Goal: Task Accomplishment & Management: Manage account settings

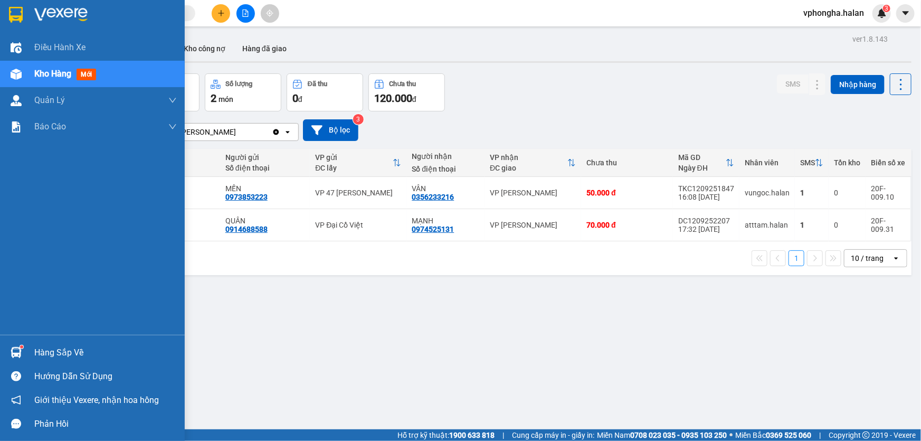
click at [49, 350] on div "Hàng sắp về" at bounding box center [105, 353] width 142 height 16
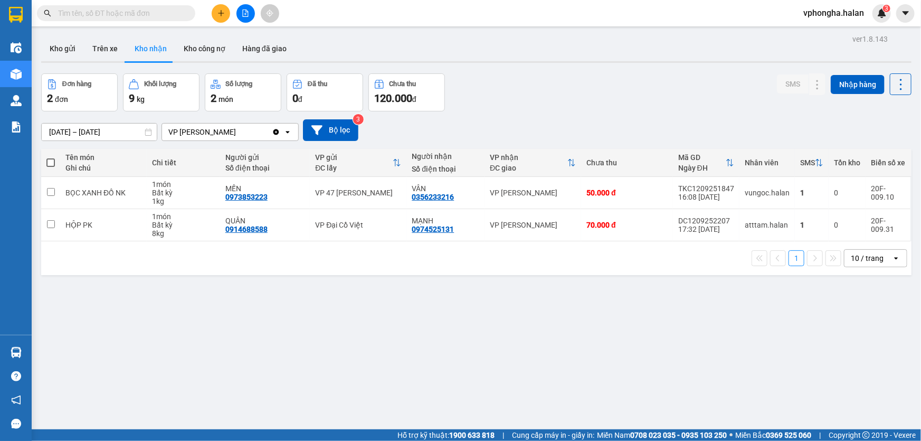
click at [533, 351] on section "Kết quả tìm kiếm ( 0 ) Bộ lọc No Data vphongha.halan 3 Điều hành xe Kho hàng mớ…" at bounding box center [460, 220] width 921 height 441
click at [107, 48] on button "Trên xe" at bounding box center [105, 48] width 42 height 25
type input "[DATE] – [DATE]"
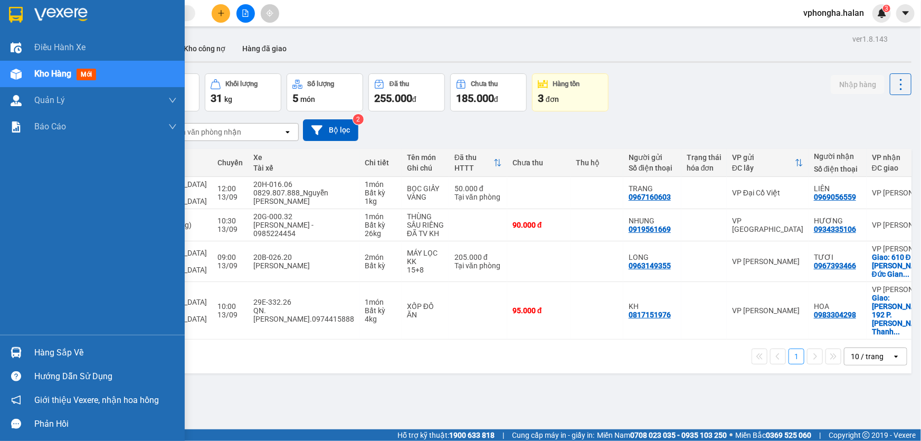
click at [46, 349] on div "Hàng sắp về" at bounding box center [105, 353] width 142 height 16
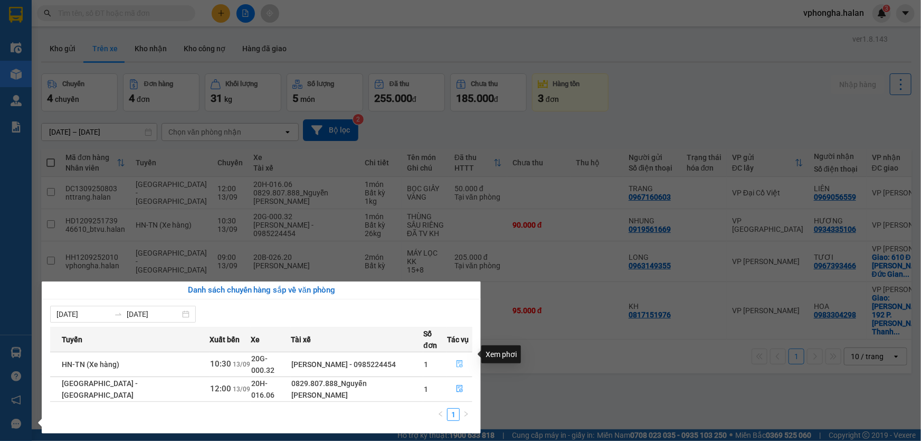
click at [456, 360] on icon "file-done" at bounding box center [459, 363] width 7 height 7
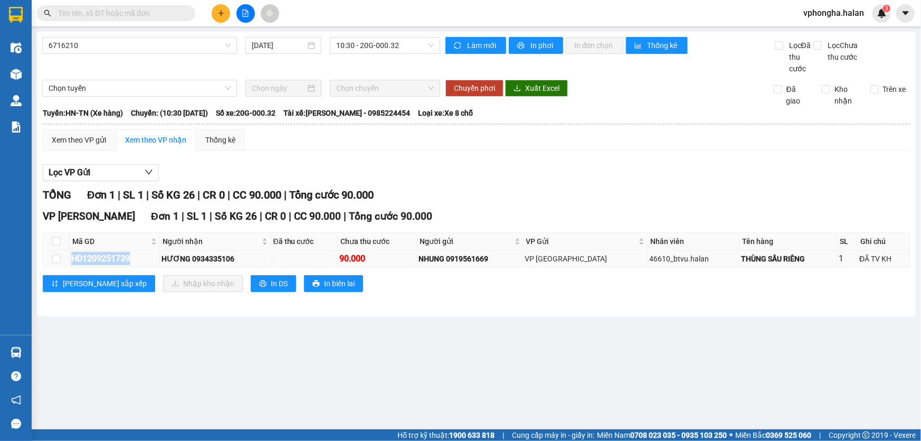
drag, startPoint x: 71, startPoint y: 259, endPoint x: 139, endPoint y: 258, distance: 68.1
click at [139, 258] on div "HD1209251739" at bounding box center [114, 258] width 87 height 13
copy div "HD1209251739"
click at [119, 17] on input "text" at bounding box center [120, 13] width 125 height 12
paste input "HD1209251739"
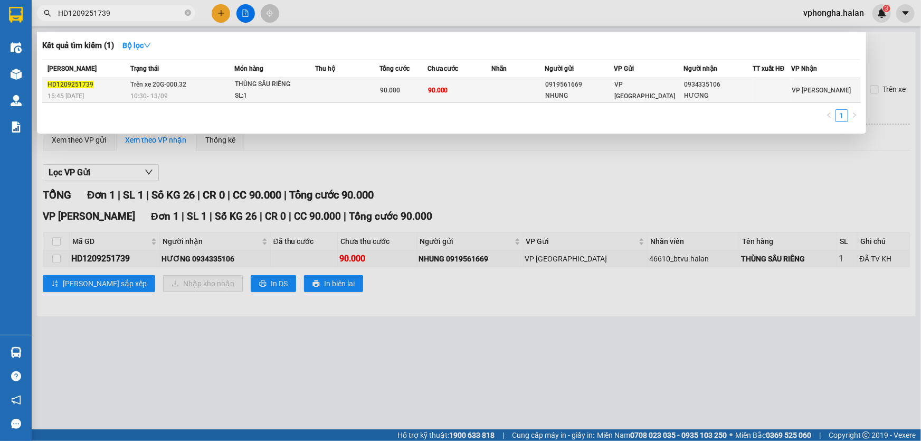
type input "HD1209251739"
click at [580, 94] on div "NHUNG" at bounding box center [579, 95] width 68 height 11
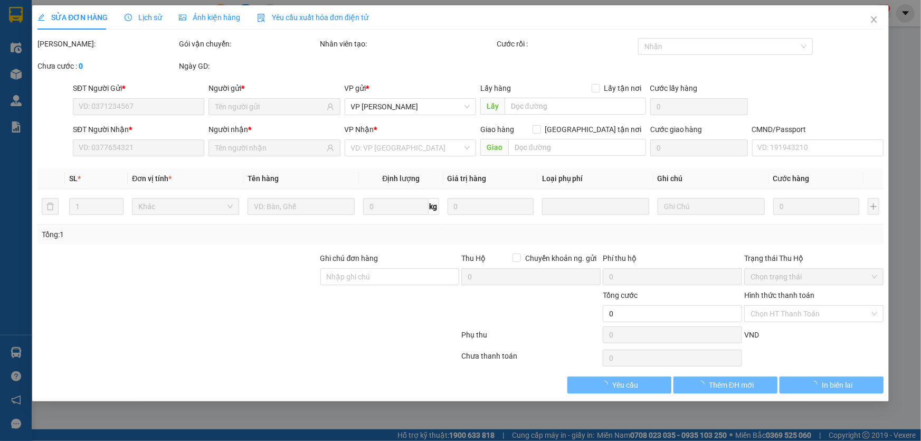
type input "0919561669"
type input "NHUNG"
type input "0934335106"
type input "HƯƠNG"
type input "90.000"
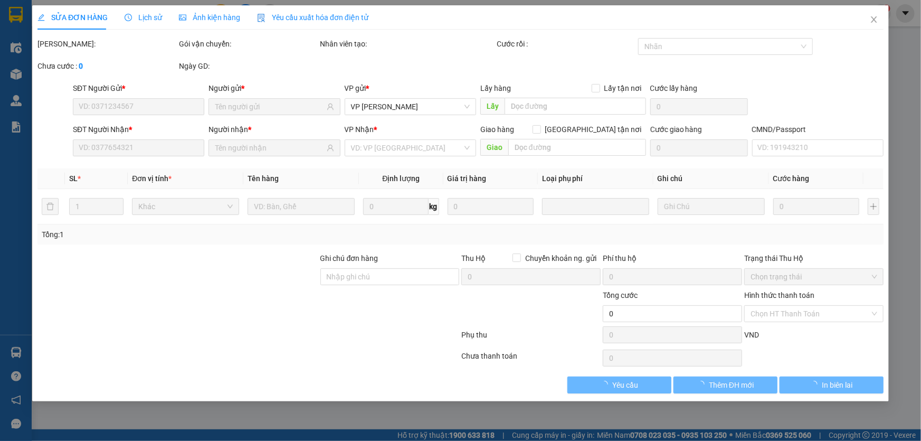
type input "90.000"
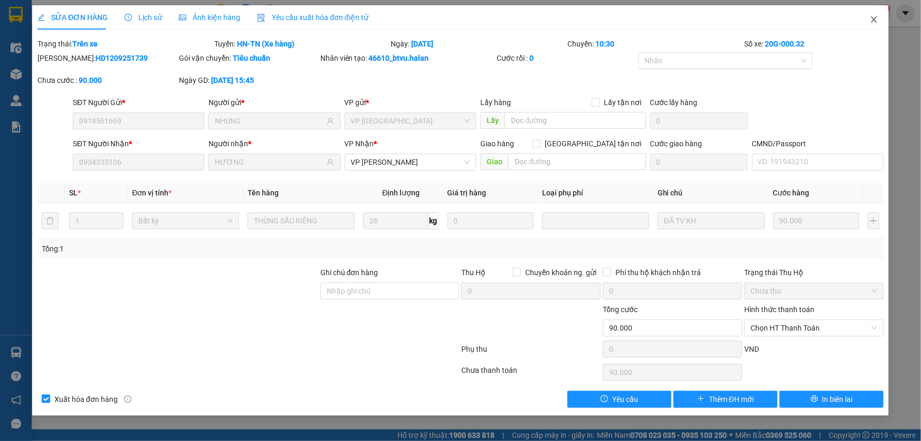
click at [873, 21] on icon "close" at bounding box center [874, 19] width 6 height 6
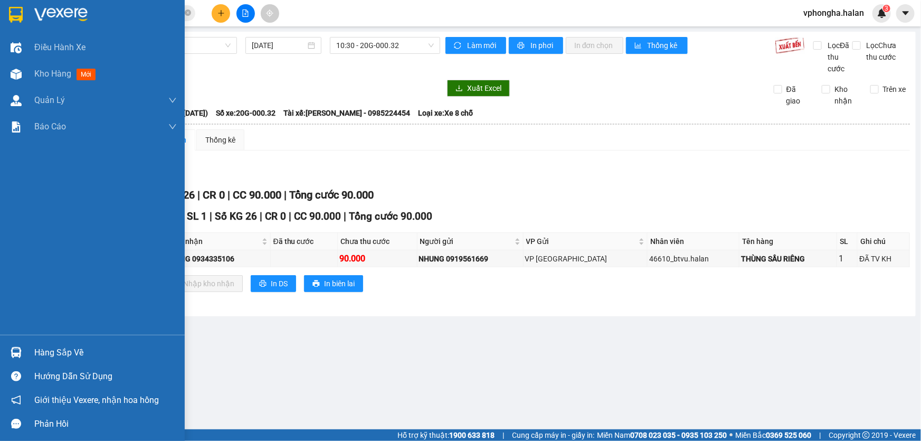
click at [50, 356] on div "Hàng sắp về" at bounding box center [105, 353] width 142 height 16
click at [41, 354] on div "Hàng sắp về" at bounding box center [105, 353] width 142 height 16
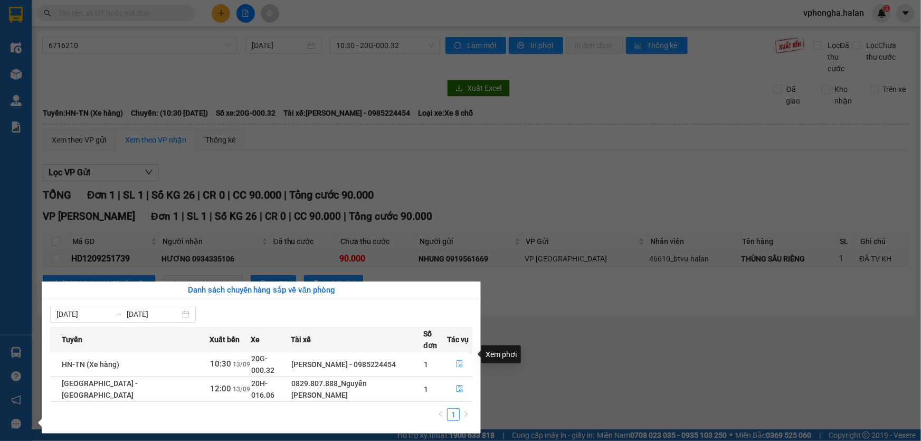
click at [456, 360] on icon "file-done" at bounding box center [459, 363] width 7 height 7
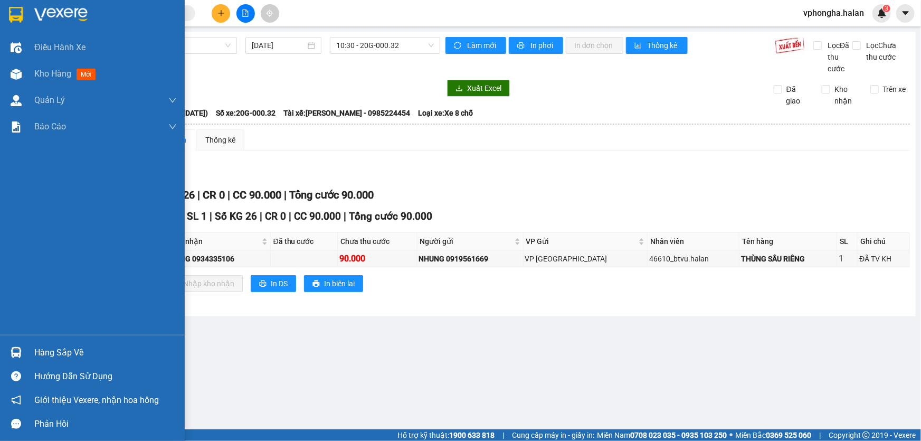
click at [63, 356] on div "Hàng sắp về" at bounding box center [105, 353] width 142 height 16
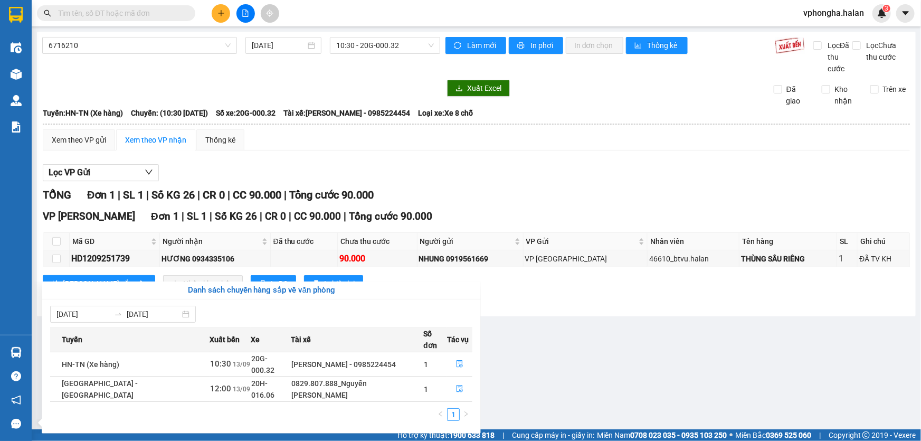
click at [571, 341] on section "Kết quả tìm kiếm ( 0 ) Bộ lọc No Data vphongha.halan 3 Điều hành xe Kho hàng mớ…" at bounding box center [460, 220] width 921 height 441
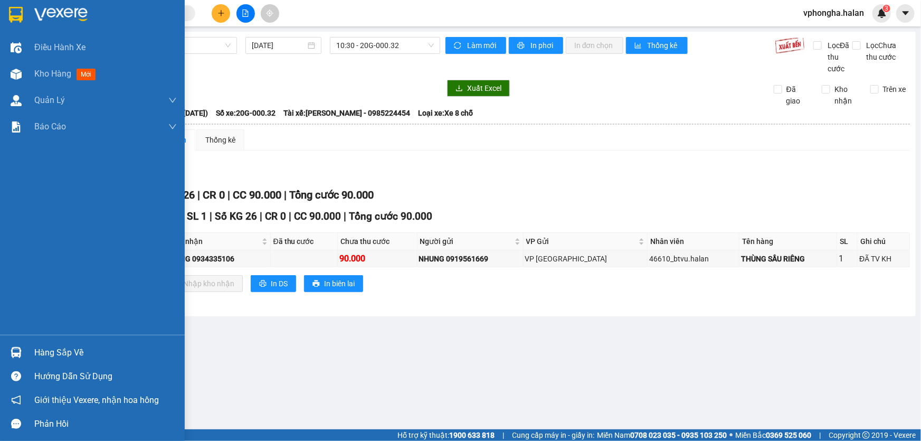
click at [73, 354] on div "Hàng sắp về" at bounding box center [105, 353] width 142 height 16
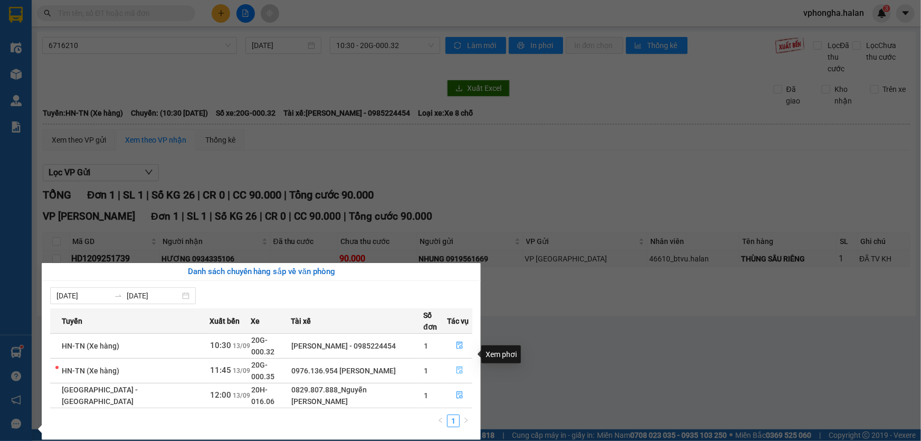
click at [456, 366] on icon "file-done" at bounding box center [459, 369] width 7 height 7
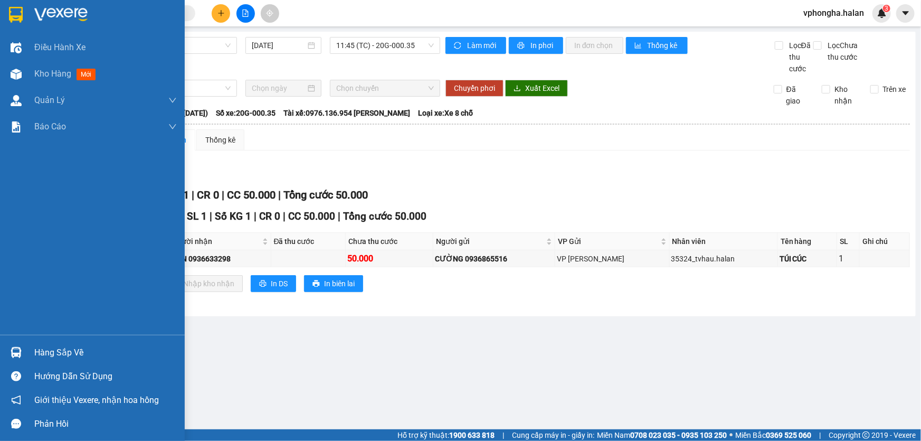
click at [64, 351] on div "Hàng sắp về" at bounding box center [105, 353] width 142 height 16
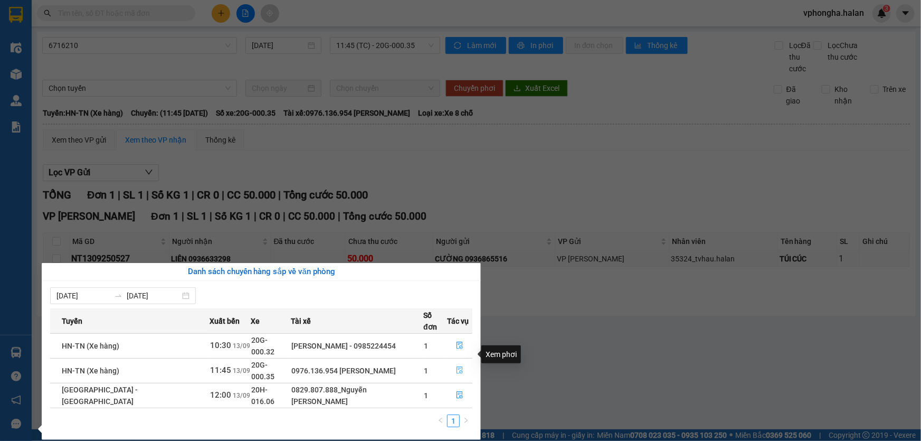
click at [456, 366] on icon "file-done" at bounding box center [459, 369] width 7 height 7
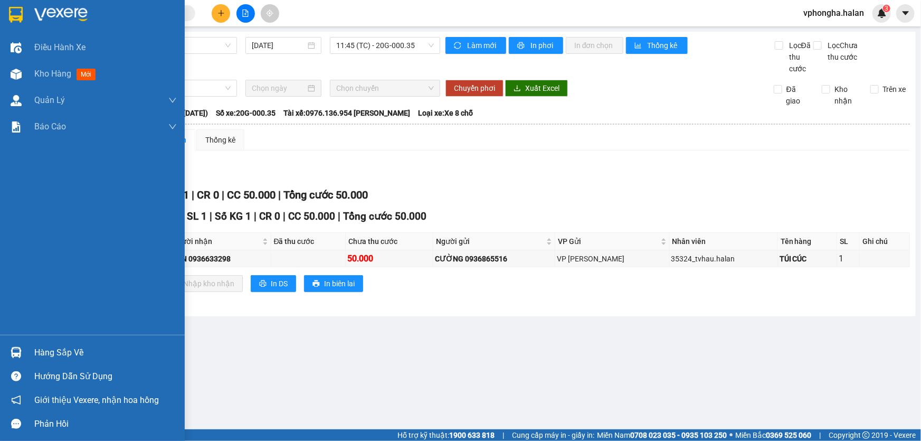
click at [42, 353] on div "Hàng sắp về" at bounding box center [105, 353] width 142 height 16
click at [19, 351] on img at bounding box center [16, 352] width 11 height 11
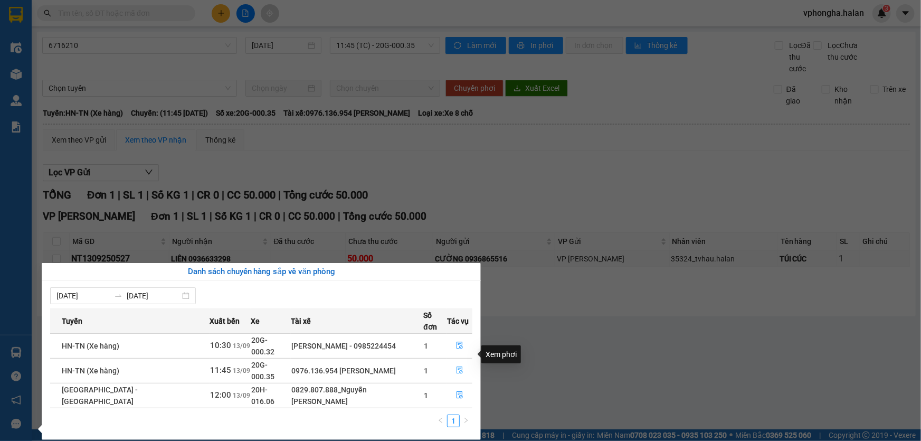
click at [458, 366] on icon "file-done" at bounding box center [459, 369] width 6 height 7
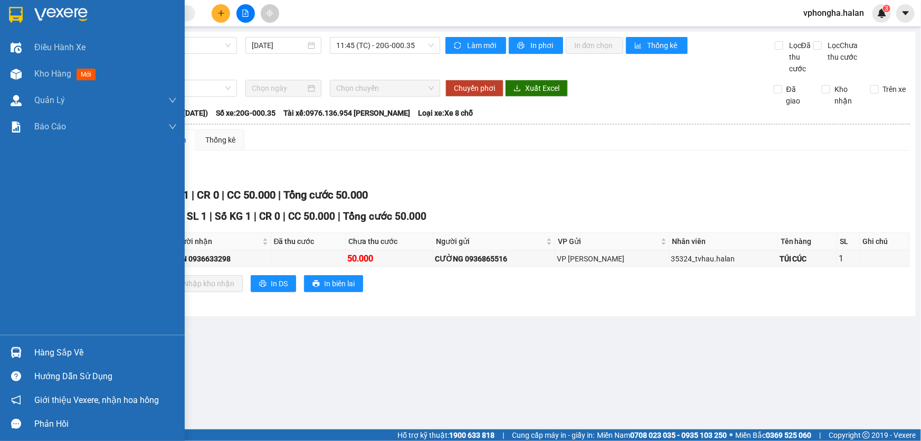
click at [59, 354] on div "Hàng sắp về" at bounding box center [105, 353] width 142 height 16
click at [38, 352] on div "Hàng sắp về" at bounding box center [105, 353] width 142 height 16
click at [20, 345] on div "Điều hành xe Kho hàng mới Quản [PERSON_NAME] lý chuyến Quản lý kiểm kho Báo cáo…" at bounding box center [92, 220] width 185 height 441
click at [37, 348] on div "Hàng sắp về" at bounding box center [105, 353] width 142 height 16
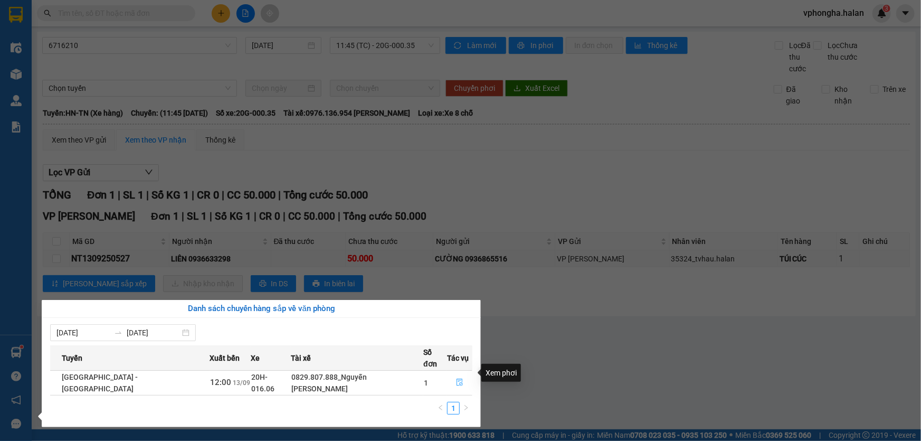
click at [458, 378] on icon "file-done" at bounding box center [459, 381] width 7 height 7
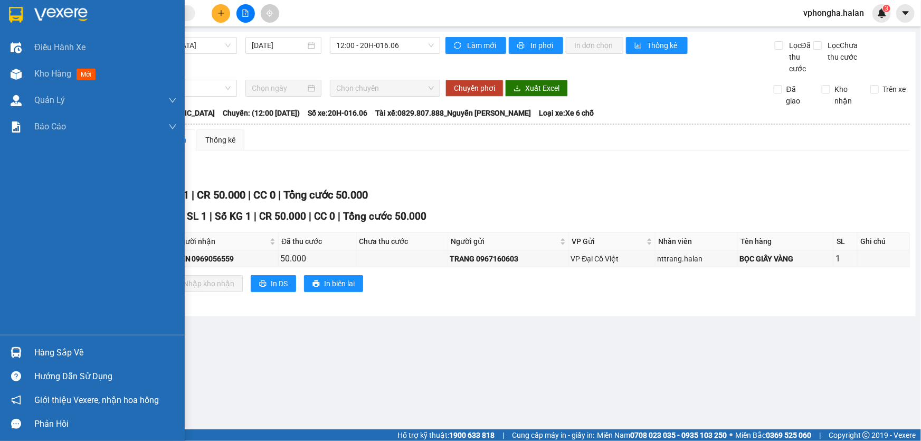
click at [55, 351] on div "Hàng sắp về" at bounding box center [105, 353] width 142 height 16
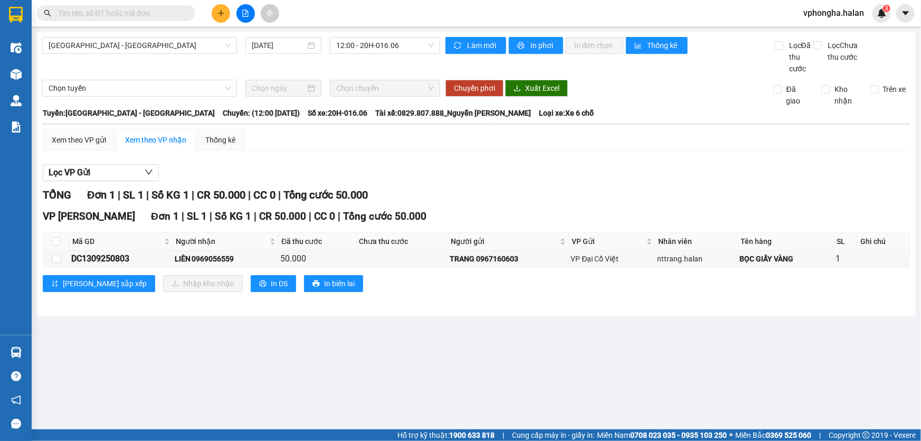
click at [551, 365] on section "Kết quả tìm kiếm ( 0 ) Bộ lọc No Data vphongha.halan 3 Điều hành xe Kho hàng mớ…" at bounding box center [460, 220] width 921 height 441
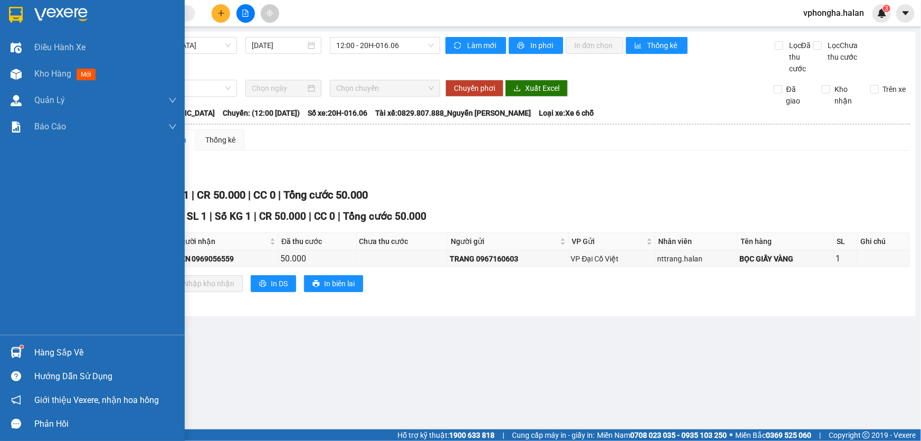
click at [47, 351] on div "Hàng sắp về" at bounding box center [105, 353] width 142 height 16
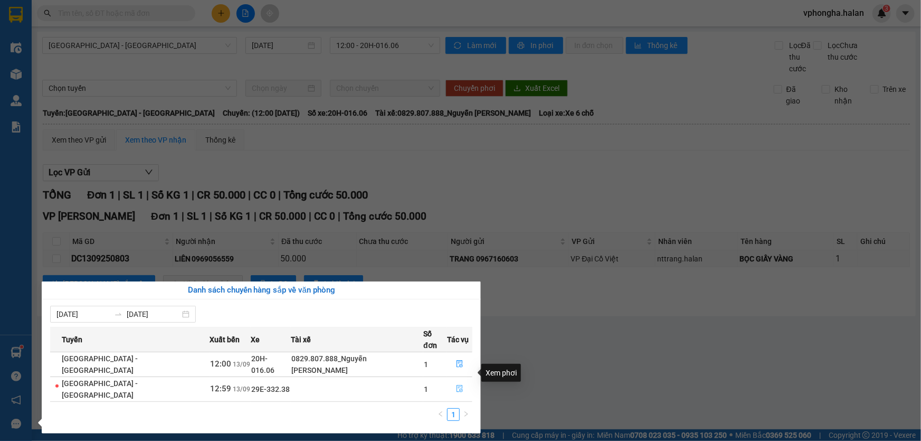
click at [459, 385] on icon "file-done" at bounding box center [459, 388] width 7 height 7
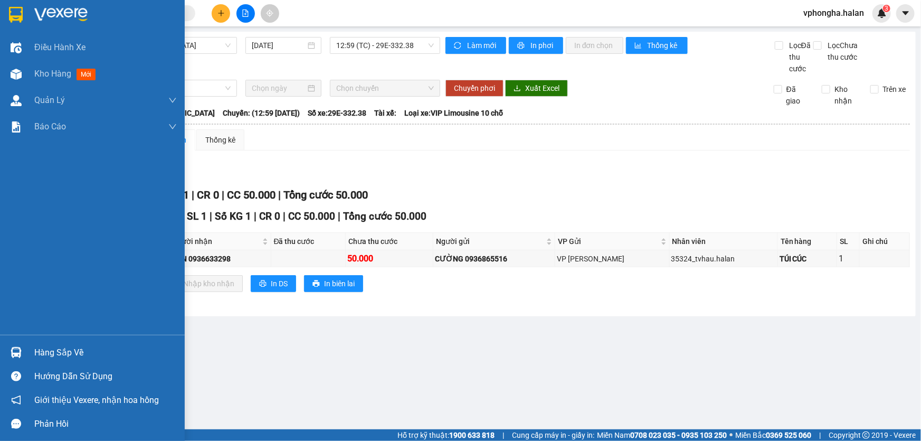
click at [43, 352] on div "Hàng sắp về" at bounding box center [105, 353] width 142 height 16
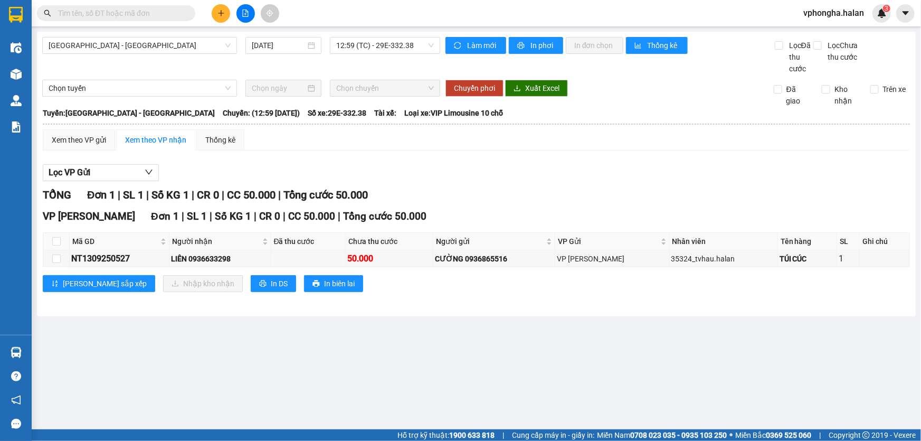
click at [548, 385] on section "Kết quả tìm kiếm ( 0 ) Bộ lọc No Data vphongha.halan 3 Điều hành xe Kho hàng mớ…" at bounding box center [460, 220] width 921 height 441
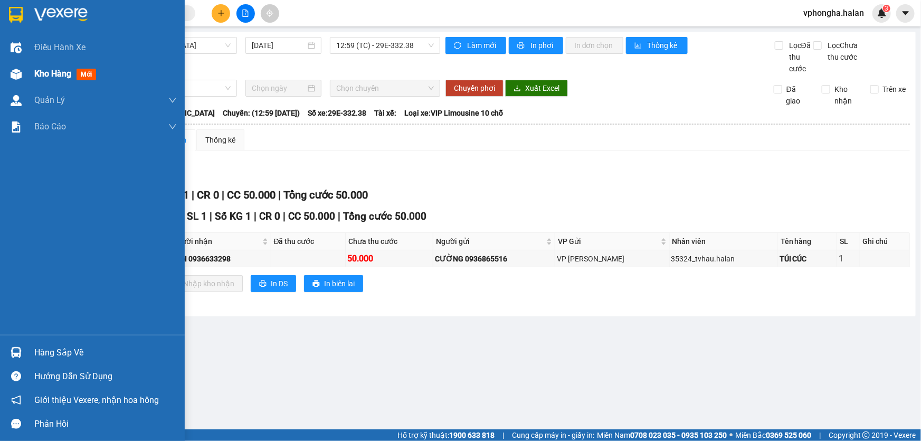
click at [63, 75] on span "Kho hàng" at bounding box center [52, 74] width 37 height 10
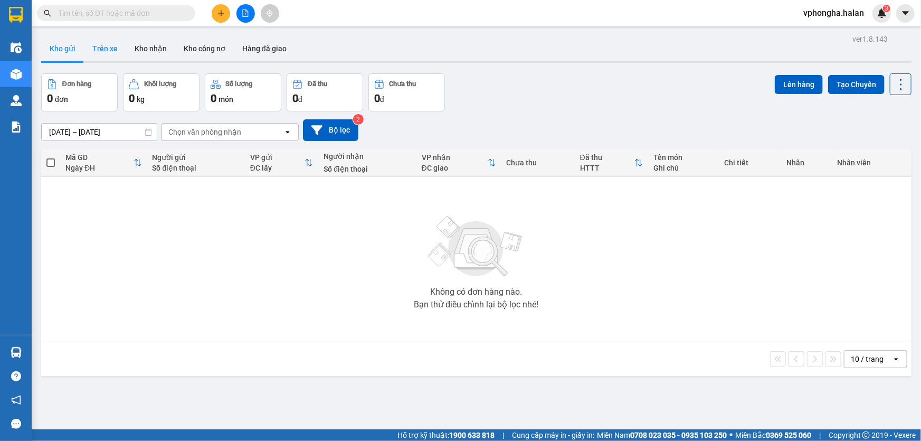
click at [117, 48] on button "Trên xe" at bounding box center [105, 48] width 42 height 25
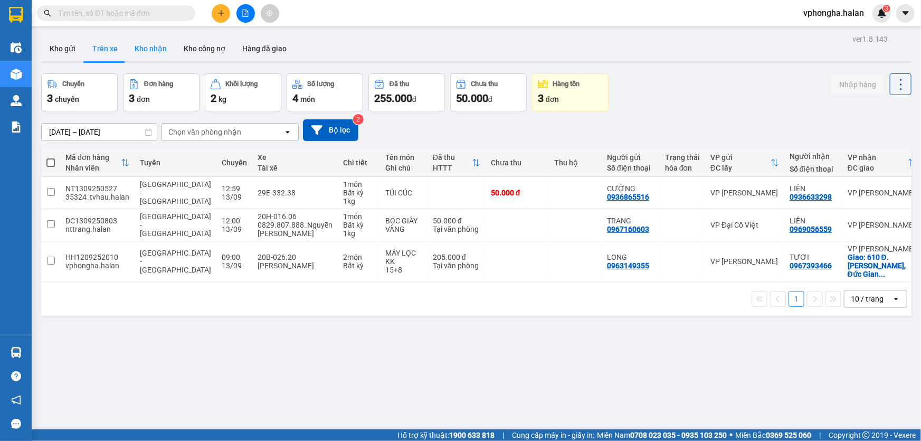
click at [142, 52] on button "Kho nhận" at bounding box center [150, 48] width 49 height 25
type input "16/07/2025 – 13/09/2025"
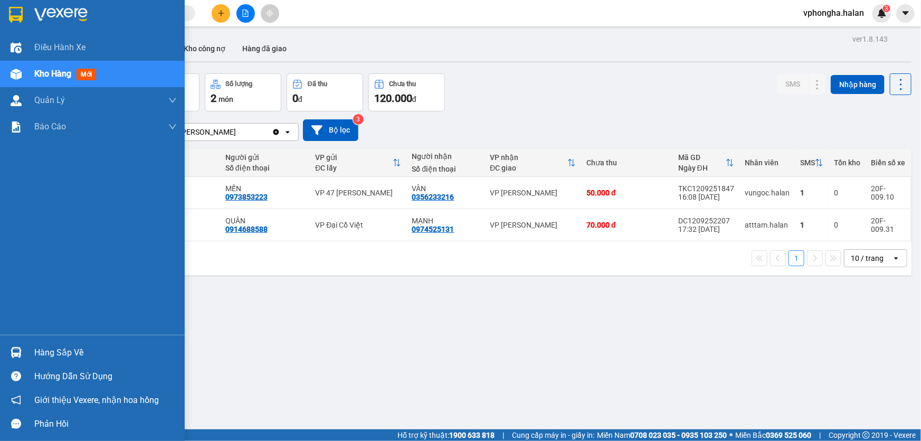
click at [40, 350] on div "Hàng sắp về" at bounding box center [105, 353] width 142 height 16
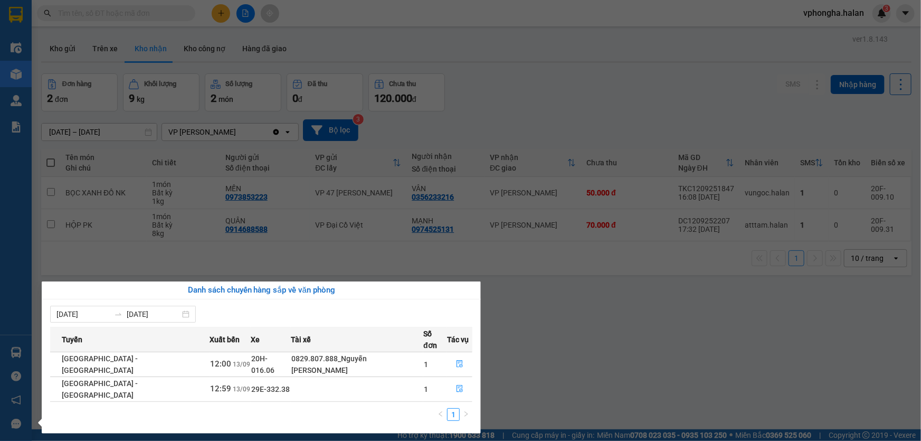
click at [65, 278] on section "Kết quả tìm kiếm ( 0 ) Bộ lọc No Data vphongha.halan 3 Điều hành xe Kho hàng mớ…" at bounding box center [460, 220] width 921 height 441
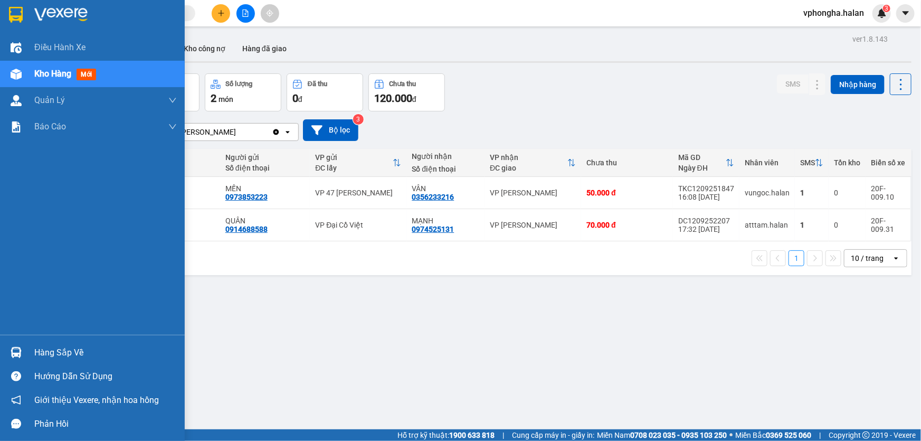
click at [42, 354] on div "Hàng sắp về" at bounding box center [105, 353] width 142 height 16
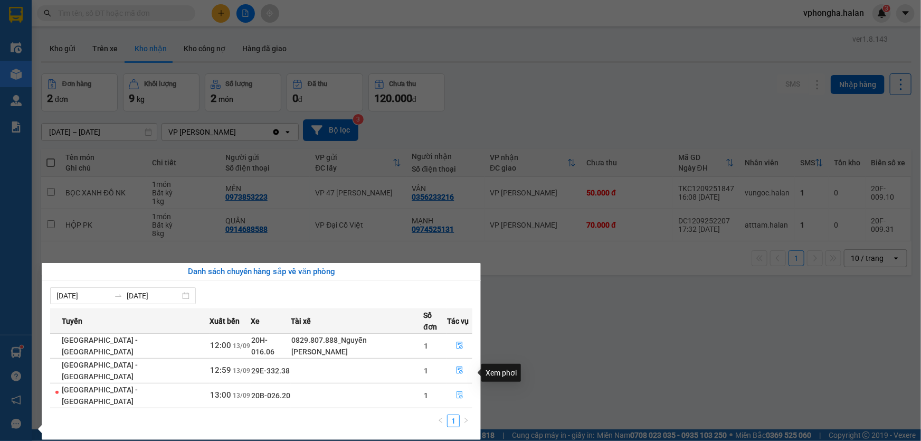
click at [455, 387] on button "button" at bounding box center [459, 395] width 24 height 17
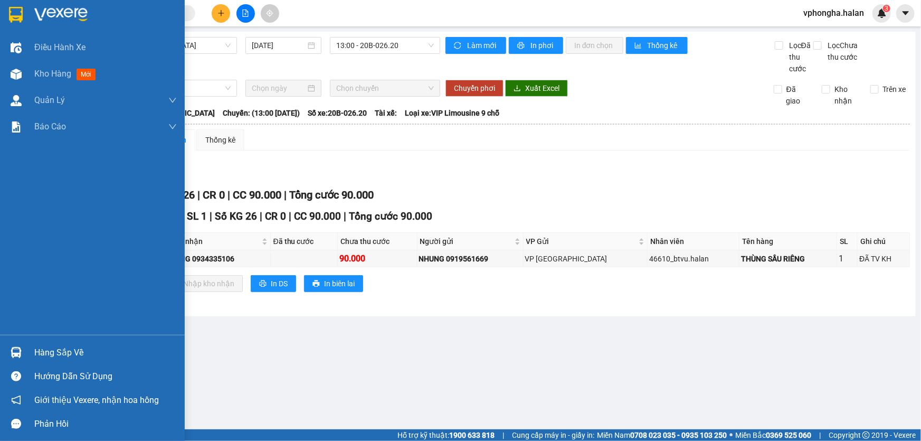
click at [45, 351] on div "Hàng sắp về" at bounding box center [105, 353] width 142 height 16
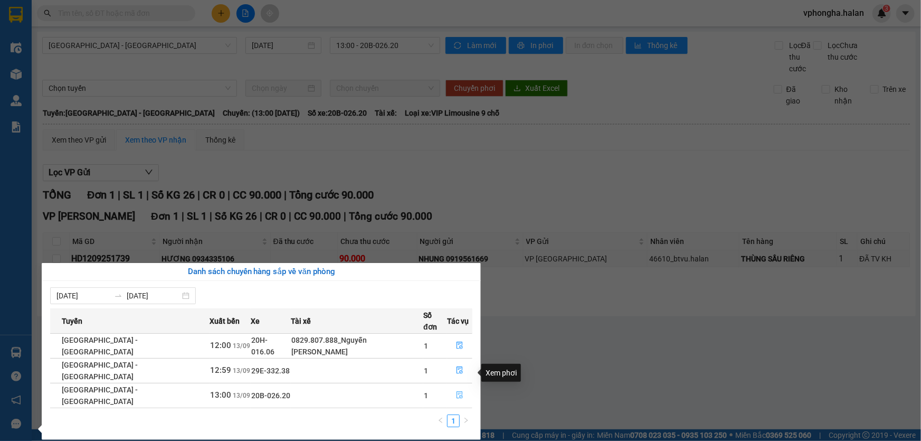
click at [456, 391] on icon "file-done" at bounding box center [459, 394] width 7 height 7
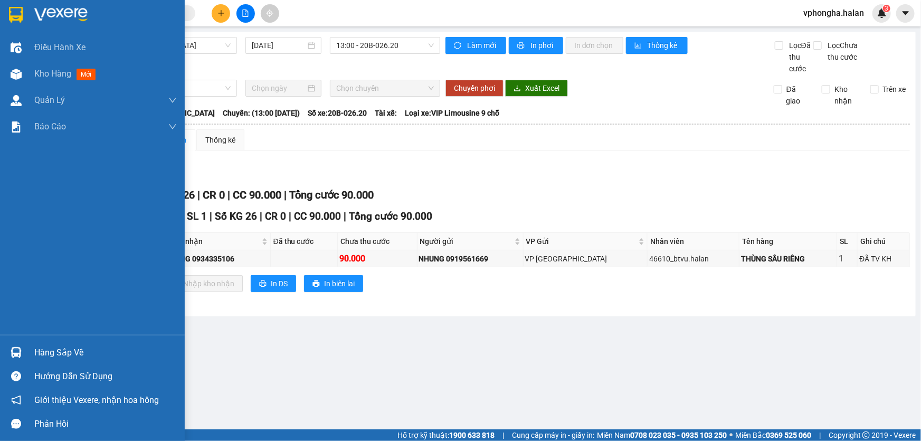
click at [48, 354] on div "Hàng sắp về" at bounding box center [105, 353] width 142 height 16
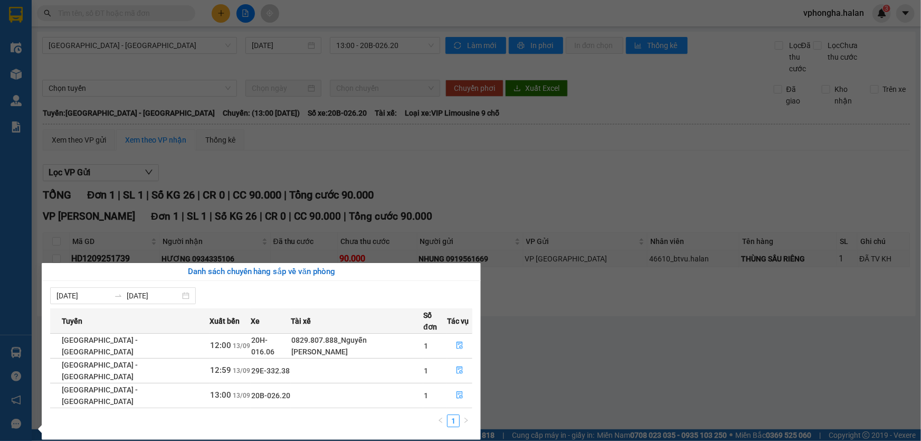
click at [520, 364] on section "Kết quả tìm kiếm ( 0 ) Bộ lọc No Data vphongha.halan 3 Điều hành xe Kho hàng mớ…" at bounding box center [460, 220] width 921 height 441
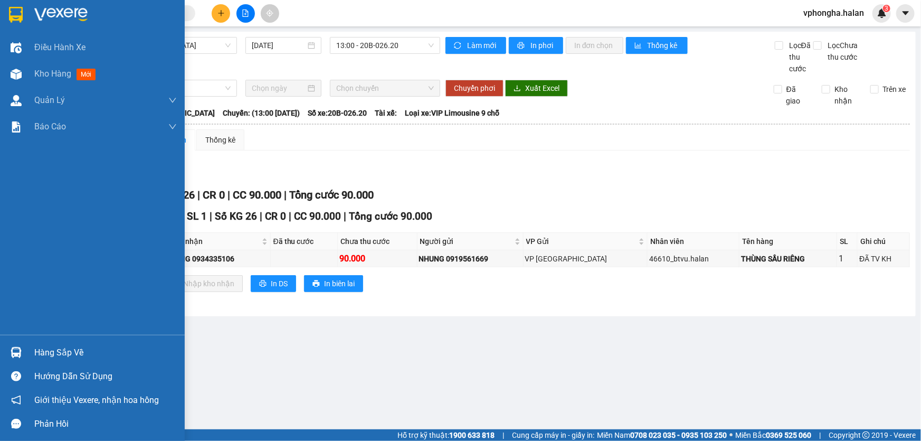
click at [72, 339] on div "Hàng sắp về Hướng dẫn sử dụng Giới thiệu Vexere, nhận hoa hồng Phản hồi" at bounding box center [92, 385] width 185 height 101
click at [87, 343] on div "Hàng sắp về" at bounding box center [92, 352] width 185 height 24
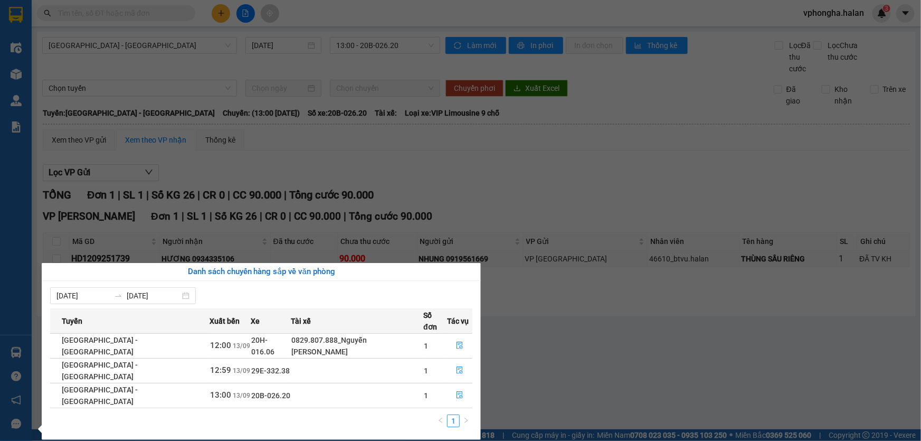
click at [630, 375] on section "Kết quả tìm kiếm ( 0 ) Bộ lọc No Data vphongha.halan 3 Điều hành xe Kho hàng mớ…" at bounding box center [460, 220] width 921 height 441
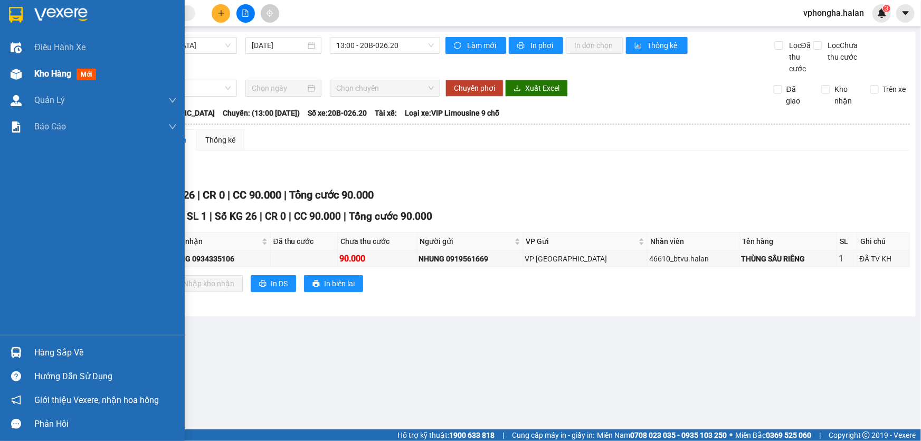
click at [18, 73] on img at bounding box center [16, 74] width 11 height 11
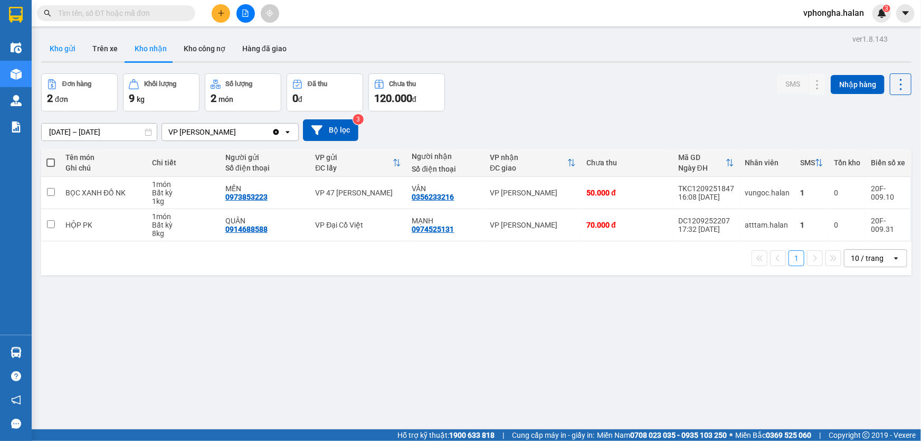
click at [58, 46] on button "Kho gửi" at bounding box center [62, 48] width 43 height 25
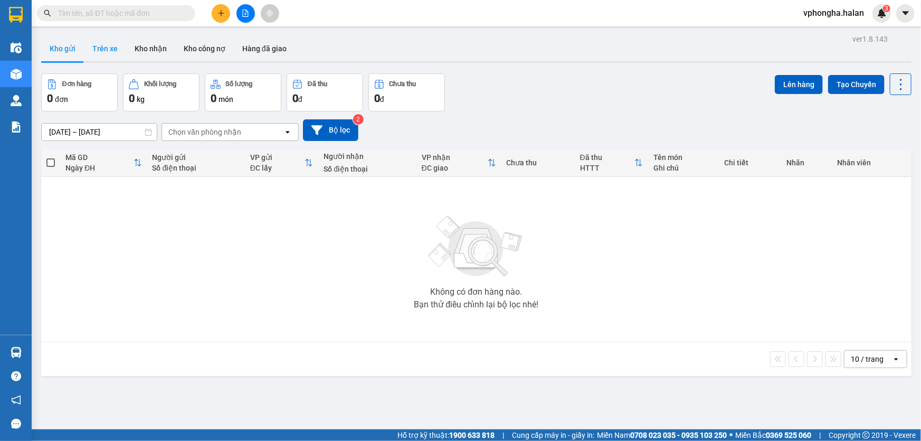
click at [112, 50] on button "Trên xe" at bounding box center [105, 48] width 42 height 25
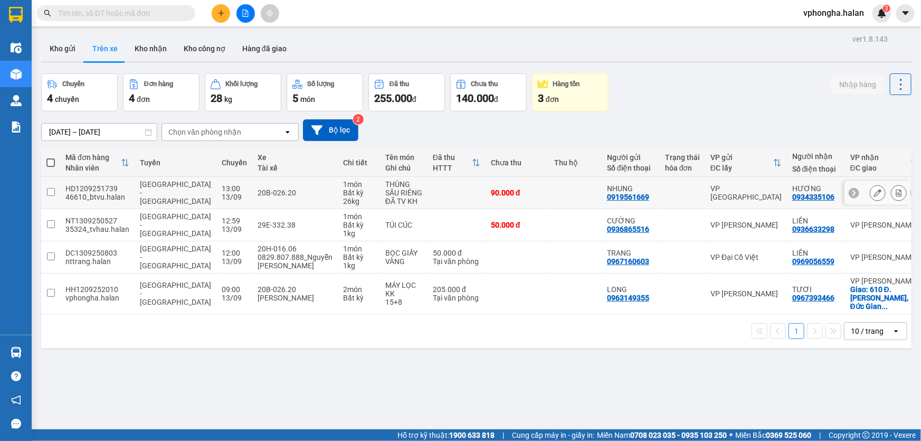
click at [427, 201] on td at bounding box center [456, 193] width 58 height 32
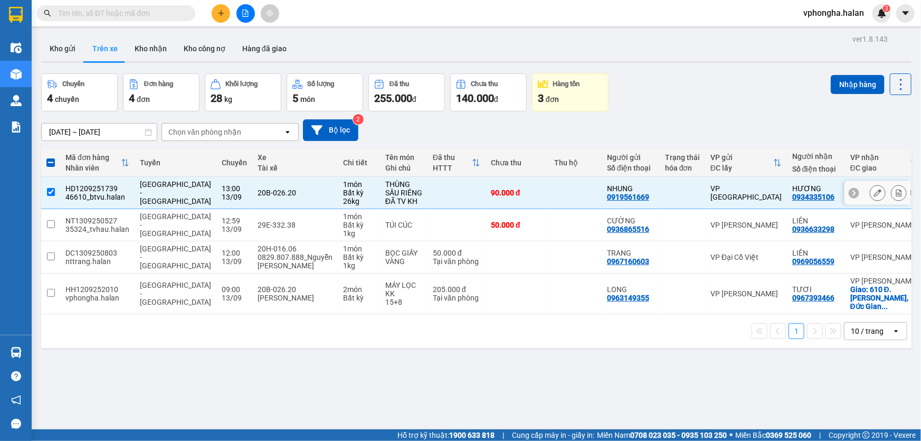
click at [427, 201] on td at bounding box center [456, 193] width 58 height 32
checkbox input "false"
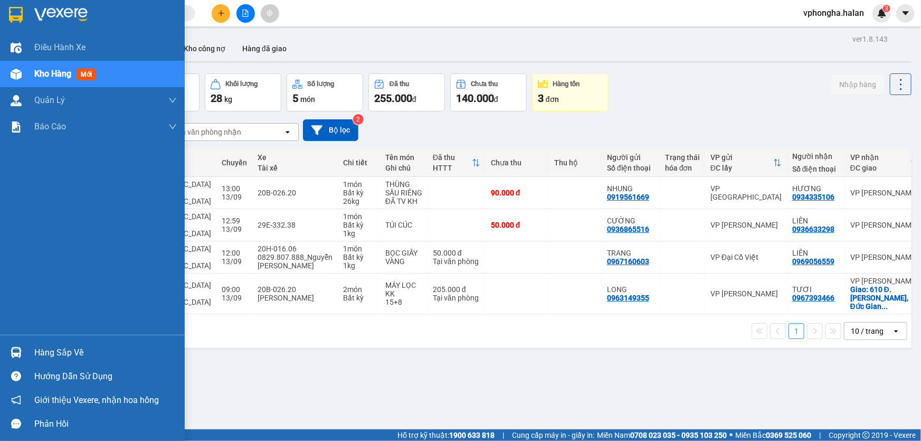
click at [51, 359] on div "Hàng sắp về" at bounding box center [105, 353] width 142 height 16
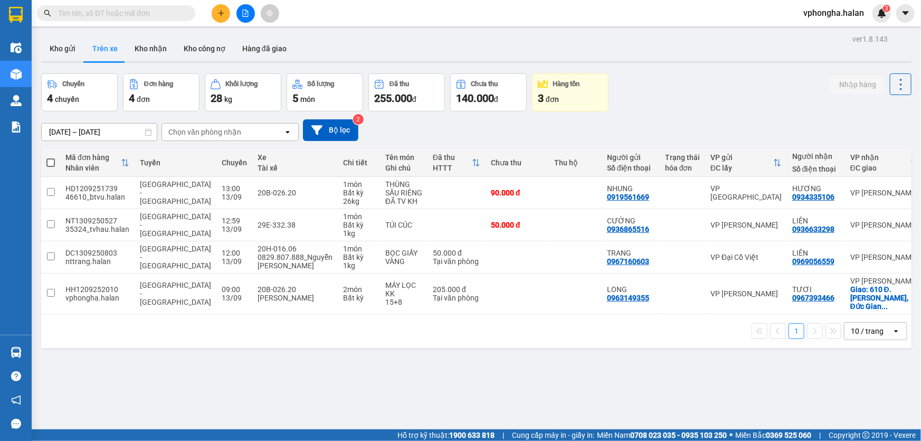
click at [551, 372] on section "Kết quả tìm kiếm ( 0 ) Bộ lọc No Data vphongha.halan 3 Điều hành xe Kho hàng mớ…" at bounding box center [460, 220] width 921 height 441
click at [146, 41] on button "Kho nhận" at bounding box center [150, 48] width 49 height 25
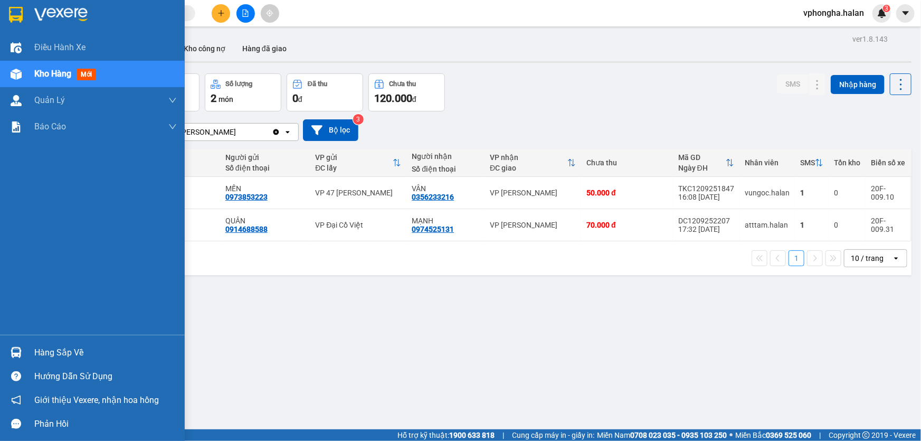
click at [60, 347] on div "Hàng sắp về" at bounding box center [105, 353] width 142 height 16
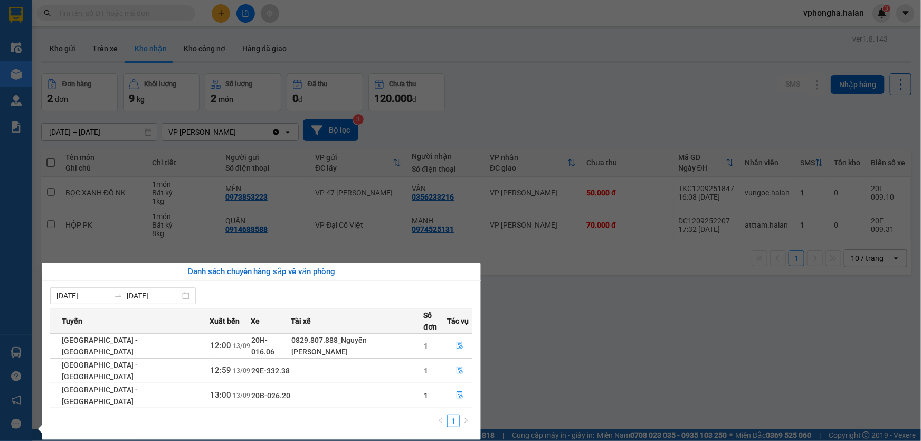
click at [569, 319] on section "Kết quả tìm kiếm ( 0 ) Bộ lọc No Data vphongha.halan 3 Điều hành xe Kho hàng mớ…" at bounding box center [460, 220] width 921 height 441
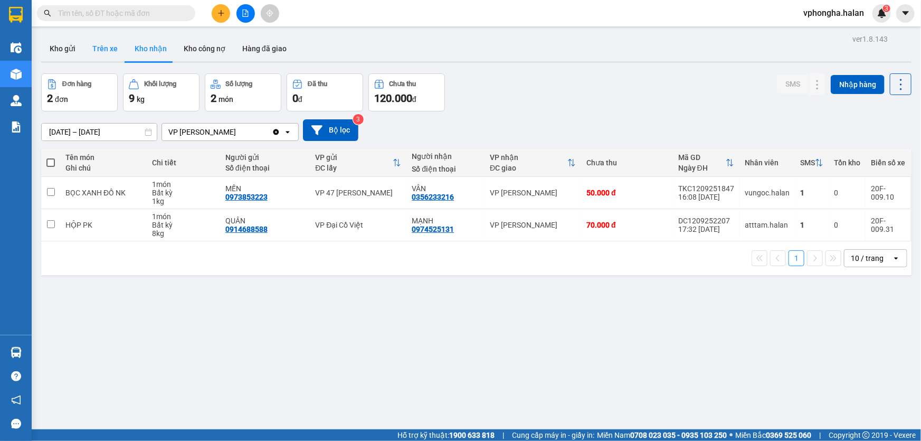
click at [107, 52] on button "Trên xe" at bounding box center [105, 48] width 42 height 25
type input "[DATE] – [DATE]"
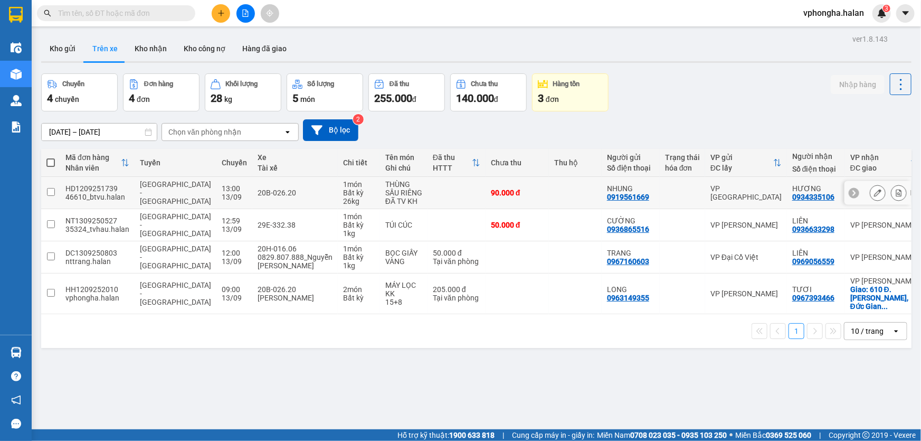
click at [549, 198] on td at bounding box center [575, 193] width 53 height 32
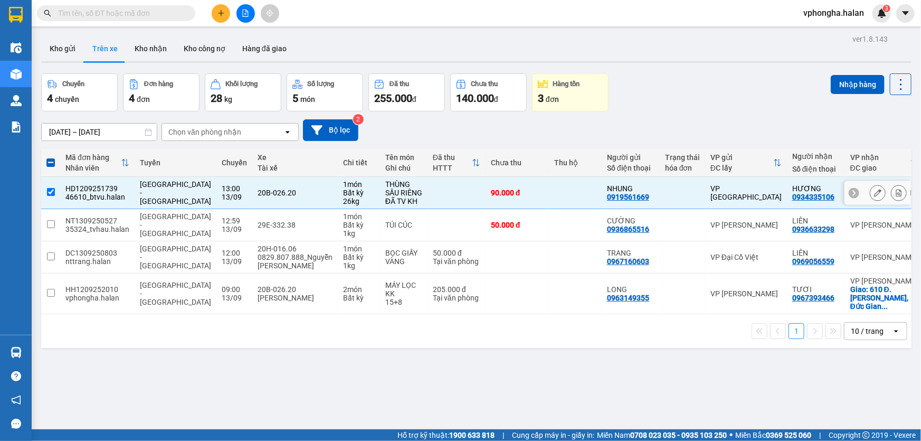
click at [549, 196] on td at bounding box center [575, 193] width 53 height 32
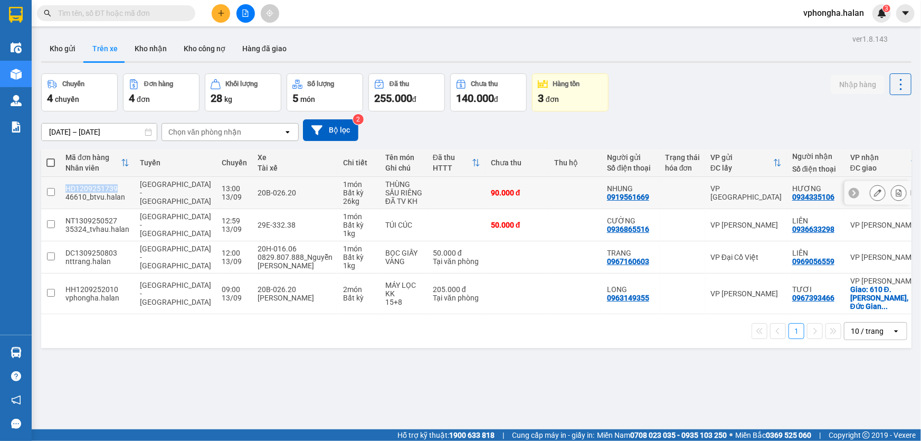
drag, startPoint x: 119, startPoint y: 186, endPoint x: 65, endPoint y: 187, distance: 53.8
click at [65, 187] on div "HD1209251739" at bounding box center [97, 188] width 64 height 8
checkbox input "true"
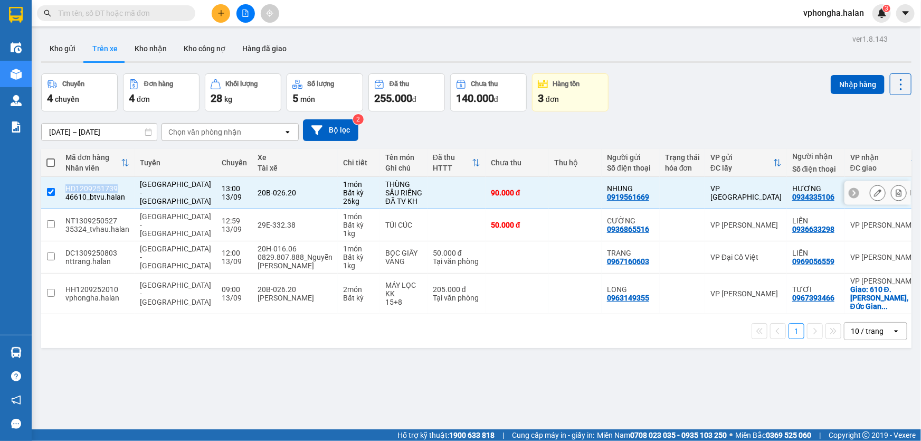
copy div "HD1209251739"
click at [154, 16] on input "text" at bounding box center [120, 13] width 125 height 12
paste input "HD1209251739"
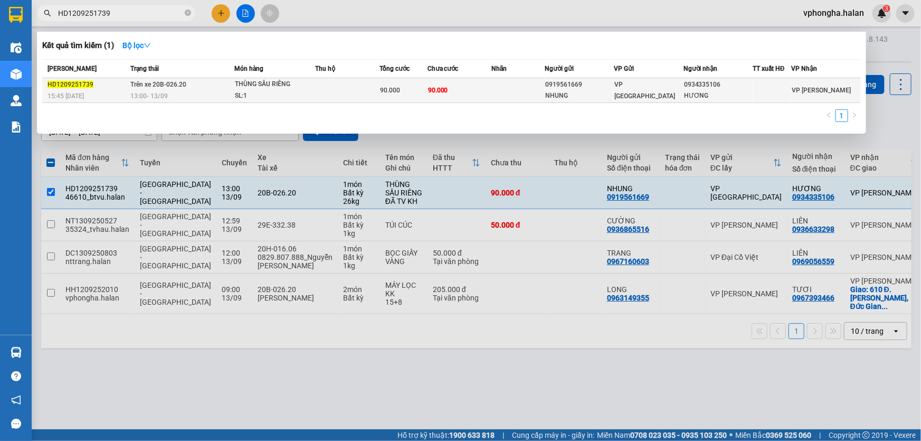
type input "HD1209251739"
click at [330, 86] on td at bounding box center [347, 90] width 64 height 25
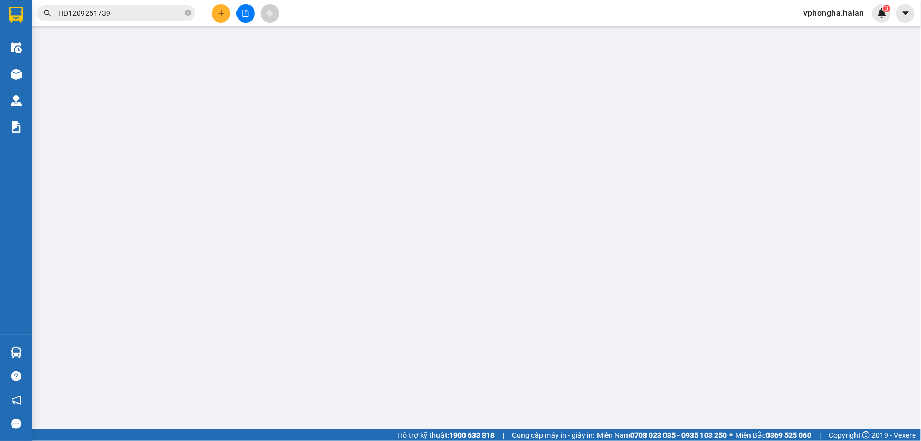
type input "0919561669"
type input "NHUNG"
type input "0934335106"
type input "HƯƠNG"
type input "90.000"
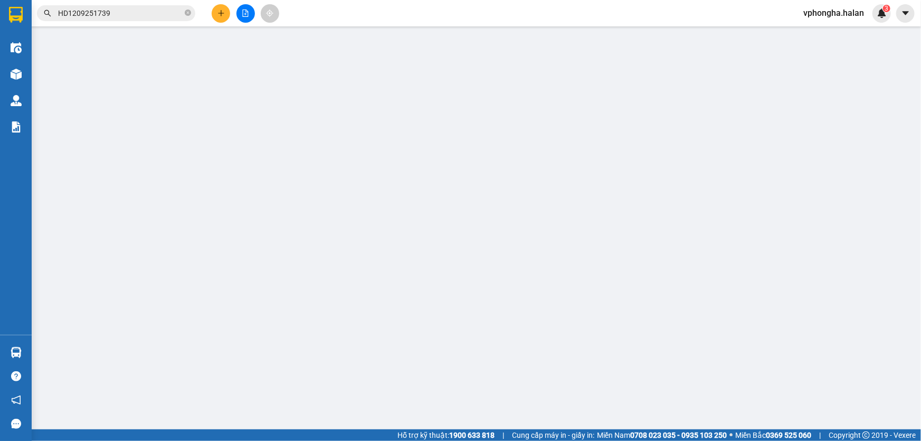
type input "90.000"
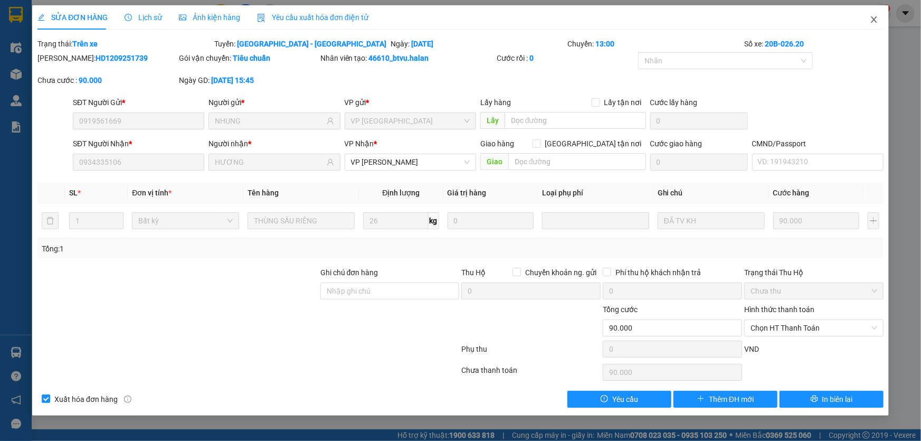
click at [876, 21] on icon "close" at bounding box center [874, 19] width 8 height 8
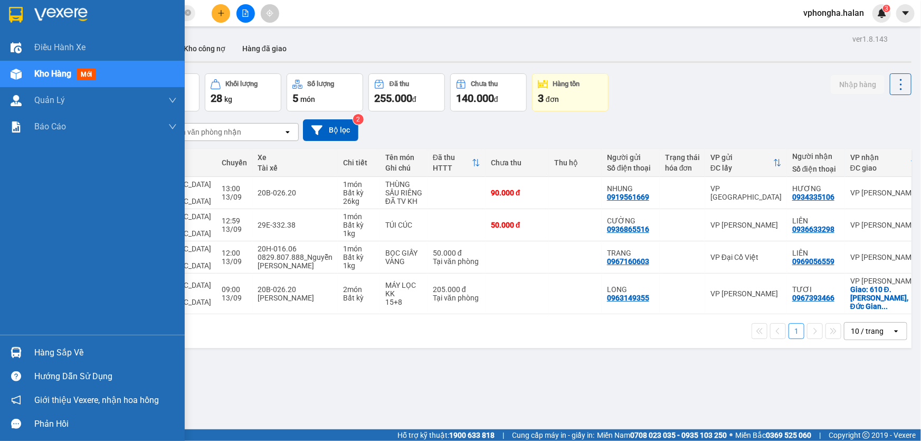
click at [53, 345] on div "Hàng sắp về" at bounding box center [105, 353] width 142 height 16
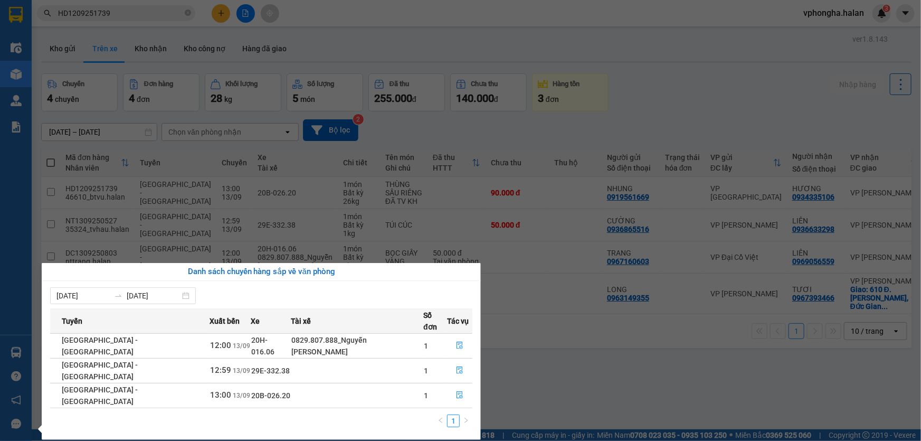
click at [552, 392] on section "Kết quả tìm kiếm ( 1 ) Bộ lọc Mã ĐH Trạng thái Món hàng Thu hộ Tổng cước Chưa c…" at bounding box center [460, 220] width 921 height 441
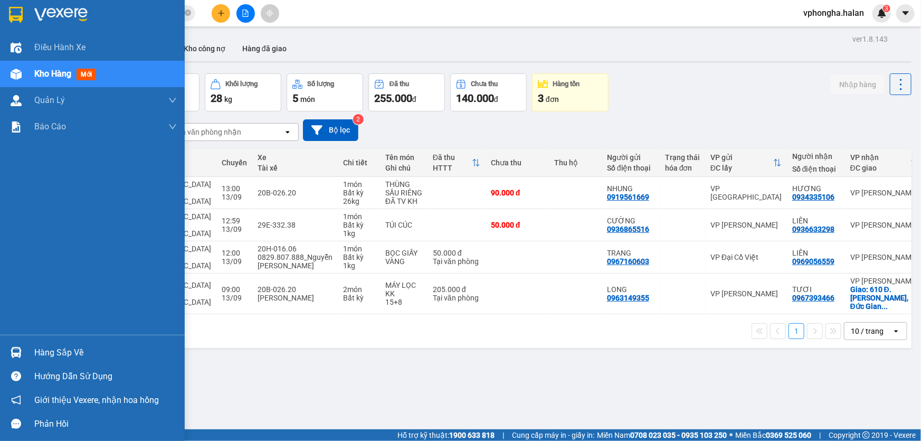
click at [58, 345] on div "Hàng sắp về" at bounding box center [105, 353] width 142 height 16
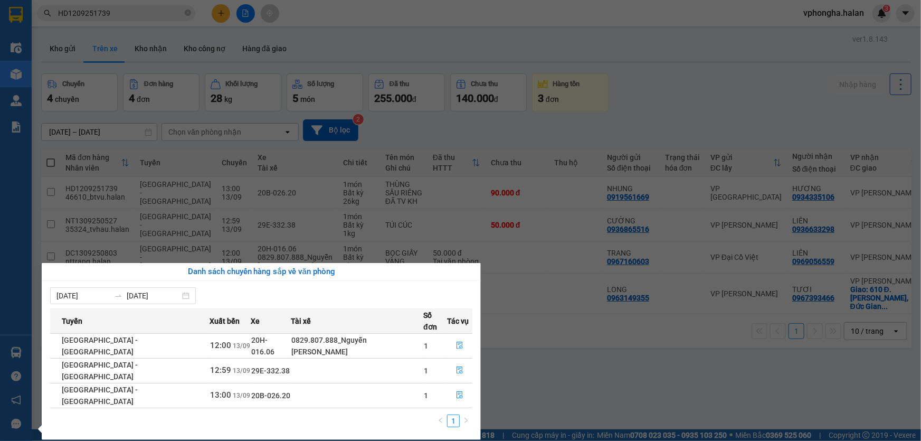
click at [545, 386] on section "Kết quả tìm kiếm ( 1 ) Bộ lọc Mã ĐH Trạng thái Món hàng Thu hộ Tổng cước Chưa c…" at bounding box center [460, 220] width 921 height 441
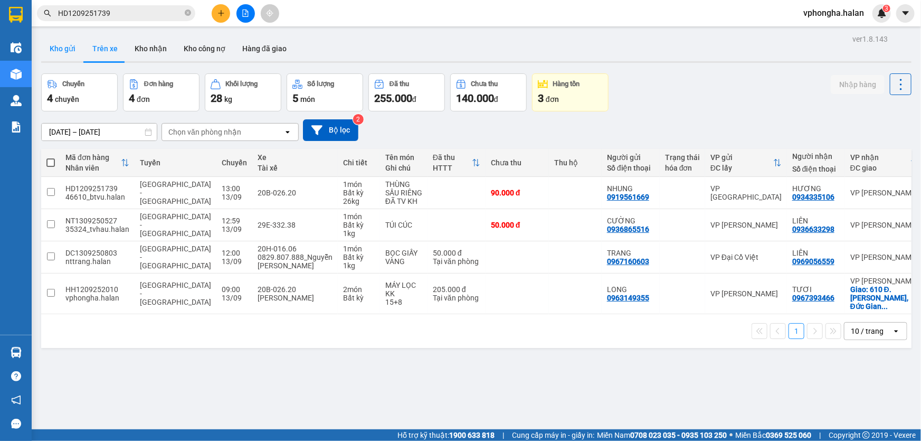
click at [72, 47] on button "Kho gửi" at bounding box center [62, 48] width 43 height 25
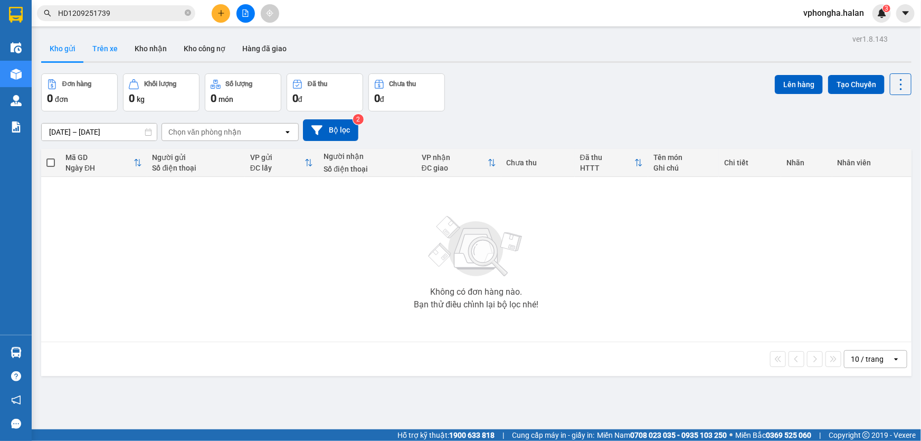
click at [97, 45] on button "Trên xe" at bounding box center [105, 48] width 42 height 25
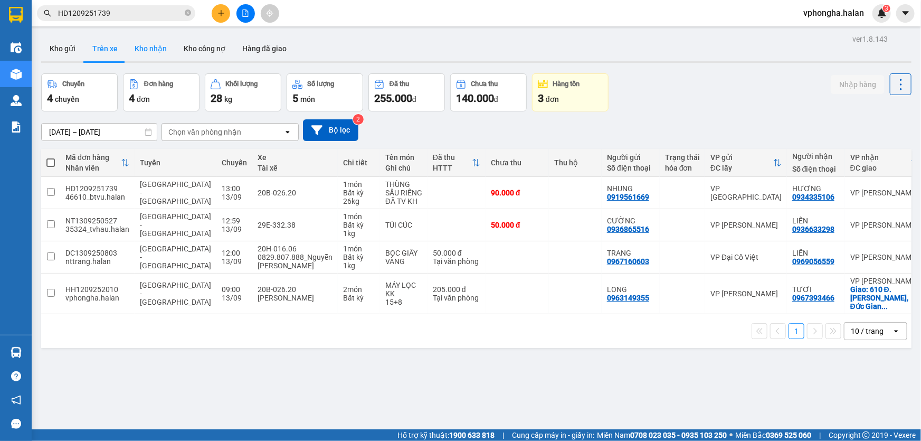
click at [158, 44] on button "Kho nhận" at bounding box center [150, 48] width 49 height 25
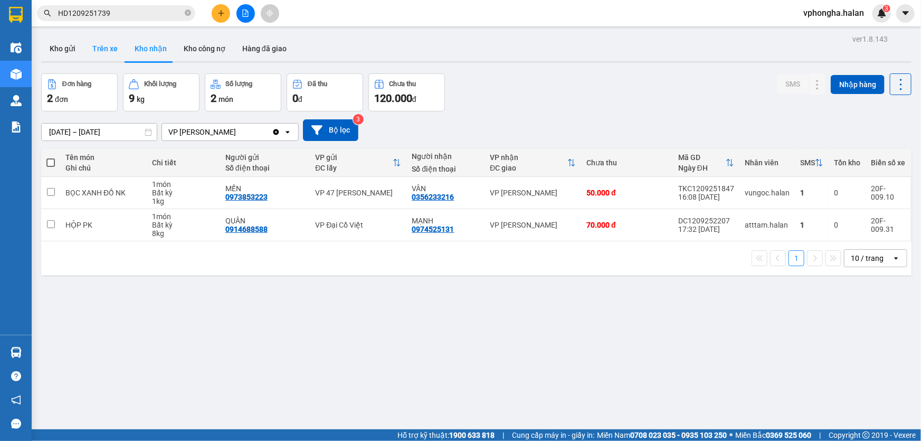
click at [123, 52] on button "Trên xe" at bounding box center [105, 48] width 42 height 25
type input "[DATE] – [DATE]"
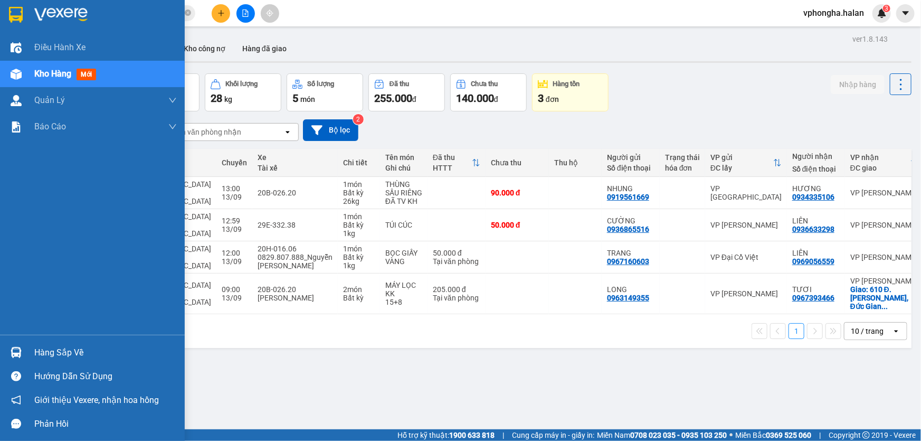
click at [47, 352] on div "Hàng sắp về" at bounding box center [105, 353] width 142 height 16
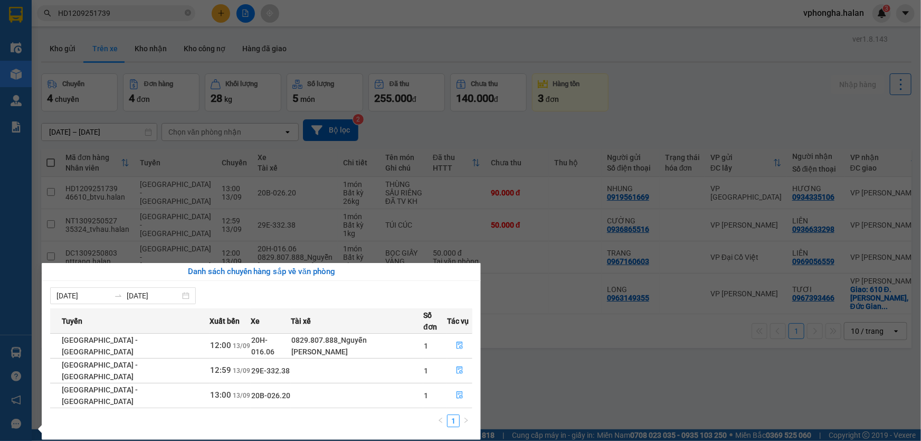
click at [598, 371] on section "Kết quả tìm kiếm ( 1 ) Bộ lọc Mã ĐH Trạng thái Món hàng Thu hộ Tổng cước Chưa c…" at bounding box center [460, 220] width 921 height 441
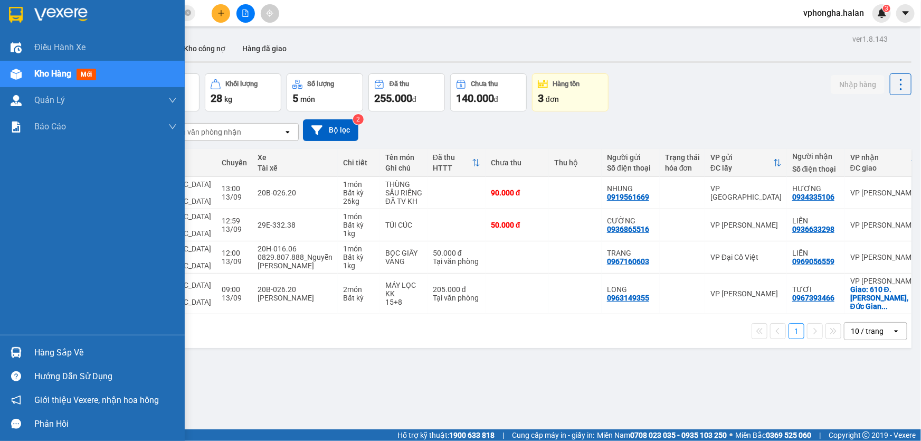
click at [102, 346] on div "Hàng sắp về" at bounding box center [105, 353] width 142 height 16
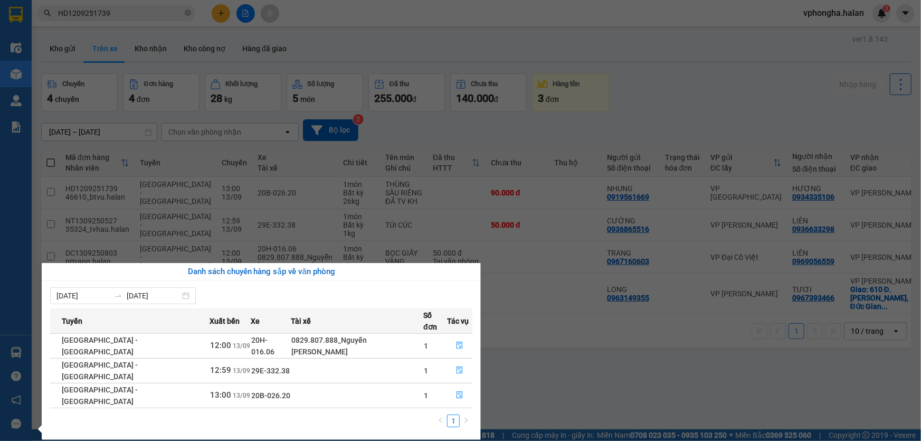
click at [616, 355] on section "Kết quả tìm kiếm ( 1 ) Bộ lọc Mã ĐH Trạng thái Món hàng Thu hộ Tổng cước Chưa c…" at bounding box center [460, 220] width 921 height 441
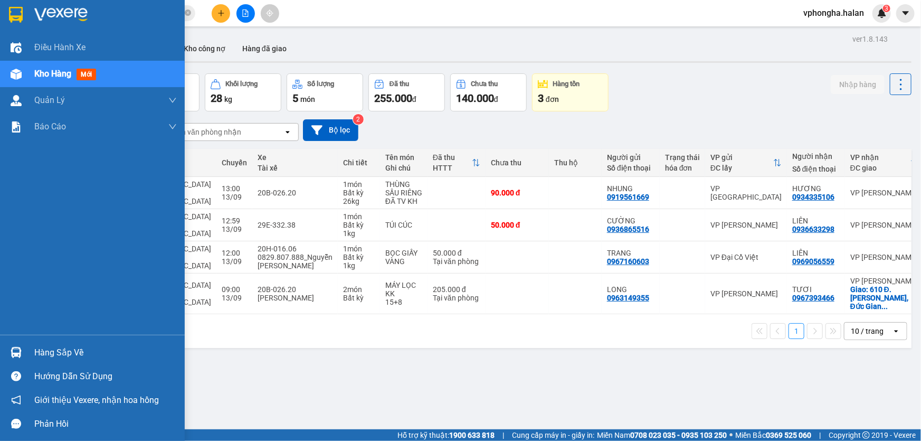
click at [60, 352] on div "Hàng sắp về" at bounding box center [105, 353] width 142 height 16
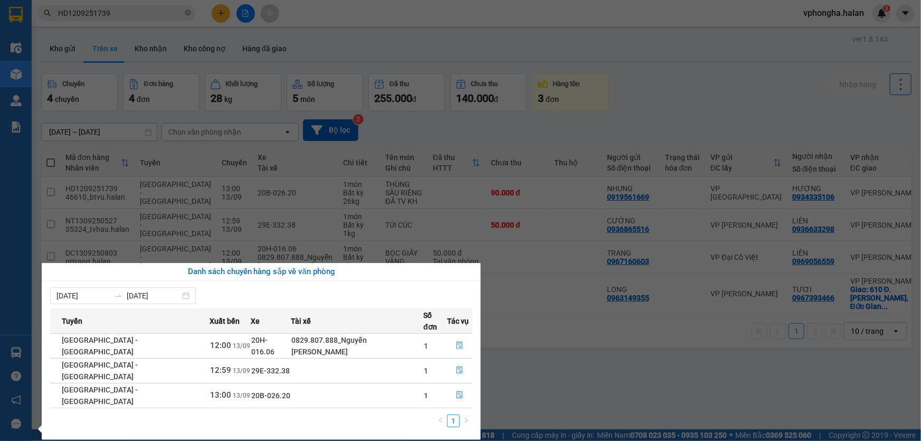
click at [558, 361] on section "Kết quả tìm kiếm ( 1 ) Bộ lọc Mã ĐH Trạng thái Món hàng Thu hộ Tổng cước Chưa c…" at bounding box center [460, 220] width 921 height 441
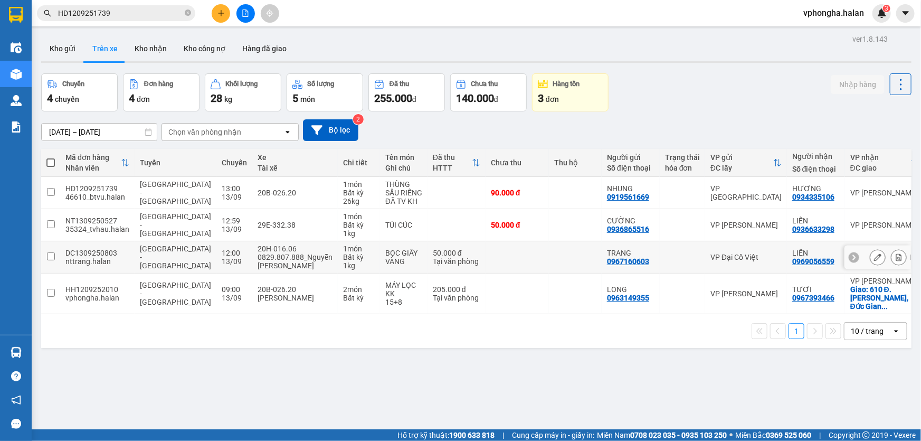
click at [52, 257] on input "checkbox" at bounding box center [51, 256] width 8 height 8
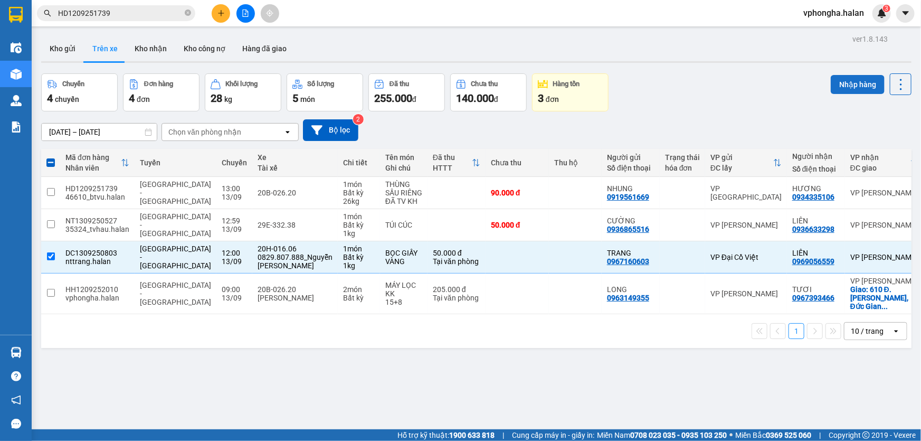
click at [854, 88] on button "Nhập hàng" at bounding box center [857, 84] width 54 height 19
checkbox input "false"
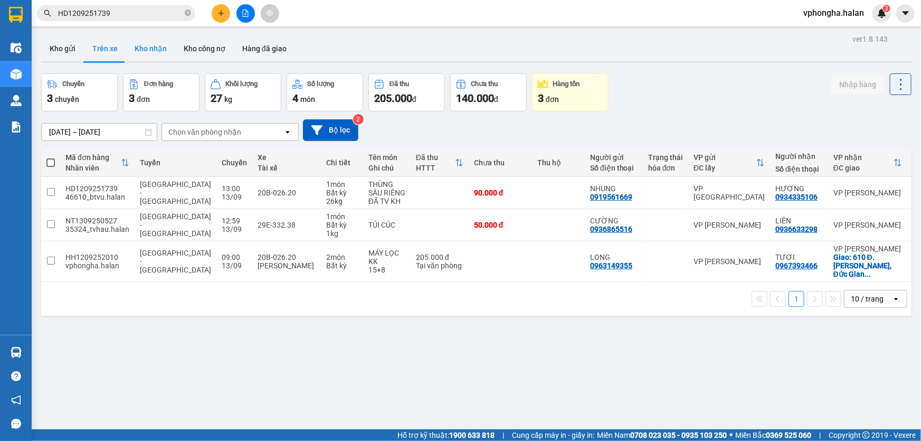
click at [143, 52] on button "Kho nhận" at bounding box center [150, 48] width 49 height 25
type input "16/07/2025 – 13/09/2025"
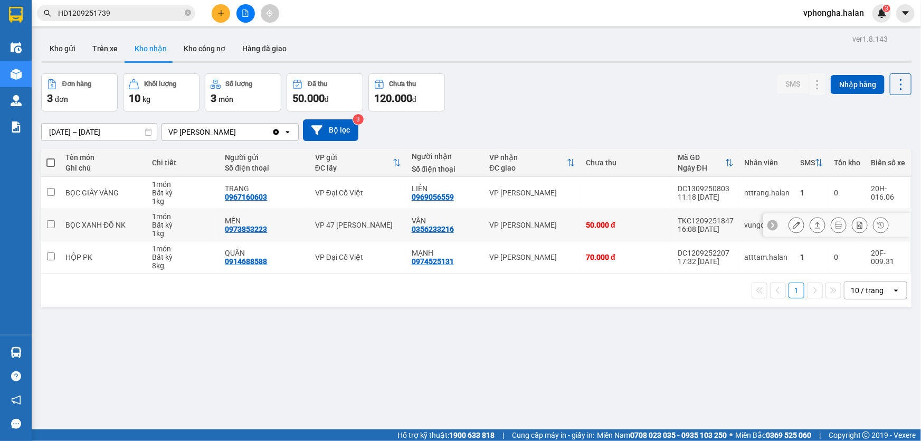
click at [52, 224] on input "checkbox" at bounding box center [51, 224] width 8 height 8
checkbox input "true"
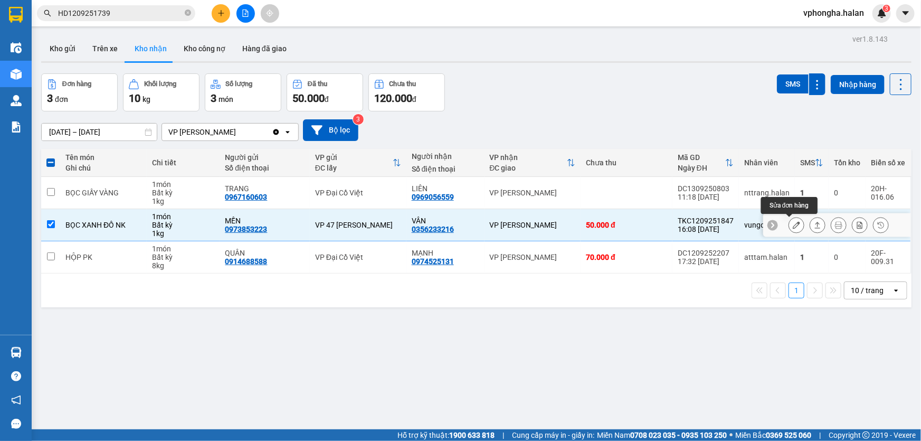
click at [814, 222] on icon at bounding box center [817, 224] width 7 height 7
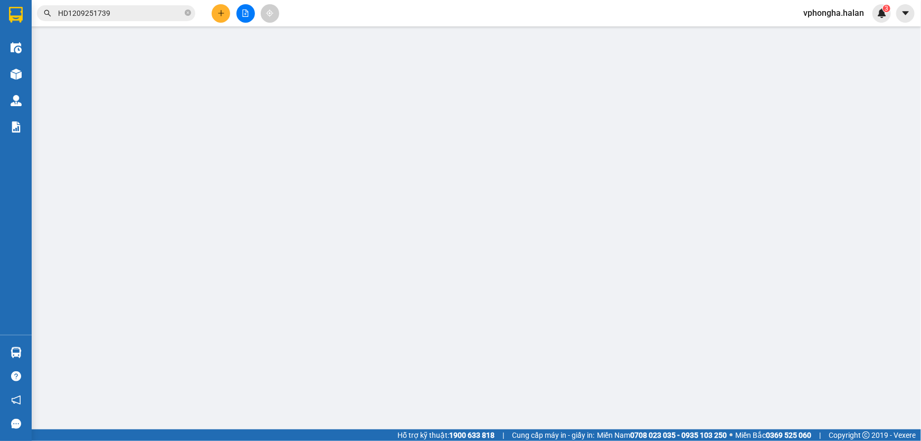
type input "0973853223"
type input "MẾN"
type input "0356233216"
type input "VÂN"
type input "50.000"
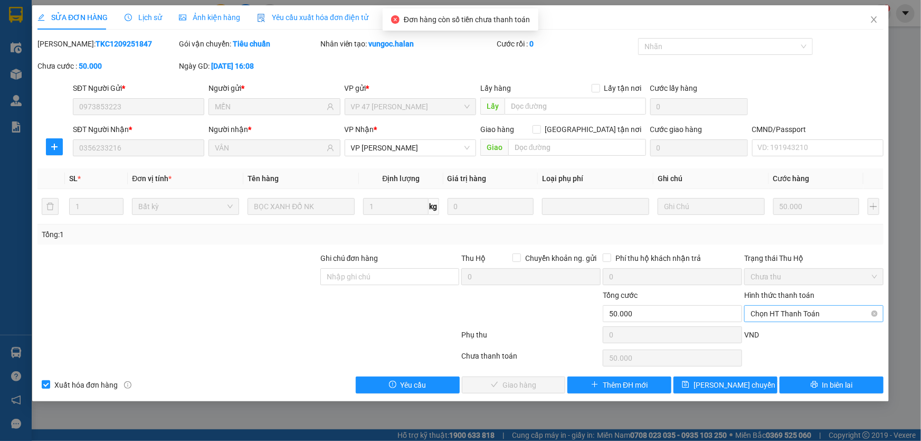
click at [794, 313] on span "Chọn HT Thanh Toán" at bounding box center [813, 313] width 127 height 16
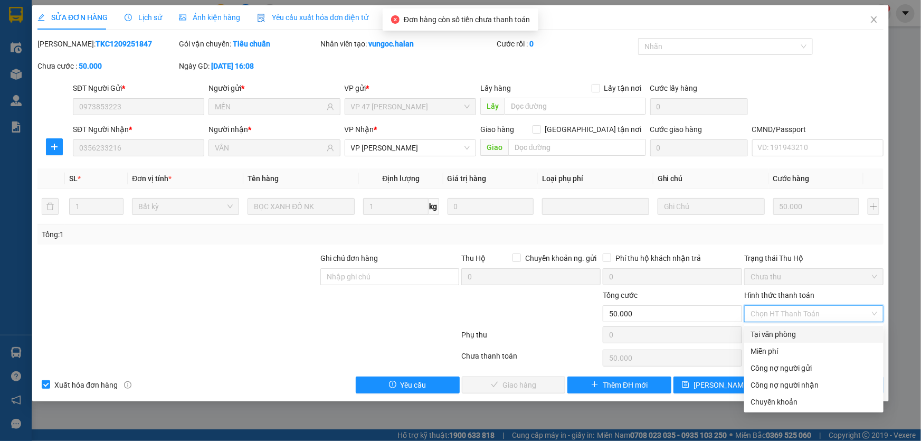
click at [784, 332] on div "Tại văn phòng" at bounding box center [813, 334] width 127 height 12
type input "0"
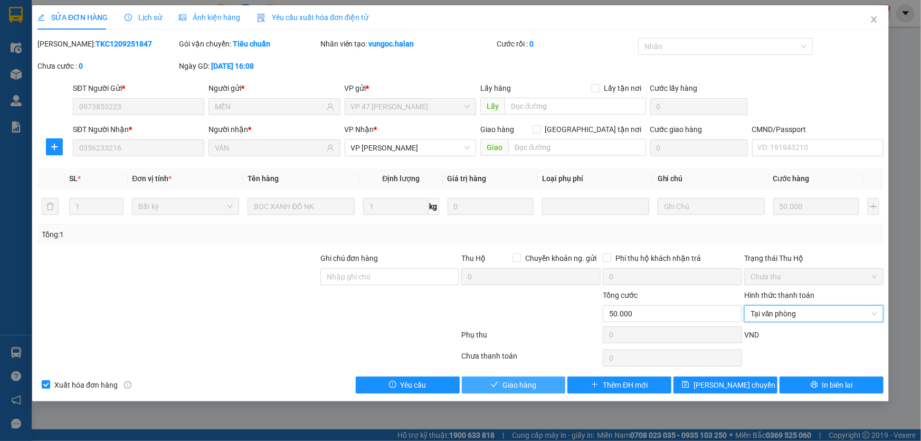
click at [544, 384] on button "Giao hàng" at bounding box center [514, 384] width 104 height 17
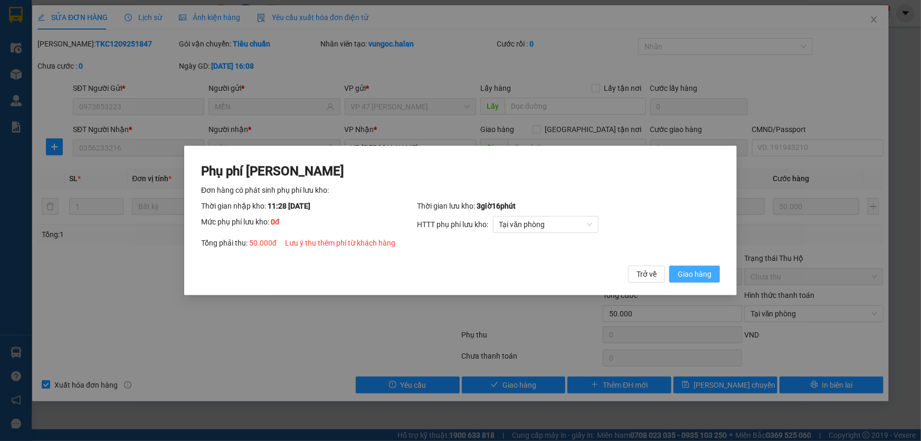
click at [711, 275] on span "Giao hàng" at bounding box center [694, 274] width 34 height 12
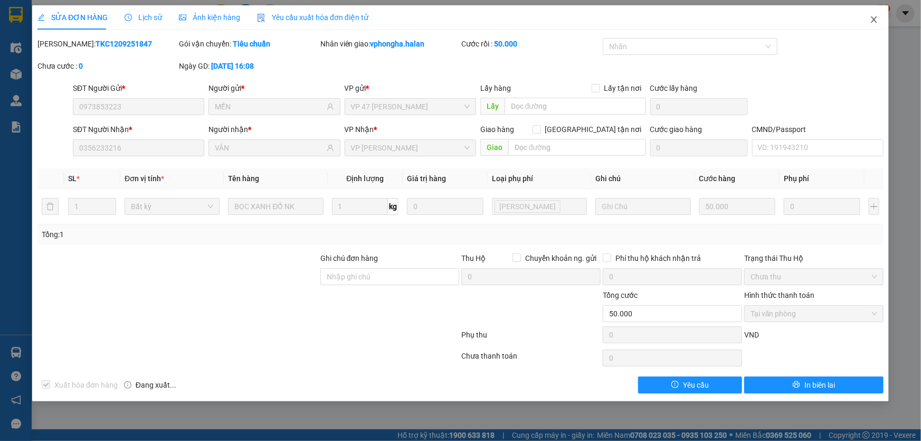
click at [870, 21] on icon "close" at bounding box center [874, 19] width 8 height 8
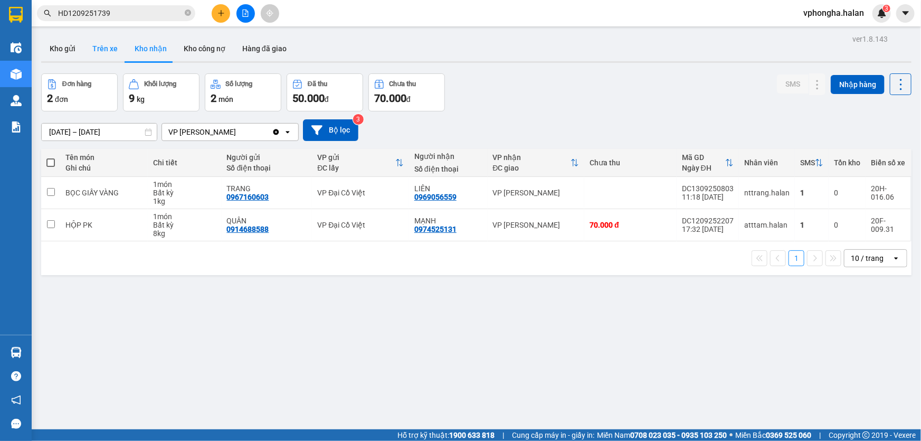
click at [104, 44] on button "Trên xe" at bounding box center [105, 48] width 42 height 25
type input "[DATE] – [DATE]"
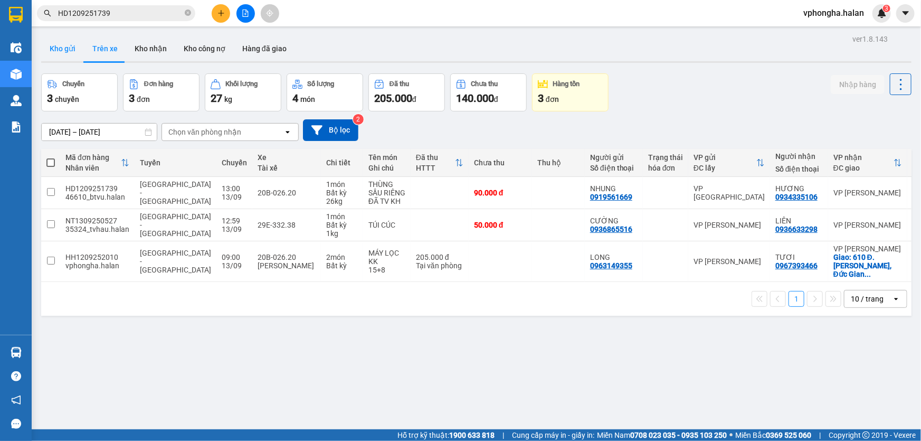
click at [55, 42] on button "Kho gửi" at bounding box center [62, 48] width 43 height 25
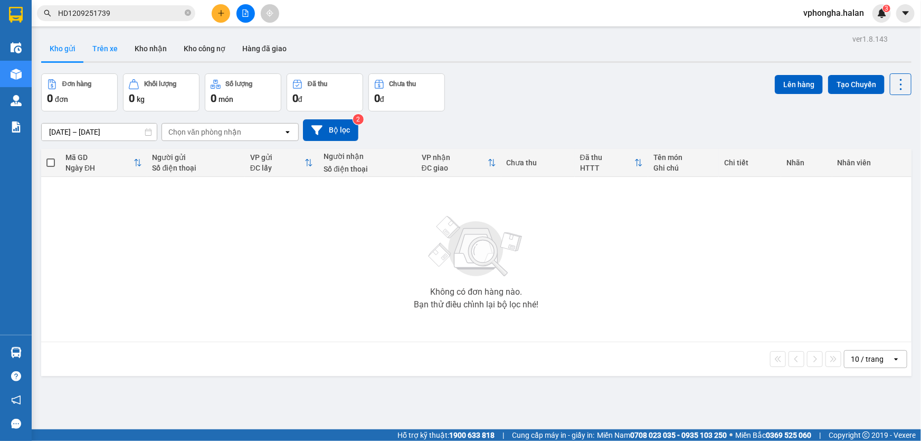
click at [90, 45] on button "Trên xe" at bounding box center [105, 48] width 42 height 25
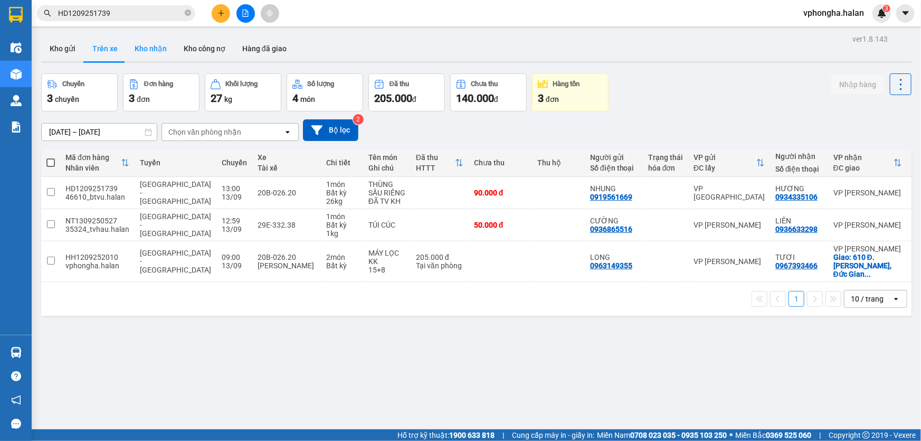
click at [167, 42] on button "Kho nhận" at bounding box center [150, 48] width 49 height 25
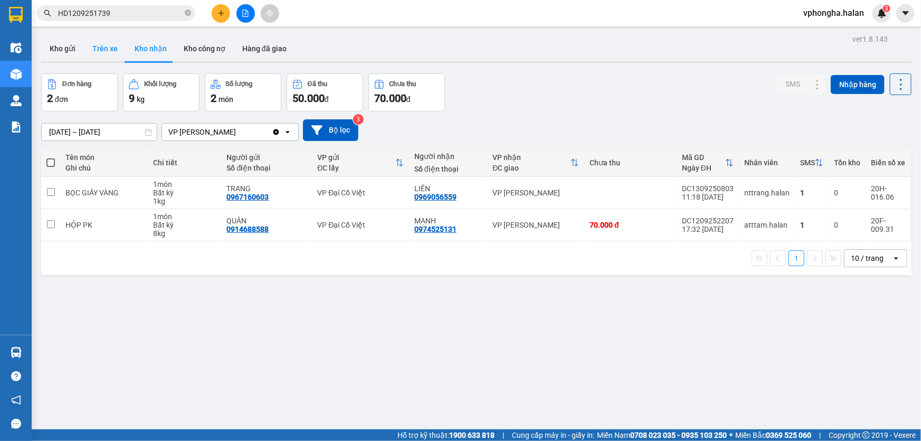
click at [100, 49] on button "Trên xe" at bounding box center [105, 48] width 42 height 25
type input "[DATE] – [DATE]"
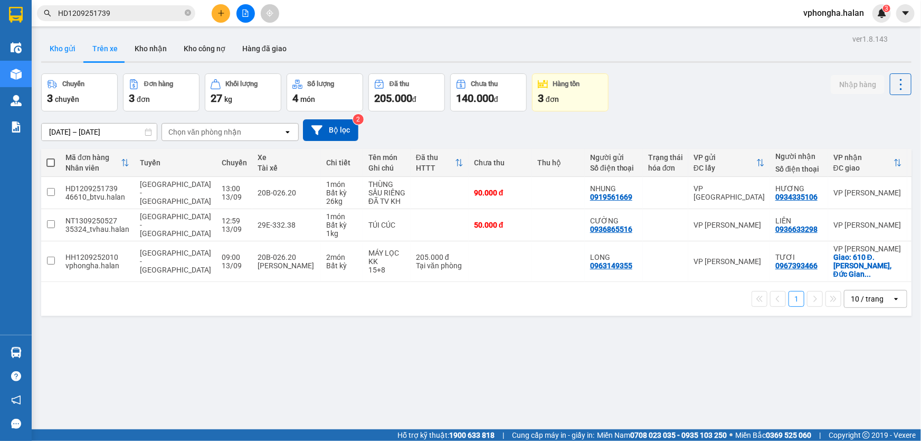
click at [63, 56] on button "Kho gửi" at bounding box center [62, 48] width 43 height 25
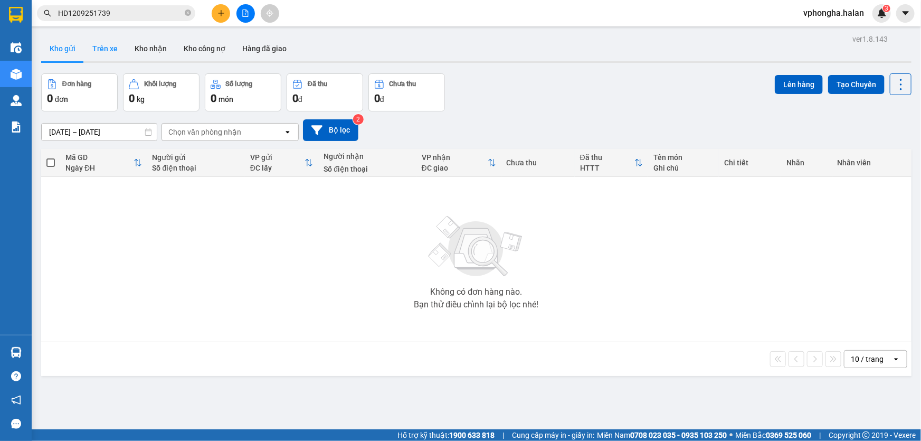
click at [100, 50] on button "Trên xe" at bounding box center [105, 48] width 42 height 25
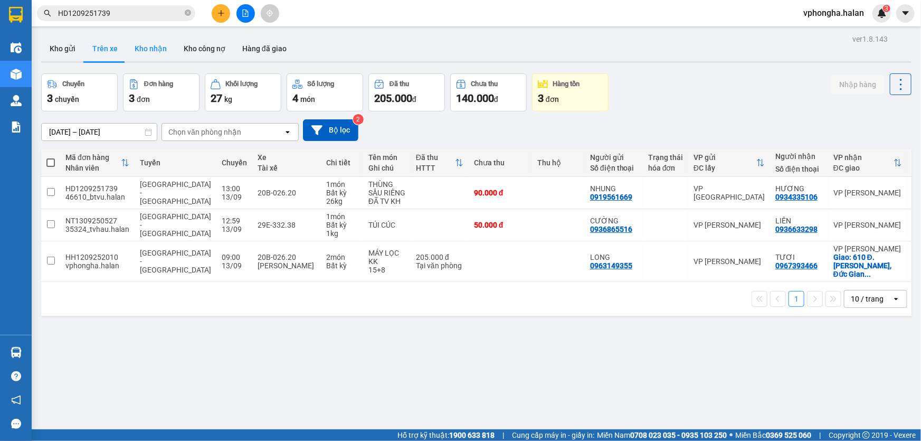
click at [131, 46] on button "Kho nhận" at bounding box center [150, 48] width 49 height 25
type input "16/07/2025 – 13/09/2025"
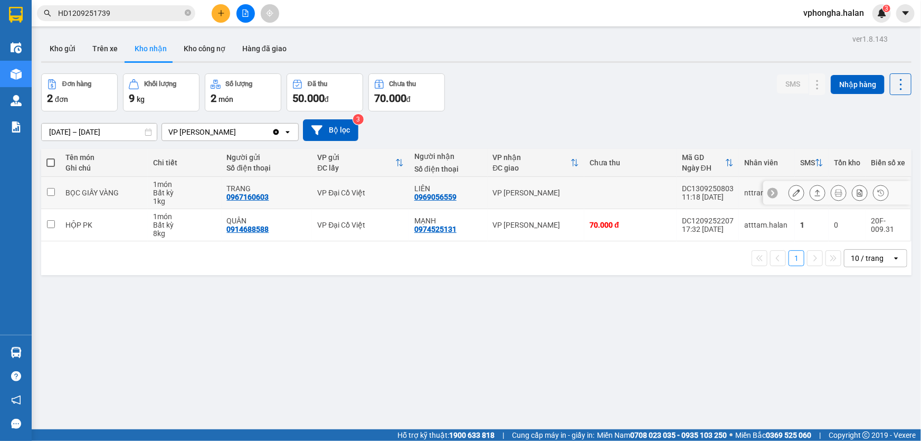
click at [53, 193] on input "checkbox" at bounding box center [51, 192] width 8 height 8
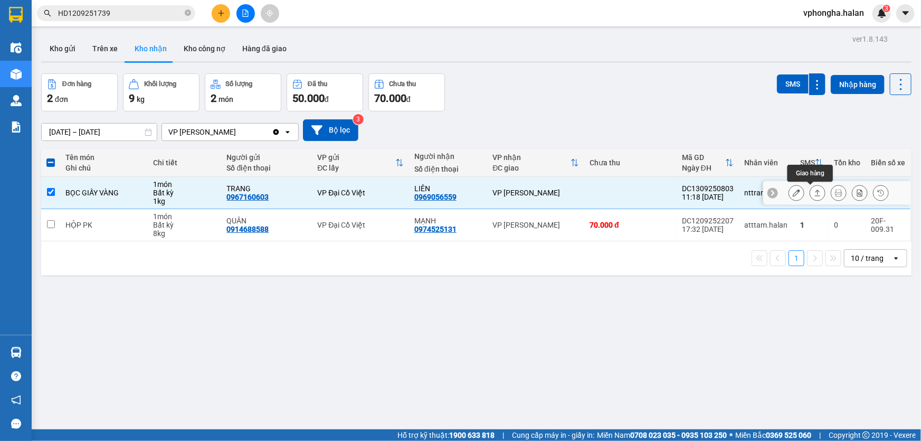
click at [815, 192] on icon at bounding box center [818, 192] width 6 height 6
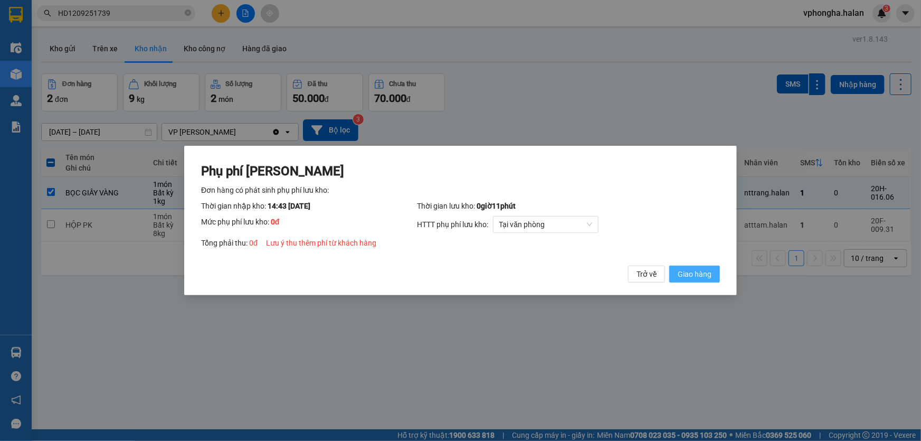
click at [713, 271] on button "Giao hàng" at bounding box center [694, 273] width 51 height 17
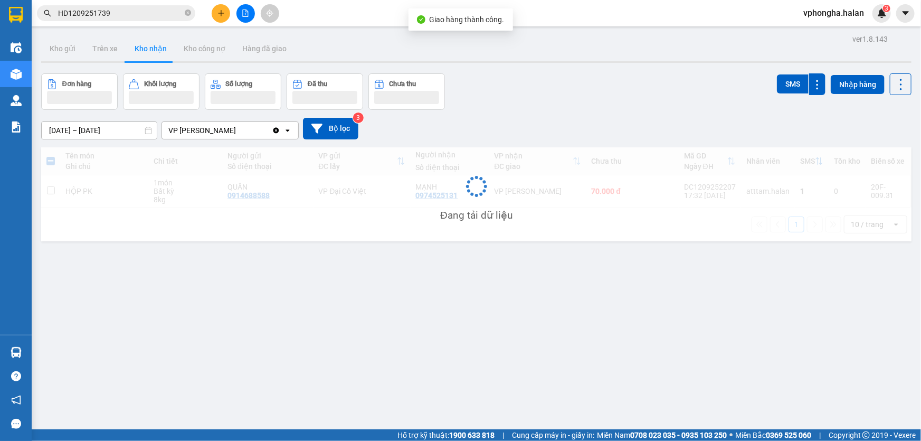
checkbox input "false"
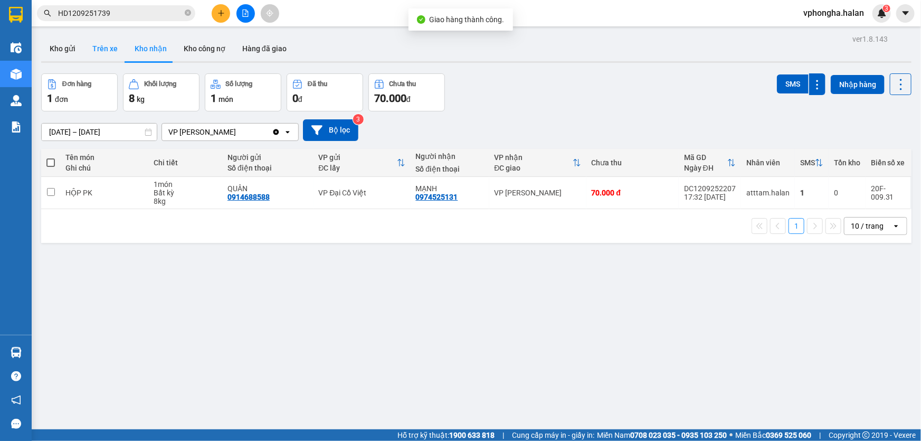
click at [106, 47] on button "Trên xe" at bounding box center [105, 48] width 42 height 25
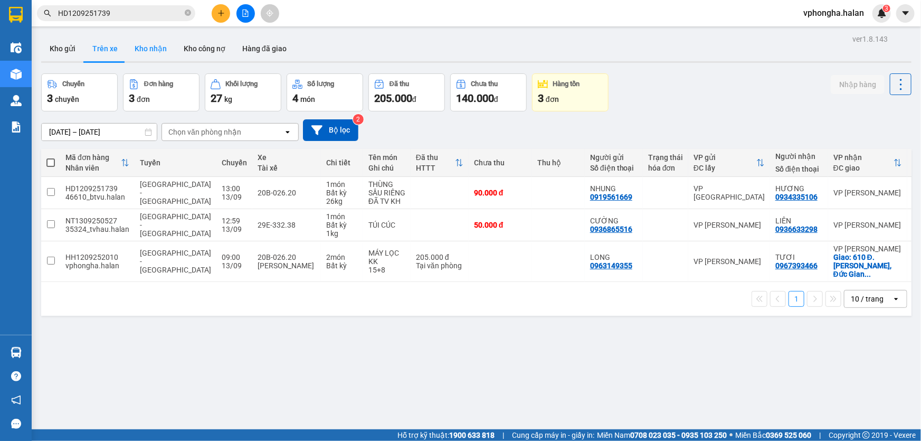
click at [131, 48] on button "Kho nhận" at bounding box center [150, 48] width 49 height 25
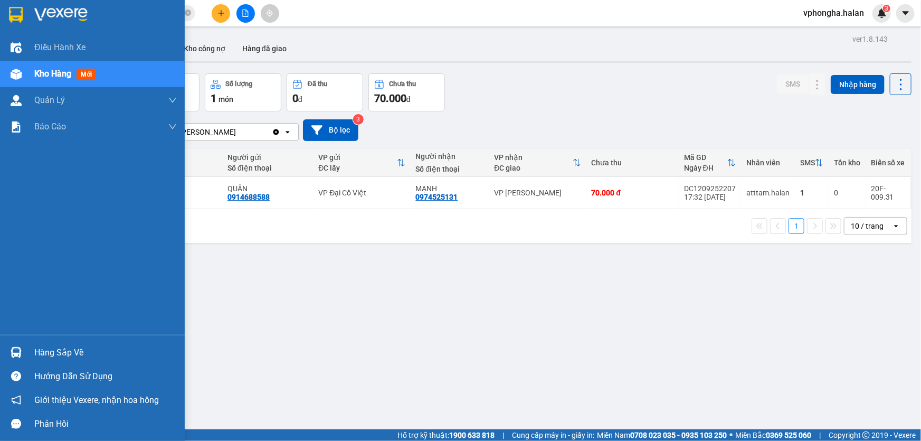
click at [58, 352] on div "Hàng sắp về" at bounding box center [105, 353] width 142 height 16
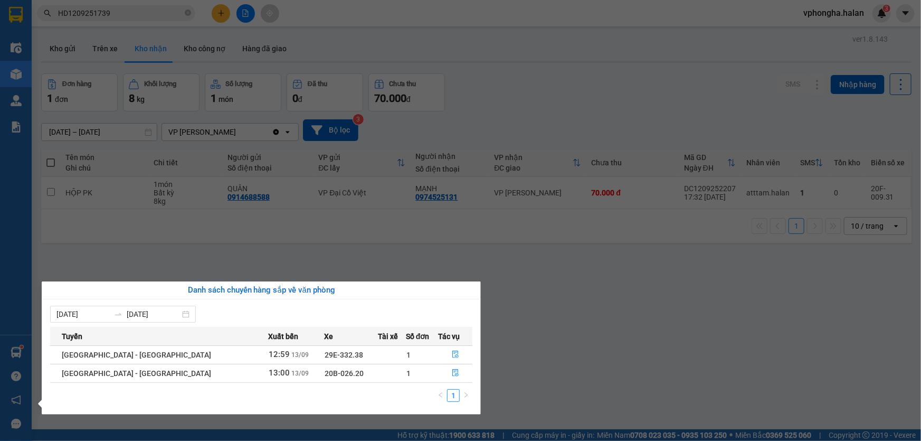
drag, startPoint x: 534, startPoint y: 307, endPoint x: 88, endPoint y: 307, distance: 446.4
click at [532, 307] on section "Kết quả tìm kiếm ( 1 ) Bộ lọc Mã ĐH Trạng thái Món hàng Thu hộ Tổng cước Chưa c…" at bounding box center [460, 220] width 921 height 441
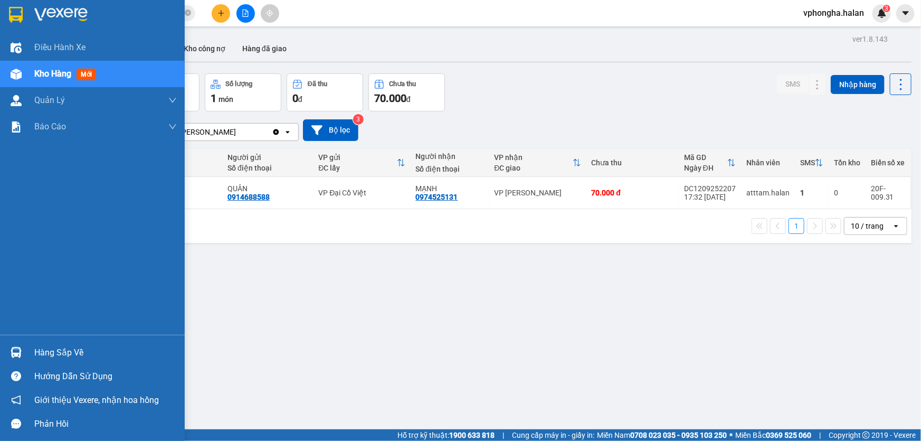
click at [54, 355] on div "Hàng sắp về" at bounding box center [105, 353] width 142 height 16
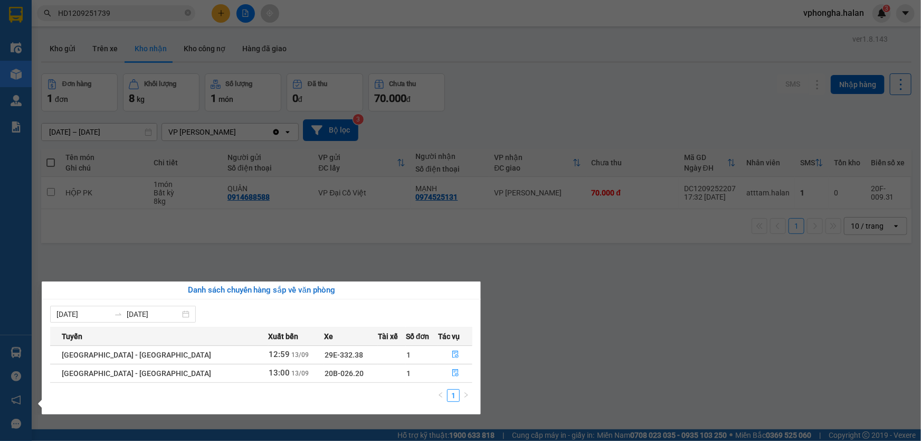
click at [660, 306] on section "Kết quả tìm kiếm ( 1 ) Bộ lọc Mã ĐH Trạng thái Món hàng Thu hộ Tổng cước Chưa c…" at bounding box center [460, 220] width 921 height 441
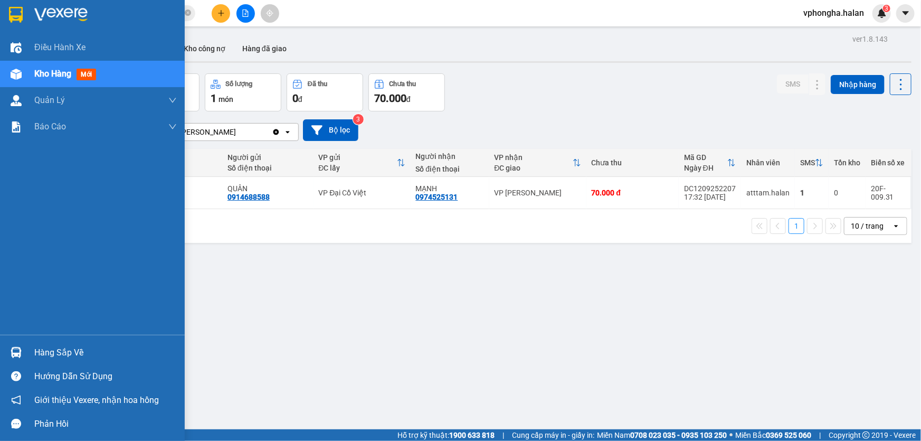
click at [61, 343] on div "Hàng sắp về" at bounding box center [92, 352] width 185 height 24
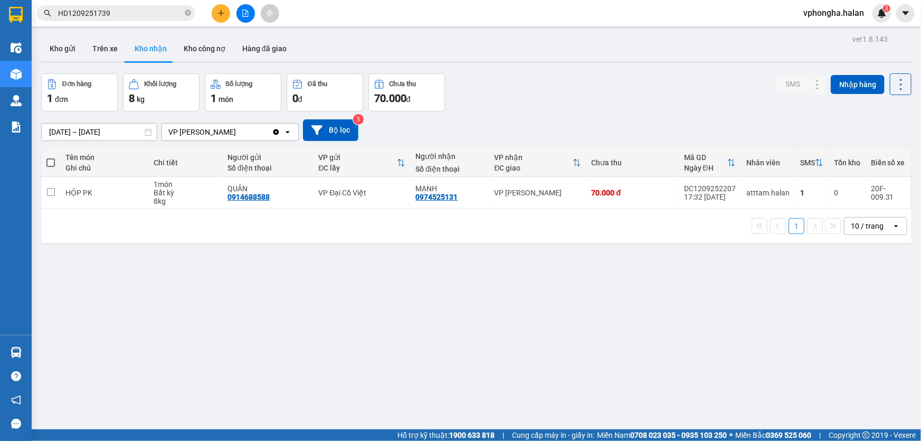
click at [648, 307] on section "Kết quả tìm kiếm ( 1 ) Bộ lọc Mã ĐH Trạng thái Món hàng Thu hộ Tổng cước Chưa c…" at bounding box center [460, 220] width 921 height 441
click at [97, 62] on div at bounding box center [476, 62] width 870 height 2
click at [90, 50] on button "Trên xe" at bounding box center [105, 48] width 42 height 25
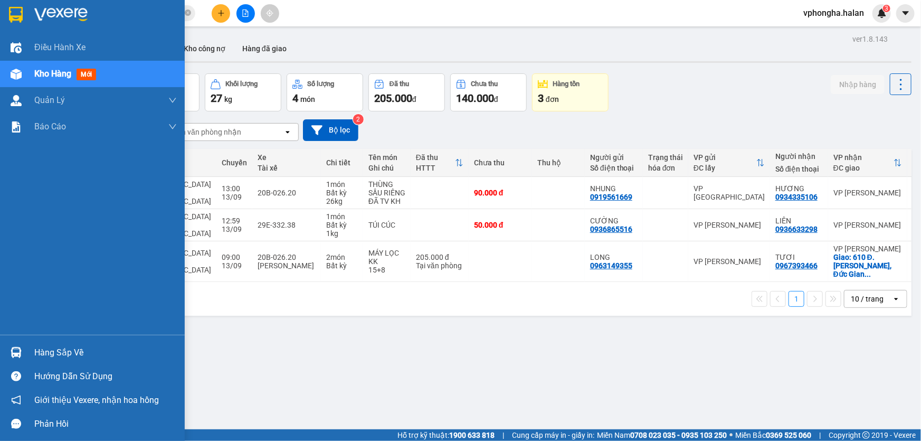
click at [50, 347] on div "Hàng sắp về" at bounding box center [105, 353] width 142 height 16
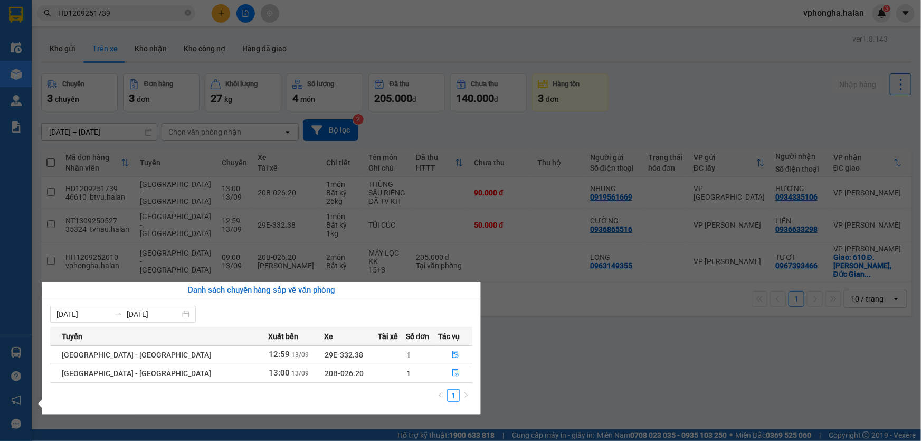
click at [545, 315] on section "Kết quả tìm kiếm ( 1 ) Bộ lọc Mã ĐH Trạng thái Món hàng Thu hộ Tổng cước Chưa c…" at bounding box center [460, 220] width 921 height 441
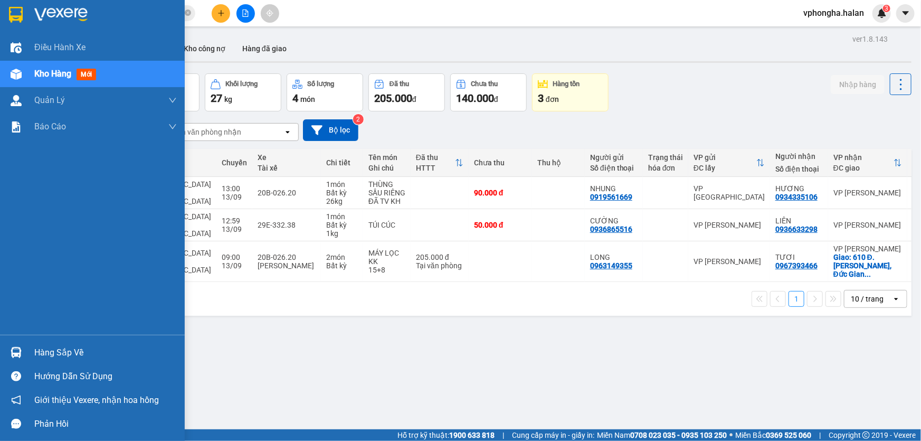
click at [52, 348] on div "Hàng sắp về" at bounding box center [105, 353] width 142 height 16
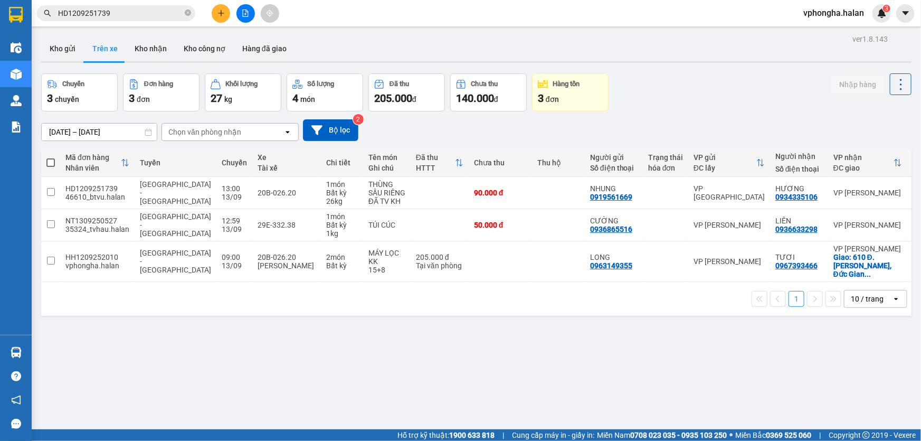
click at [552, 341] on section "Kết quả tìm kiếm ( 1 ) Bộ lọc Mã ĐH Trạng thái Món hàng Thu hộ Tổng cước Chưa c…" at bounding box center [460, 220] width 921 height 441
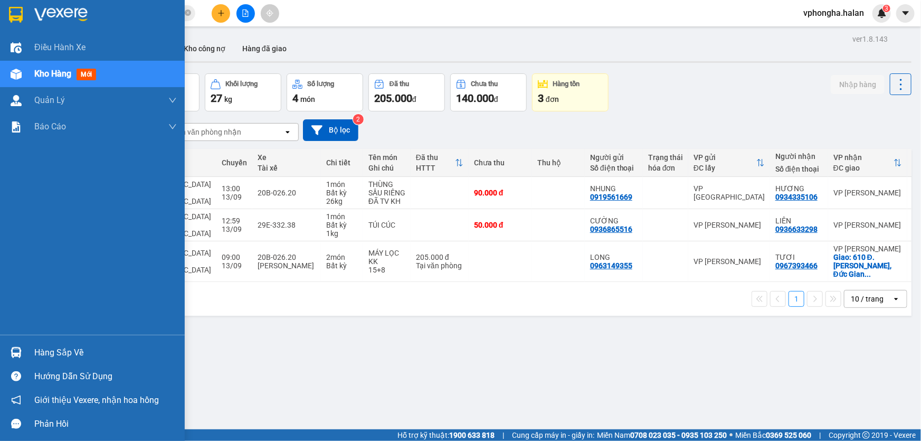
click at [68, 352] on div "Hàng sắp về" at bounding box center [105, 353] width 142 height 16
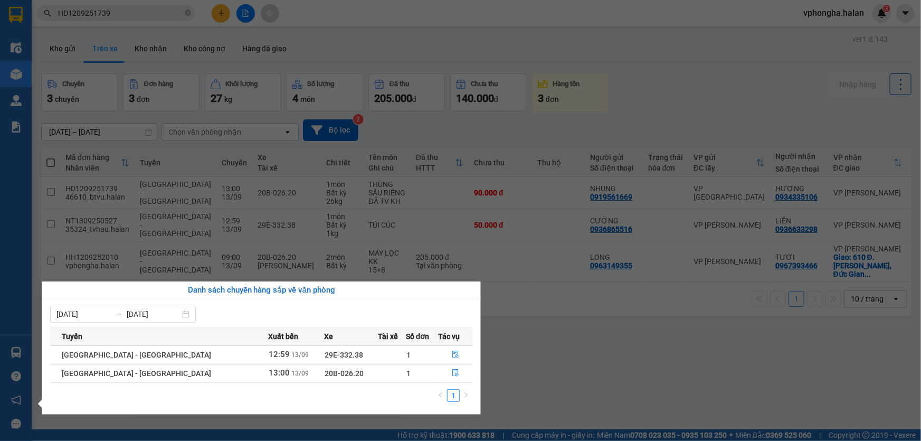
click at [632, 319] on section "Kết quả tìm kiếm ( 1 ) Bộ lọc Mã ĐH Trạng thái Món hàng Thu hộ Tổng cước Chưa c…" at bounding box center [460, 220] width 921 height 441
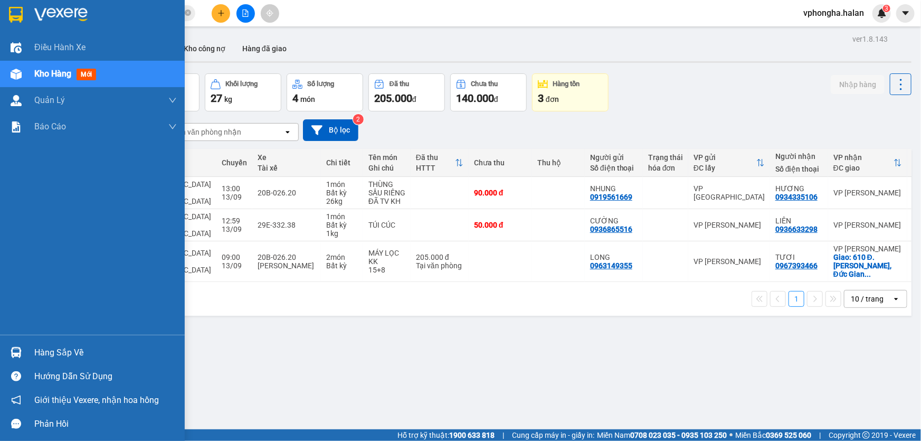
click at [35, 354] on div "Hàng sắp về" at bounding box center [105, 353] width 142 height 16
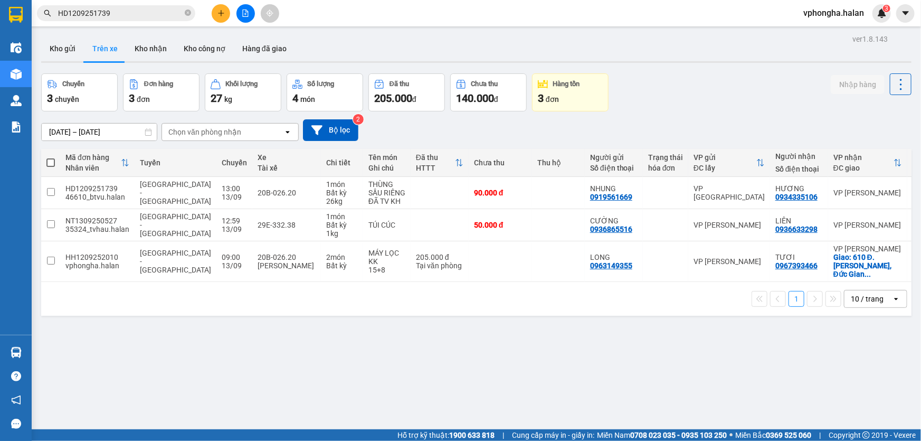
click at [641, 385] on section "Kết quả tìm kiếm ( 1 ) Bộ lọc Mã ĐH Trạng thái Món hàng Thu hộ Tổng cước Chưa c…" at bounding box center [460, 220] width 921 height 441
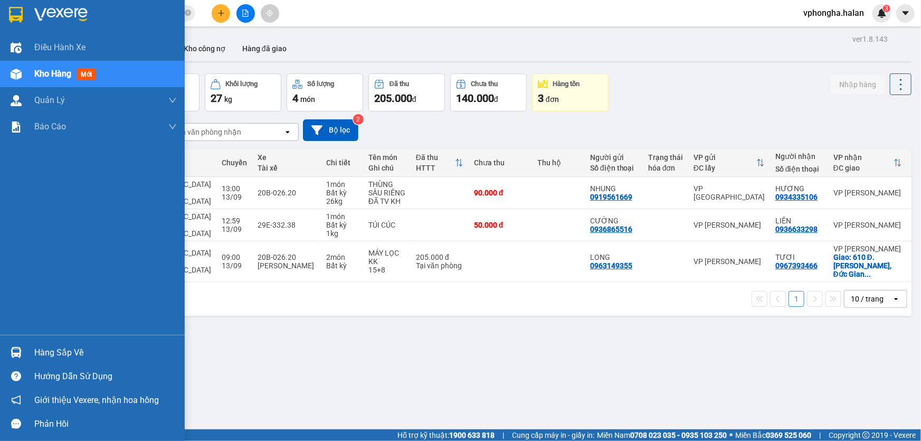
click at [47, 349] on div "Hàng sắp về" at bounding box center [105, 353] width 142 height 16
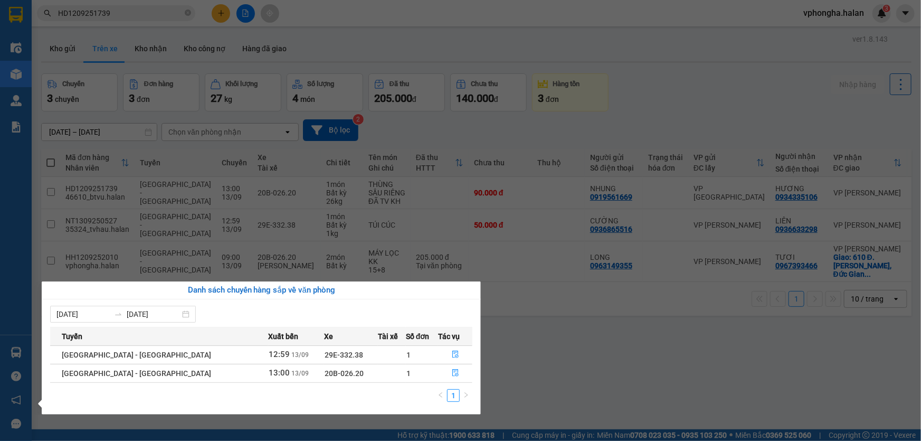
drag, startPoint x: 596, startPoint y: 355, endPoint x: 464, endPoint y: 374, distance: 132.7
click at [596, 355] on section "Kết quả tìm kiếm ( 1 ) Bộ lọc Mã ĐH Trạng thái Món hàng Thu hộ Tổng cước Chưa c…" at bounding box center [460, 220] width 921 height 441
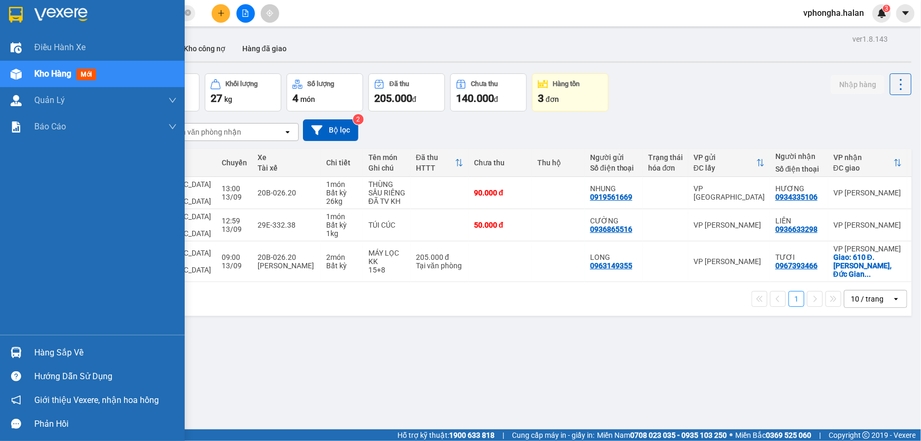
click at [51, 347] on div "Hàng sắp về" at bounding box center [105, 353] width 142 height 16
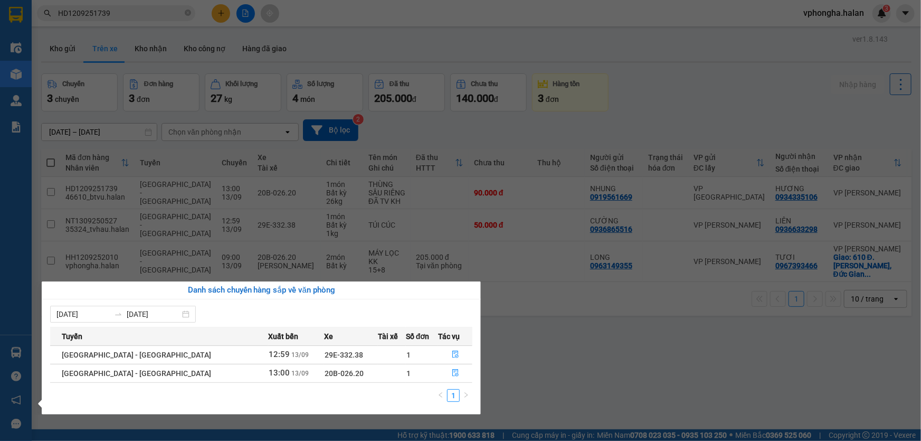
drag, startPoint x: 626, startPoint y: 329, endPoint x: 323, endPoint y: 400, distance: 311.6
click at [627, 329] on section "Kết quả tìm kiếm ( 1 ) Bộ lọc Mã ĐH Trạng thái Món hàng Thu hộ Tổng cước Chưa c…" at bounding box center [460, 220] width 921 height 441
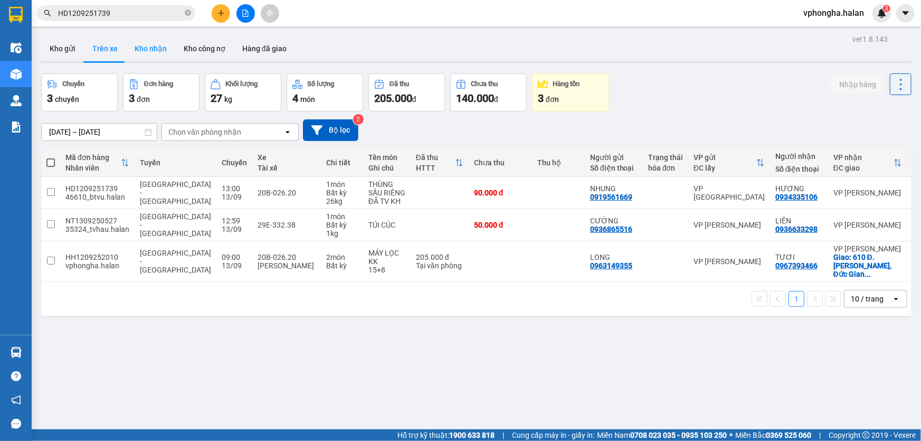
click at [148, 47] on button "Kho nhận" at bounding box center [150, 48] width 49 height 25
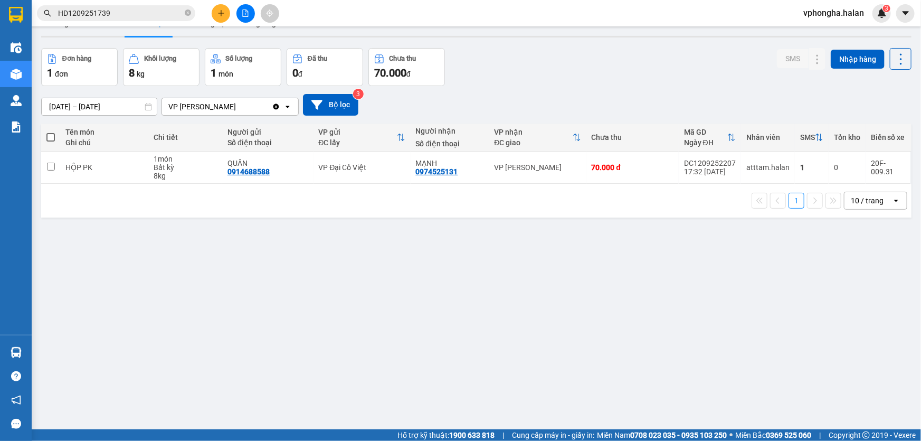
scroll to position [48, 0]
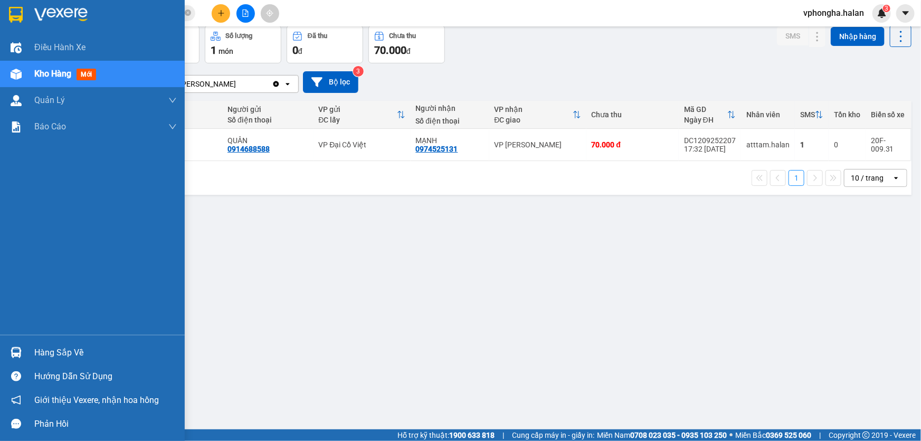
click at [85, 347] on div "Hàng sắp về" at bounding box center [105, 353] width 142 height 16
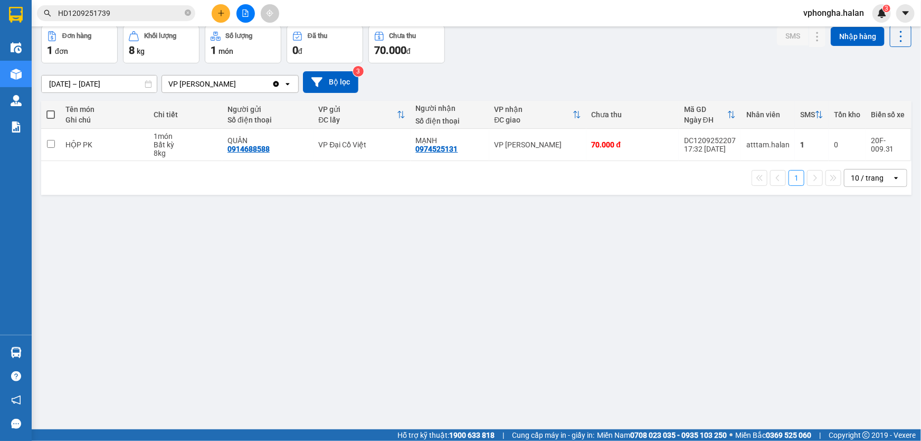
click at [256, 251] on section "Kết quả tìm kiếm ( 1 ) Bộ lọc Mã ĐH Trạng thái Món hàng Thu hộ Tổng cước Chưa c…" at bounding box center [460, 220] width 921 height 441
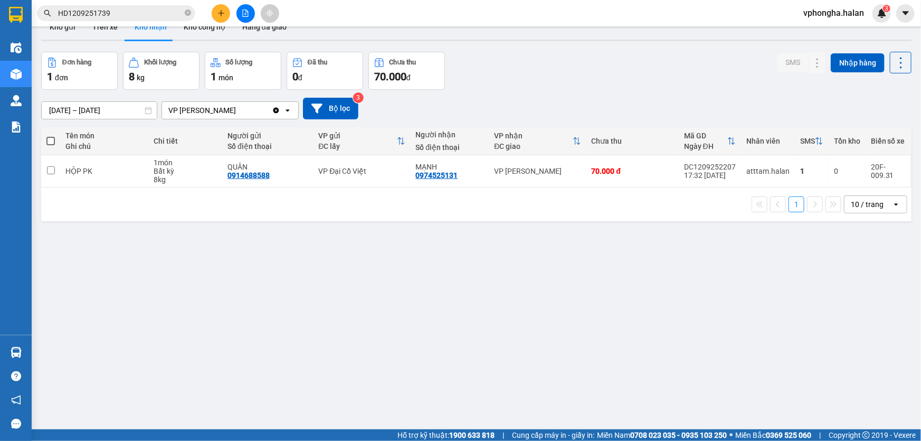
scroll to position [0, 0]
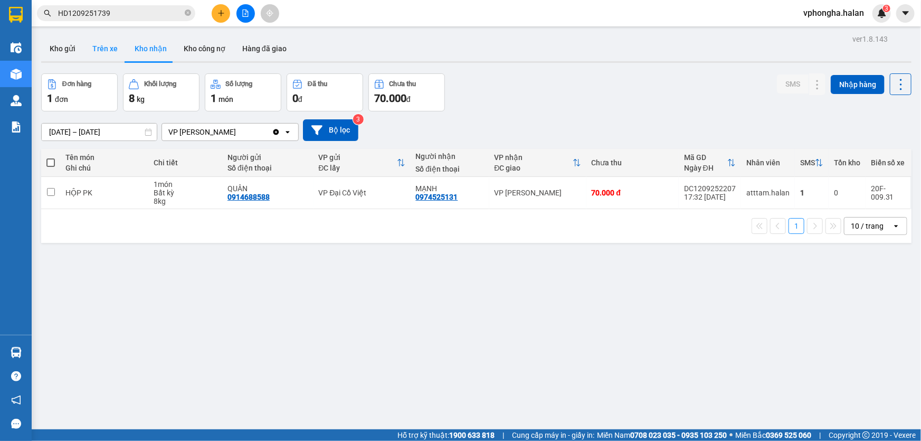
click at [113, 55] on button "Trên xe" at bounding box center [105, 48] width 42 height 25
type input "[DATE] – [DATE]"
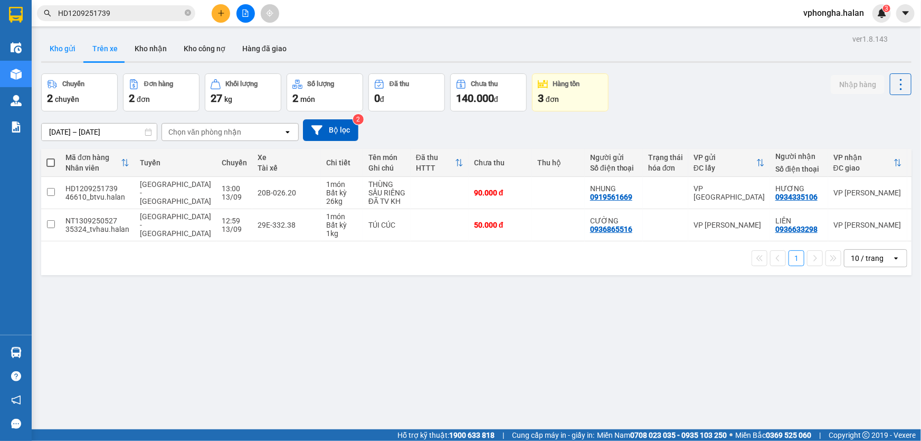
click at [79, 49] on button "Kho gửi" at bounding box center [62, 48] width 43 height 25
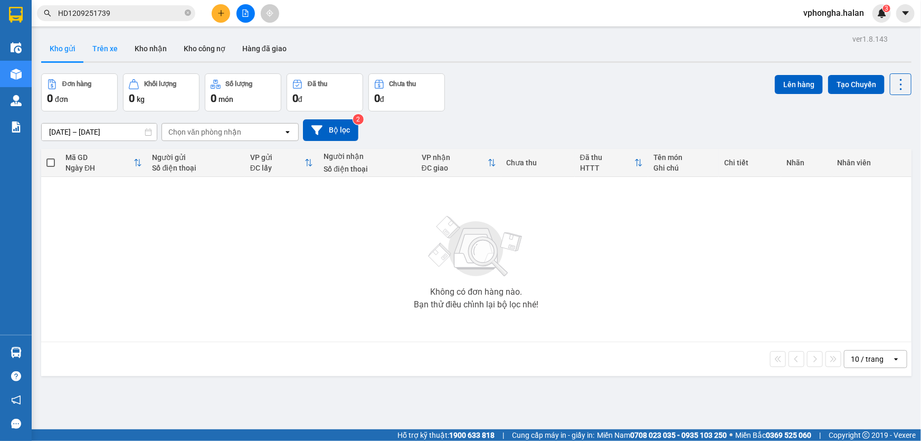
click at [111, 50] on button "Trên xe" at bounding box center [105, 48] width 42 height 25
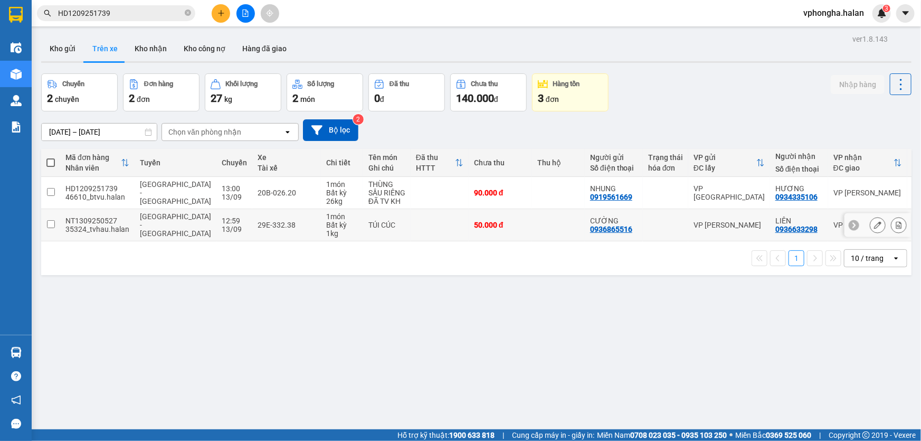
click at [49, 223] on input "checkbox" at bounding box center [51, 224] width 8 height 8
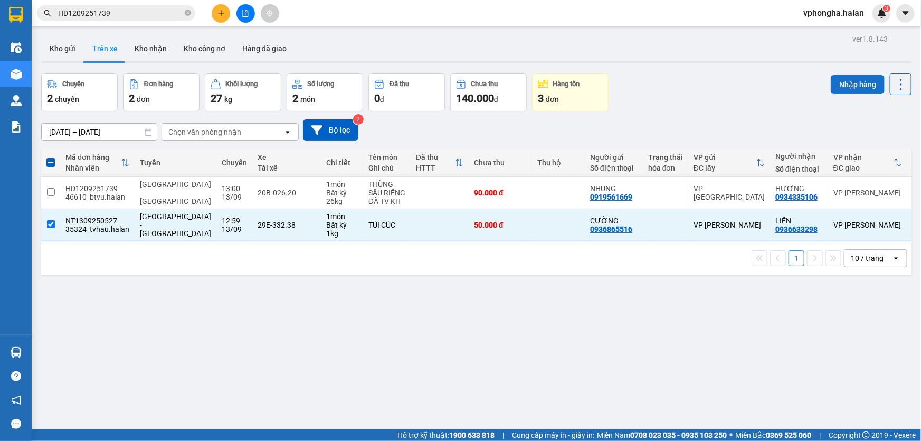
click at [844, 84] on button "Nhập hàng" at bounding box center [857, 84] width 54 height 19
checkbox input "false"
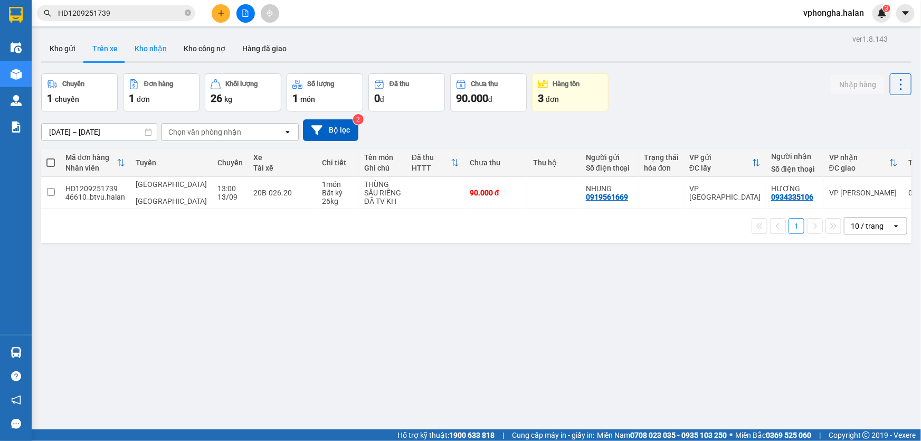
click at [152, 45] on button "Kho nhận" at bounding box center [150, 48] width 49 height 25
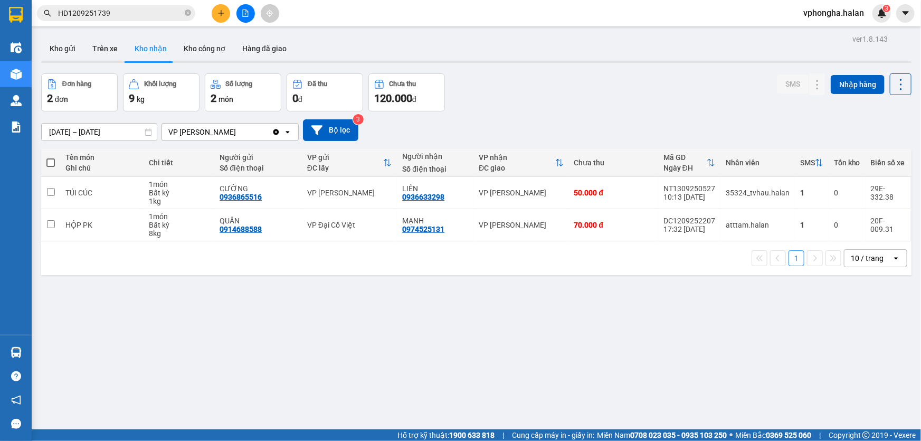
click at [389, 413] on div "ver 1.8.143 Kho gửi Trên xe Kho nhận Kho công nợ Hàng đã giao Đơn hàng 2 đơn Kh…" at bounding box center [476, 252] width 879 height 441
click at [93, 36] on button "Trên xe" at bounding box center [105, 48] width 42 height 25
type input "[DATE] – [DATE]"
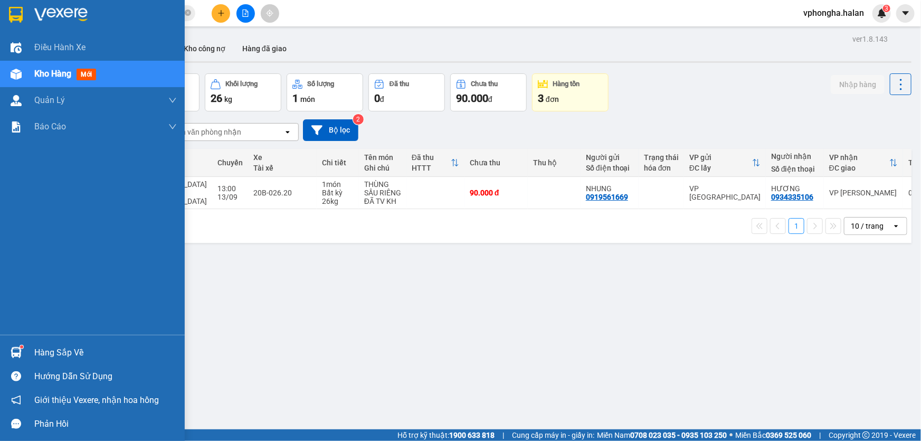
click at [43, 340] on div "Hàng sắp về" at bounding box center [92, 352] width 185 height 24
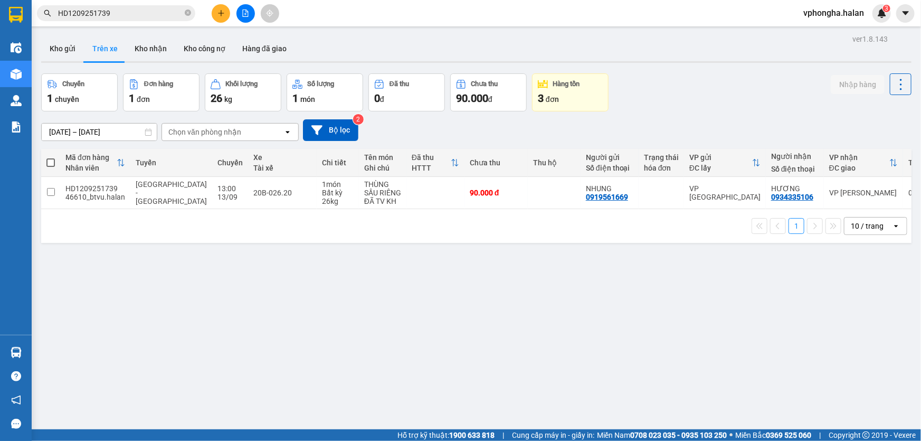
drag, startPoint x: 559, startPoint y: 284, endPoint x: 136, endPoint y: 295, distance: 423.3
click at [557, 284] on section "Kết quả tìm kiếm ( 1 ) Bộ lọc Mã ĐH Trạng thái Món hàng Thu hộ Tổng cước Chưa c…" at bounding box center [460, 220] width 921 height 441
click at [39, 349] on div "ver 1.8.143 Kho gửi Trên xe Kho nhận Kho công nợ Hàng đã giao Chuyến 1 chuyến Đ…" at bounding box center [476, 252] width 879 height 441
click at [20, 354] on img at bounding box center [16, 352] width 11 height 11
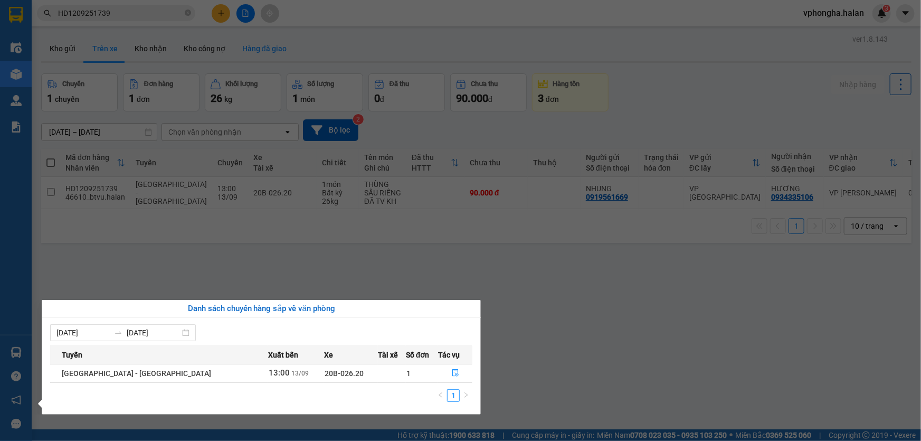
drag, startPoint x: 541, startPoint y: 291, endPoint x: 282, endPoint y: 43, distance: 359.0
click at [540, 290] on section "Kết quả tìm kiếm ( 1 ) Bộ lọc Mã ĐH Trạng thái Món hàng Thu hộ Tổng cước Chưa c…" at bounding box center [460, 220] width 921 height 441
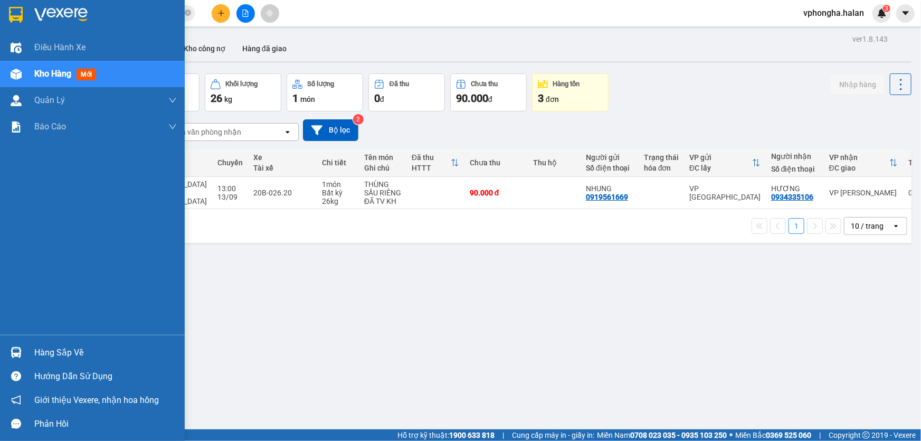
click at [94, 347] on div "Hàng sắp về" at bounding box center [105, 353] width 142 height 16
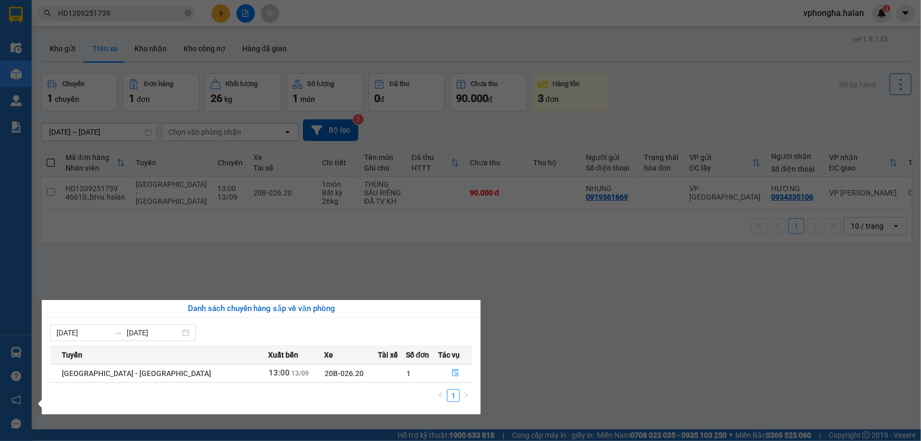
drag, startPoint x: 608, startPoint y: 331, endPoint x: 253, endPoint y: 403, distance: 362.2
click at [596, 337] on section "Kết quả tìm kiếm ( 1 ) Bộ lọc Mã ĐH Trạng thái Món hàng Thu hộ Tổng cước Chưa c…" at bounding box center [460, 220] width 921 height 441
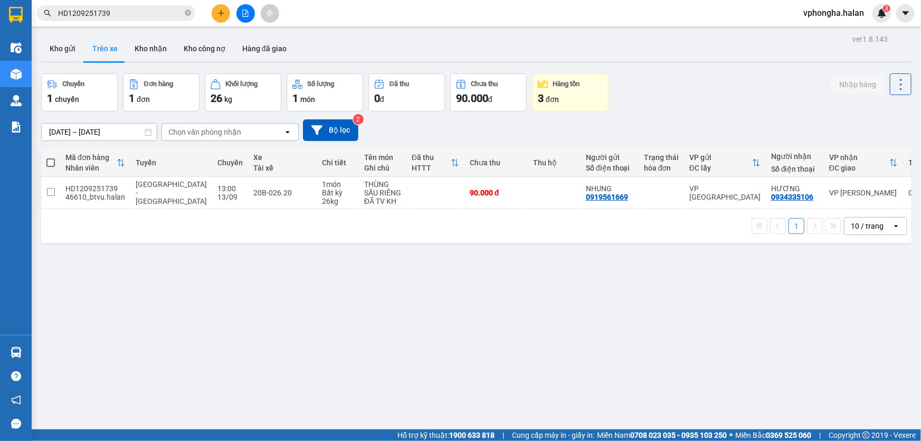
click at [295, 342] on div "ver 1.8.143 Kho gửi Trên xe Kho nhận Kho công nợ Hàng đã giao Chuyến 1 chuyến Đ…" at bounding box center [476, 252] width 879 height 441
click at [586, 345] on div "ver 1.8.143 Kho gửi Trên xe Kho nhận Kho công nợ Hàng đã giao Chuyến 1 chuyến Đ…" at bounding box center [476, 252] width 879 height 441
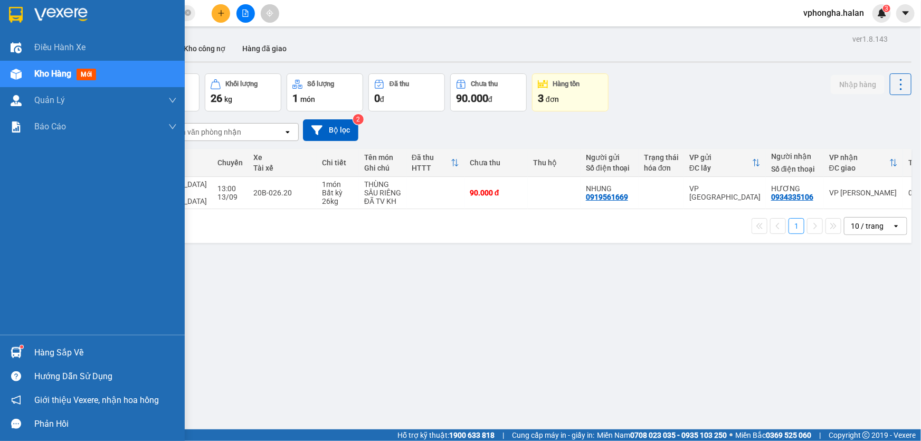
click at [3, 354] on div "Hàng sắp về" at bounding box center [92, 352] width 185 height 24
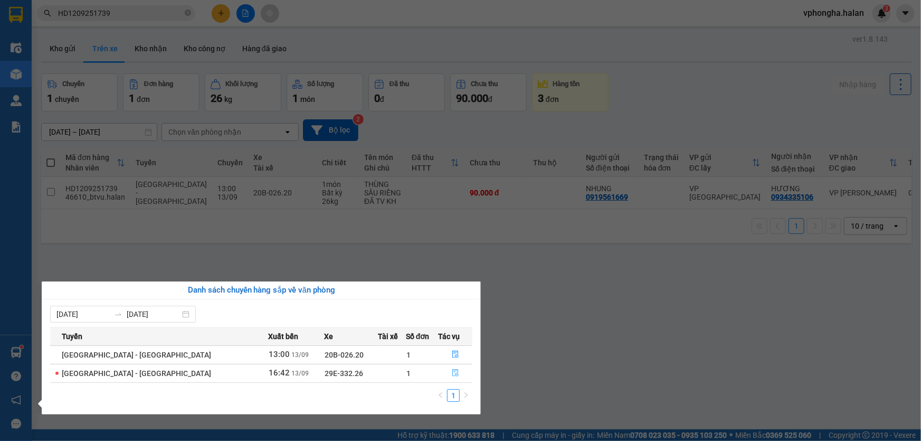
click at [446, 367] on button "button" at bounding box center [454, 373] width 33 height 17
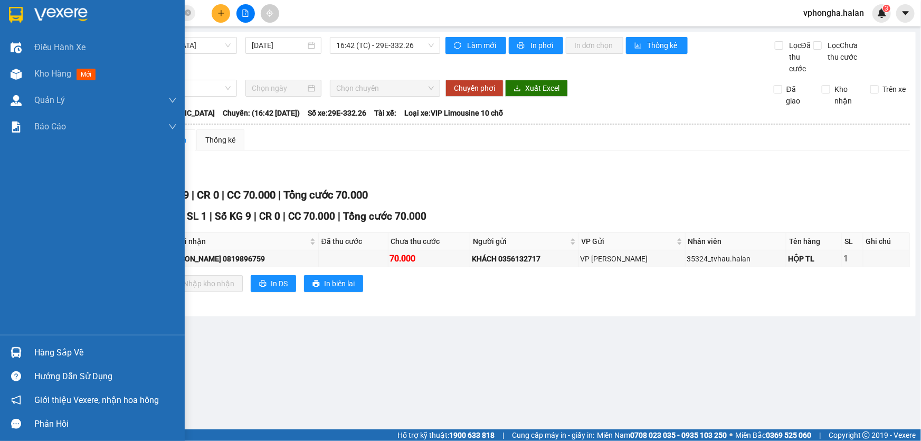
click at [65, 351] on div "Hàng sắp về" at bounding box center [105, 353] width 142 height 16
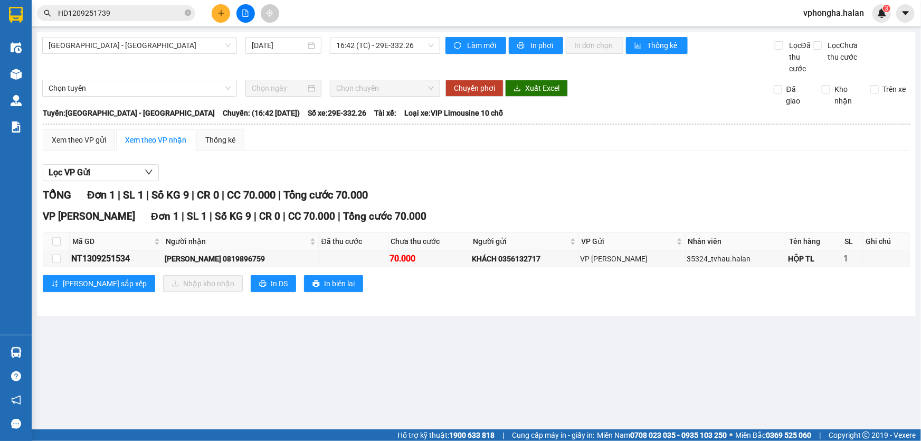
click at [612, 354] on section "Kết quả tìm kiếm ( 1 ) Bộ lọc Mã ĐH Trạng thái Món hàng Thu hộ Tổng cước Chưa c…" at bounding box center [460, 220] width 921 height 441
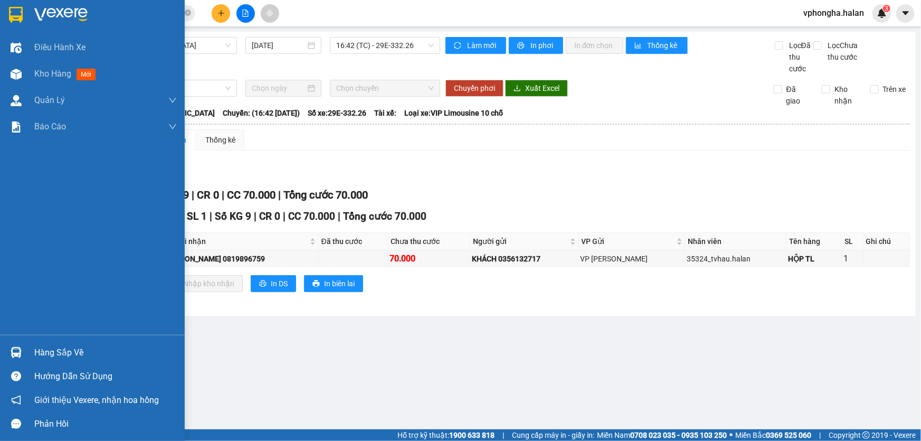
click at [52, 345] on div "Hàng sắp về" at bounding box center [105, 353] width 142 height 16
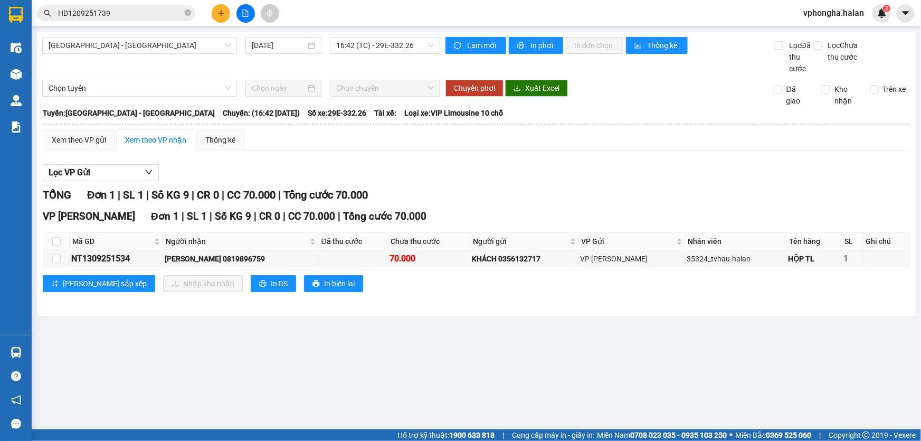
click at [589, 358] on section "Kết quả tìm kiếm ( 1 ) Bộ lọc Mã ĐH Trạng thái Món hàng Thu hộ Tổng cước Chưa c…" at bounding box center [460, 220] width 921 height 441
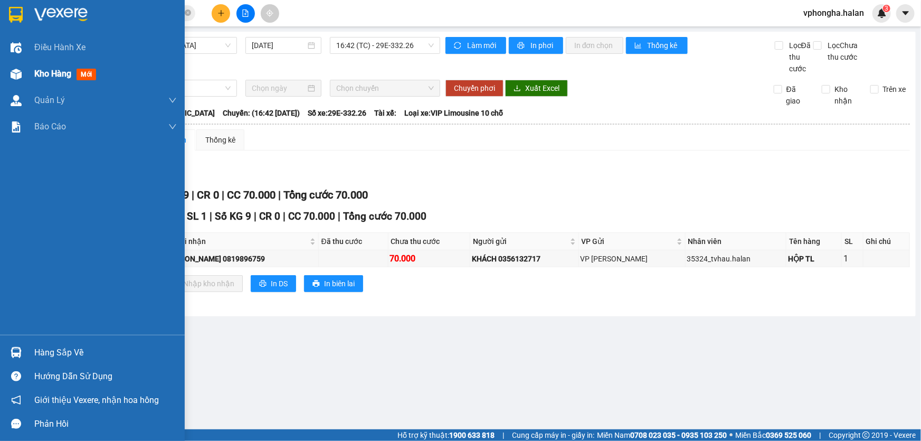
click at [74, 74] on div "Kho hàng mới" at bounding box center [67, 73] width 66 height 13
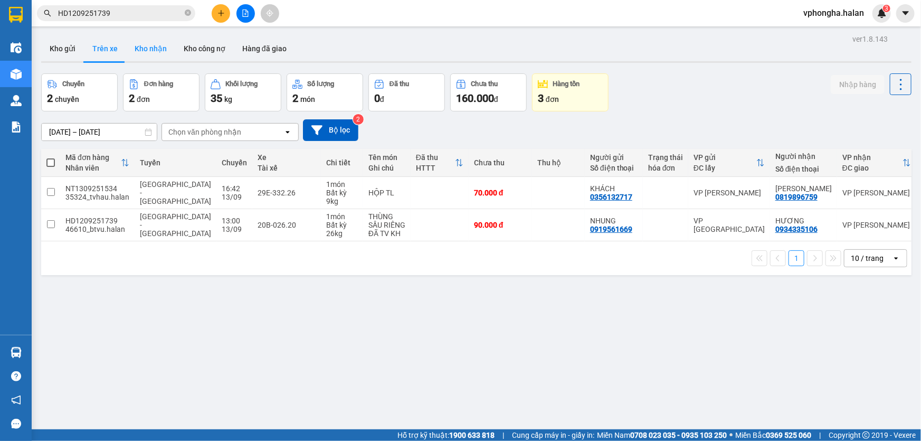
click at [152, 51] on button "Kho nhận" at bounding box center [150, 48] width 49 height 25
type input "16/07/2025 – 13/09/2025"
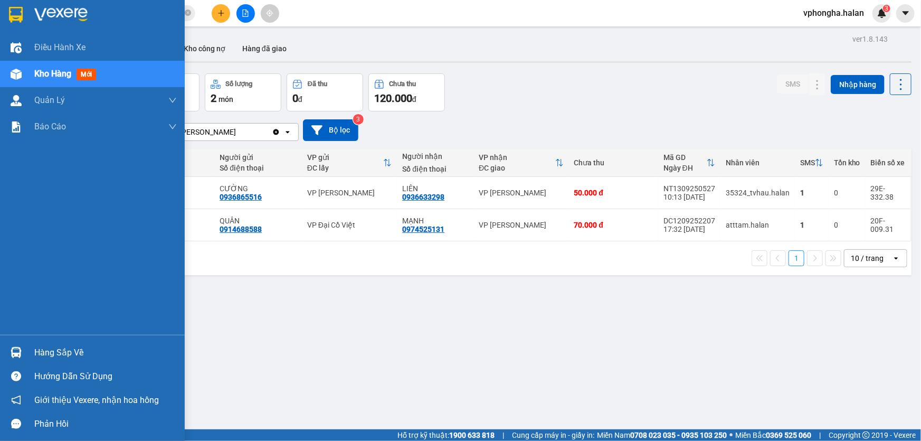
click at [70, 351] on div "Hàng sắp về" at bounding box center [105, 353] width 142 height 16
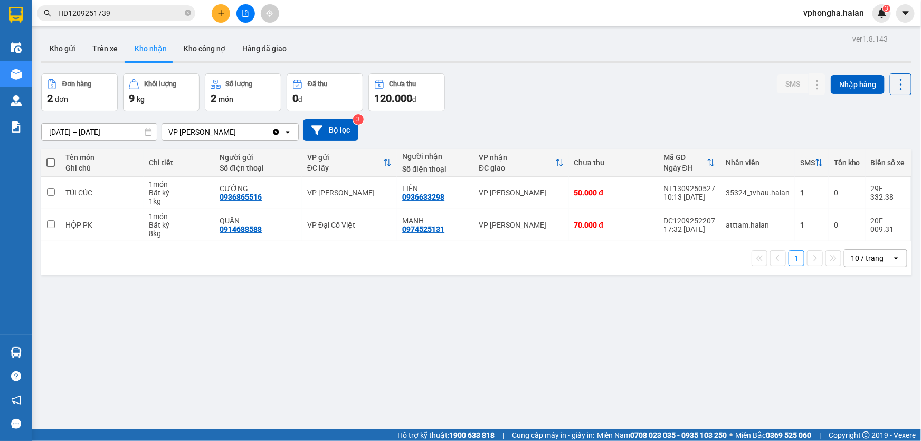
click at [654, 336] on section "Kết quả tìm kiếm ( 1 ) Bộ lọc Mã ĐH Trạng thái Món hàng Thu hộ Tổng cước Chưa c…" at bounding box center [460, 220] width 921 height 441
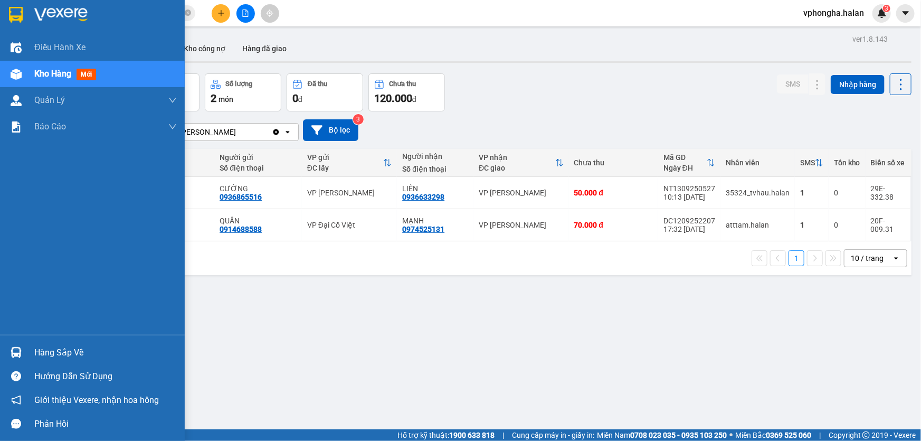
click at [95, 358] on div "Hàng sắp về" at bounding box center [105, 353] width 142 height 16
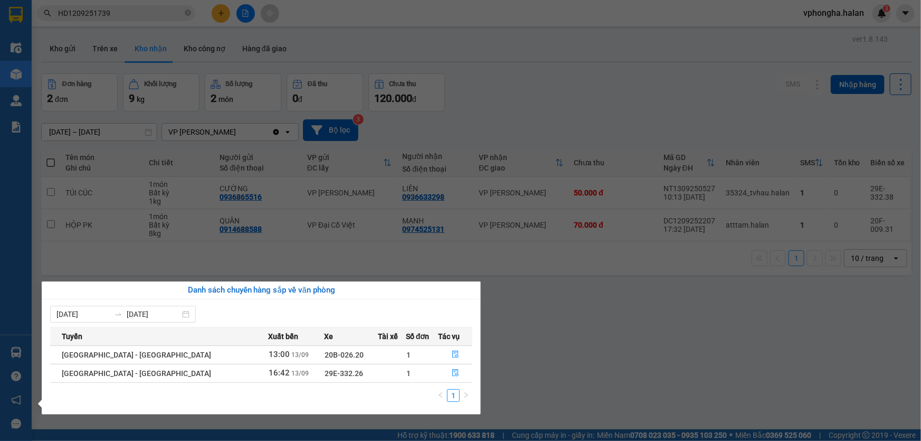
click at [707, 340] on section "Kết quả tìm kiếm ( 1 ) Bộ lọc Mã ĐH Trạng thái Món hàng Thu hộ Tổng cước Chưa c…" at bounding box center [460, 220] width 921 height 441
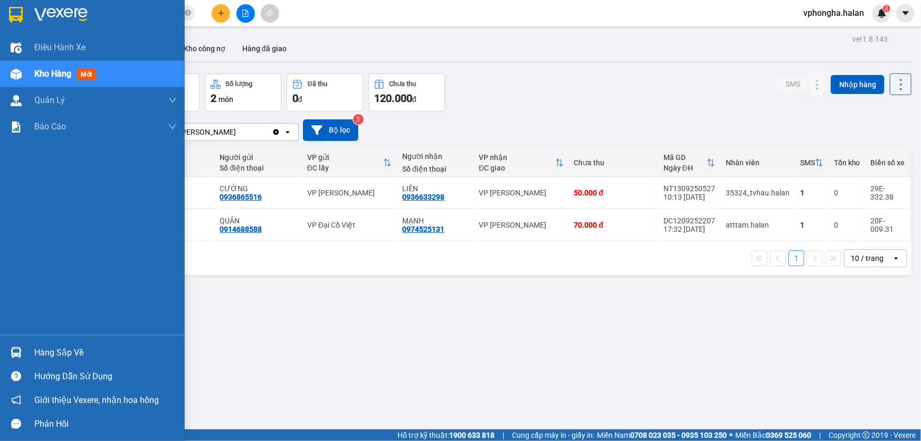
click at [73, 347] on div "Hàng sắp về" at bounding box center [105, 353] width 142 height 16
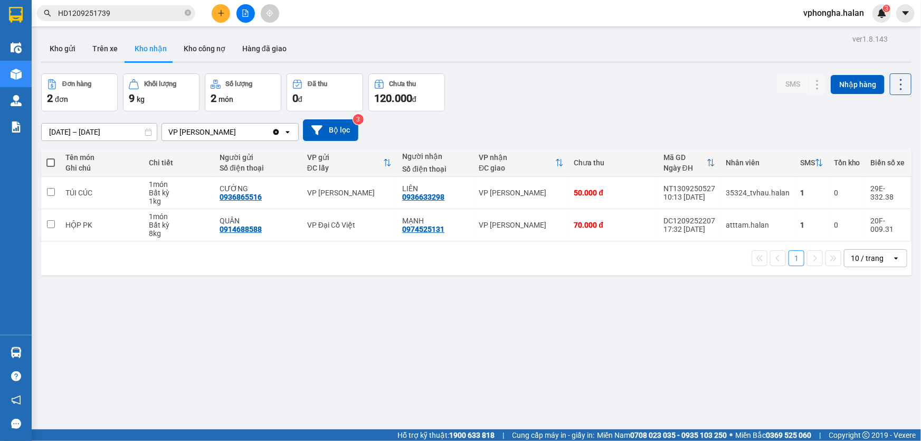
click at [614, 365] on section "Kết quả tìm kiếm ( 1 ) Bộ lọc Mã ĐH Trạng thái Món hàng Thu hộ Tổng cước Chưa c…" at bounding box center [460, 220] width 921 height 441
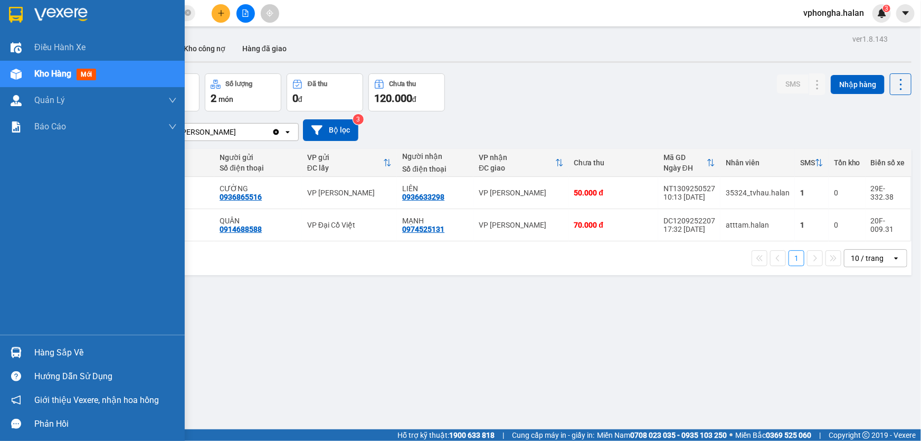
drag, startPoint x: 53, startPoint y: 351, endPoint x: 69, endPoint y: 348, distance: 16.0
click at [53, 351] on div "Hàng sắp về" at bounding box center [105, 353] width 142 height 16
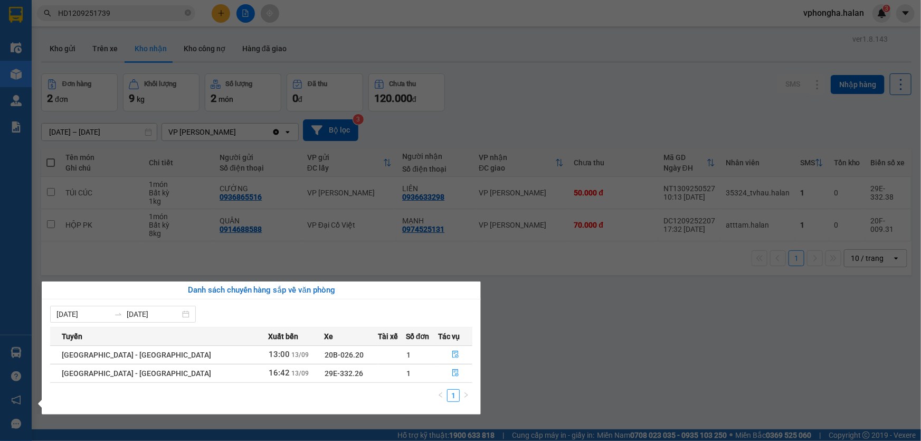
click at [598, 311] on section "Kết quả tìm kiếm ( 1 ) Bộ lọc Mã ĐH Trạng thái Món hàng Thu hộ Tổng cước Chưa c…" at bounding box center [460, 220] width 921 height 441
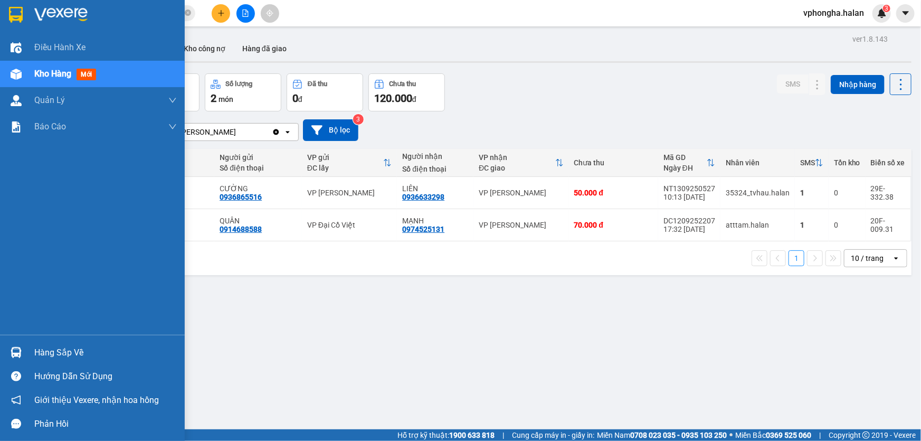
click at [37, 348] on div "Hàng sắp về" at bounding box center [105, 353] width 142 height 16
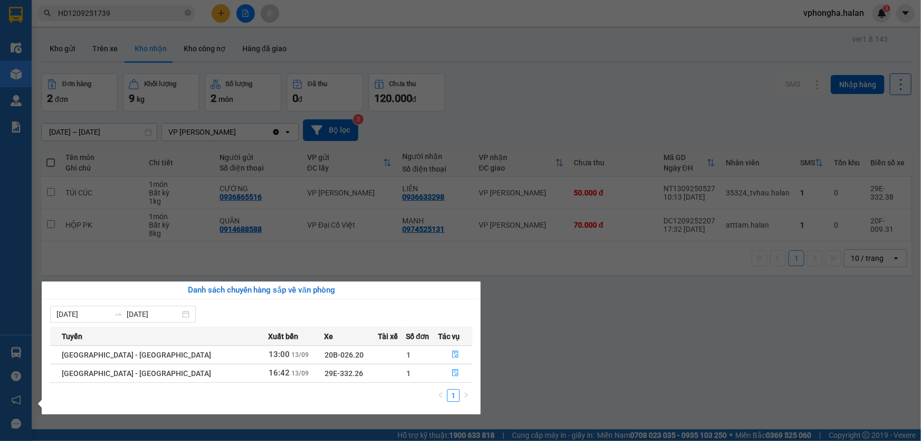
click at [624, 309] on section "Kết quả tìm kiếm ( 1 ) Bộ lọc Mã ĐH Trạng thái Món hàng Thu hộ Tổng cước Chưa c…" at bounding box center [460, 220] width 921 height 441
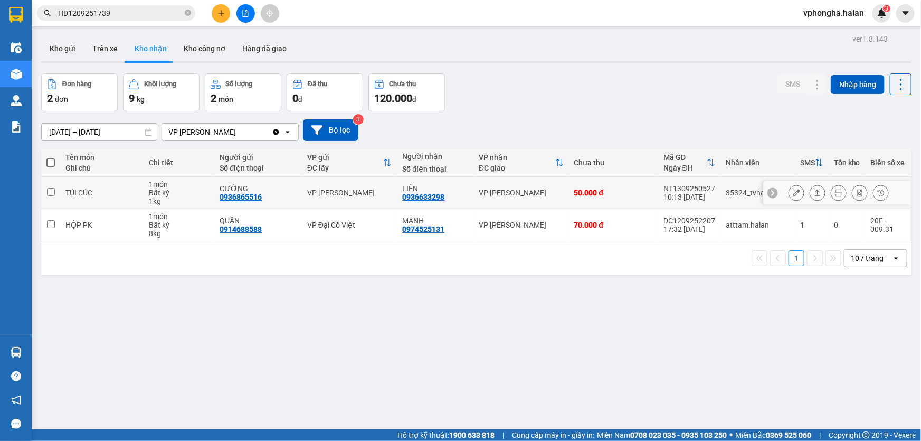
click at [56, 192] on td at bounding box center [50, 193] width 19 height 32
checkbox input "true"
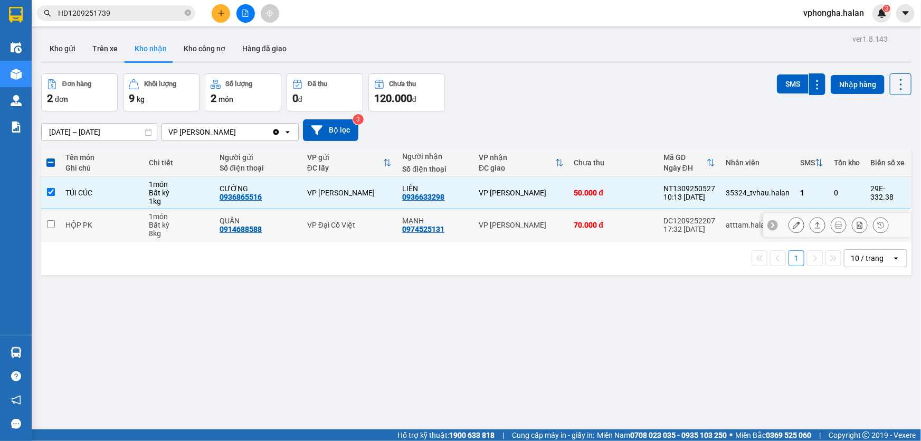
click at [47, 226] on input "checkbox" at bounding box center [51, 224] width 8 height 8
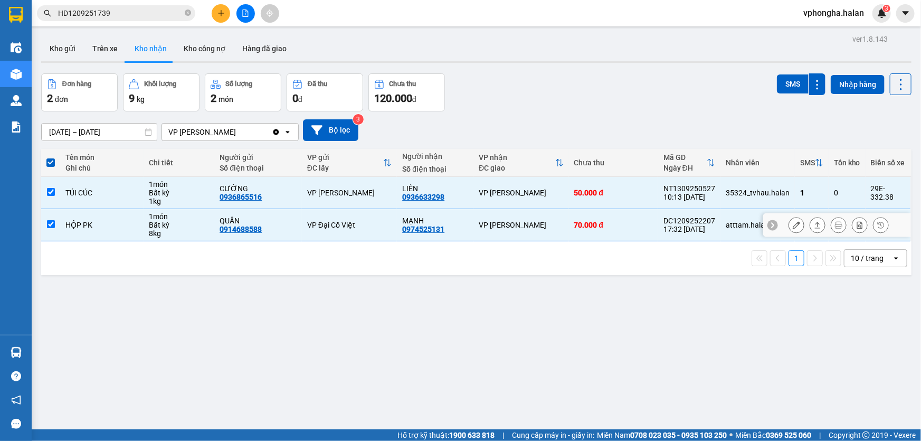
click at [53, 228] on td at bounding box center [50, 225] width 19 height 32
checkbox input "false"
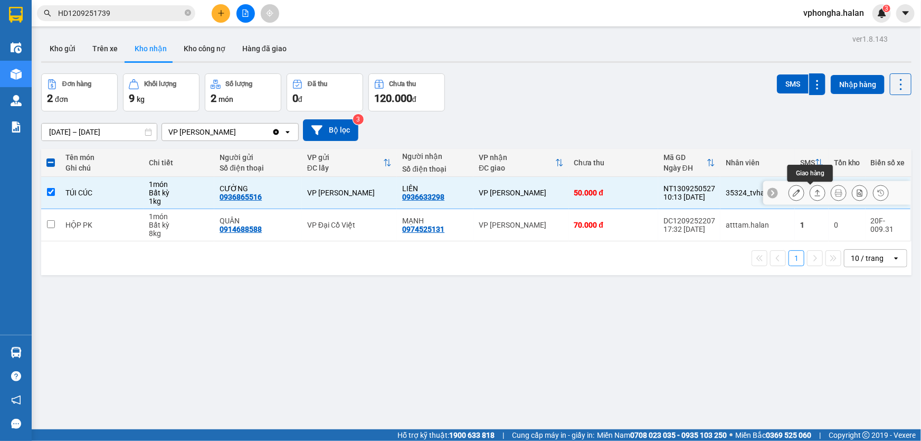
click at [814, 194] on icon at bounding box center [817, 192] width 7 height 7
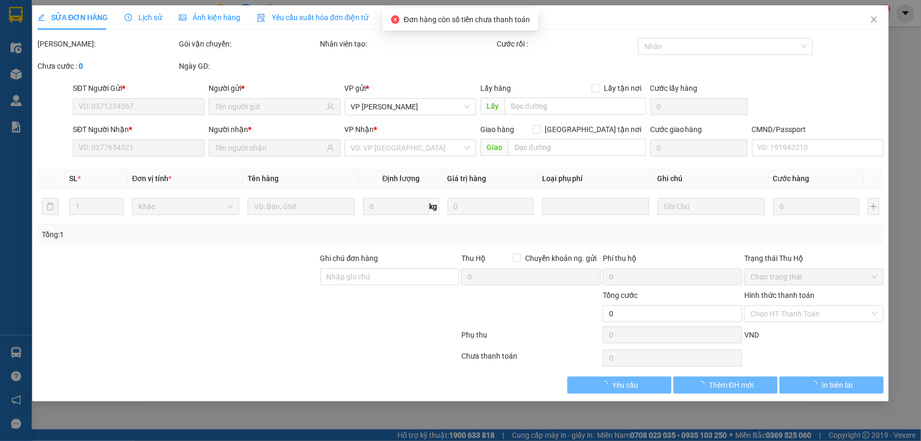
type input "0936865516"
type input "CƯỜNG"
type input "0936633298"
type input "LIÊN"
type input "50.000"
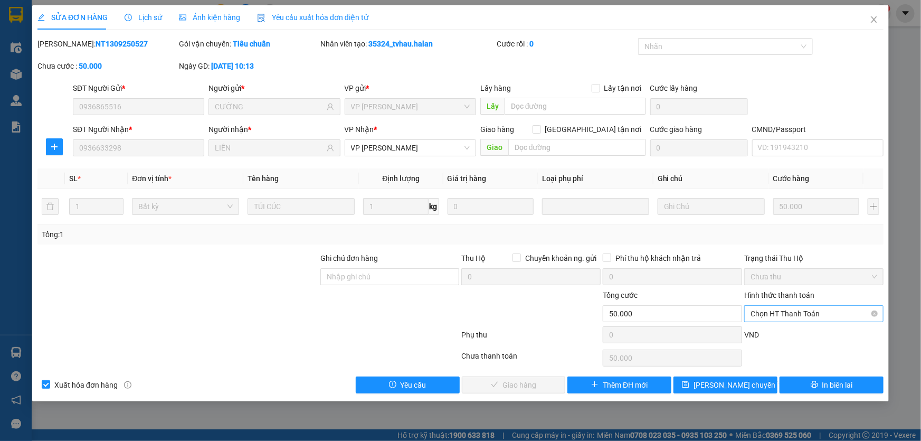
click at [790, 315] on span "Chọn HT Thanh Toán" at bounding box center [813, 313] width 127 height 16
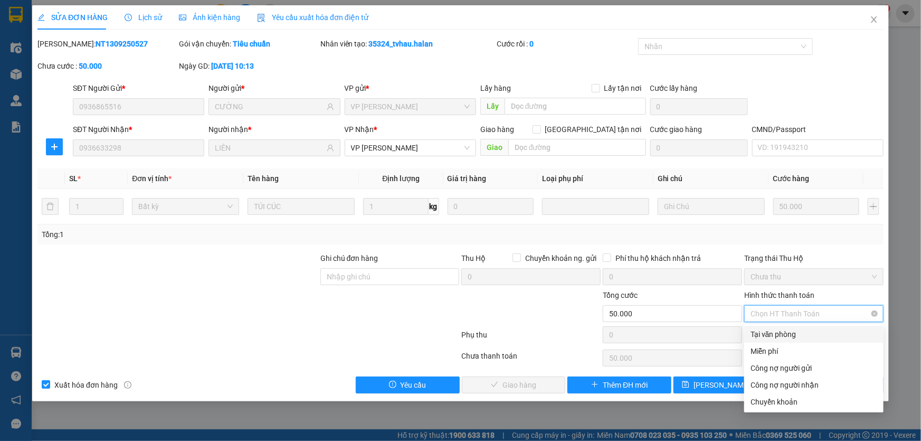
click at [783, 319] on span "Chọn HT Thanh Toán" at bounding box center [813, 313] width 127 height 16
click at [777, 338] on div "Tại văn phòng" at bounding box center [813, 334] width 127 height 12
type input "0"
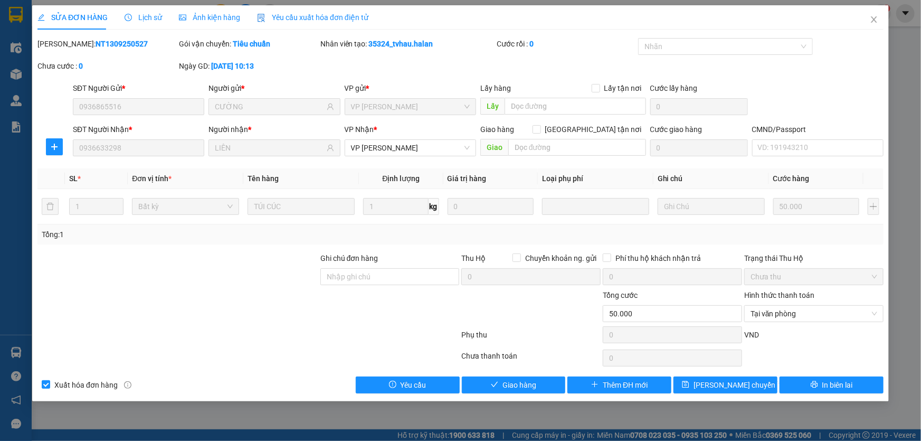
click at [538, 393] on div "SỬA ĐƠN HÀNG Lịch sử Ảnh kiện hàng Yêu cầu xuất hóa đơn điện tử Total Paid Fee …" at bounding box center [460, 203] width 856 height 396
click at [535, 387] on span "Giao hàng" at bounding box center [519, 385] width 34 height 12
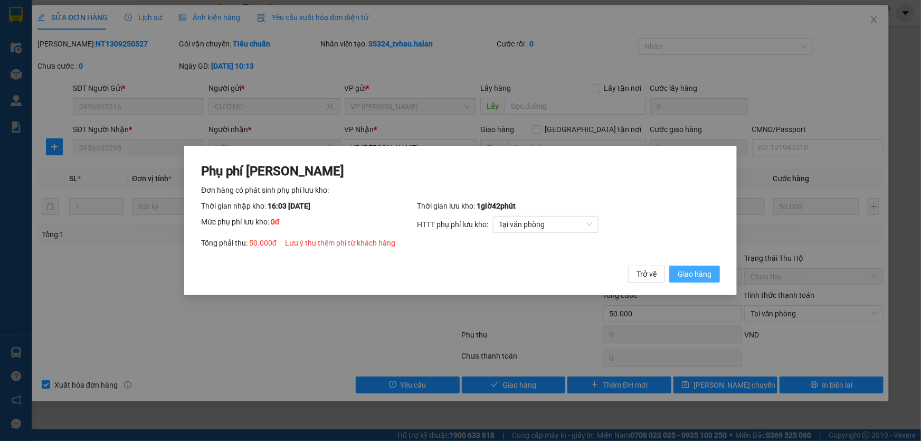
click at [687, 271] on span "Giao hàng" at bounding box center [694, 274] width 34 height 12
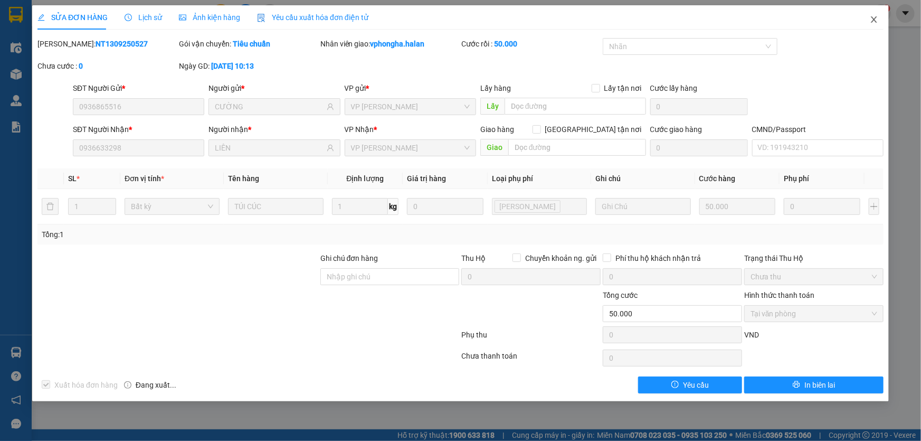
click at [874, 15] on icon "close" at bounding box center [874, 19] width 8 height 8
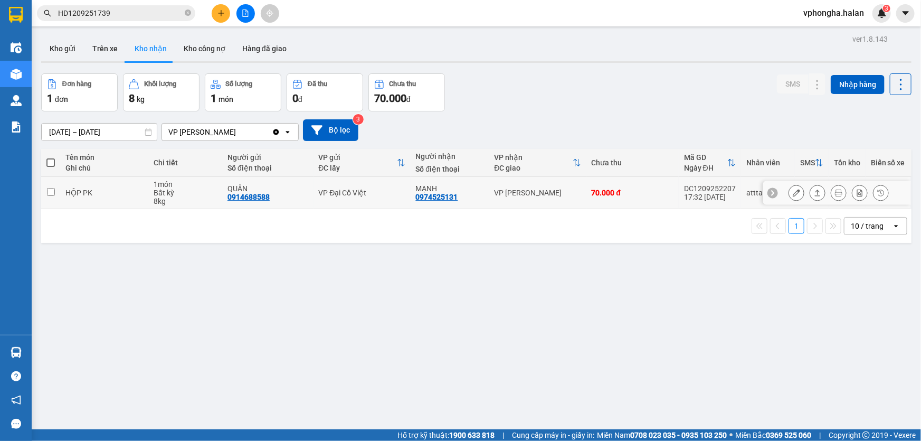
click at [47, 192] on input "checkbox" at bounding box center [51, 192] width 8 height 8
checkbox input "true"
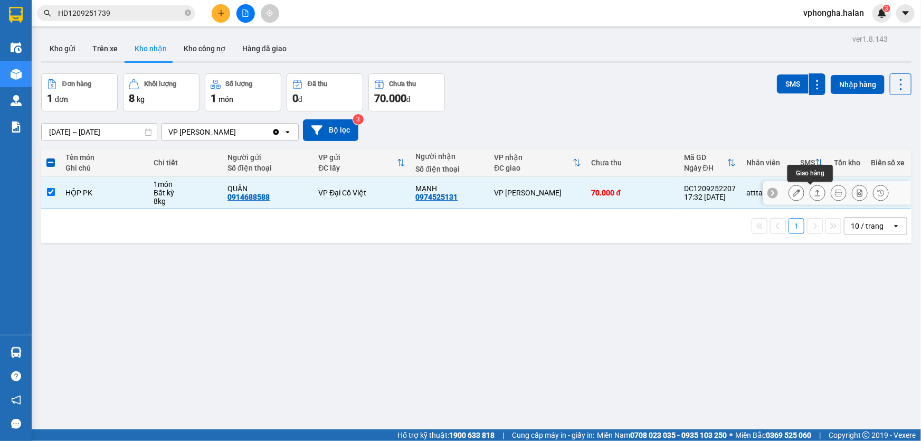
click at [814, 193] on icon at bounding box center [817, 192] width 7 height 7
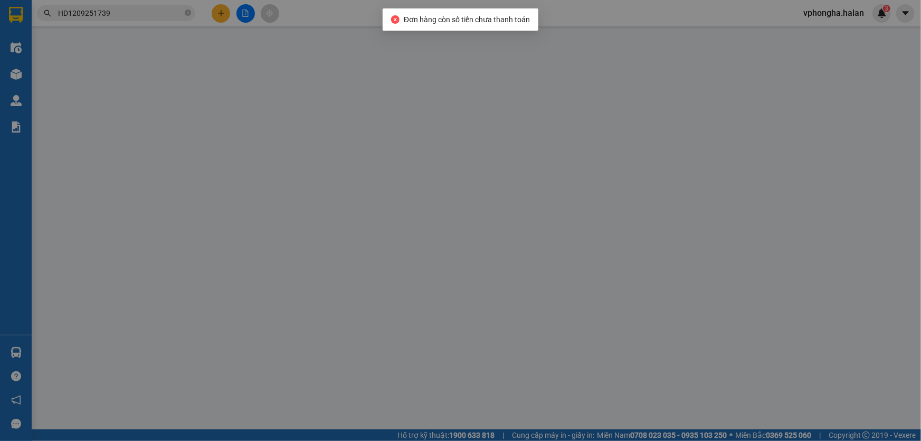
type input "0914688588"
type input "QUÂN"
type input "0974525131"
type input "MẠNH"
type input "015097006527"
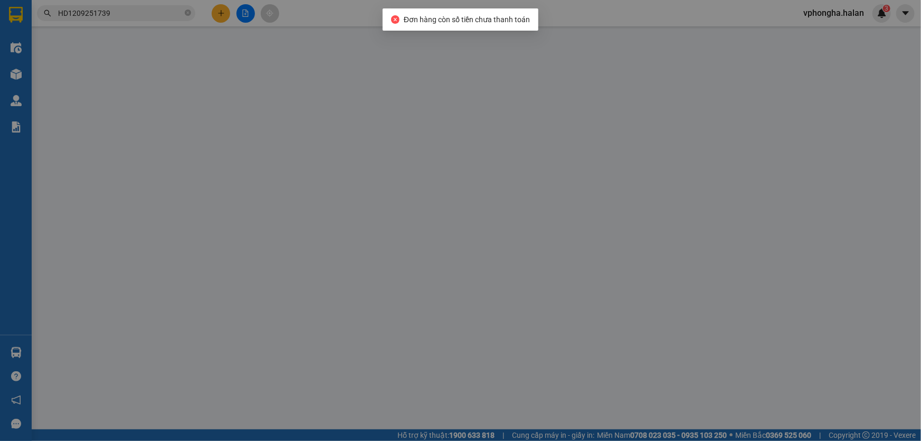
type input "70.000"
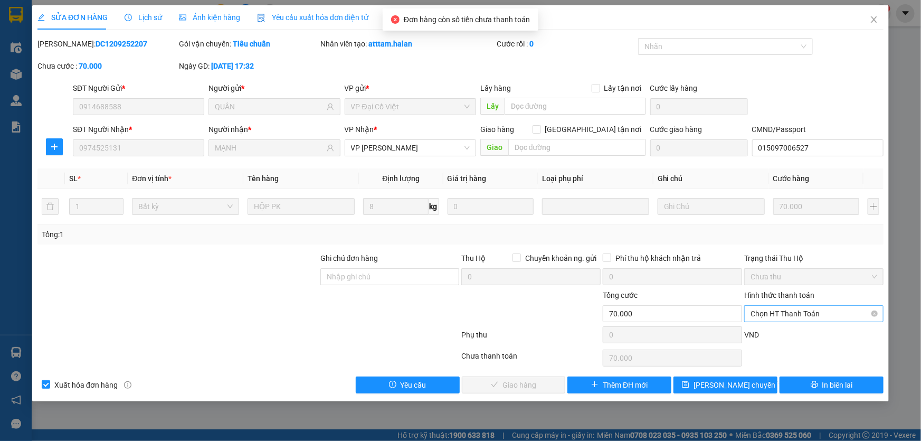
click at [788, 314] on span "Chọn HT Thanh Toán" at bounding box center [813, 313] width 127 height 16
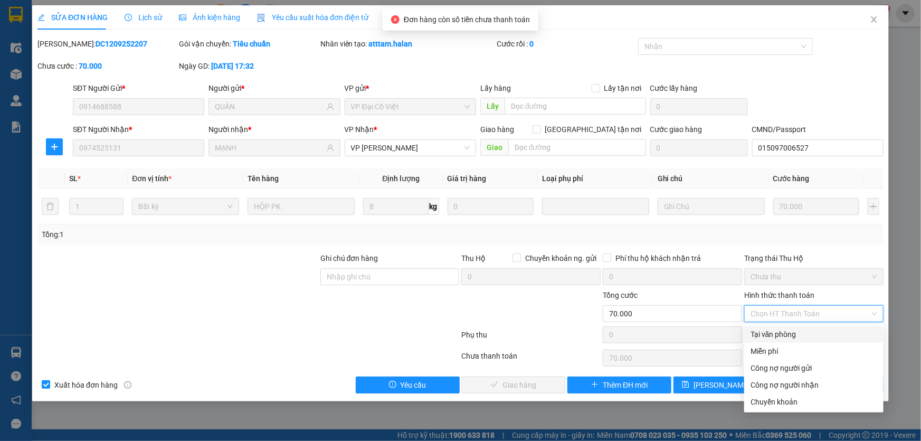
click at [773, 331] on div "Tại văn phòng" at bounding box center [813, 334] width 127 height 12
type input "0"
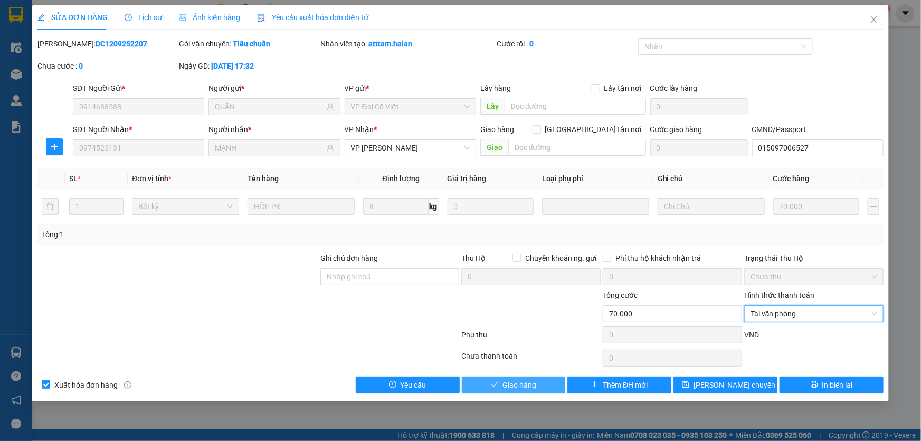
click at [534, 386] on span "Giao hàng" at bounding box center [519, 385] width 34 height 12
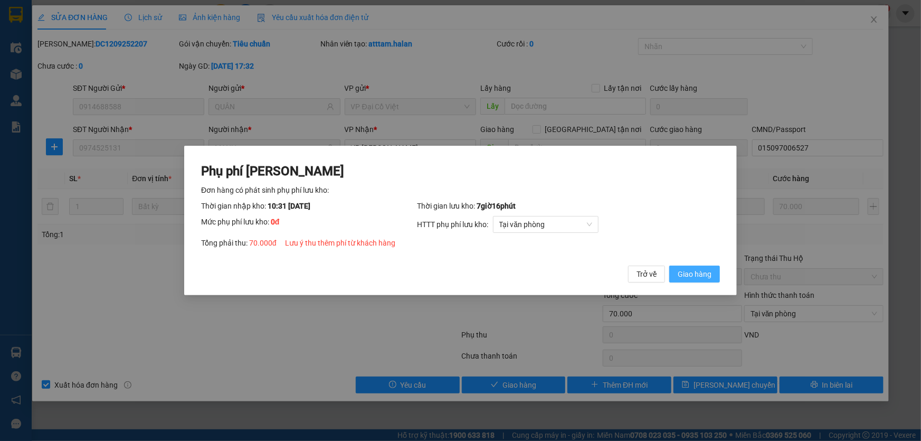
click at [687, 275] on span "Giao hàng" at bounding box center [694, 274] width 34 height 12
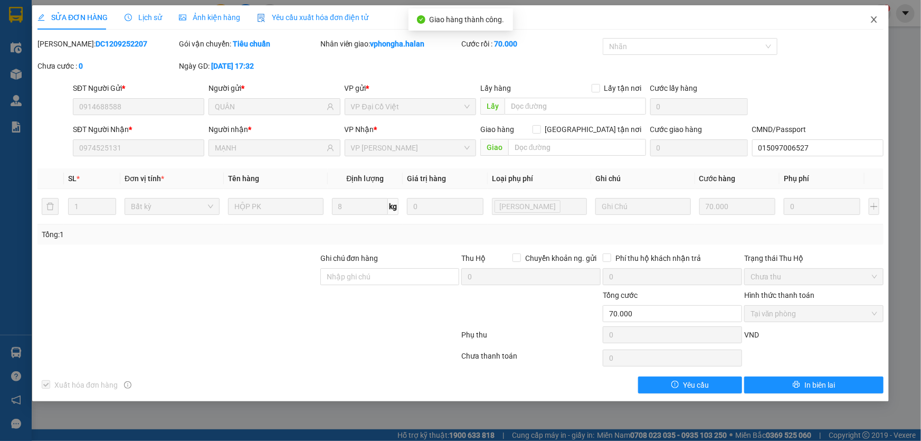
click at [874, 18] on icon "close" at bounding box center [874, 19] width 8 height 8
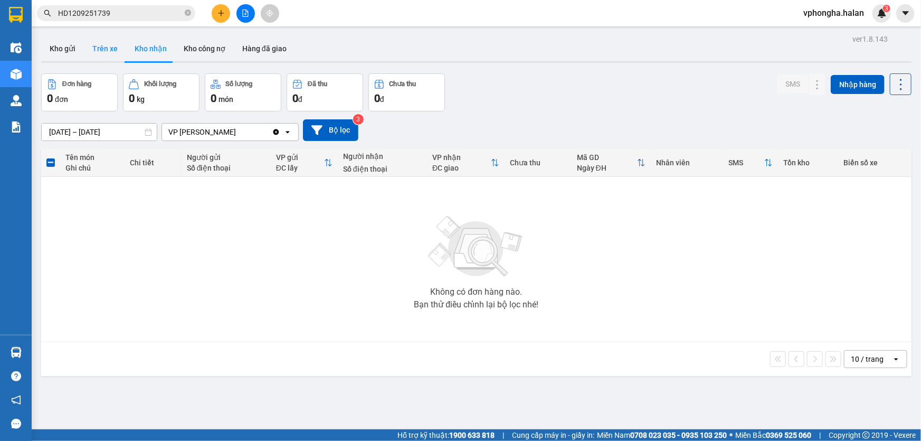
click at [116, 44] on button "Trên xe" at bounding box center [105, 48] width 42 height 25
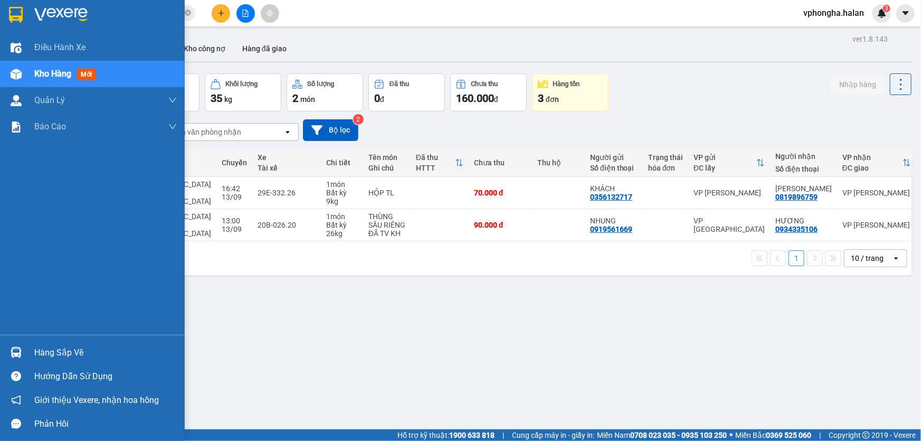
click at [59, 349] on div "Hàng sắp về" at bounding box center [105, 353] width 142 height 16
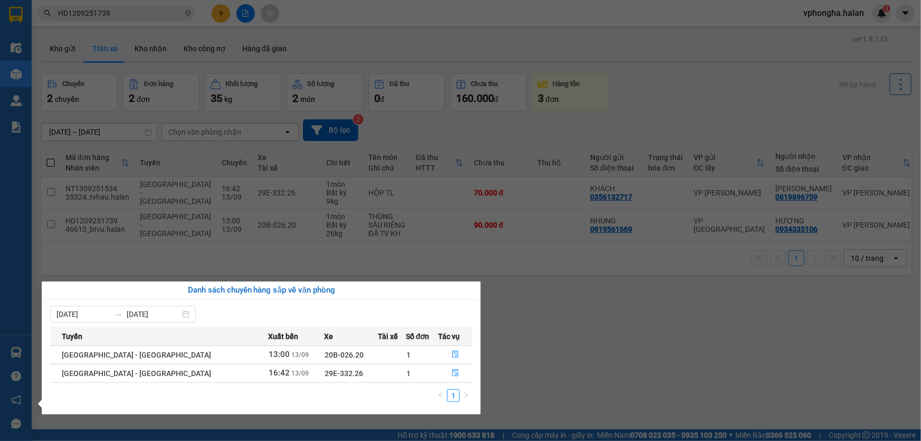
click at [494, 316] on section "Kết quả tìm kiếm ( 1 ) Bộ lọc Mã ĐH Trạng thái Món hàng Thu hộ Tổng cước Chưa c…" at bounding box center [460, 220] width 921 height 441
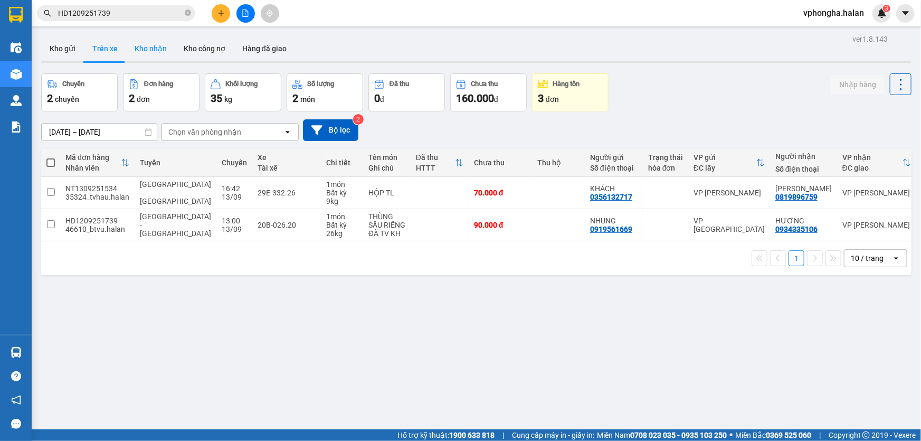
click at [157, 42] on button "Kho nhận" at bounding box center [150, 48] width 49 height 25
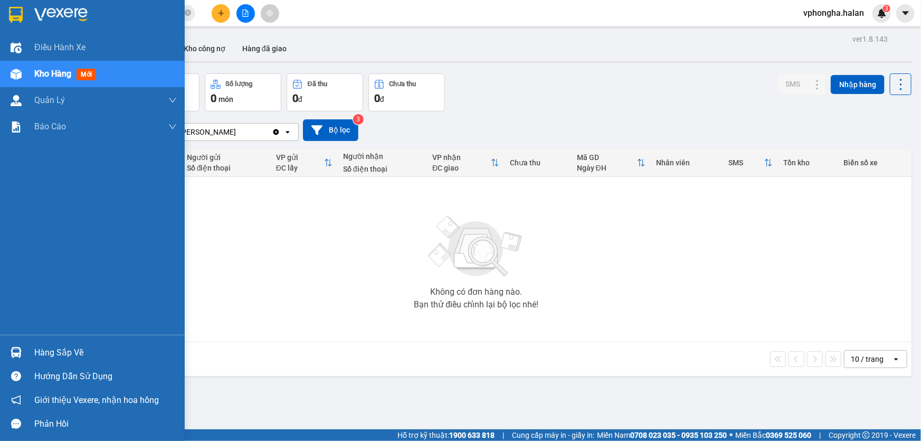
click at [53, 355] on div "Hàng sắp về" at bounding box center [105, 353] width 142 height 16
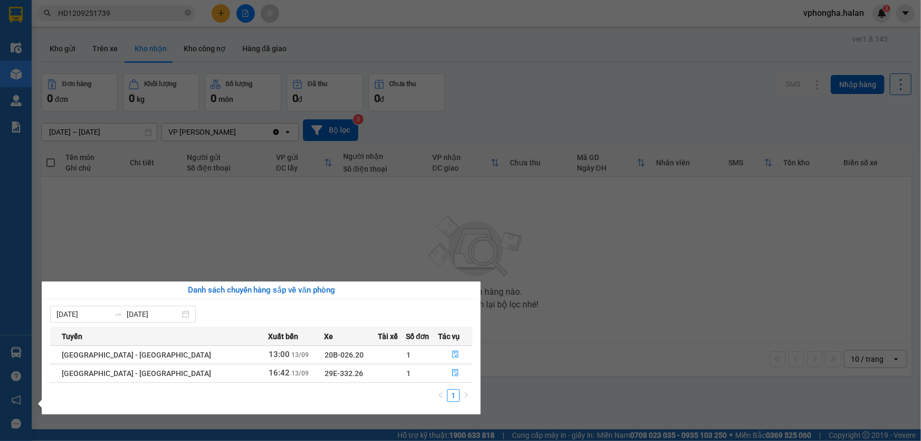
click at [314, 255] on section "Kết quả tìm kiếm ( 1 ) Bộ lọc Mã ĐH Trạng thái Món hàng Thu hộ Tổng cước Chưa c…" at bounding box center [460, 220] width 921 height 441
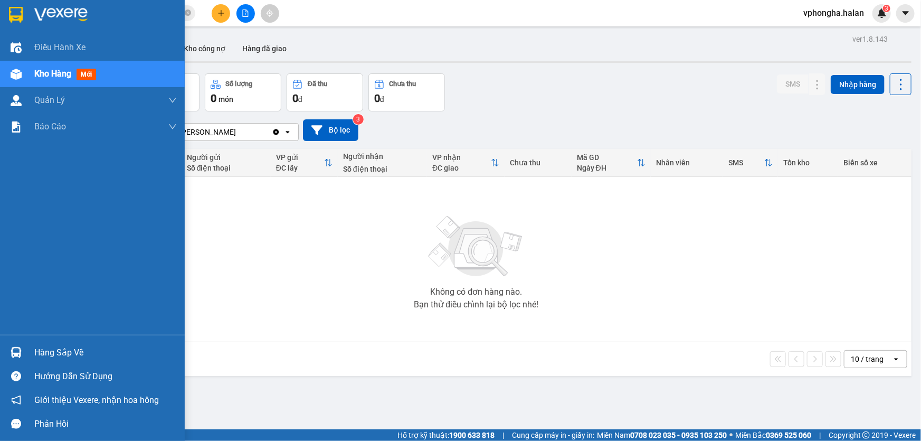
click at [47, 357] on div "Hàng sắp về" at bounding box center [105, 353] width 142 height 16
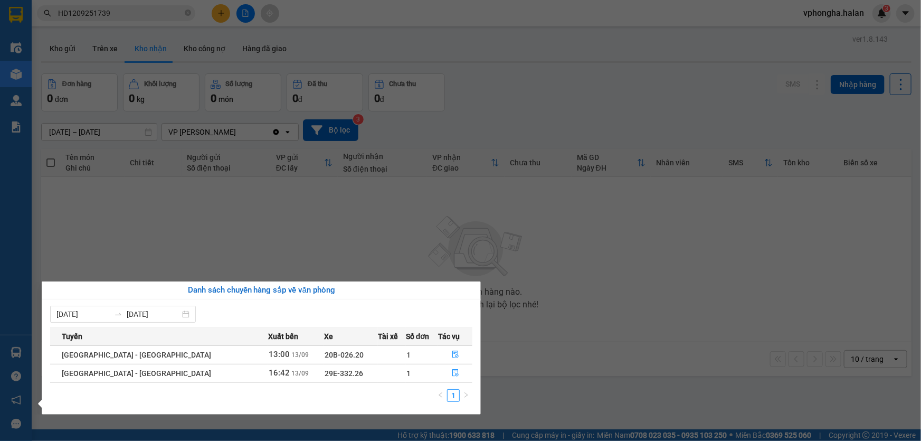
click at [348, 254] on section "Kết quả tìm kiếm ( 1 ) Bộ lọc Mã ĐH Trạng thái Món hàng Thu hộ Tổng cước Chưa c…" at bounding box center [460, 220] width 921 height 441
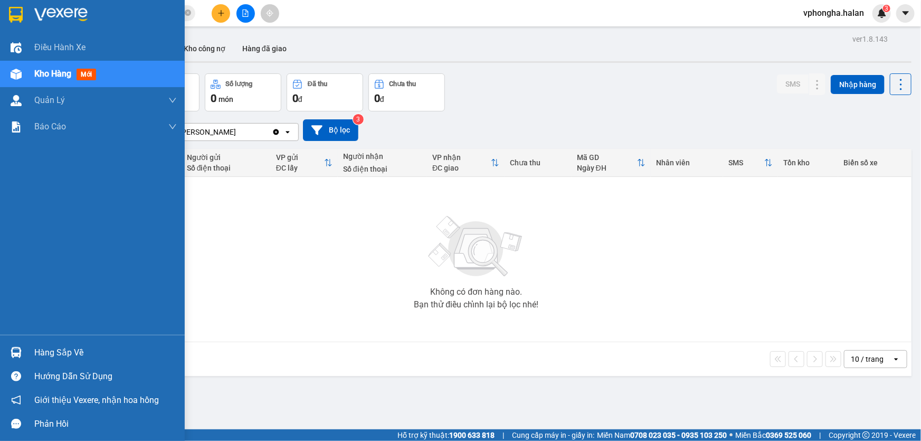
click at [27, 350] on div "Hàng sắp về" at bounding box center [92, 352] width 185 height 24
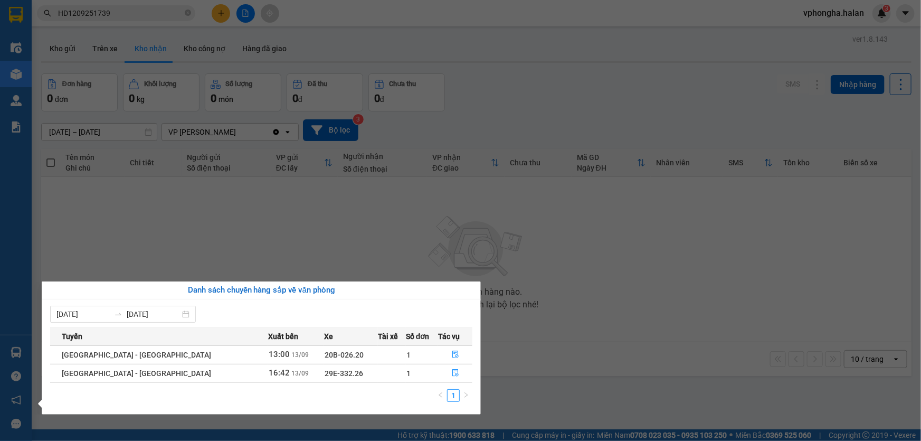
click at [444, 230] on section "Kết quả tìm kiếm ( 1 ) Bộ lọc Mã ĐH Trạng thái Món hàng Thu hộ Tổng cước Chưa c…" at bounding box center [460, 220] width 921 height 441
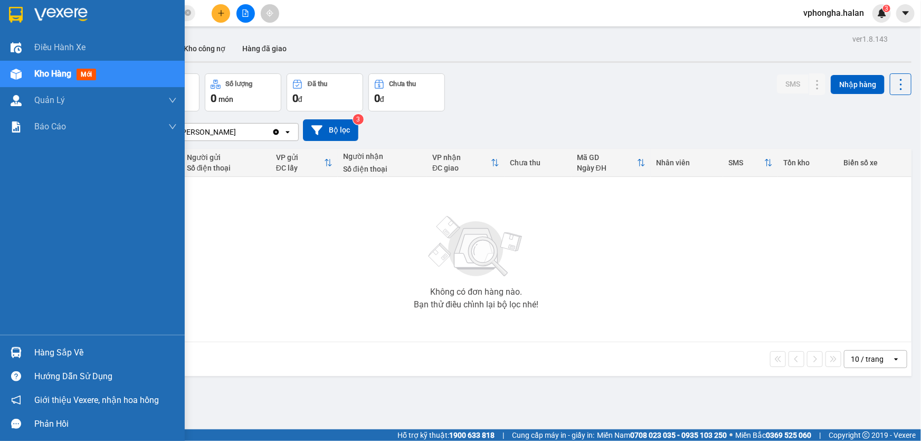
click at [34, 343] on div "Hàng sắp về" at bounding box center [92, 352] width 185 height 24
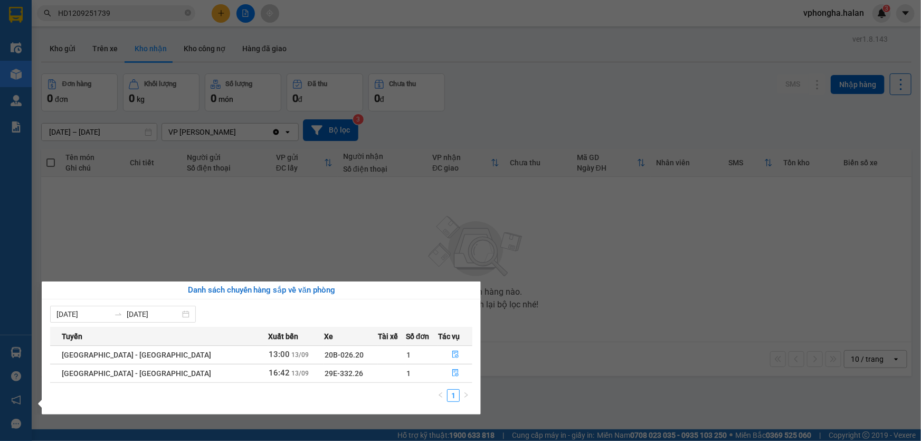
click at [282, 253] on section "Kết quả tìm kiếm ( 1 ) Bộ lọc Mã ĐH Trạng thái Món hàng Thu hộ Tổng cước Chưa c…" at bounding box center [460, 220] width 921 height 441
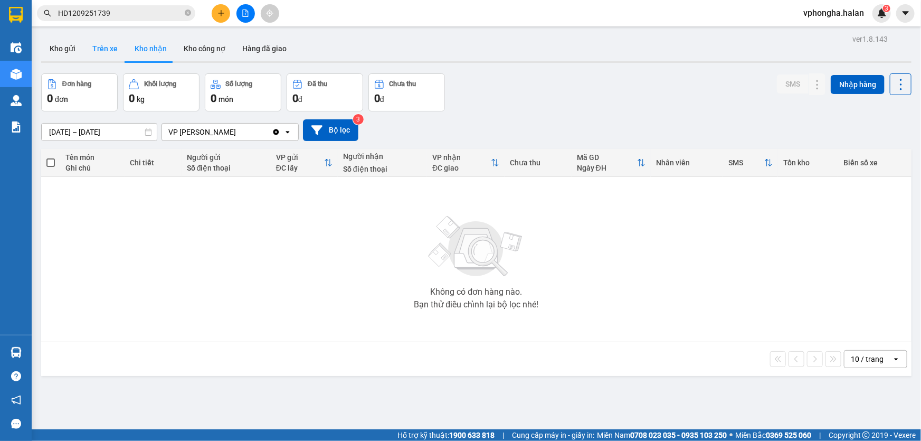
click at [103, 43] on button "Trên xe" at bounding box center [105, 48] width 42 height 25
type input "[DATE] – [DATE]"
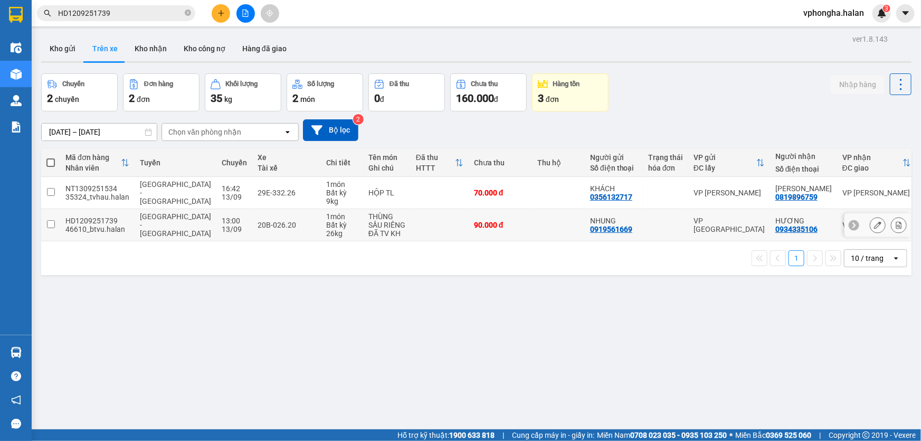
click at [52, 225] on input "checkbox" at bounding box center [51, 224] width 8 height 8
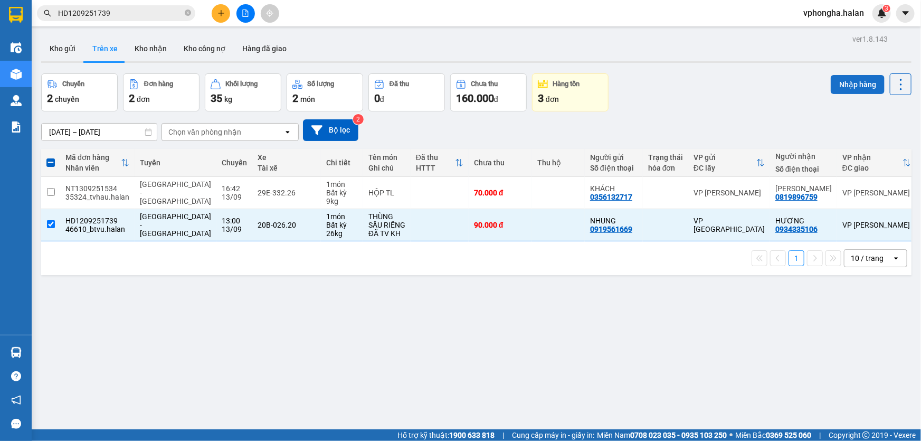
click at [851, 85] on button "Nhập hàng" at bounding box center [857, 84] width 54 height 19
checkbox input "false"
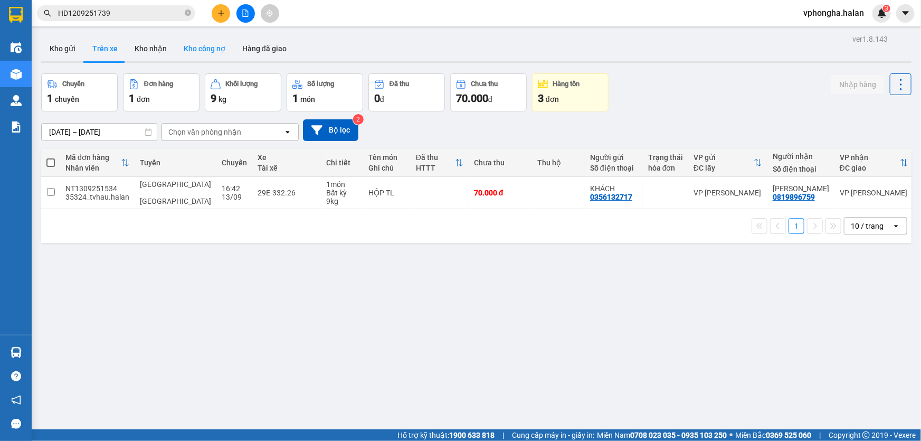
click at [179, 50] on button "Kho công nợ" at bounding box center [204, 48] width 59 height 25
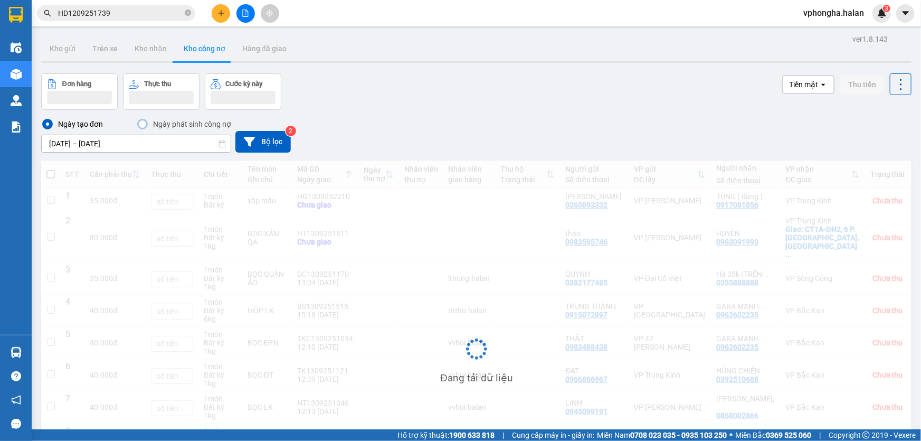
click at [435, 105] on div "Đơn hàng Thực thu Cước kỳ này Tiền mặt open Thu tiền" at bounding box center [476, 91] width 870 height 36
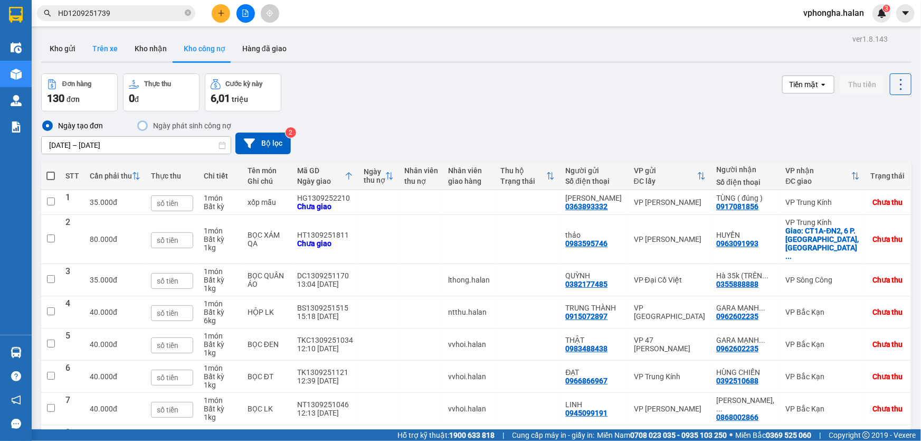
click at [101, 47] on button "Trên xe" at bounding box center [105, 48] width 42 height 25
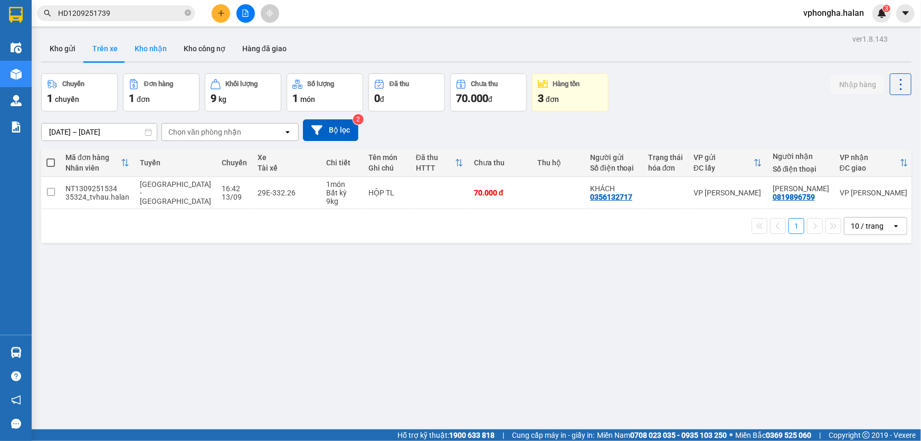
click at [154, 49] on button "Kho nhận" at bounding box center [150, 48] width 49 height 25
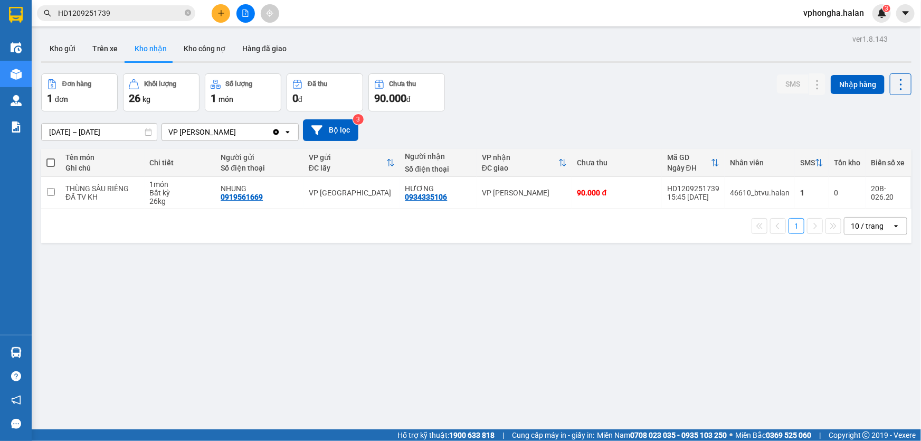
click at [126, 51] on button "Kho nhận" at bounding box center [150, 48] width 49 height 25
click at [103, 46] on button "Trên xe" at bounding box center [105, 48] width 42 height 25
type input "[DATE] – [DATE]"
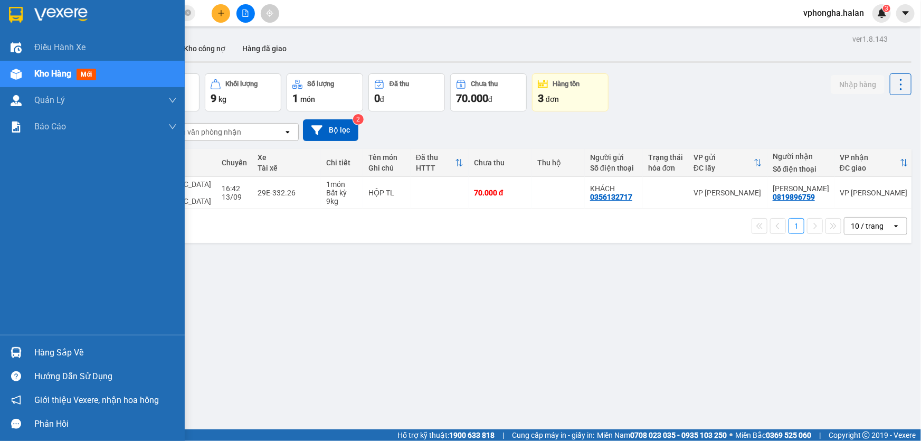
drag, startPoint x: 37, startPoint y: 354, endPoint x: 45, endPoint y: 369, distance: 17.7
click at [39, 354] on div "Hàng sắp về" at bounding box center [105, 353] width 142 height 16
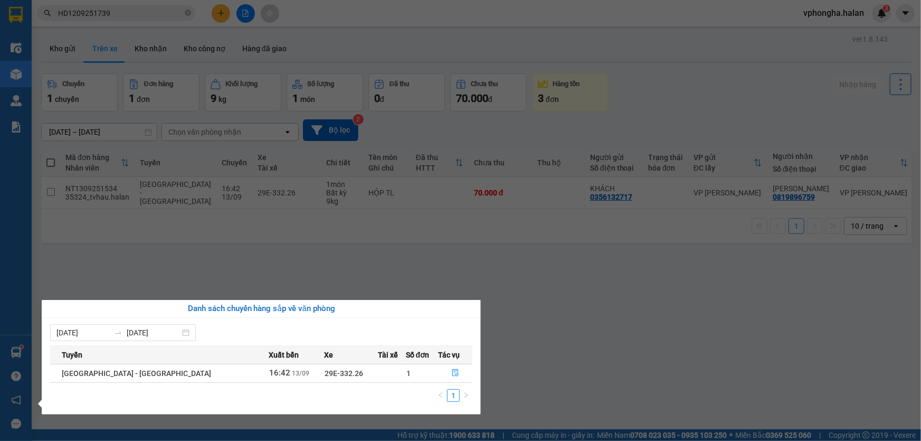
click at [669, 230] on section "Kết quả tìm kiếm ( 1 ) Bộ lọc Mã ĐH Trạng thái Món hàng Thu hộ Tổng cước Chưa c…" at bounding box center [460, 220] width 921 height 441
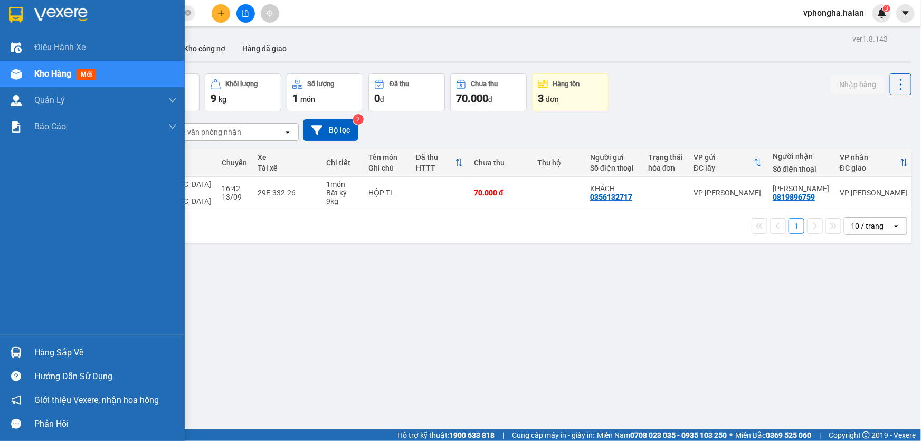
click at [30, 349] on div "Hàng sắp về" at bounding box center [92, 352] width 185 height 24
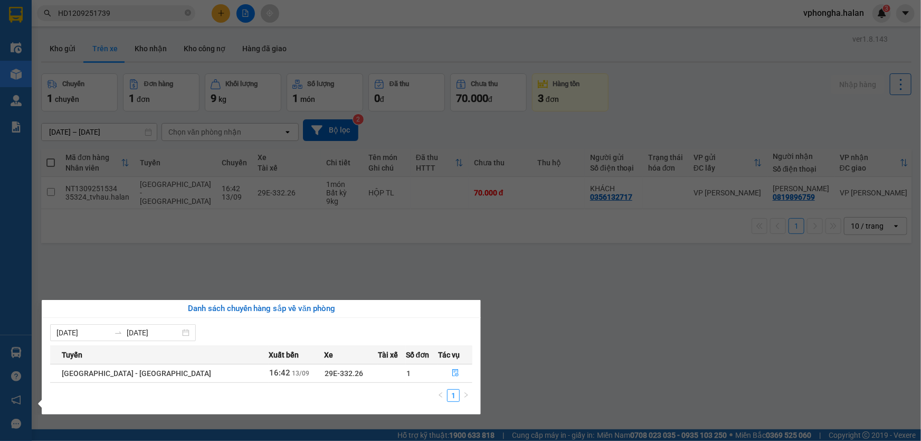
click at [225, 260] on section "Kết quả tìm kiếm ( 1 ) Bộ lọc Mã ĐH Trạng thái Món hàng Thu hộ Tổng cước Chưa c…" at bounding box center [460, 220] width 921 height 441
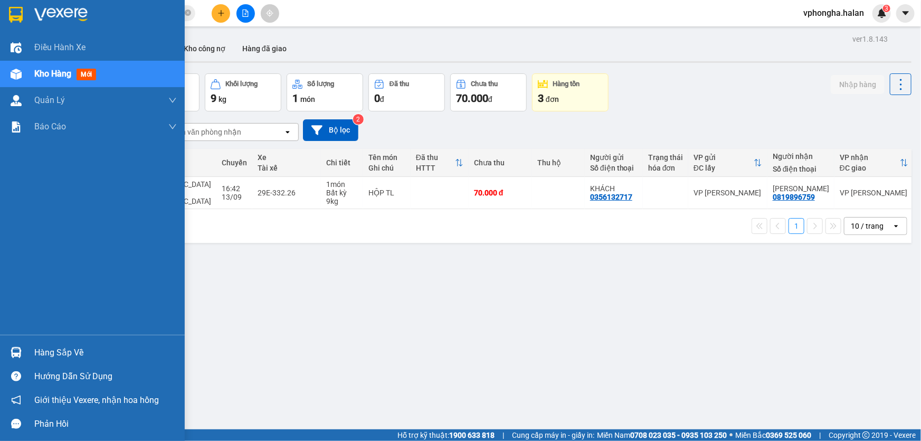
click at [26, 352] on div "Hàng sắp về" at bounding box center [92, 352] width 185 height 24
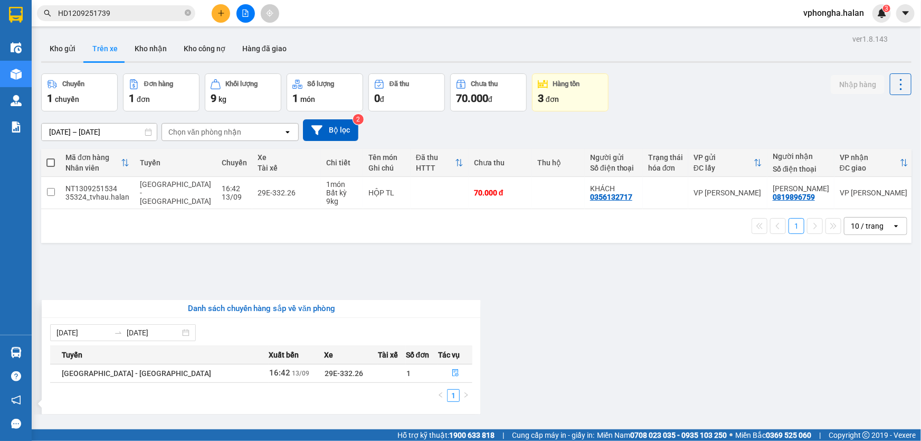
drag, startPoint x: 311, startPoint y: 261, endPoint x: 47, endPoint y: 324, distance: 271.4
click at [310, 261] on section "Kết quả tìm kiếm ( 1 ) Bộ lọc Mã ĐH Trạng thái Món hàng Thu hộ Tổng cước Chưa c…" at bounding box center [460, 220] width 921 height 441
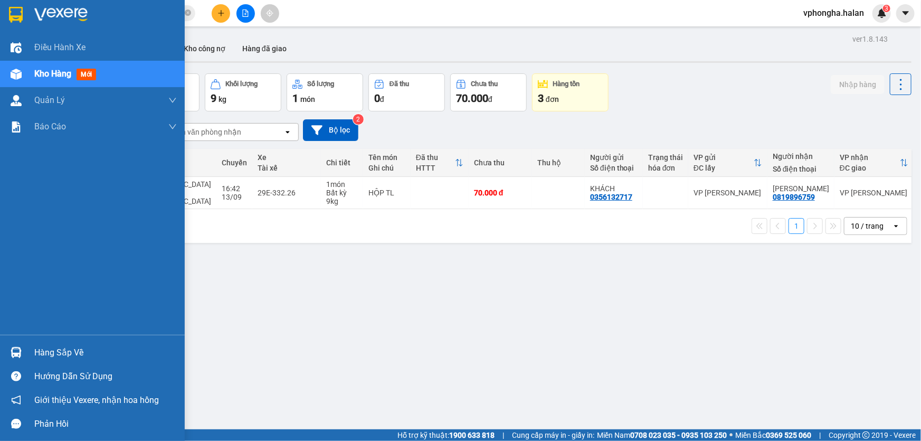
click at [46, 352] on div "Hàng sắp về" at bounding box center [105, 353] width 142 height 16
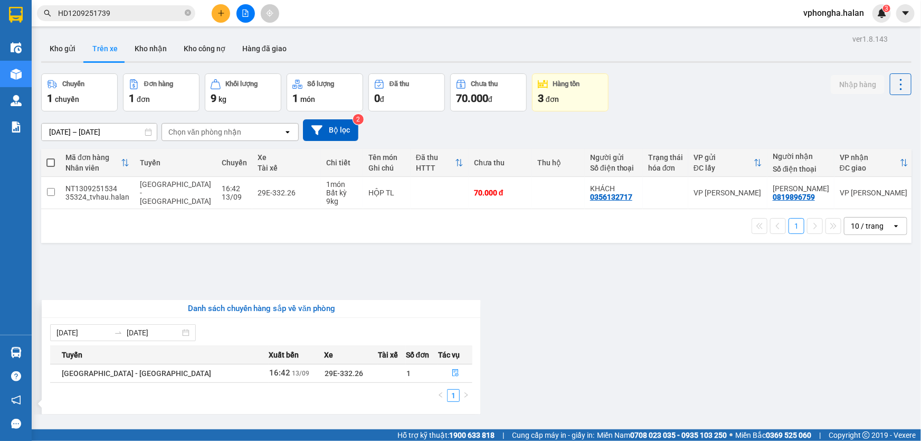
click at [322, 241] on section "Kết quả tìm kiếm ( 1 ) Bộ lọc Mã ĐH Trạng thái Món hàng Thu hộ Tổng cước Chưa c…" at bounding box center [460, 220] width 921 height 441
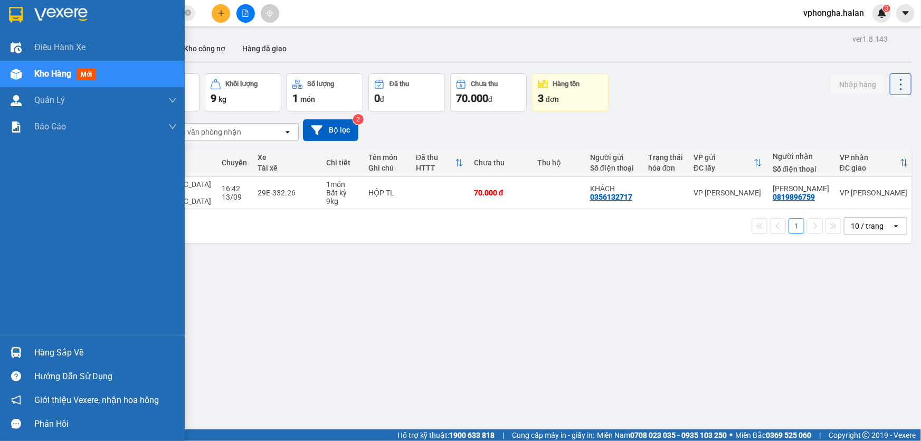
click at [72, 350] on div "Hàng sắp về" at bounding box center [105, 353] width 142 height 16
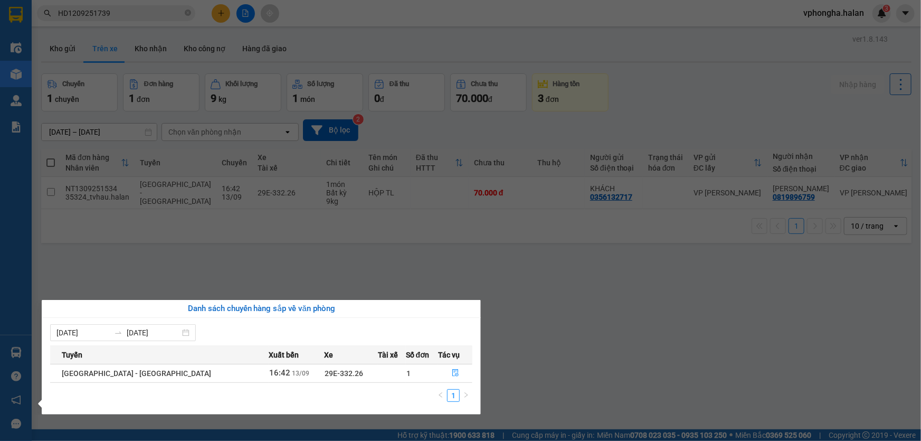
click at [365, 231] on section "Kết quả tìm kiếm ( 1 ) Bộ lọc Mã ĐH Trạng thái Món hàng Thu hộ Tổng cước Chưa c…" at bounding box center [460, 220] width 921 height 441
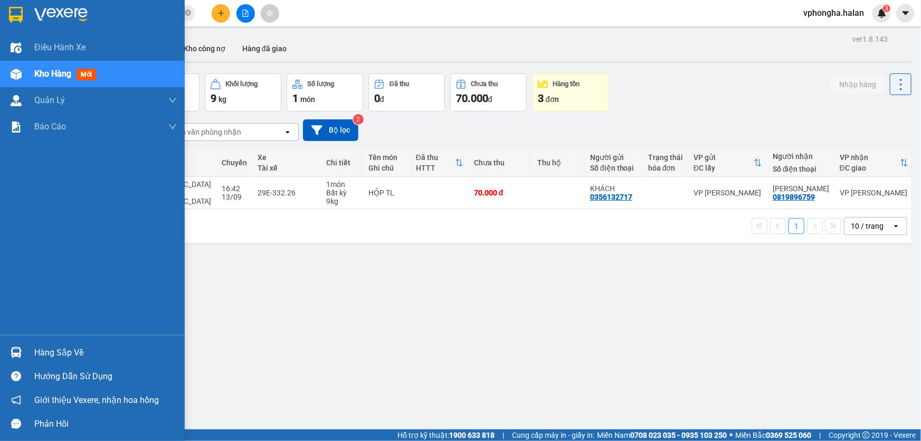
click at [14, 352] on img at bounding box center [16, 352] width 11 height 11
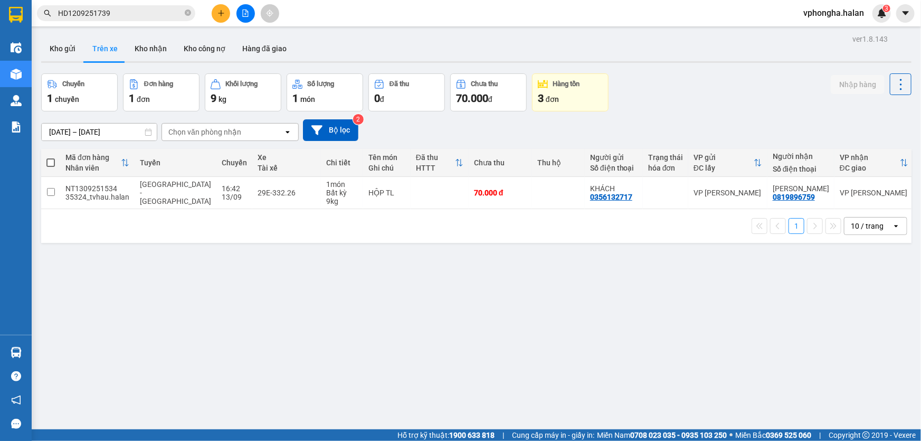
drag, startPoint x: 296, startPoint y: 259, endPoint x: 267, endPoint y: 270, distance: 31.3
click at [294, 259] on section "Kết quả tìm kiếm ( 1 ) Bộ lọc Mã ĐH Trạng thái Món hàng Thu hộ Tổng cước Chưa c…" at bounding box center [460, 220] width 921 height 441
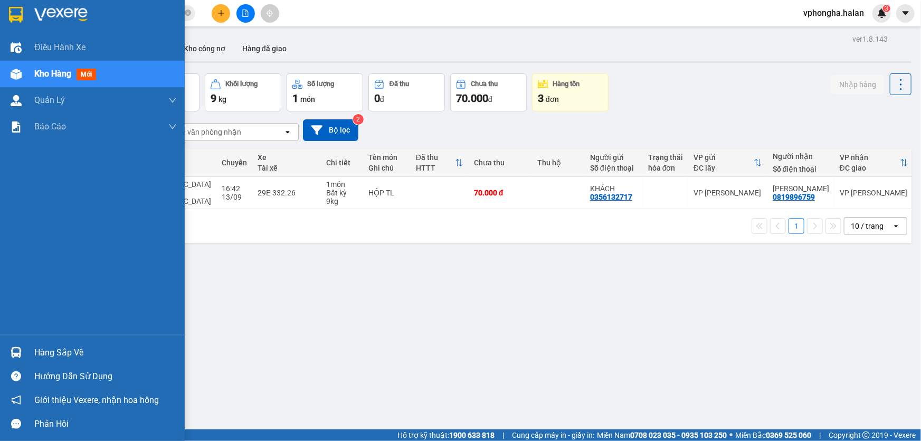
click at [74, 349] on div "Hàng sắp về" at bounding box center [105, 353] width 142 height 16
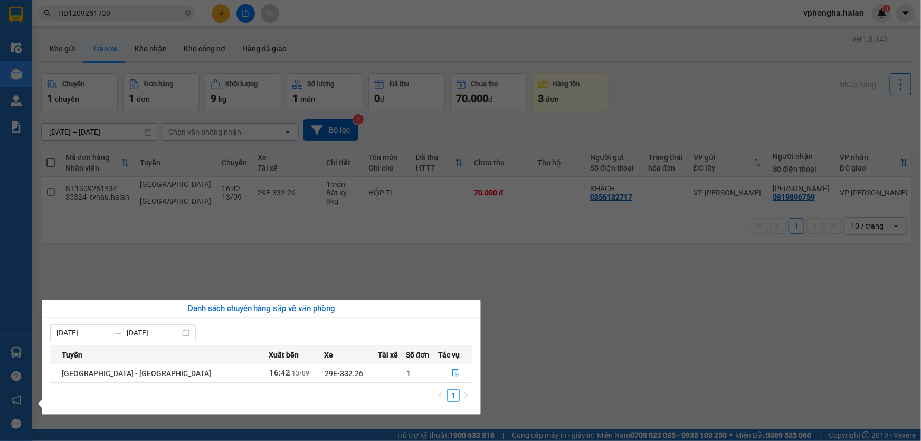
click at [263, 251] on section "Kết quả tìm kiếm ( 1 ) Bộ lọc Mã ĐH Trạng thái Món hàng Thu hộ Tổng cước Chưa c…" at bounding box center [460, 220] width 921 height 441
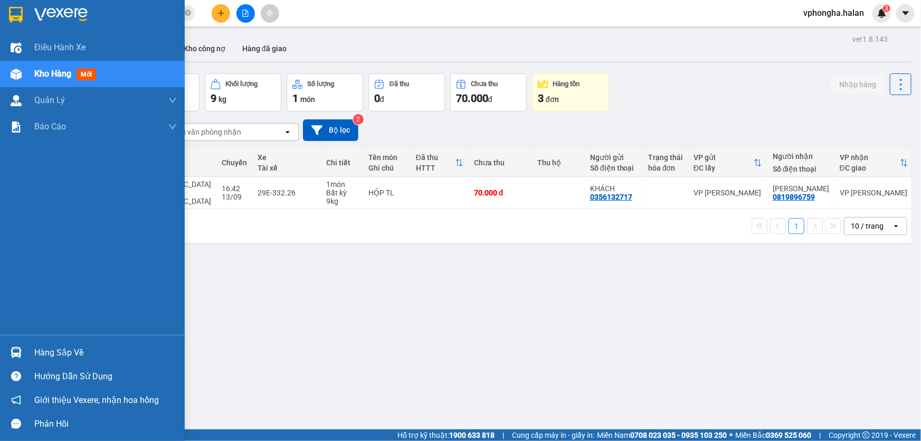
click at [52, 359] on div "Hàng sắp về" at bounding box center [105, 353] width 142 height 16
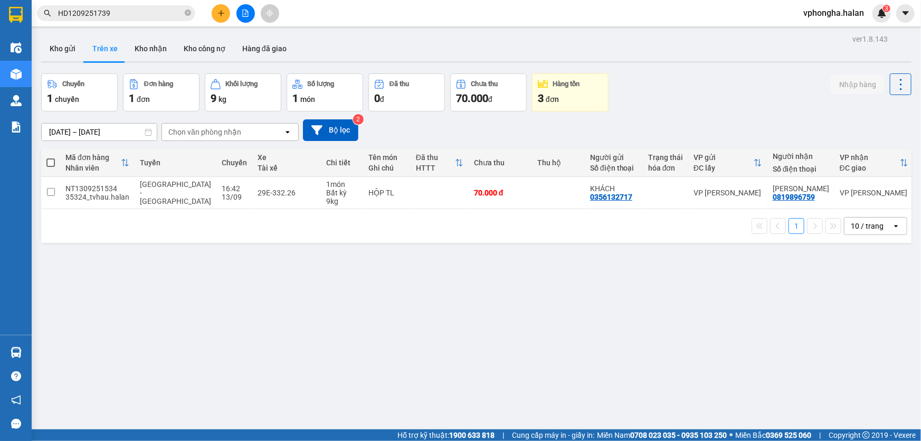
click at [301, 246] on section "Kết quả tìm kiếm ( 1 ) Bộ lọc Mã ĐH Trạng thái Món hàng Thu hộ Tổng cước Chưa c…" at bounding box center [460, 220] width 921 height 441
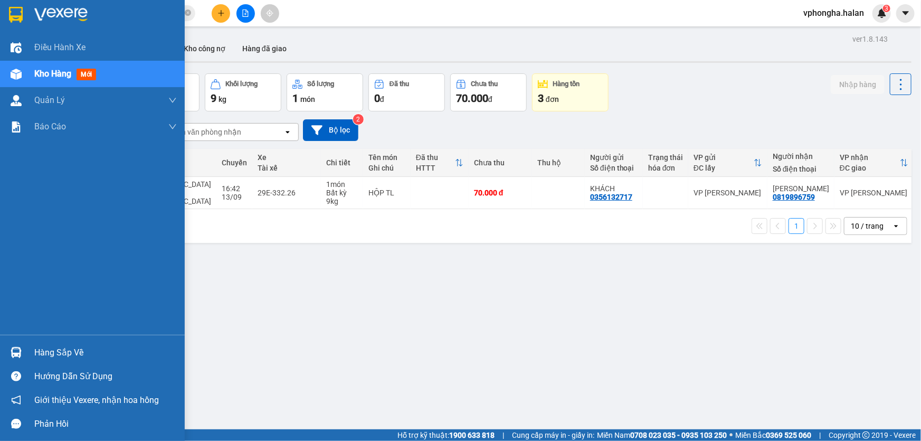
click at [55, 350] on div "Hàng sắp về" at bounding box center [105, 353] width 142 height 16
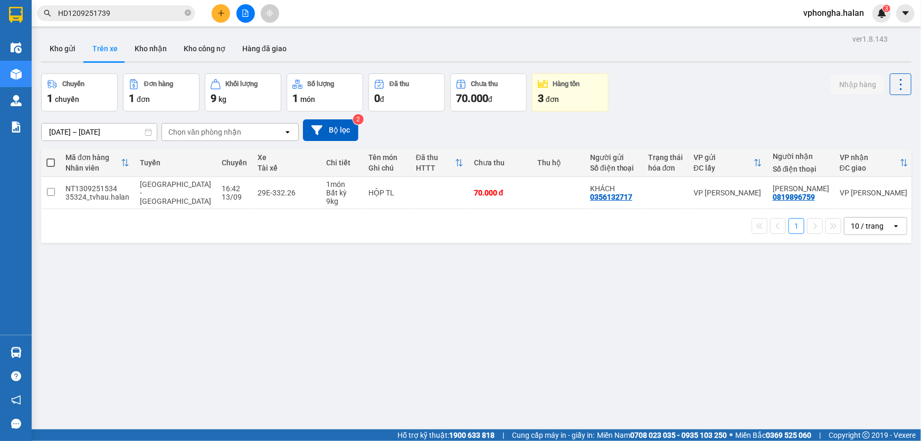
click at [235, 270] on section "Kết quả tìm kiếm ( 1 ) Bộ lọc Mã ĐH Trạng thái Món hàng Thu hộ Tổng cước Chưa c…" at bounding box center [460, 220] width 921 height 441
click at [67, 47] on button "Kho gửi" at bounding box center [62, 48] width 43 height 25
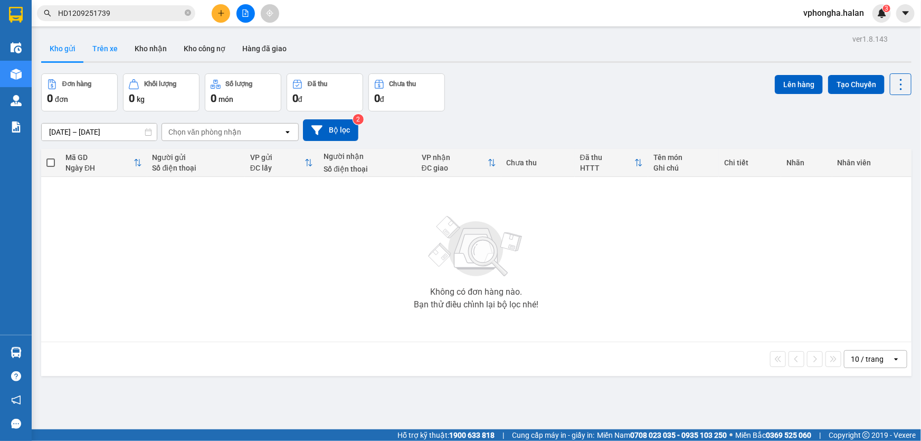
click at [111, 49] on button "Trên xe" at bounding box center [105, 48] width 42 height 25
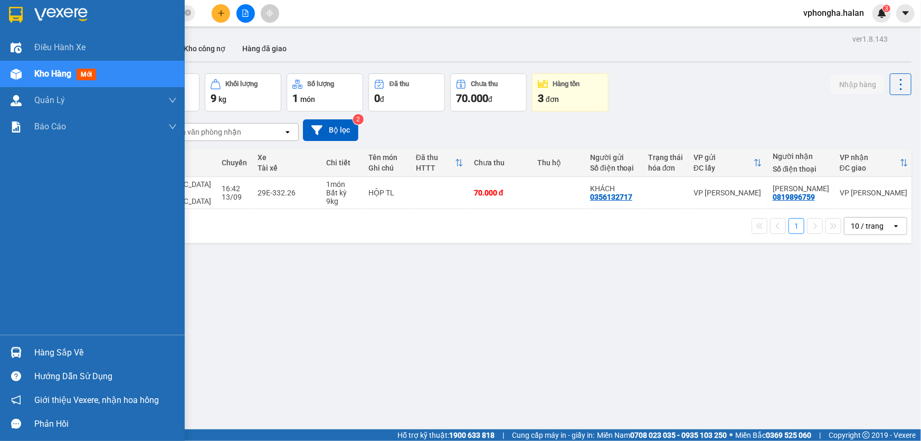
click at [65, 358] on div "Hàng sắp về" at bounding box center [105, 353] width 142 height 16
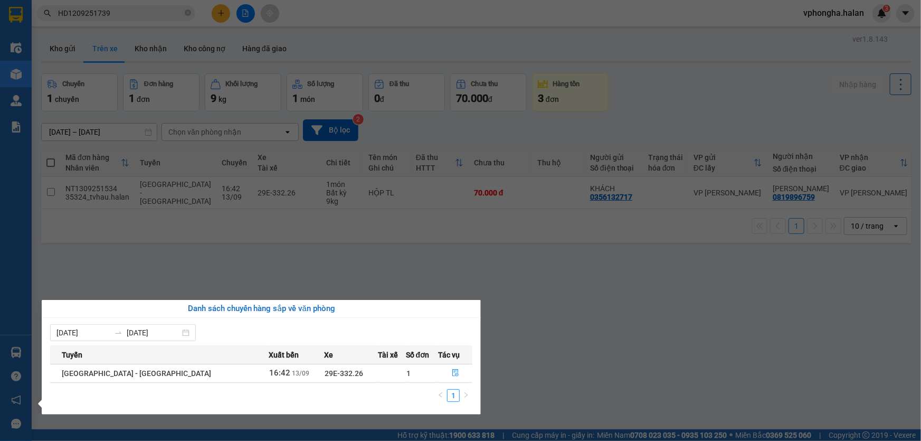
click at [468, 257] on section "Kết quả tìm kiếm ( 1 ) Bộ lọc Mã ĐH Trạng thái Món hàng Thu hộ Tổng cước Chưa c…" at bounding box center [460, 220] width 921 height 441
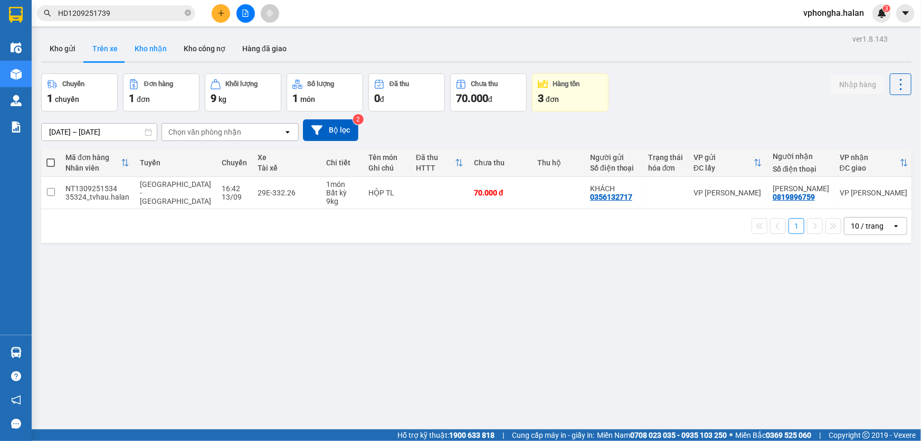
click at [155, 42] on button "Kho nhận" at bounding box center [150, 48] width 49 height 25
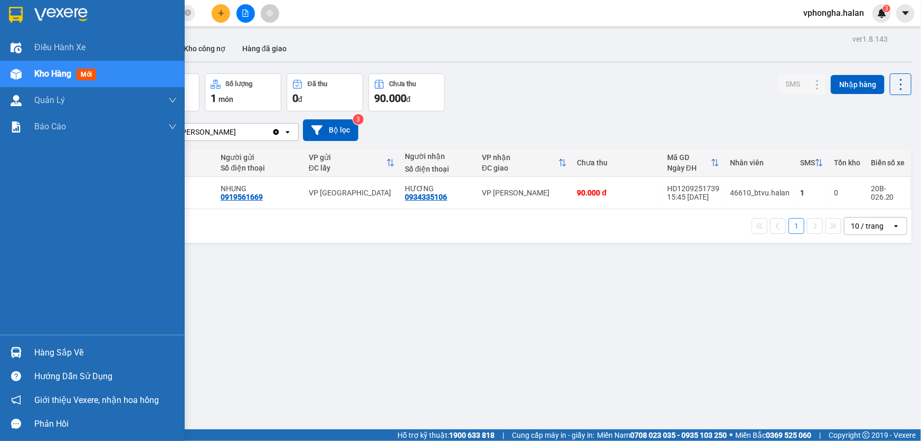
click at [22, 348] on div at bounding box center [16, 352] width 18 height 18
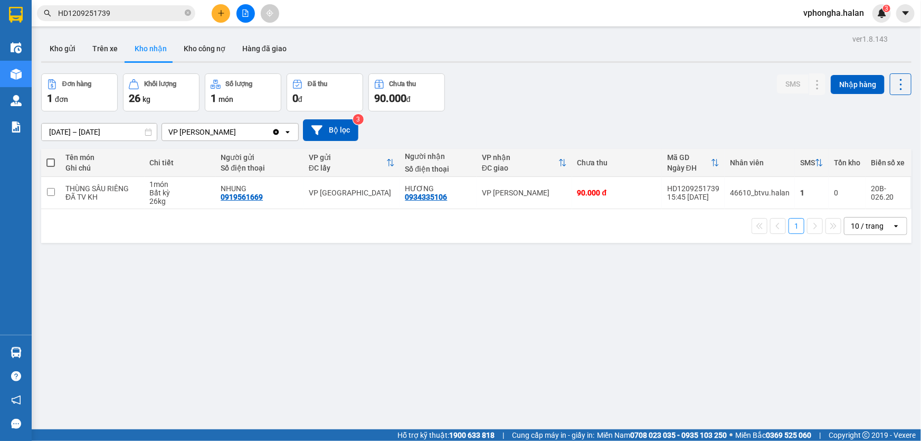
click at [207, 275] on section "Kết quả tìm kiếm ( 1 ) Bộ lọc Mã ĐH Trạng thái Món hàng Thu hộ Tổng cước Chưa c…" at bounding box center [460, 220] width 921 height 441
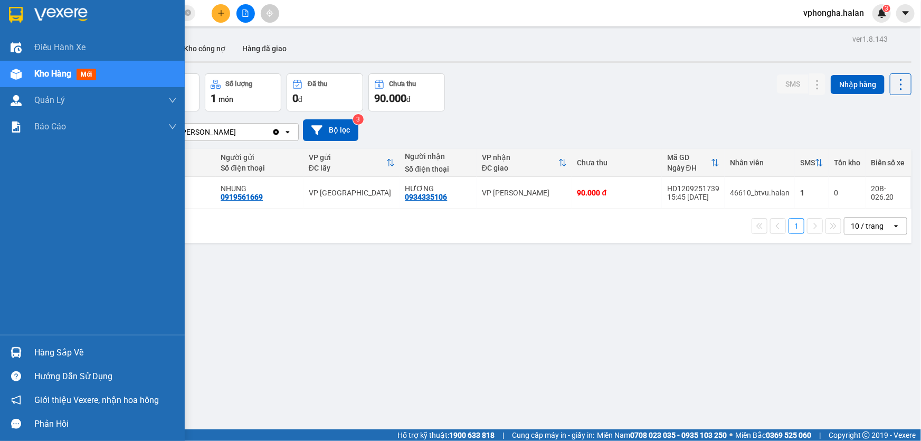
click at [64, 348] on div "Hàng sắp về" at bounding box center [105, 353] width 142 height 16
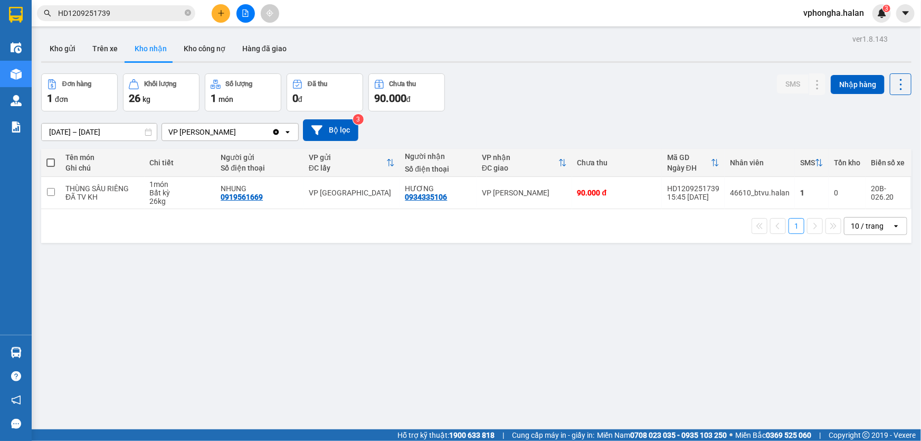
click at [337, 241] on section "Kết quả tìm kiếm ( 1 ) Bộ lọc Mã ĐH Trạng thái Món hàng Thu hộ Tổng cước Chưa c…" at bounding box center [460, 220] width 921 height 441
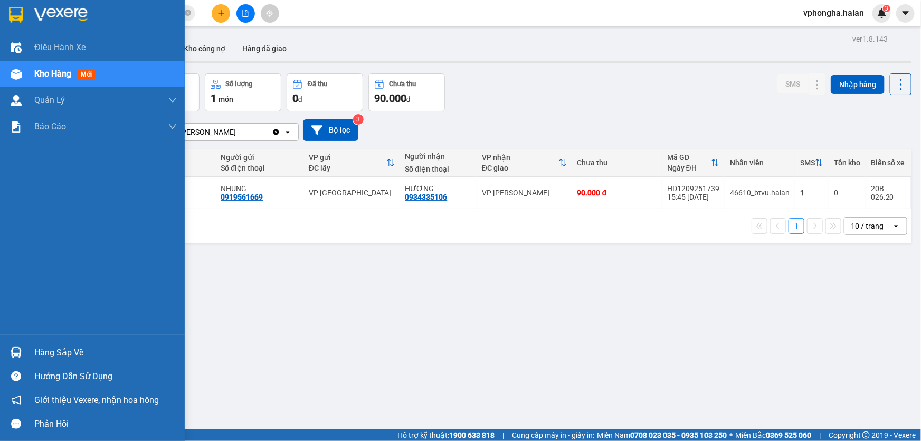
click at [55, 350] on div "Hàng sắp về" at bounding box center [105, 353] width 142 height 16
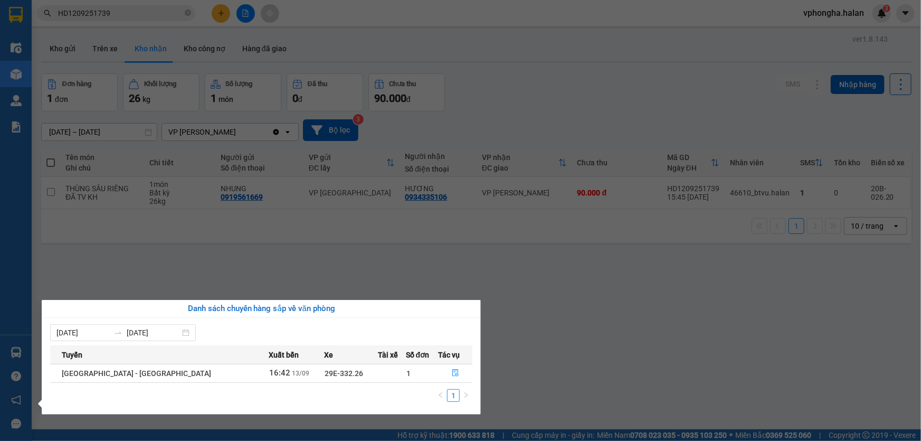
click at [308, 281] on section "Kết quả tìm kiếm ( 1 ) Bộ lọc Mã ĐH Trạng thái Món hàng Thu hộ Tổng cước Chưa c…" at bounding box center [460, 220] width 921 height 441
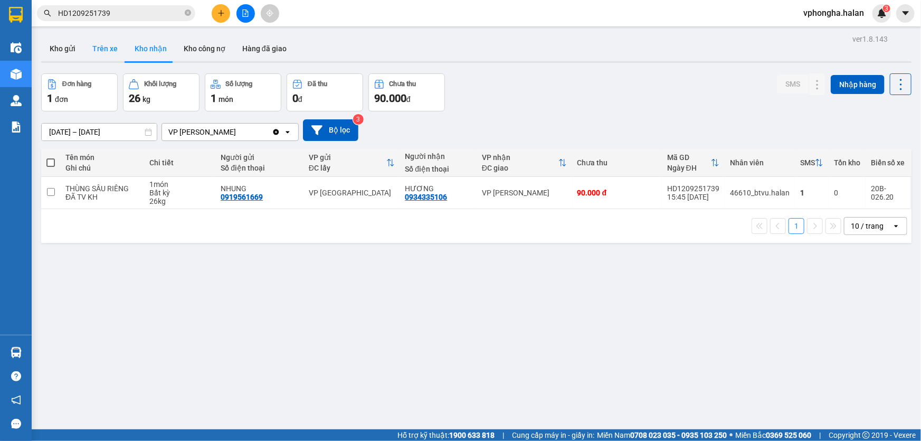
drag, startPoint x: 128, startPoint y: 49, endPoint x: 110, endPoint y: 50, distance: 18.0
click at [112, 49] on div "Kho gửi Trên xe Kho nhận Kho công nợ Hàng đã giao" at bounding box center [476, 50] width 870 height 28
click at [110, 50] on button "Trên xe" at bounding box center [105, 48] width 42 height 25
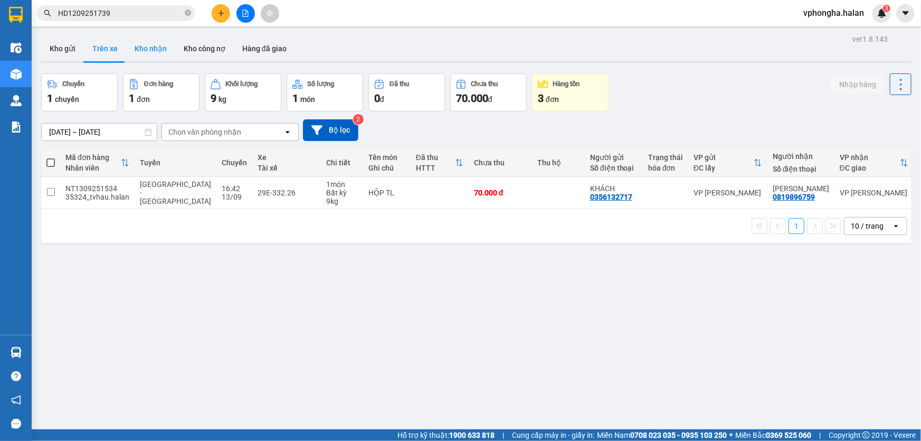
click at [150, 54] on button "Kho nhận" at bounding box center [150, 48] width 49 height 25
type input "16/07/2025 – 13/09/2025"
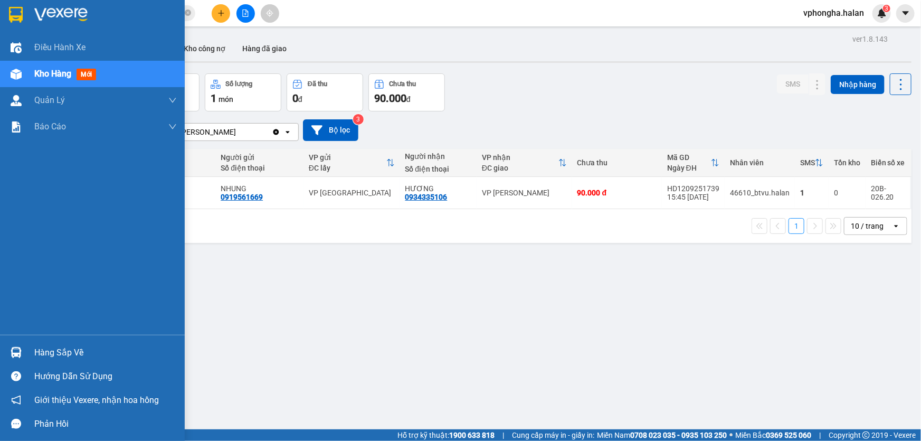
click at [50, 348] on div "Hàng sắp về" at bounding box center [105, 353] width 142 height 16
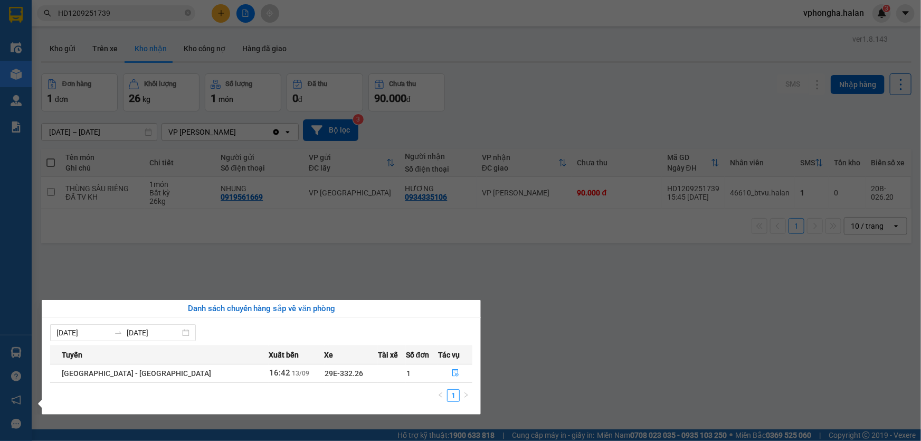
click at [628, 341] on section "Kết quả tìm kiếm ( 1 ) Bộ lọc Mã ĐH Trạng thái Món hàng Thu hộ Tổng cước Chưa c…" at bounding box center [460, 220] width 921 height 441
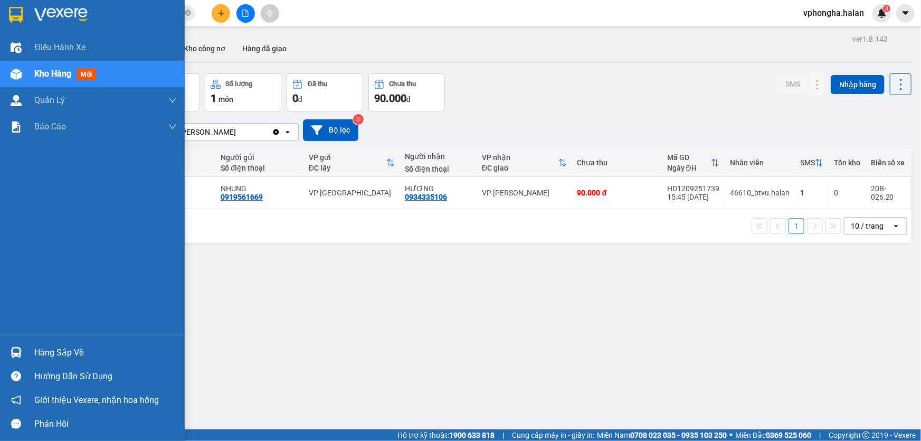
click at [81, 355] on div "Hàng sắp về" at bounding box center [105, 353] width 142 height 16
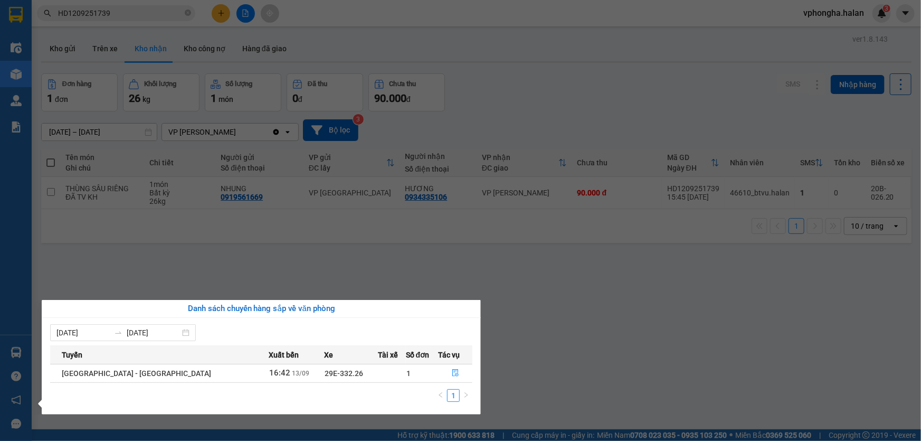
click at [317, 275] on section "Kết quả tìm kiếm ( 1 ) Bộ lọc Mã ĐH Trạng thái Món hàng Thu hộ Tổng cước Chưa c…" at bounding box center [460, 220] width 921 height 441
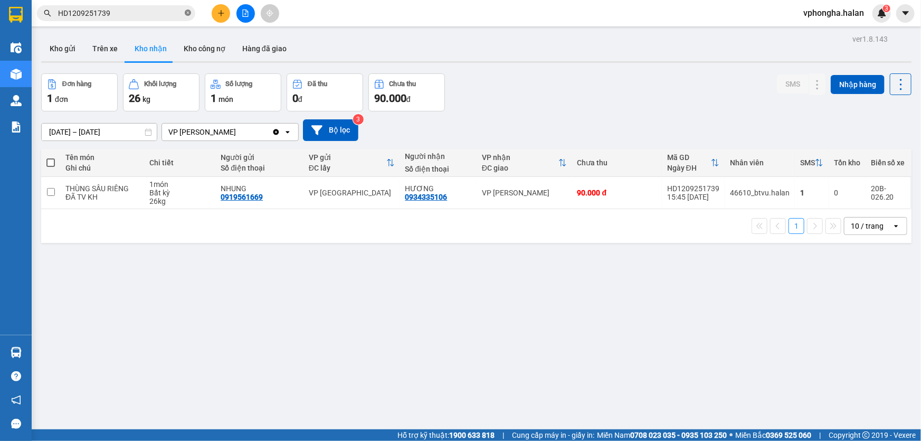
click at [189, 15] on icon "close-circle" at bounding box center [188, 12] width 6 height 6
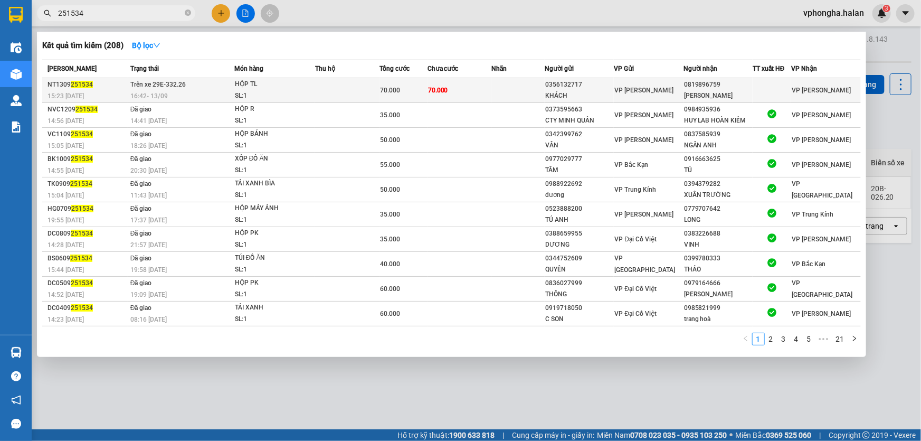
type input "251534"
click at [344, 94] on td at bounding box center [347, 90] width 64 height 25
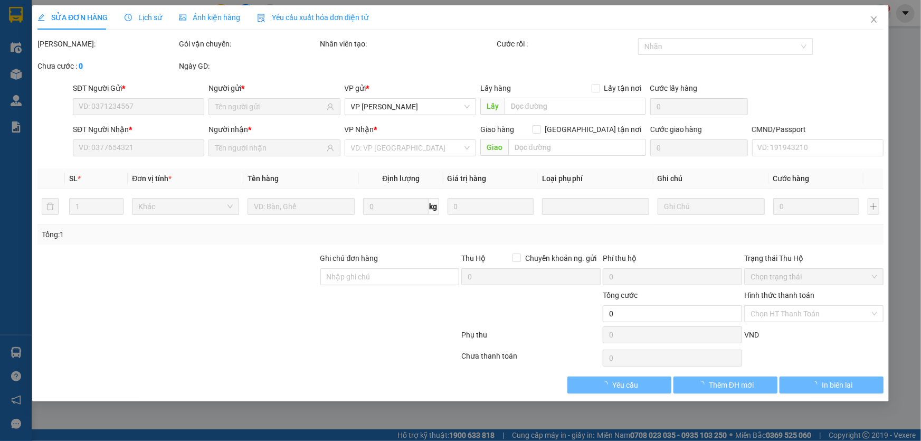
type input "0356132717"
type input "KHÁCH"
type input "0819896759"
type input "[PERSON_NAME]"
type input "70.000"
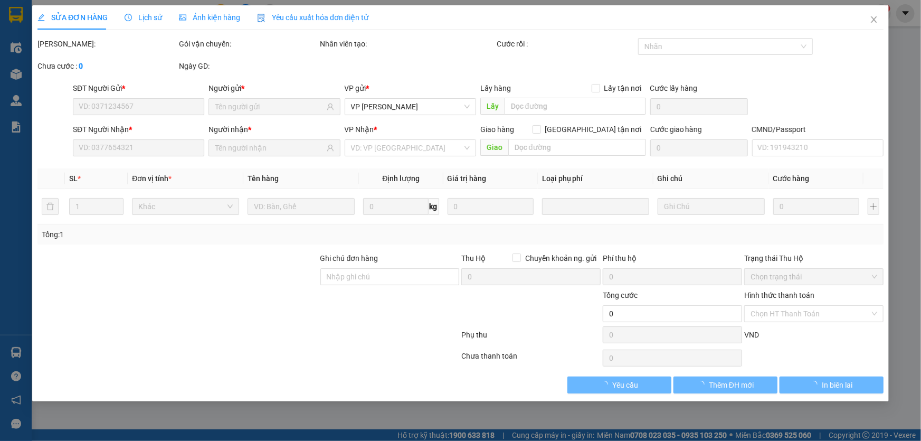
type input "70.000"
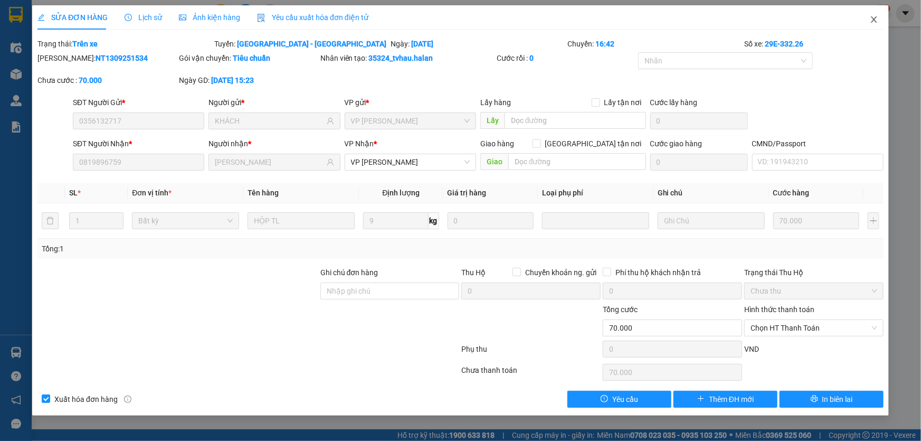
click at [872, 19] on icon "close" at bounding box center [874, 19] width 6 height 6
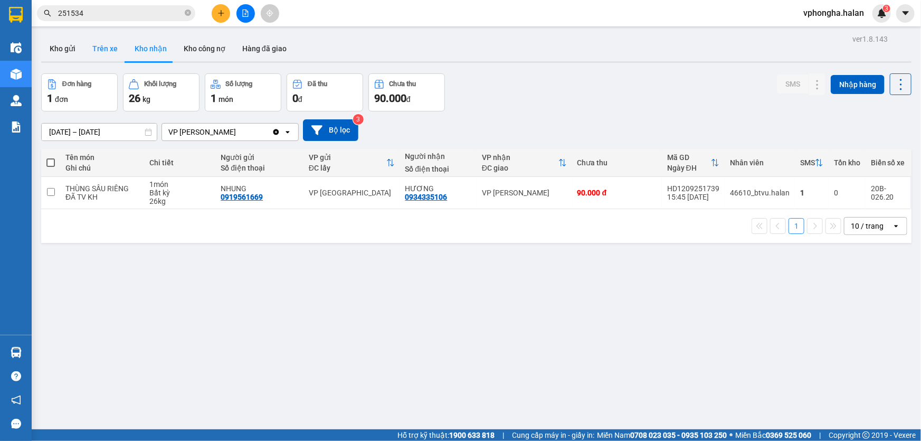
click at [103, 51] on button "Trên xe" at bounding box center [105, 48] width 42 height 25
type input "[DATE] – [DATE]"
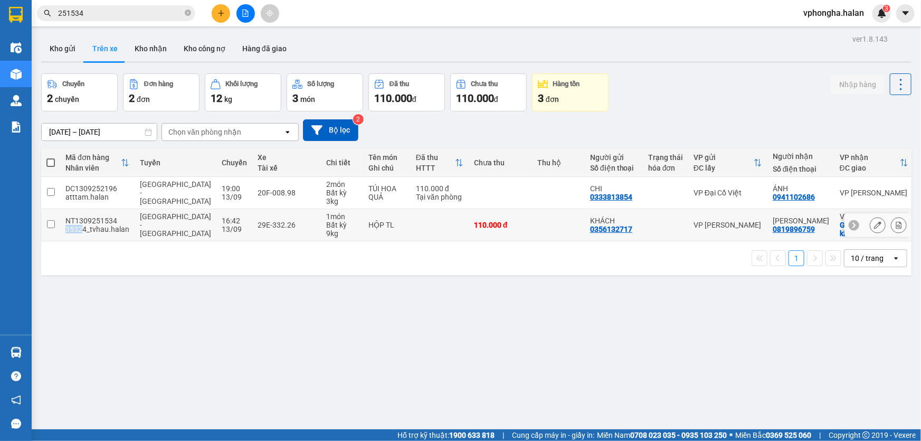
drag, startPoint x: 118, startPoint y: 222, endPoint x: 87, endPoint y: 222, distance: 31.1
click at [85, 222] on div "NT1309251534" at bounding box center [97, 220] width 64 height 8
checkbox input "true"
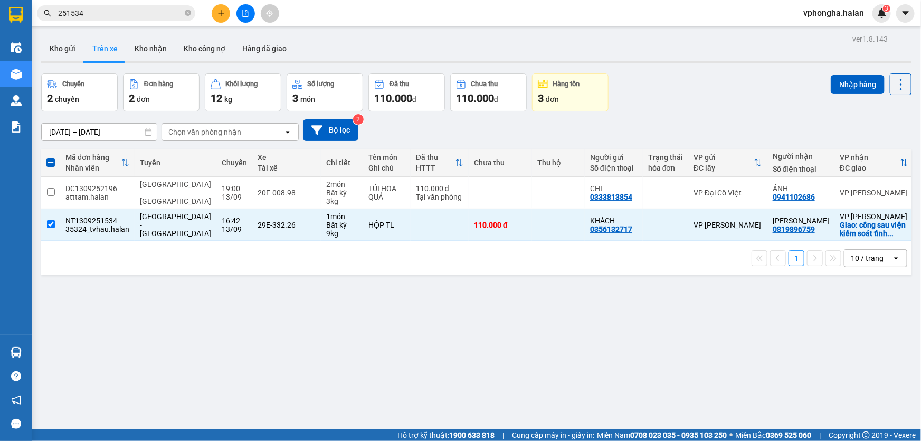
click at [636, 298] on div "ver 1.8.143 Kho gửi Trên xe Kho nhận Kho công nợ Hàng đã giao Chuyến 2 chuyến Đ…" at bounding box center [476, 252] width 879 height 441
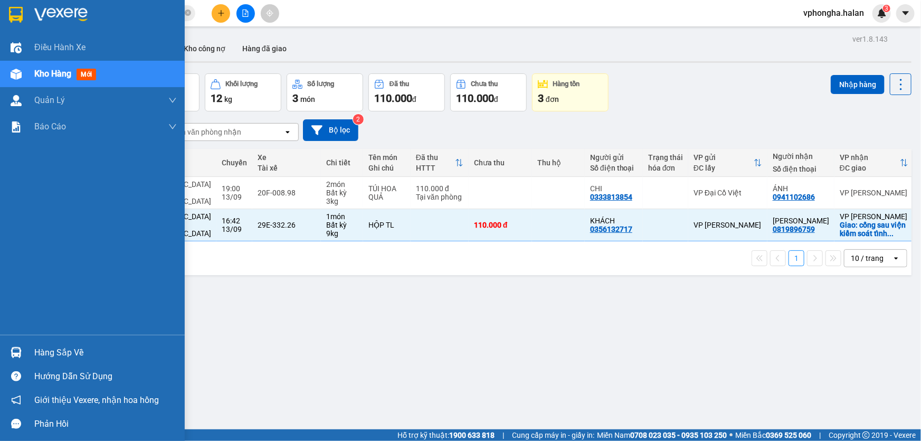
click at [80, 348] on div "Hàng sắp về" at bounding box center [105, 353] width 142 height 16
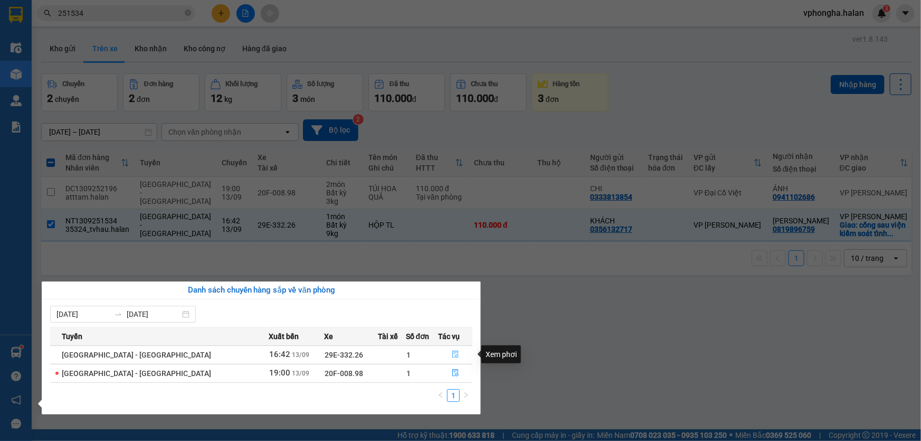
click at [452, 355] on icon "file-done" at bounding box center [455, 353] width 6 height 7
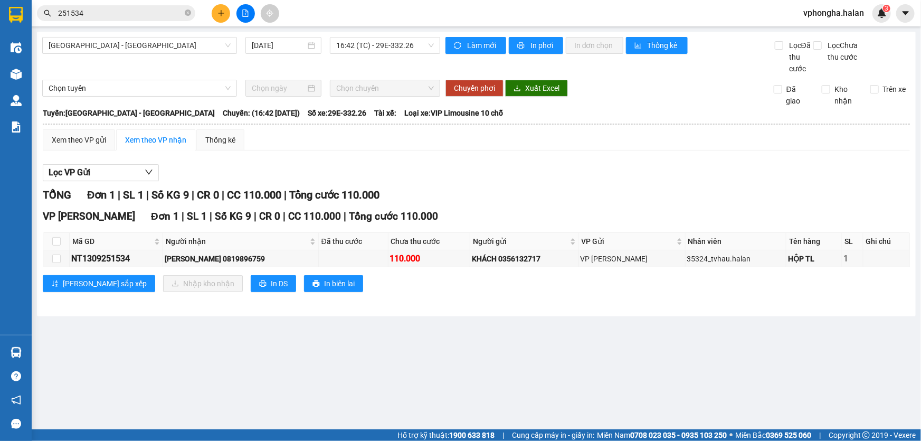
click at [148, 14] on input "251534" at bounding box center [120, 13] width 125 height 12
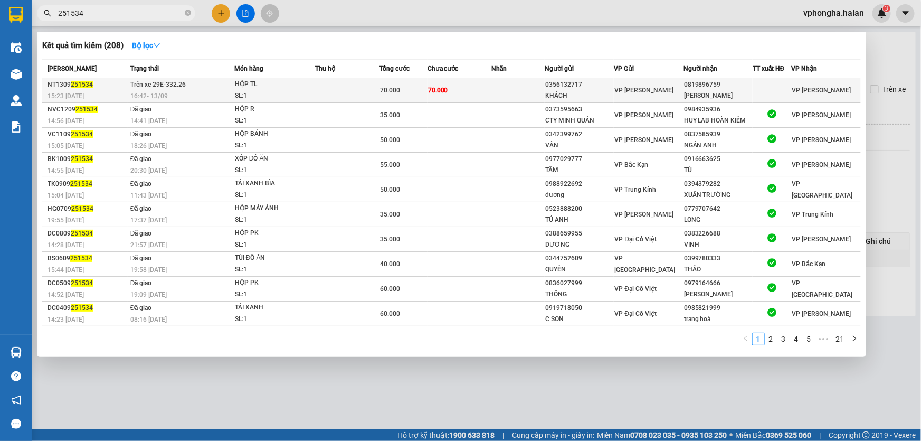
click at [455, 97] on td "70.000" at bounding box center [459, 90] width 64 height 25
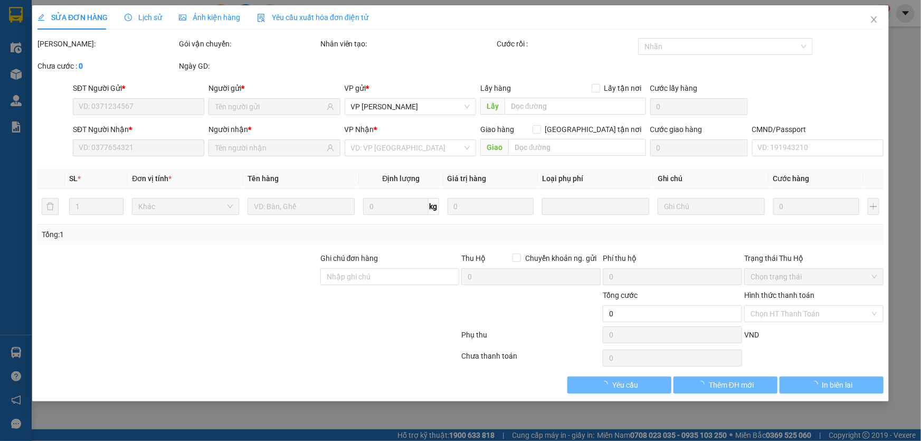
type input "0356132717"
type input "KHÁCH"
type input "0819896759"
type input "[PERSON_NAME]"
checkbox input "true"
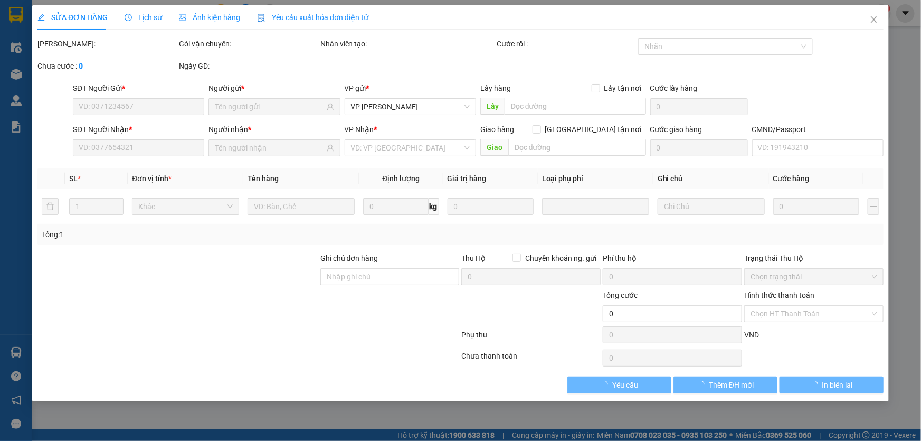
type input "cổng sau viện kiểm soát tỉnh phường cao xanh"
type input "40.000"
type input "110.000"
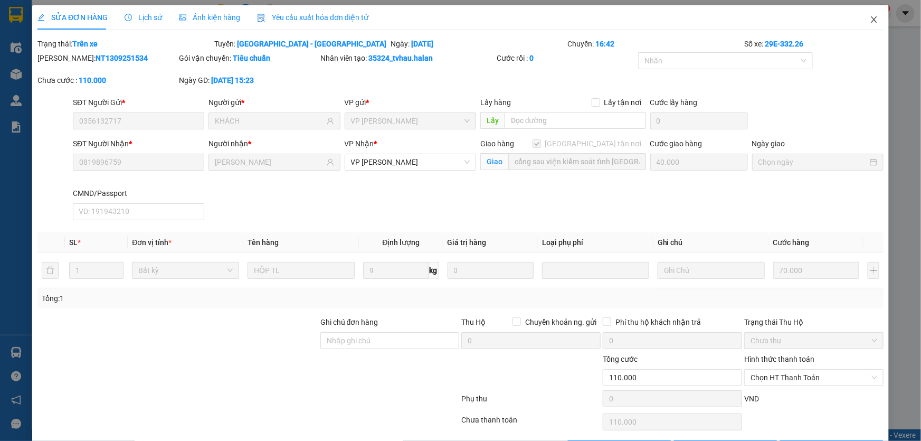
click at [872, 23] on span "Close" at bounding box center [874, 20] width 30 height 30
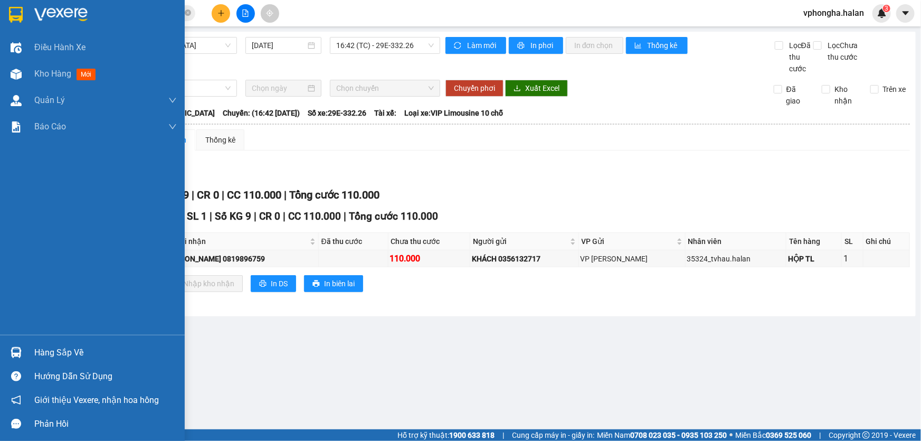
click at [55, 348] on div "Hàng sắp về" at bounding box center [105, 353] width 142 height 16
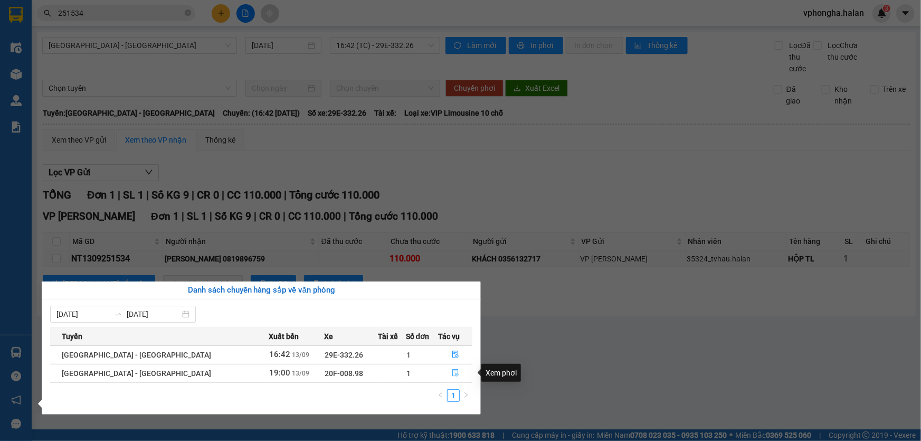
click at [453, 370] on icon "file-done" at bounding box center [455, 372] width 7 height 7
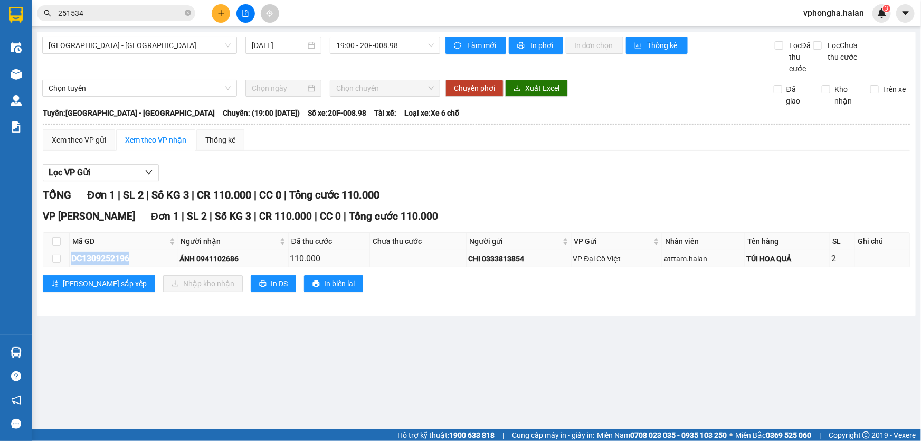
drag, startPoint x: 136, startPoint y: 257, endPoint x: 71, endPoint y: 255, distance: 65.4
click at [71, 255] on div "DC1309252196" at bounding box center [123, 258] width 105 height 13
copy div "DC1309252196"
click at [190, 13] on icon "close-circle" at bounding box center [188, 12] width 6 height 6
click at [133, 14] on input "text" at bounding box center [120, 13] width 125 height 12
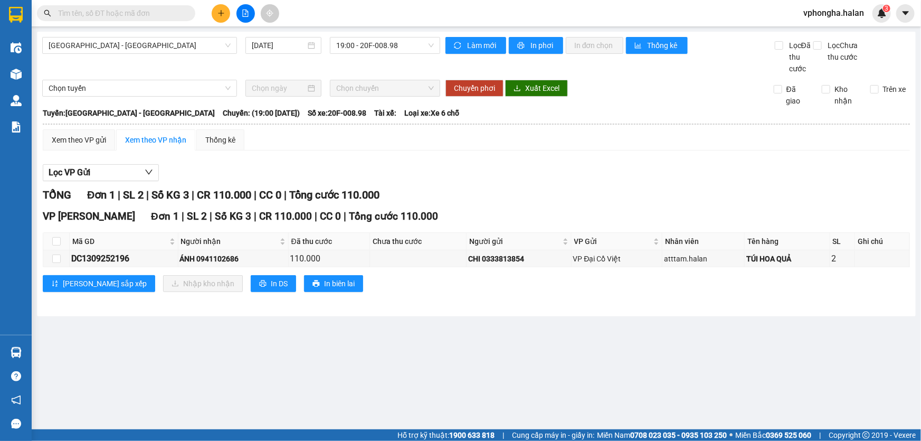
paste input "DC1309252196"
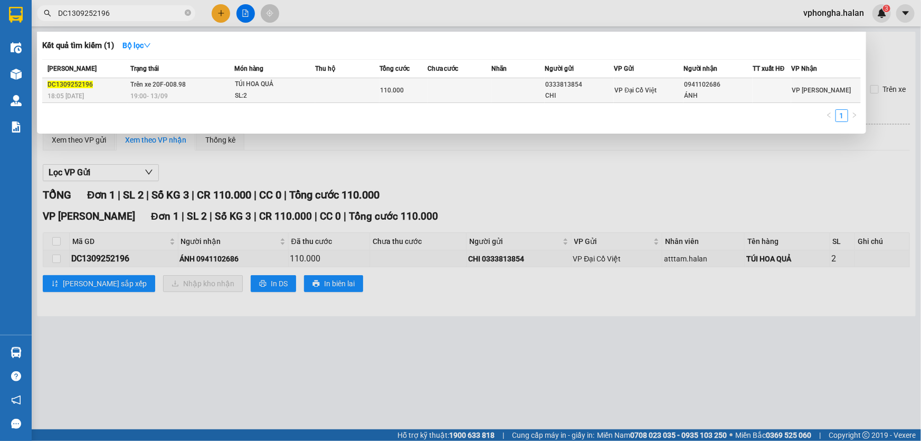
type input "DC1309252196"
click at [475, 90] on td at bounding box center [459, 90] width 64 height 25
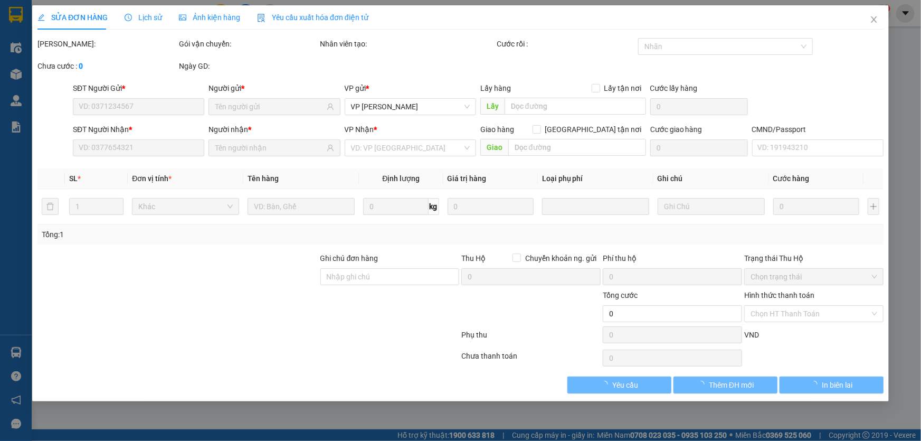
type input "0333813854"
type input "CHI"
type input "0941102686"
type input "ÁNH"
type input "110.000"
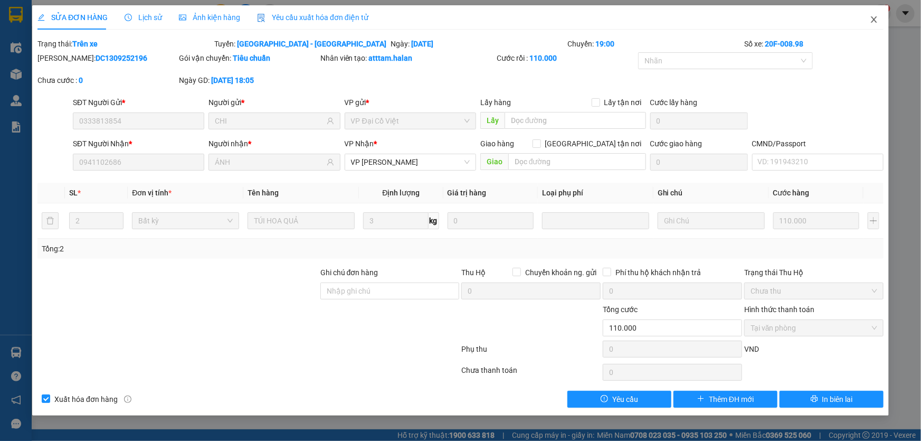
click at [874, 19] on icon "close" at bounding box center [874, 19] width 8 height 8
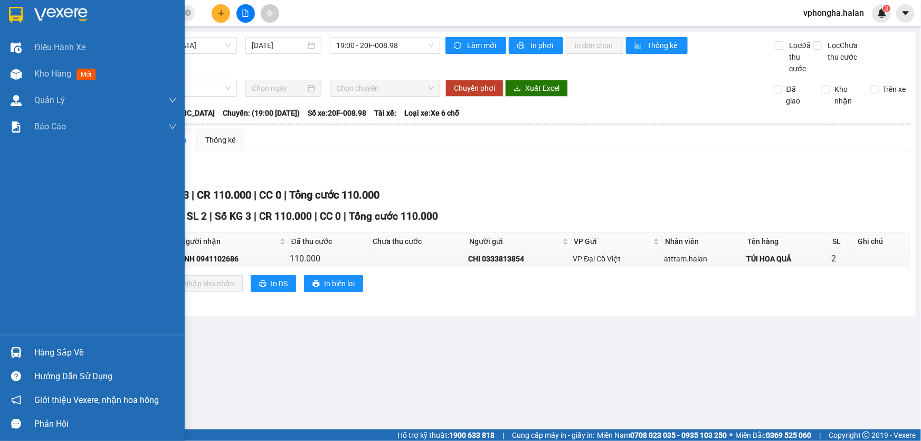
click at [91, 351] on div "Hàng sắp về" at bounding box center [105, 353] width 142 height 16
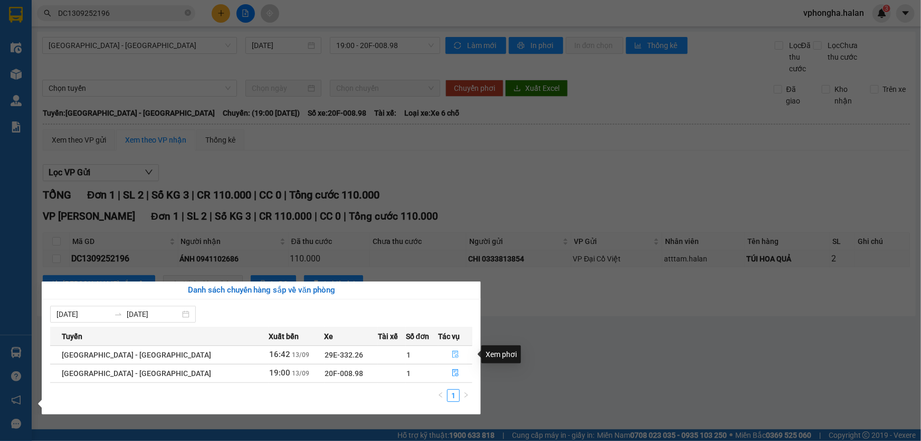
click at [452, 352] on icon "file-done" at bounding box center [455, 353] width 7 height 7
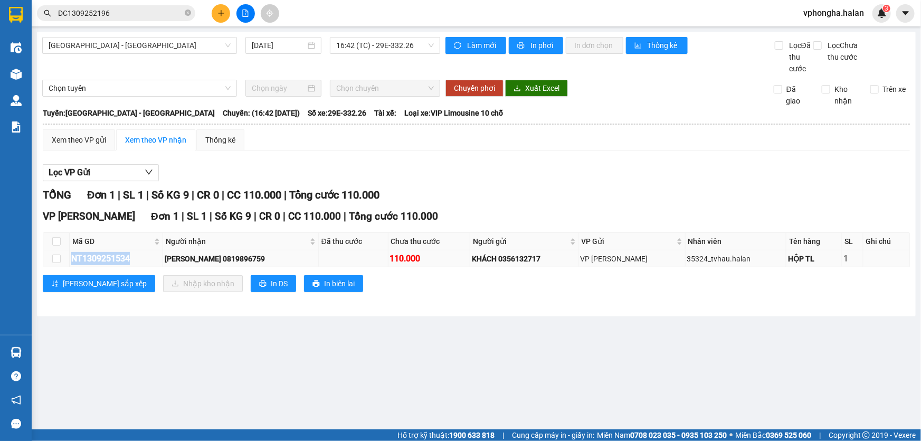
drag, startPoint x: 142, startPoint y: 256, endPoint x: 63, endPoint y: 265, distance: 79.7
click at [63, 265] on tr "NT1309251534 LY NGUYỄN 0819896759 110.000 KHÁCH 0356132717 VP Nguyễn Trãi 35324…" at bounding box center [476, 258] width 866 height 17
copy tr "NT1309251534"
drag, startPoint x: 186, startPoint y: 12, endPoint x: 164, endPoint y: 12, distance: 22.2
click at [187, 12] on icon "close-circle" at bounding box center [188, 12] width 6 height 6
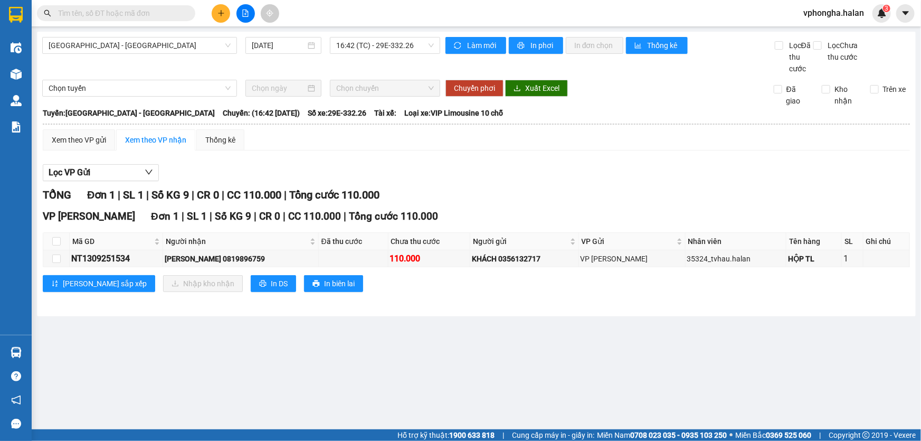
click at [142, 11] on input "text" at bounding box center [120, 13] width 125 height 12
paste input "NT1309251534"
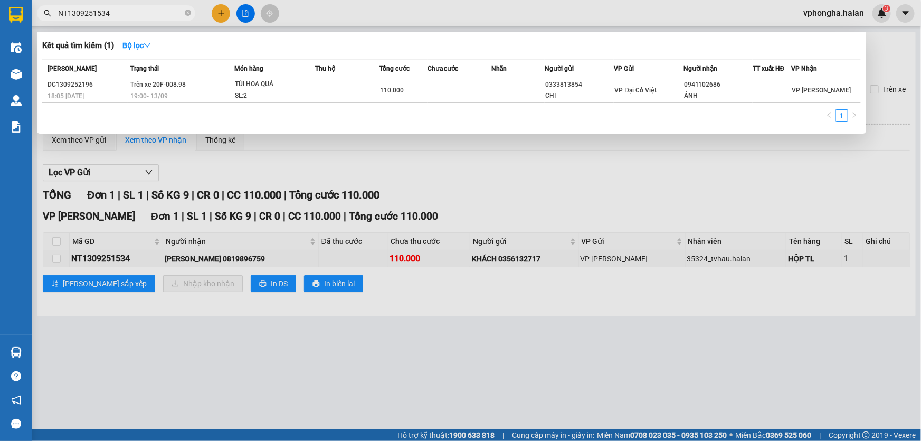
type input "NT1309251534"
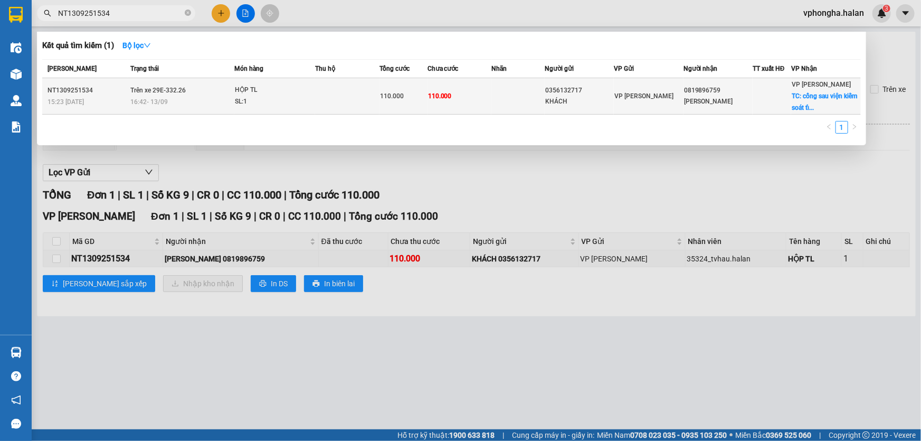
click at [747, 88] on div "0819896759" at bounding box center [718, 90] width 68 height 11
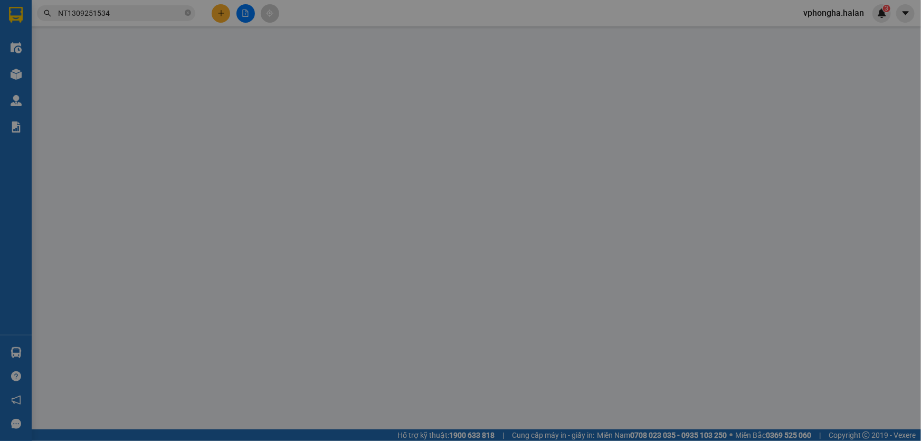
type input "0356132717"
type input "KHÁCH"
type input "0819896759"
type input "[PERSON_NAME]"
checkbox input "true"
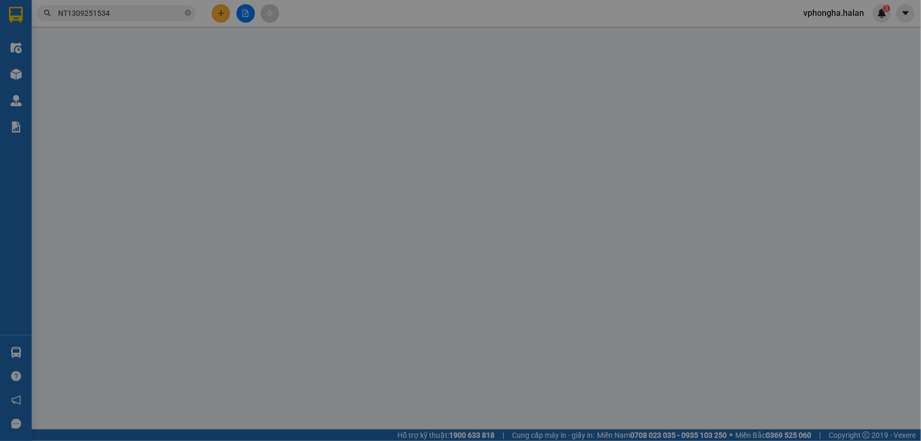
type input "cổng sau viện kiểm soát tỉnh phường cao xanh"
type input "40.000"
type input "110.000"
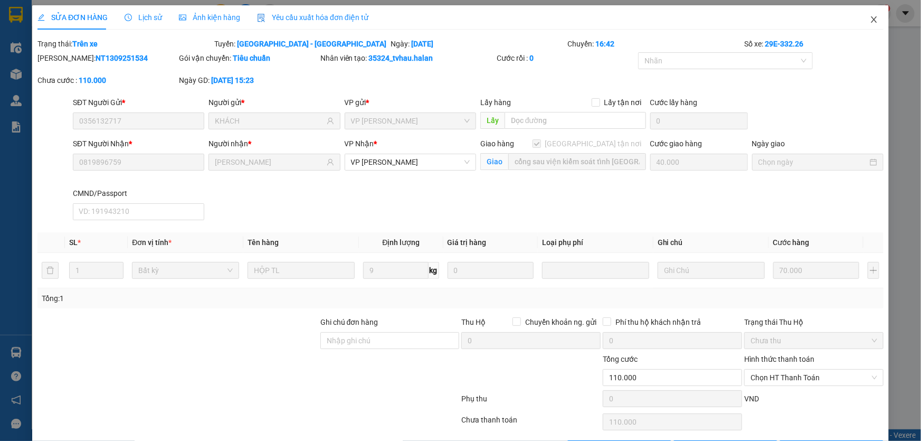
click at [870, 19] on icon "close" at bounding box center [874, 19] width 8 height 8
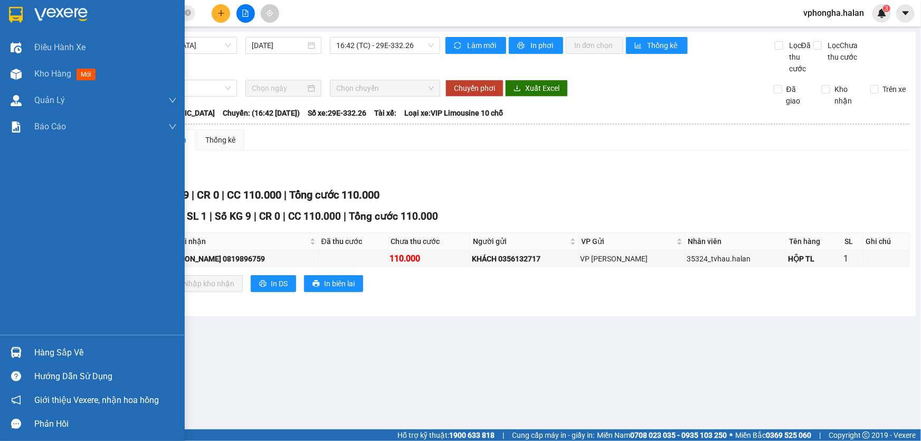
click at [84, 360] on div "Hàng sắp về" at bounding box center [92, 352] width 185 height 24
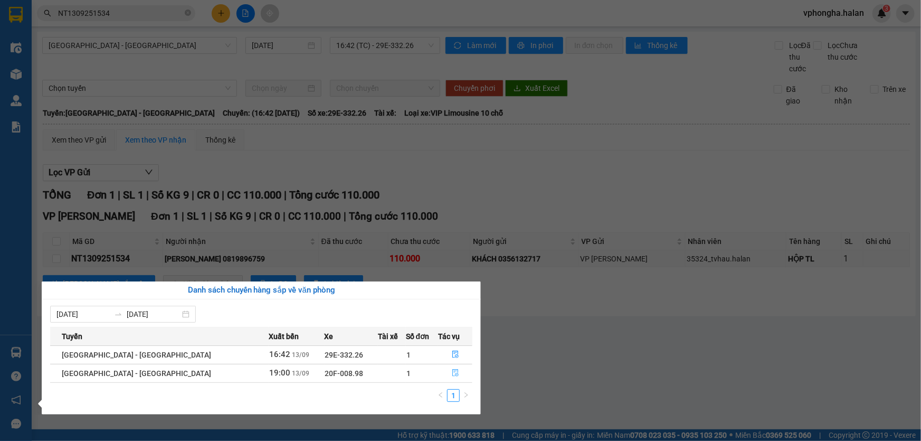
click at [452, 372] on icon "file-done" at bounding box center [455, 372] width 6 height 7
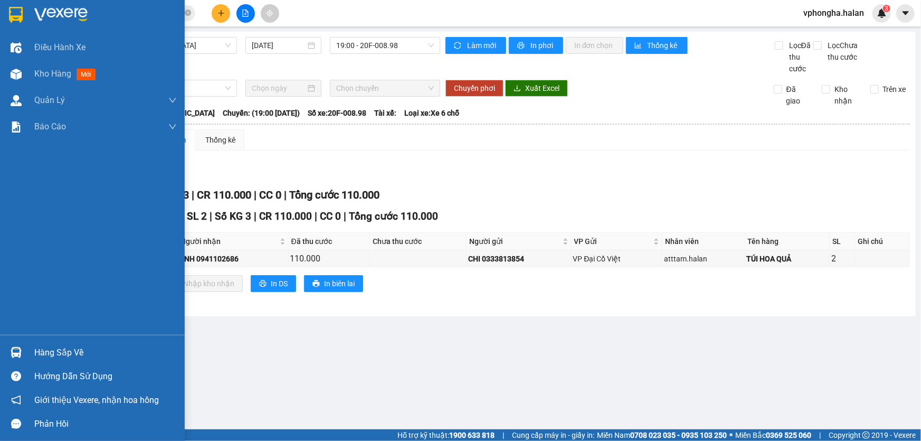
click at [70, 346] on div "Hàng sắp về" at bounding box center [105, 353] width 142 height 16
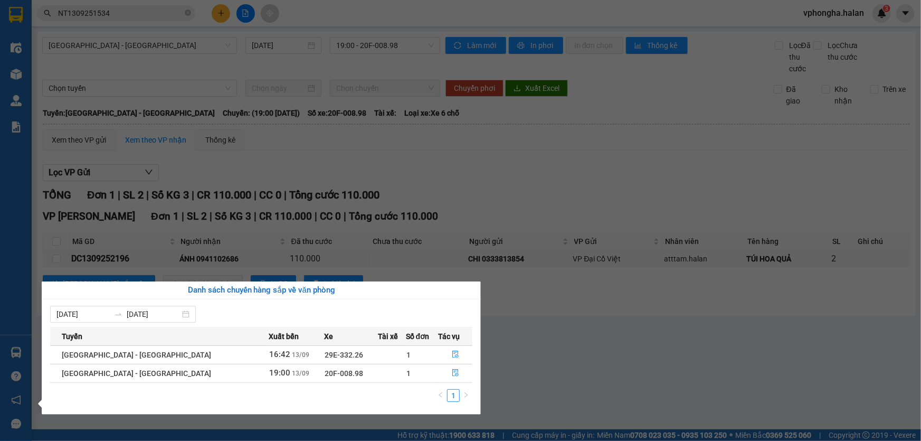
click at [608, 362] on section "Kết quả tìm kiếm ( 1 ) Bộ lọc Mã ĐH Trạng thái Món hàng Thu hộ Tổng cước Chưa c…" at bounding box center [460, 220] width 921 height 441
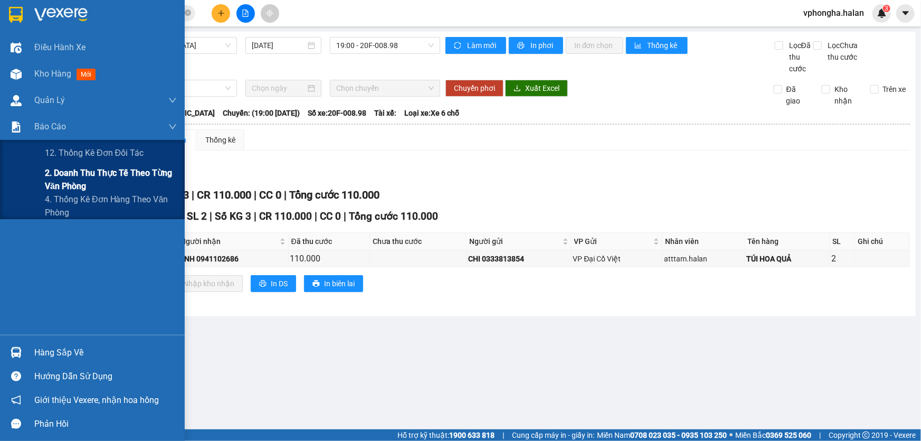
click at [73, 170] on span "2. Doanh thu thực tế theo từng văn phòng" at bounding box center [111, 179] width 132 height 26
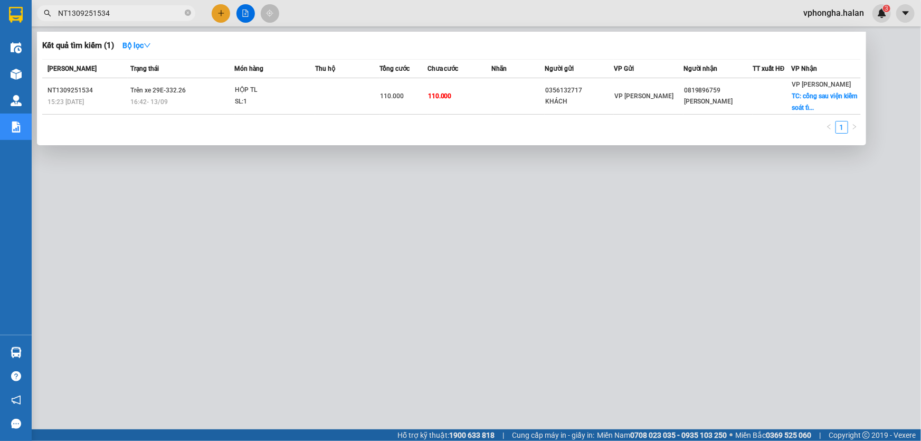
click at [160, 11] on input "NT1309251534" at bounding box center [120, 13] width 125 height 12
click at [187, 9] on icon "close-circle" at bounding box center [188, 12] width 6 height 6
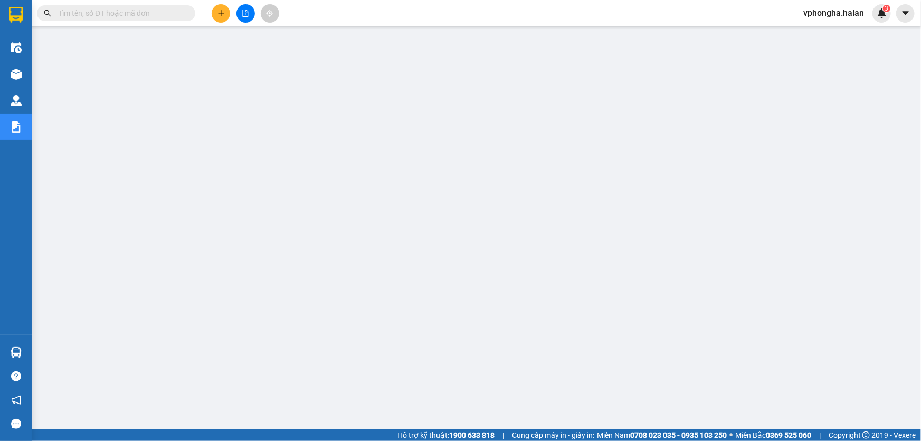
click at [152, 11] on input "text" at bounding box center [120, 13] width 125 height 12
paste input "HH1209252010"
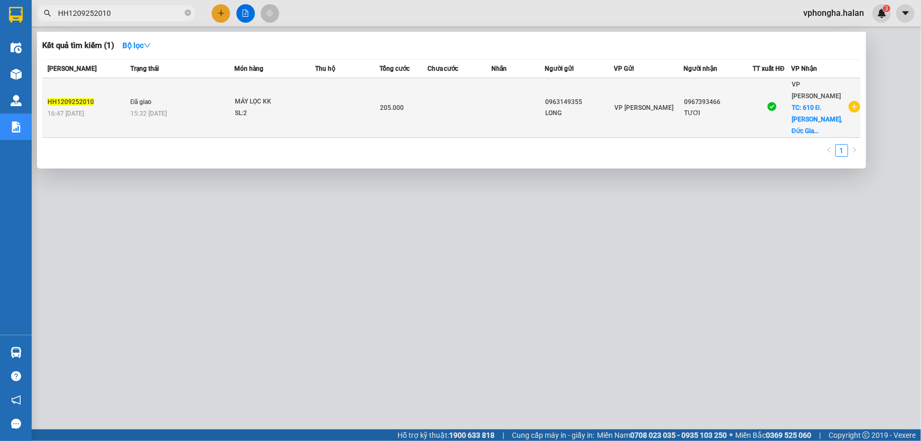
type input "HH1209252010"
click at [477, 101] on td at bounding box center [459, 108] width 64 height 60
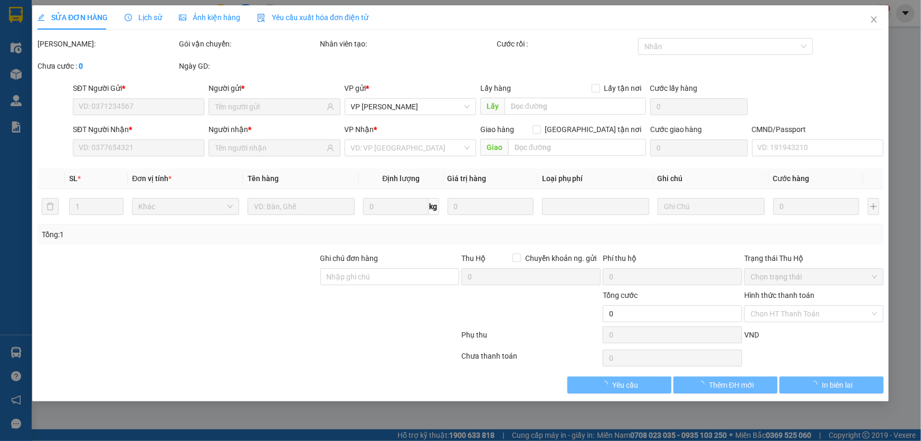
type input "0963149355"
type input "0967393466"
checkbox input "true"
type input "610 Đ. Ngô Gia Tự, Đức Giang, Long Biên, Hà Nội, Việt Nam"
type input "LX TRẢ"
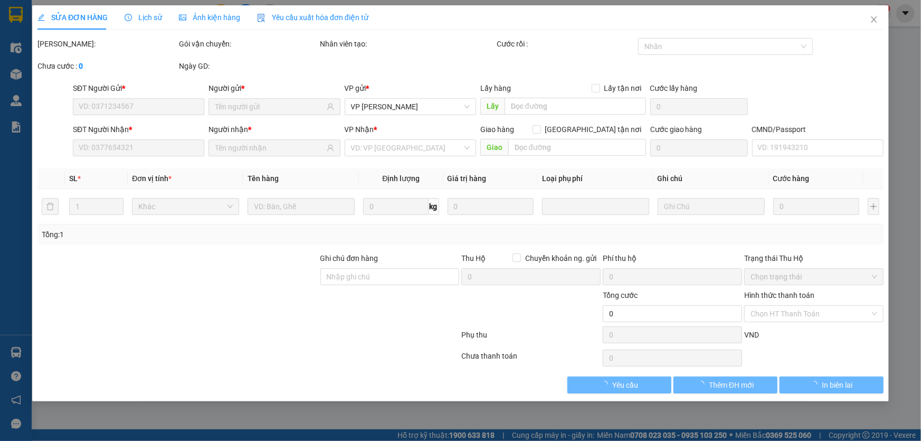
type input "205.000"
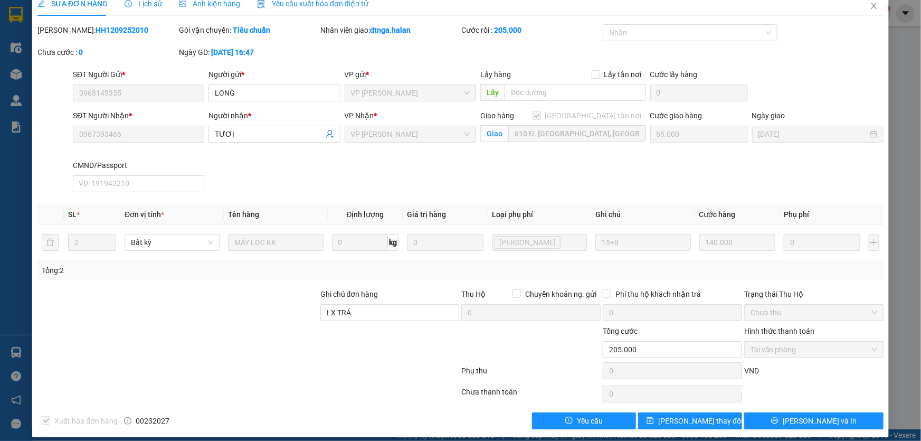
scroll to position [21, 0]
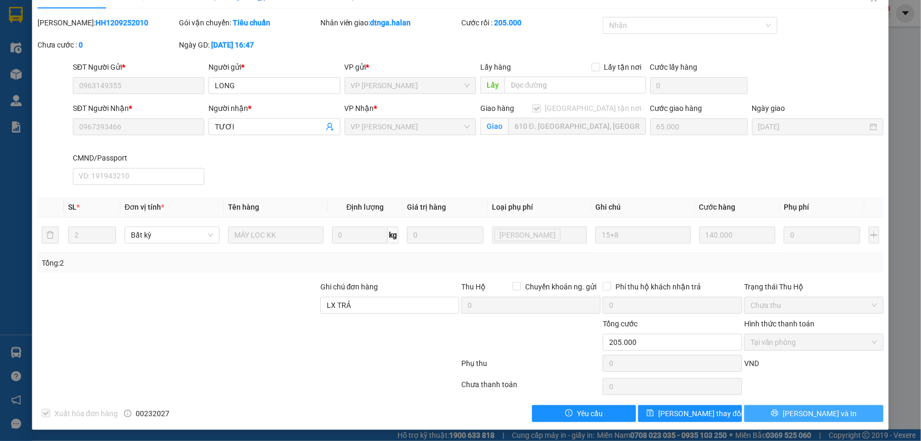
click at [843, 412] on button "[PERSON_NAME] và In" at bounding box center [813, 413] width 139 height 17
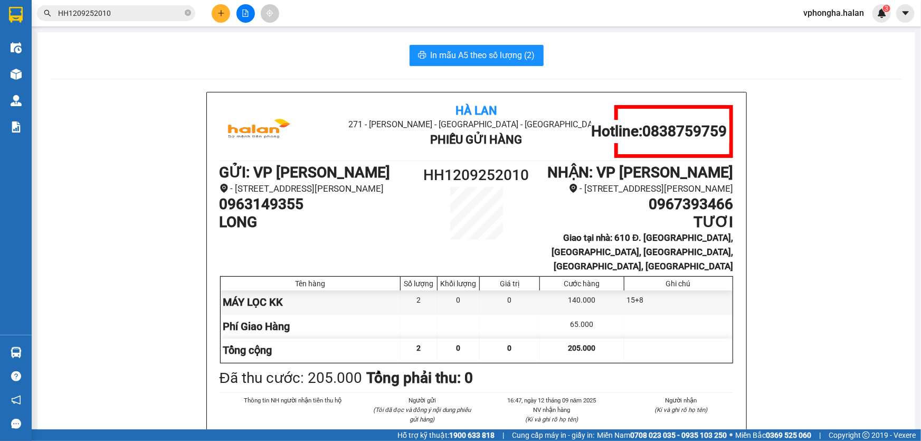
click at [138, 17] on input "HH1209252010" at bounding box center [120, 13] width 125 height 12
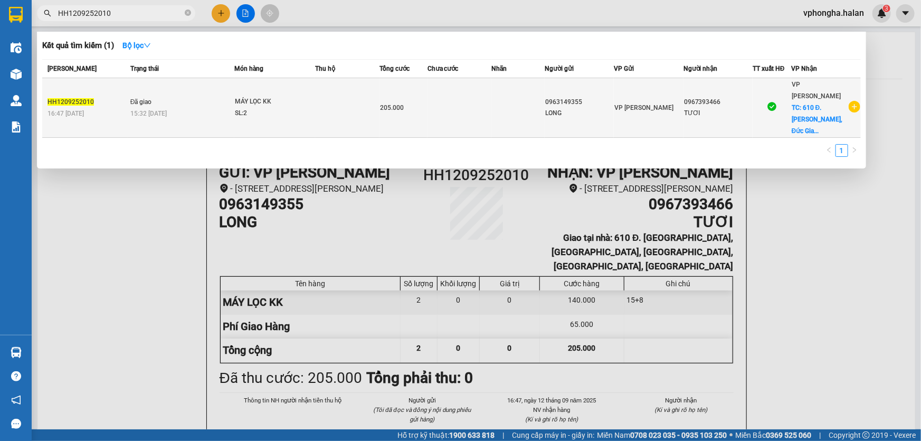
click at [188, 91] on td "Đã giao 15:32 - 13/09" at bounding box center [181, 108] width 107 height 60
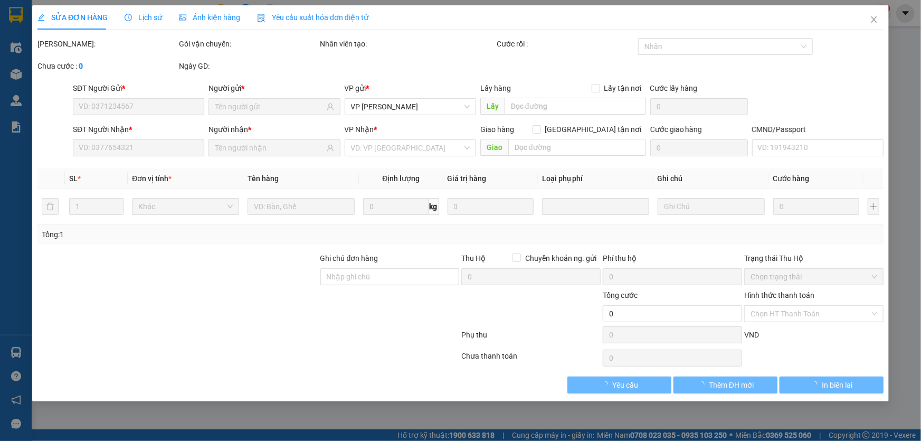
type input "0963149355"
type input "0967393466"
checkbox input "true"
type input "610 Đ. Ngô Gia Tự, Đức Giang, Long Biên, Hà Nội, Việt Nam"
type input "LX TRẢ"
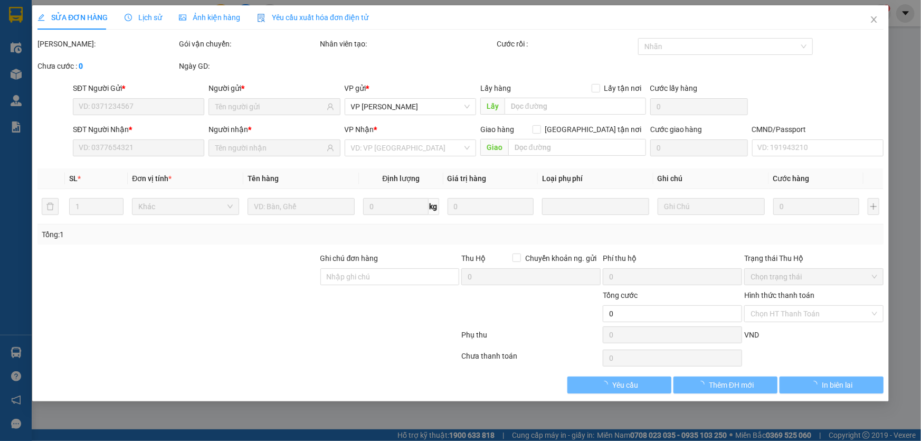
type input "205.000"
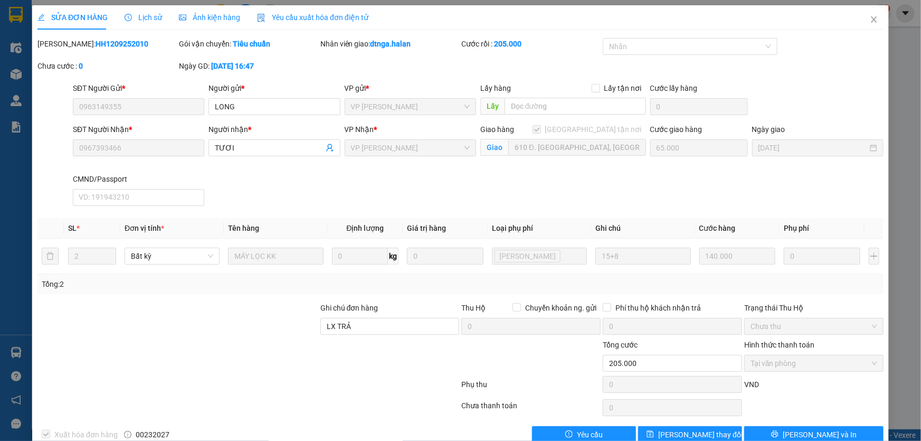
click at [145, 17] on span "Lịch sử" at bounding box center [143, 17] width 37 height 8
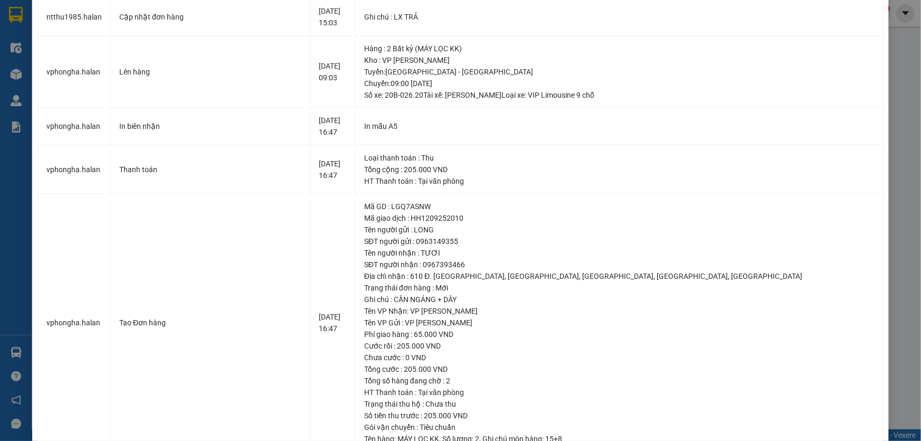
scroll to position [432, 0]
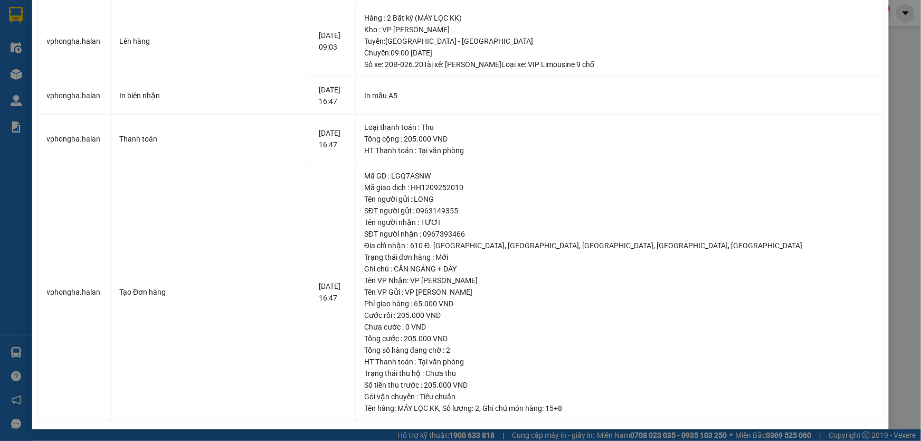
click at [903, 83] on div "SỬA ĐƠN HÀNG Lịch sử Ảnh kiện hàng Yêu cầu xuất hóa đơn điện tử Total Paid Fee …" at bounding box center [460, 220] width 921 height 441
drag, startPoint x: 782, startPoint y: 83, endPoint x: 846, endPoint y: 87, distance: 64.0
click at [783, 84] on td "In mẫu A5" at bounding box center [620, 95] width 528 height 37
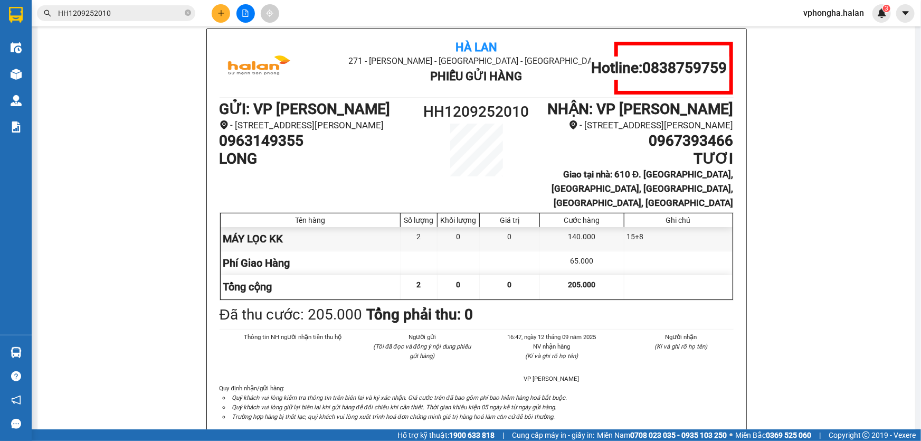
scroll to position [47, 0]
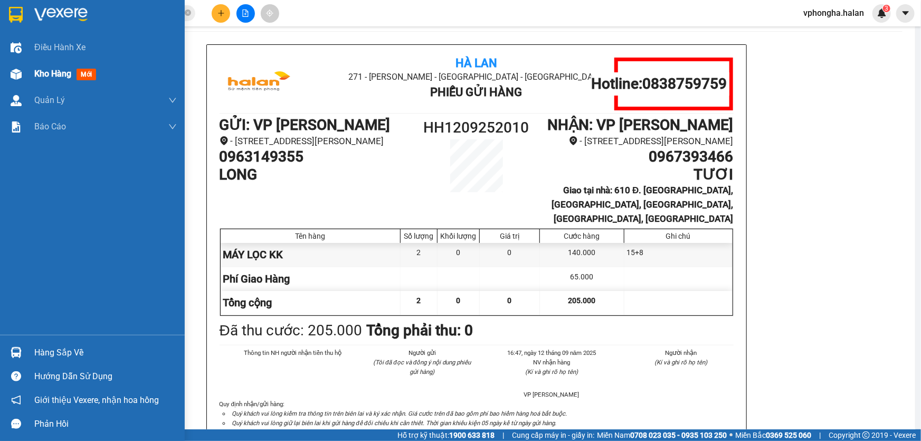
click at [34, 71] on span "Kho hàng" at bounding box center [52, 74] width 37 height 10
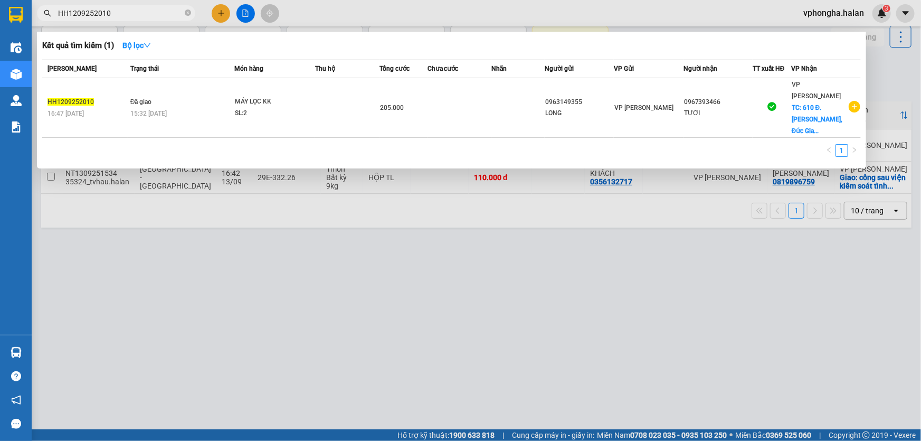
click at [149, 14] on input "HH1209252010" at bounding box center [120, 13] width 125 height 12
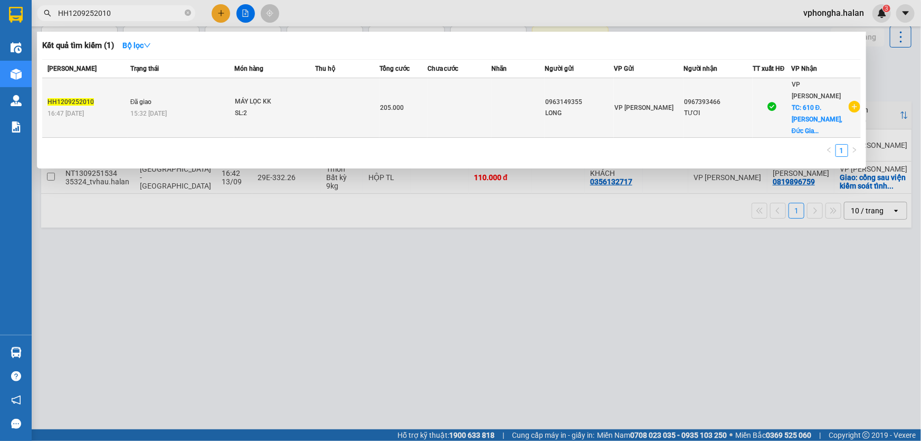
click at [187, 84] on td "Đã giao 15:32 - 13/09" at bounding box center [181, 108] width 107 height 60
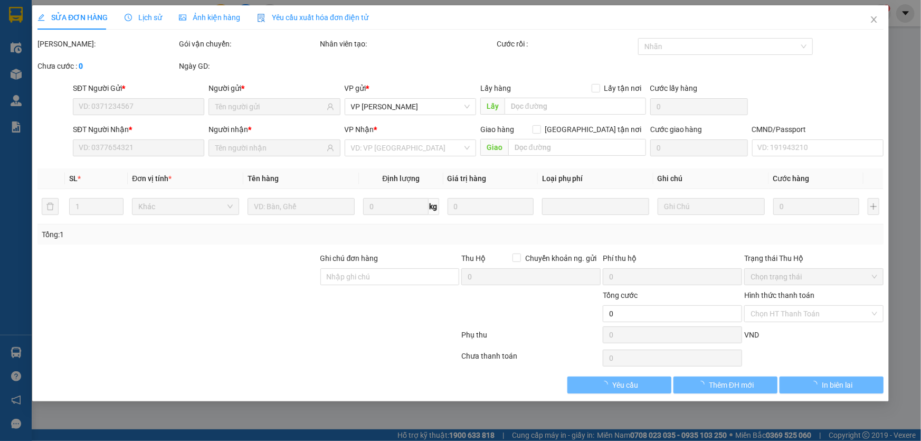
type input "0963149355"
type input "0967393466"
checkbox input "true"
type input "610 Đ. Ngô Gia Tự, Đức Giang, Long Biên, Hà Nội, Việt Nam"
type input "LX TRẢ"
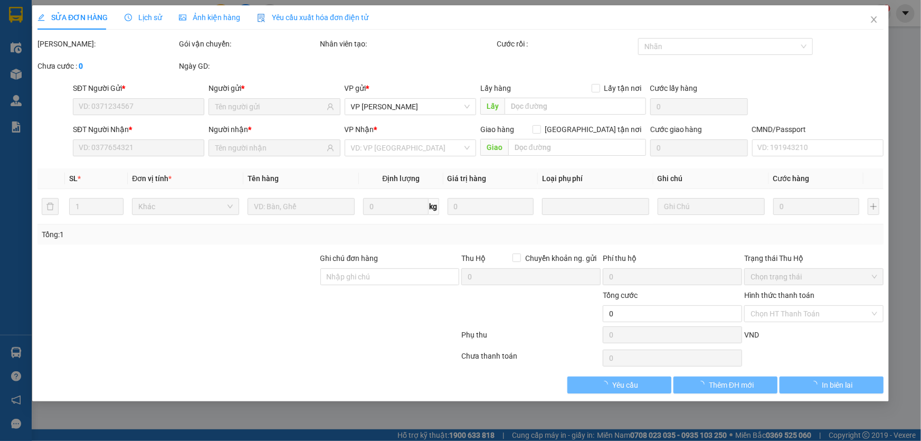
type input "205.000"
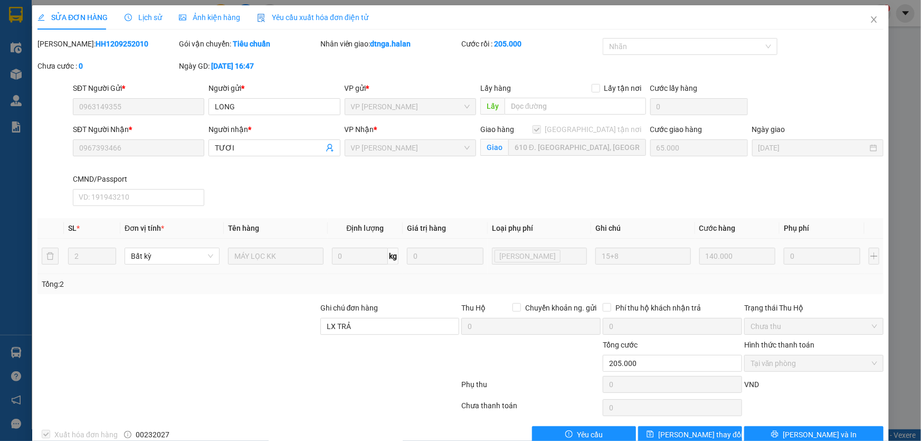
scroll to position [21, 0]
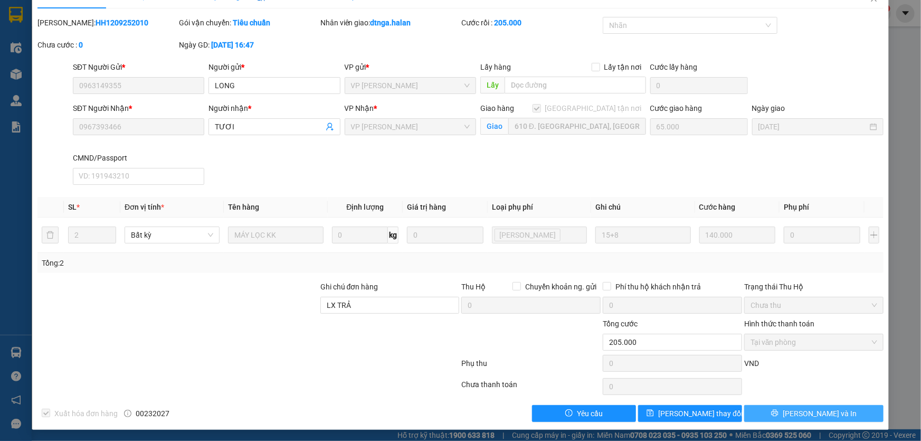
click at [804, 407] on span "[PERSON_NAME] và In" at bounding box center [819, 413] width 74 height 12
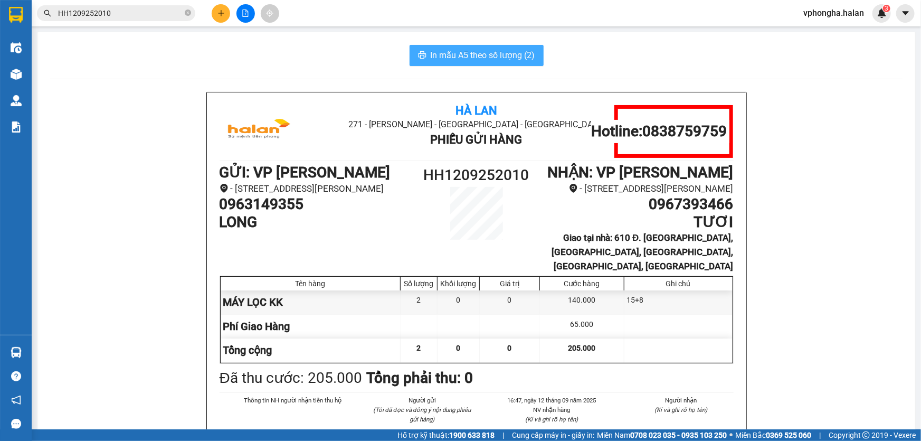
click at [515, 55] on span "In mẫu A5 theo số lượng (2)" at bounding box center [483, 55] width 104 height 13
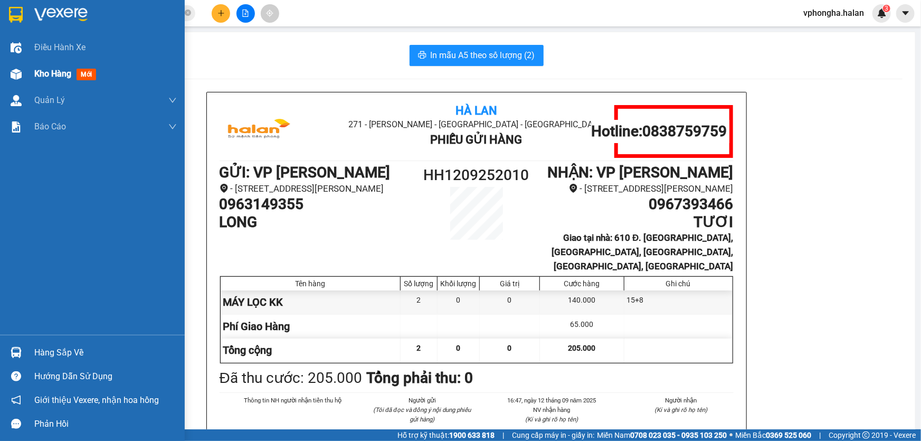
click at [40, 74] on span "Kho hàng" at bounding box center [52, 74] width 37 height 10
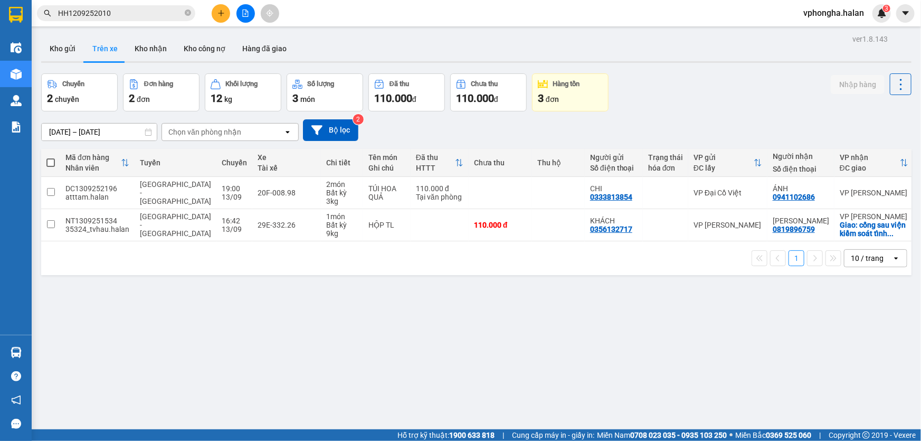
click at [283, 366] on div "ver 1.8.143 Kho gửi Trên xe Kho nhận Kho công nợ Hàng đã giao Chuyến 2 chuyến Đ…" at bounding box center [476, 252] width 879 height 441
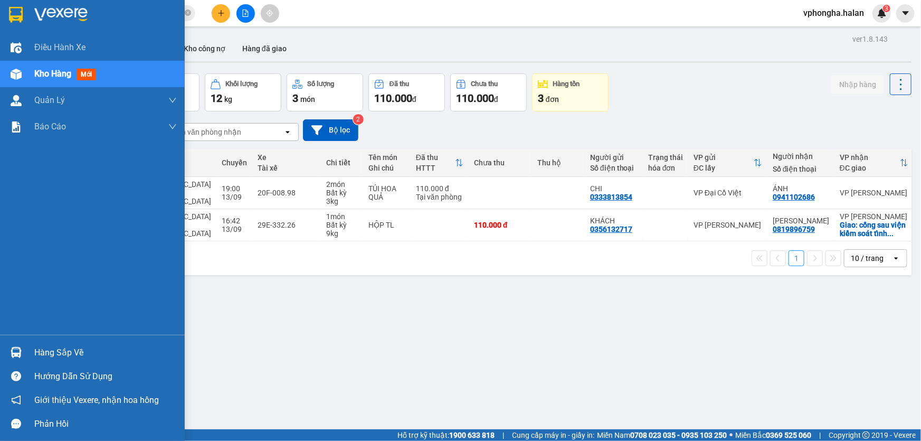
drag, startPoint x: 79, startPoint y: 357, endPoint x: 108, endPoint y: 353, distance: 29.8
click at [80, 357] on div "Hàng sắp về" at bounding box center [105, 353] width 142 height 16
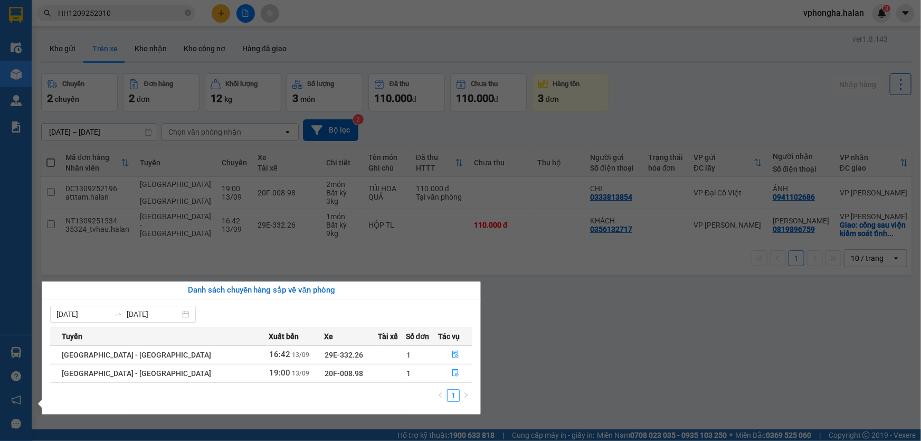
click at [665, 279] on section "Kết quả tìm kiếm ( 1 ) Bộ lọc Mã ĐH Trạng thái Món hàng Thu hộ Tổng cước Chưa c…" at bounding box center [460, 220] width 921 height 441
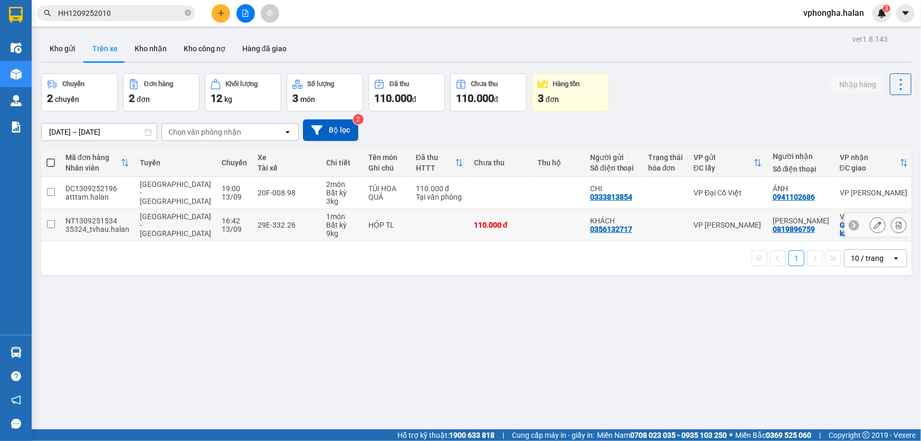
drag, startPoint x: 120, startPoint y: 219, endPoint x: 67, endPoint y: 218, distance: 52.8
click at [67, 218] on div "NT1309251534" at bounding box center [97, 220] width 64 height 8
checkbox input "true"
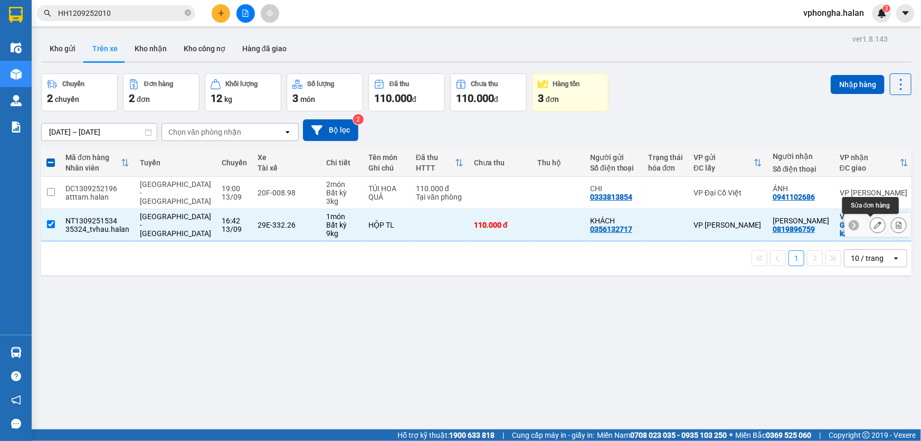
click at [874, 223] on icon at bounding box center [877, 224] width 7 height 7
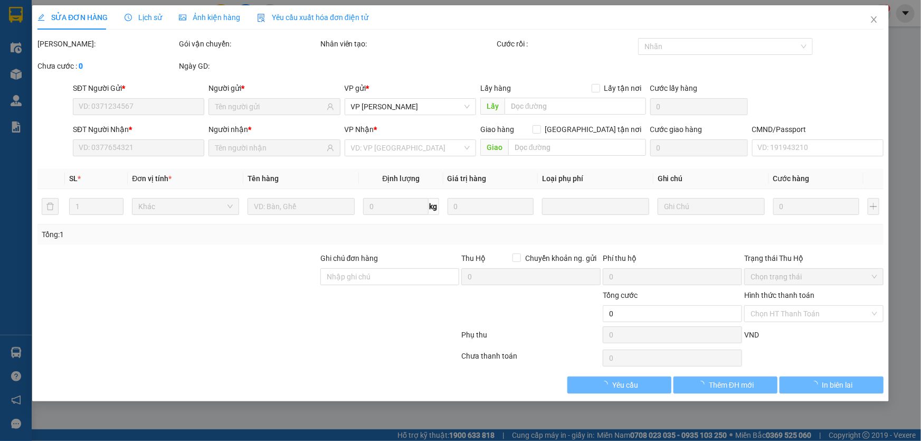
type input "0356132717"
type input "KHÁCH"
type input "0819896759"
type input "[PERSON_NAME]"
checkbox input "true"
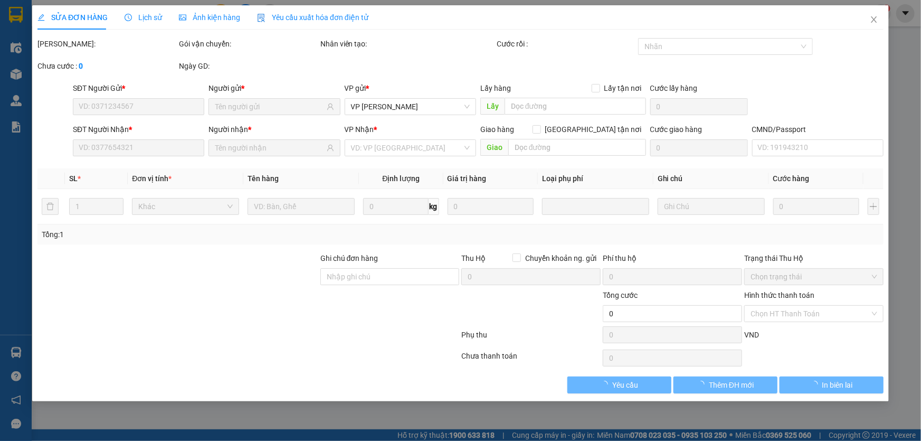
type input "cổng sau viện kiểm soát tỉnh phường cao xanh"
type input "40.000"
type input "110.000"
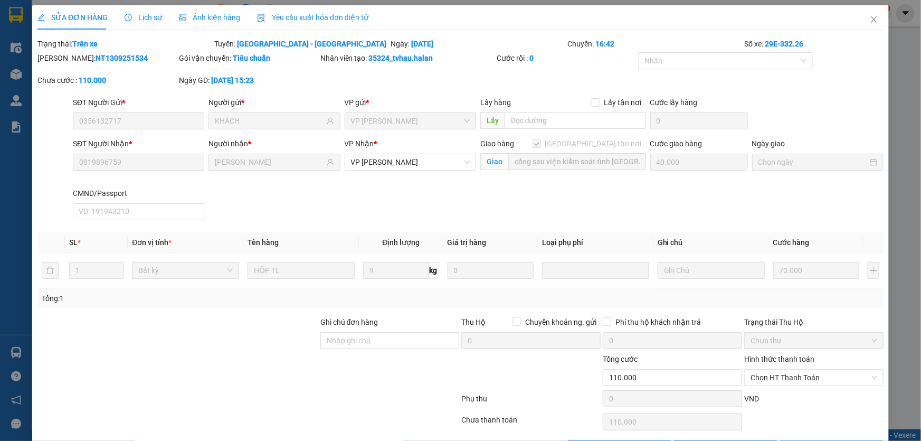
click at [851, 440] on button "In biên lai" at bounding box center [831, 448] width 104 height 17
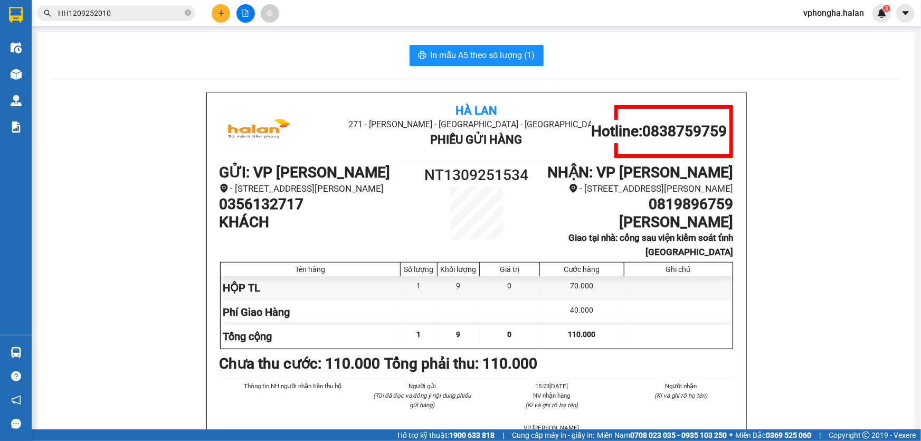
drag, startPoint x: 145, startPoint y: 33, endPoint x: 721, endPoint y: 33, distance: 575.6
click at [721, 33] on div "In mẫu A5 theo số lượng (1) Hà Lan 271 - Dương Tự Minh - Phường Tân Long - Thái…" at bounding box center [475, 280] width 877 height 496
click at [164, 202] on div "Hà Lan 271 - Dương Tự Minh - Phường Tân Long - Thái Nguyên Phiếu Gửi Hàng Hotli…" at bounding box center [476, 304] width 852 height 424
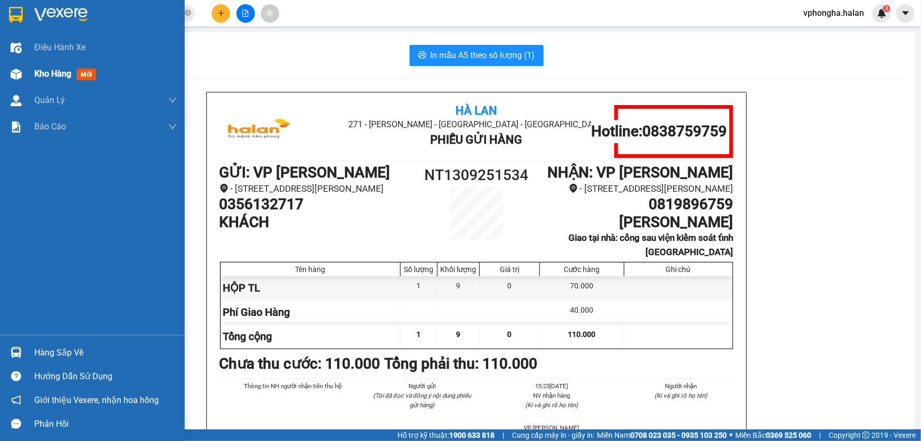
click at [63, 72] on span "Kho hàng" at bounding box center [52, 74] width 37 height 10
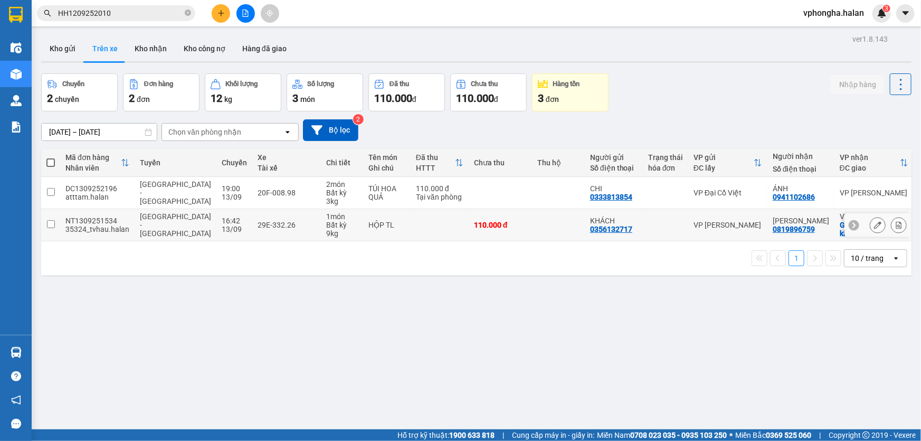
click at [839, 221] on div "Giao: cổng sau viện kiểm soát tỉnh ..." at bounding box center [873, 229] width 69 height 17
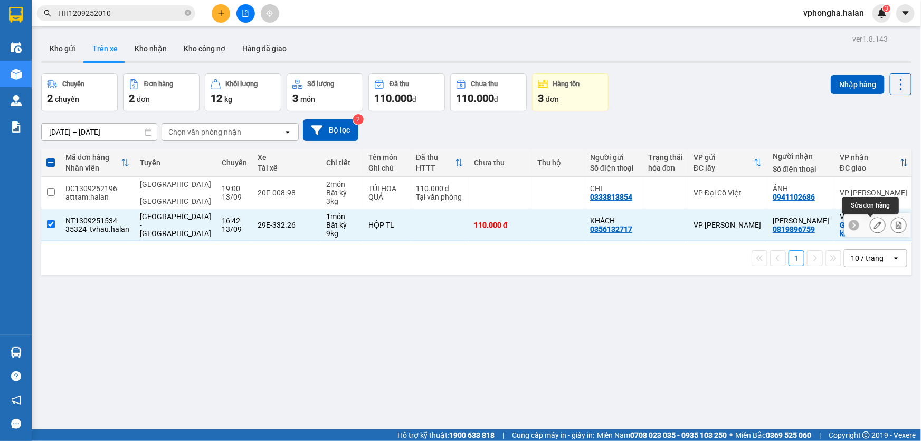
click at [874, 221] on icon at bounding box center [877, 224] width 7 height 7
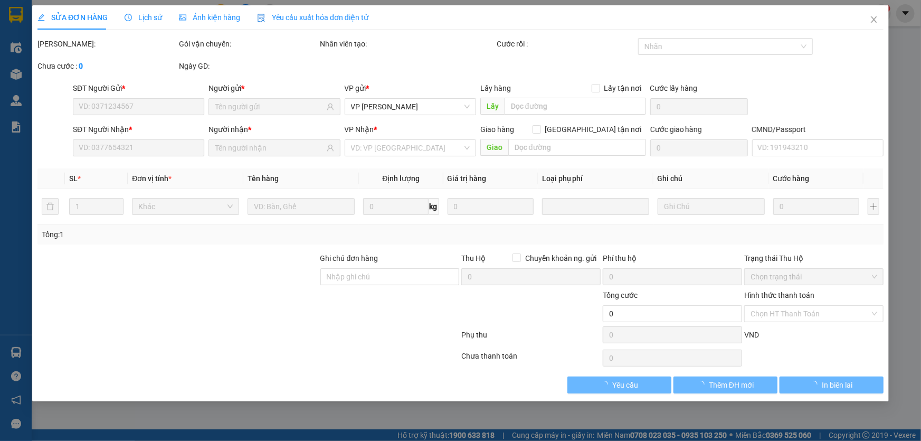
type input "0356132717"
type input "KHÁCH"
type input "0819896759"
type input "[PERSON_NAME]"
checkbox input "true"
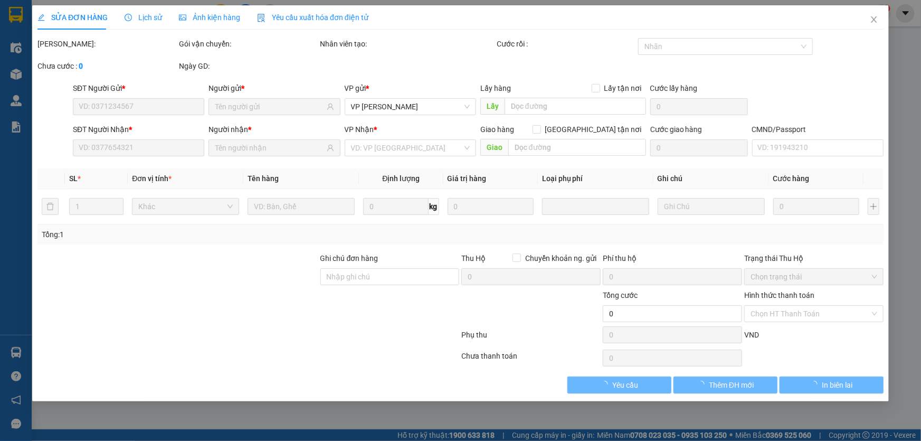
type input "cổng sau viện kiểm soát tỉnh phường cao xanh"
type input "40.000"
type input "110.000"
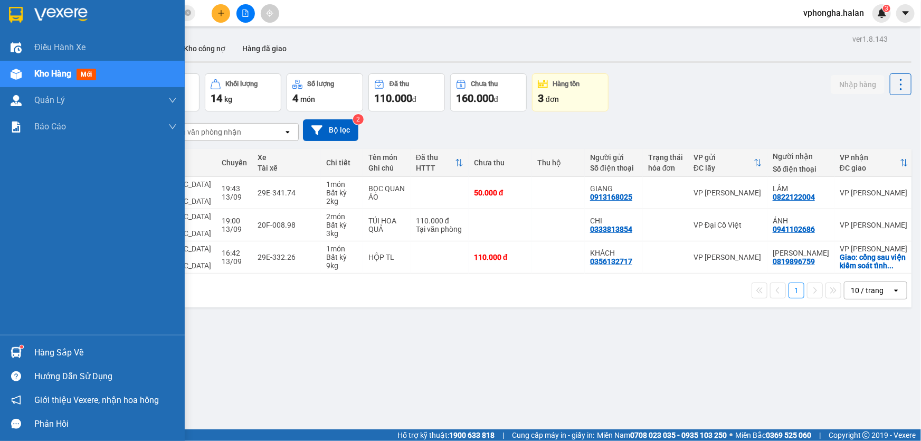
click at [56, 354] on div "Hàng sắp về" at bounding box center [105, 353] width 142 height 16
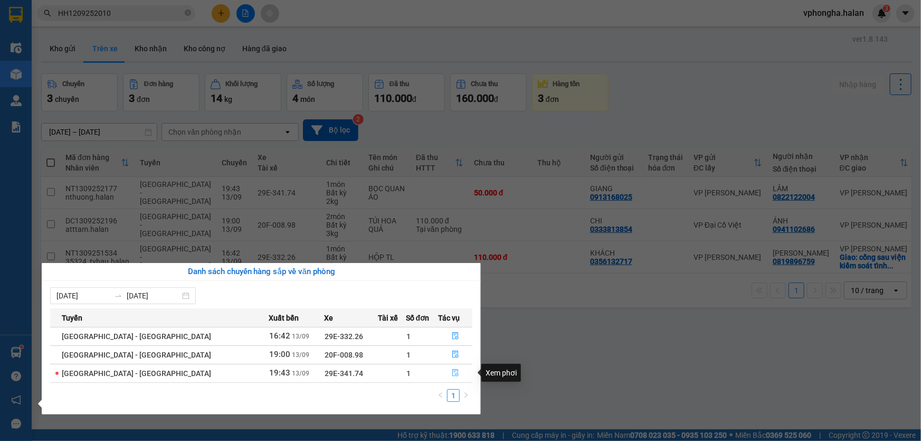
click at [452, 370] on icon "file-done" at bounding box center [455, 372] width 7 height 7
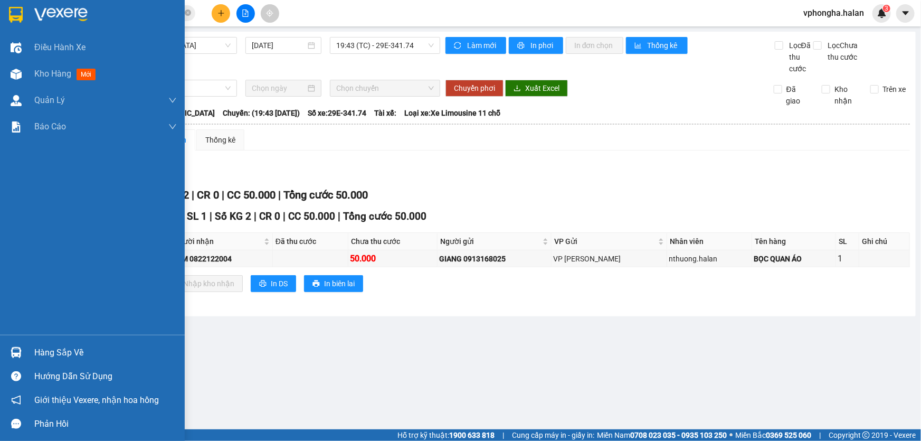
click at [74, 345] on div "Hàng sắp về" at bounding box center [105, 353] width 142 height 16
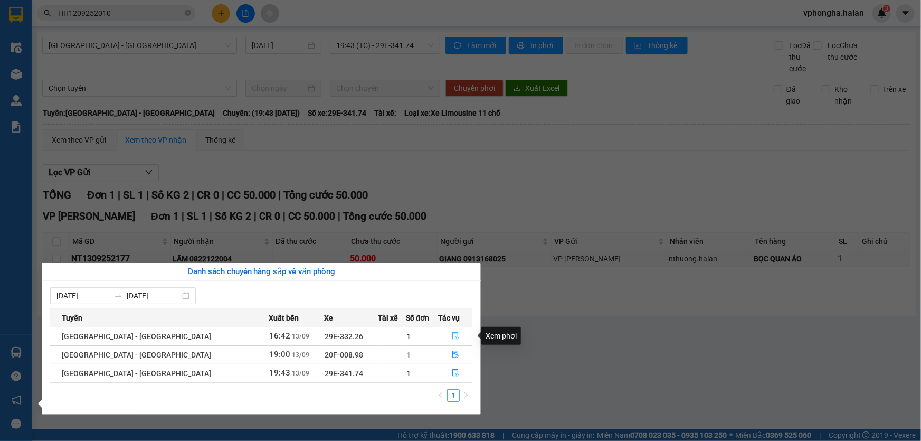
click at [452, 333] on icon "file-done" at bounding box center [455, 335] width 7 height 7
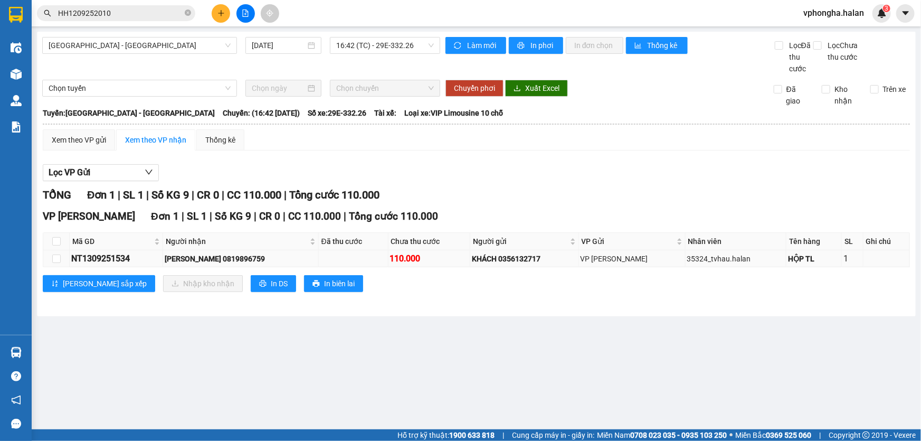
drag, startPoint x: 148, startPoint y: 264, endPoint x: 69, endPoint y: 262, distance: 78.6
click at [70, 262] on td "NT1309251534" at bounding box center [116, 258] width 93 height 17
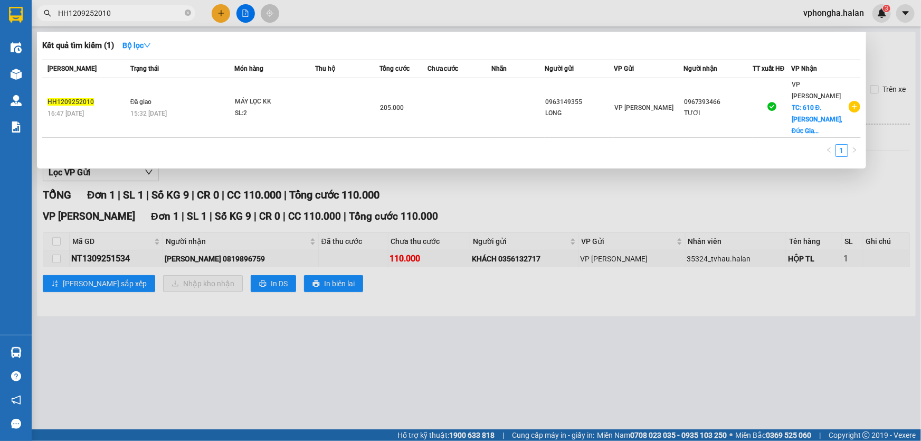
click at [131, 15] on input "HH1209252010" at bounding box center [120, 13] width 125 height 12
click at [185, 14] on icon "close-circle" at bounding box center [188, 12] width 6 height 6
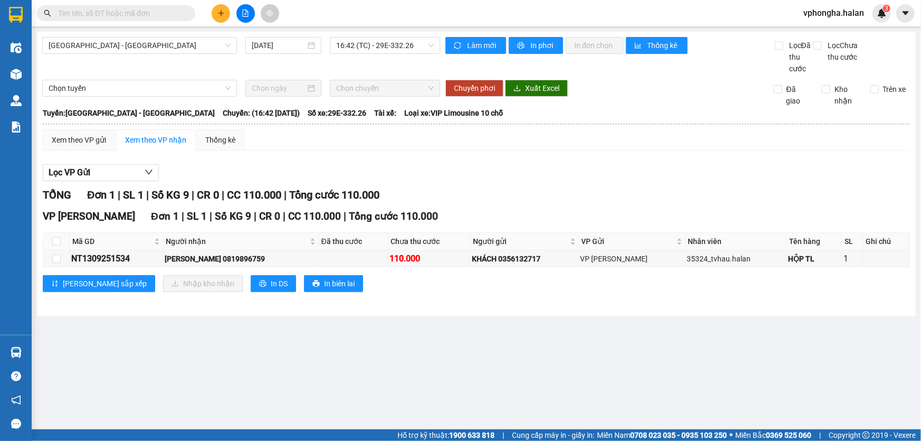
click at [144, 15] on input "text" at bounding box center [120, 13] width 125 height 12
paste input "NT1309251534"
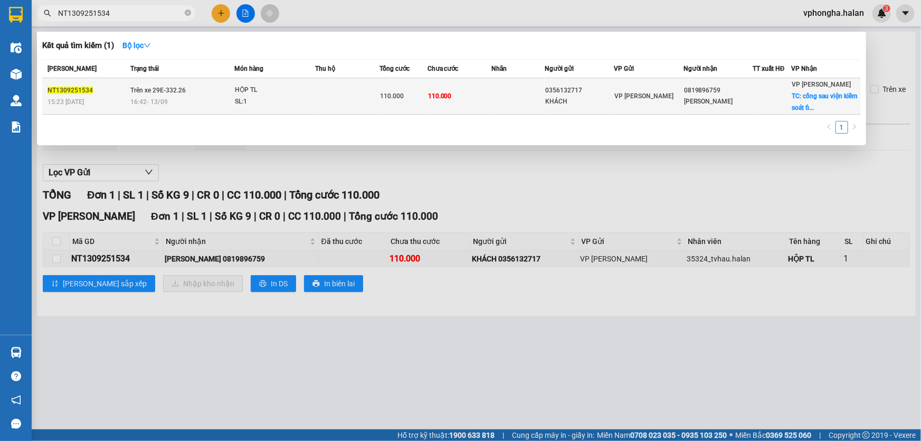
type input "NT1309251534"
click at [765, 96] on div at bounding box center [771, 96] width 37 height 11
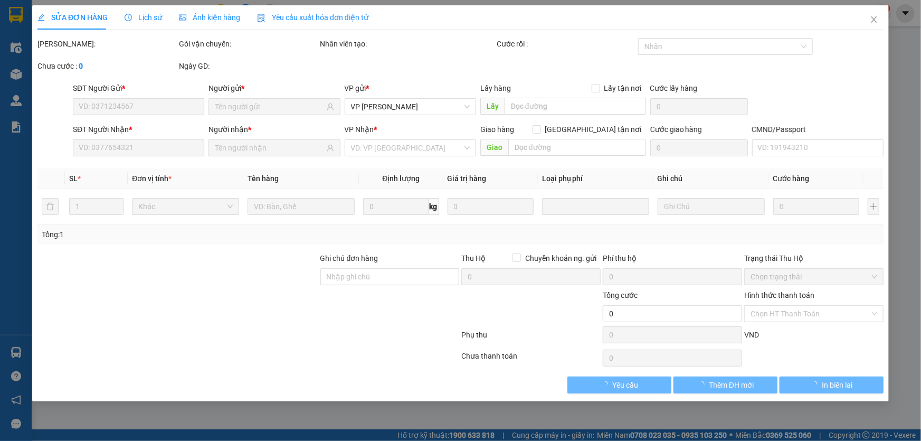
type input "0356132717"
type input "KHÁCH"
type input "0819896759"
type input "[PERSON_NAME]"
checkbox input "true"
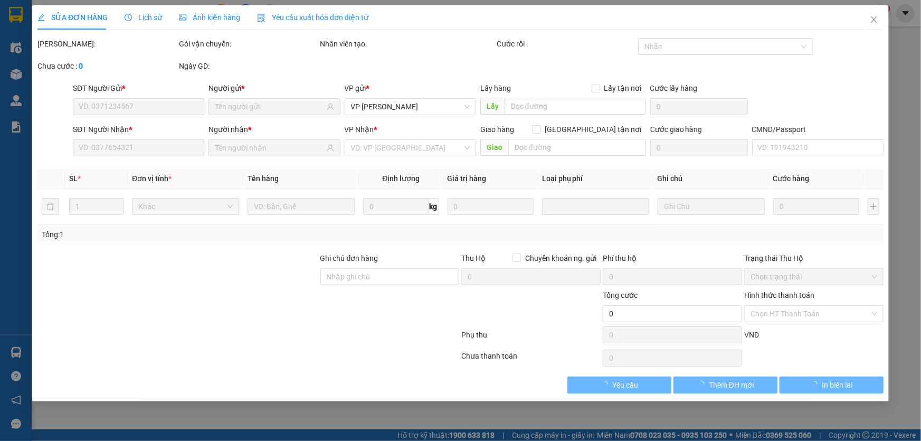
type input "cổng sau viện kiểm soát tỉnh phường cao xanh"
type input "40.000"
type input "110.000"
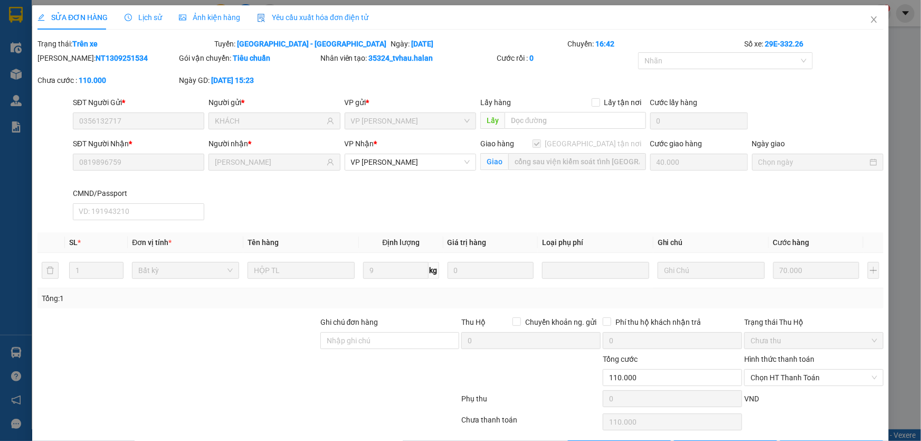
click at [831, 440] on button "In biên lai" at bounding box center [831, 448] width 104 height 17
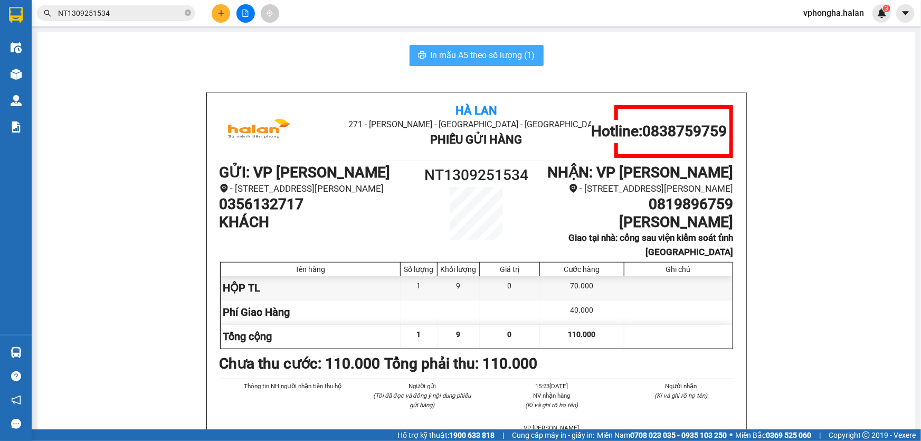
click at [480, 58] on span "In mẫu A5 theo số lượng (1)" at bounding box center [483, 55] width 104 height 13
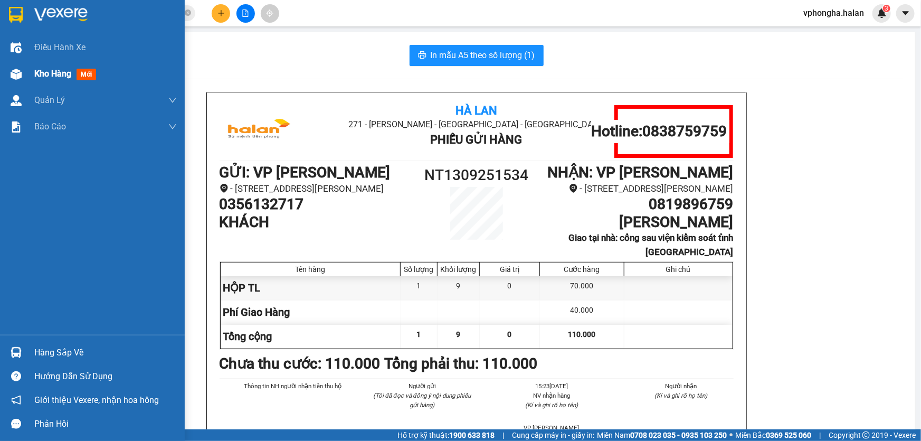
click at [63, 66] on div "Kho hàng mới" at bounding box center [105, 74] width 142 height 26
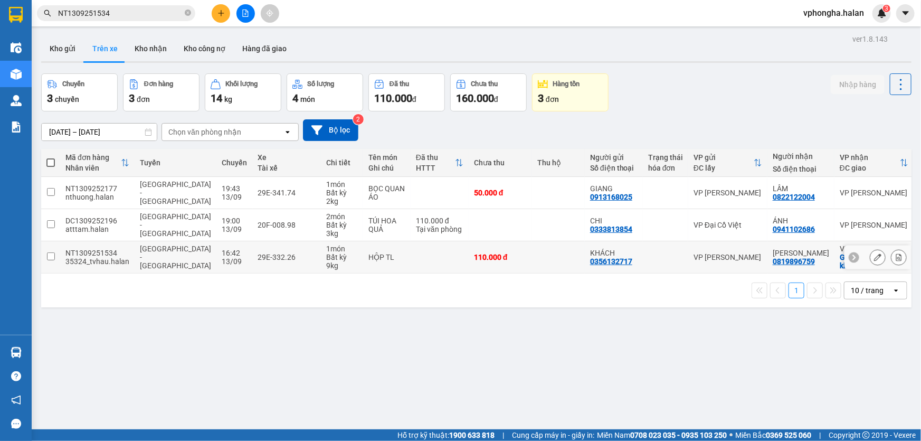
click at [46, 241] on td at bounding box center [50, 257] width 19 height 32
checkbox input "true"
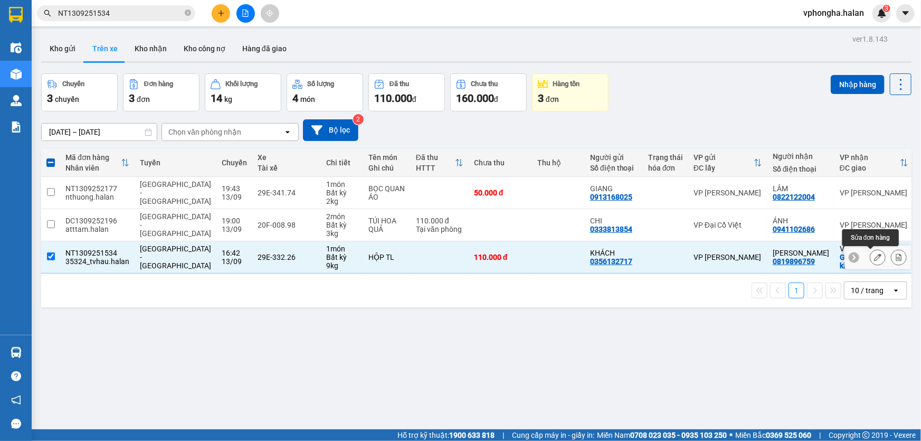
click at [874, 253] on icon at bounding box center [877, 256] width 7 height 7
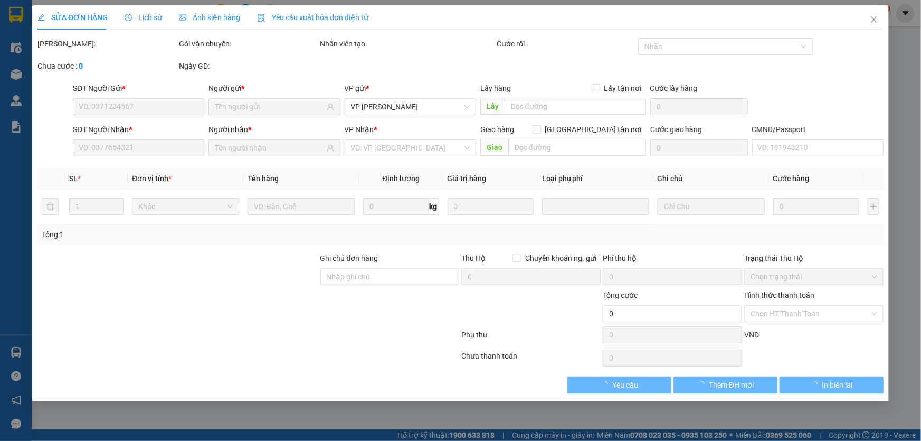
type input "0356132717"
type input "KHÁCH"
type input "0819896759"
type input "[PERSON_NAME]"
checkbox input "true"
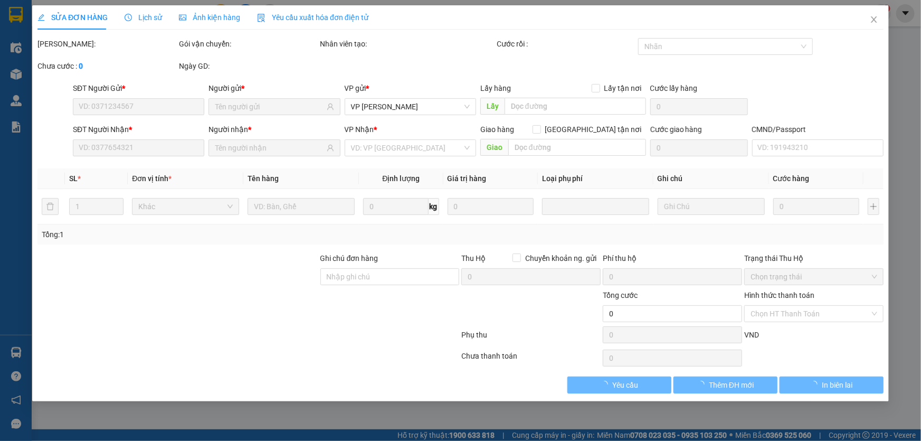
type input "cổng sau viện kiểm soát tỉnh phường cao xanh"
type input "40.000"
type input "110.000"
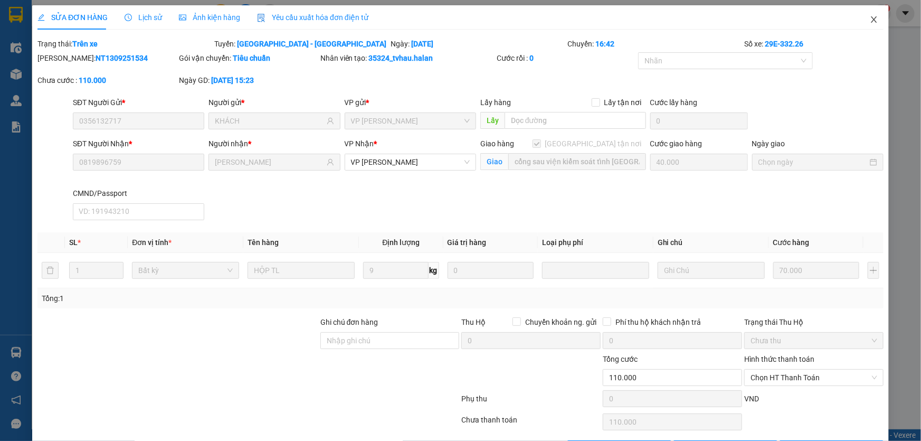
click at [870, 21] on icon "close" at bounding box center [874, 19] width 8 height 8
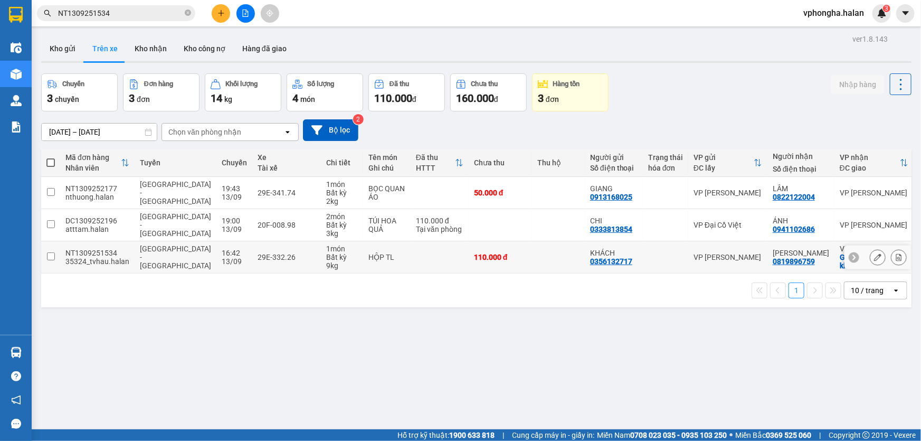
click at [52, 256] on input "checkbox" at bounding box center [51, 256] width 8 height 8
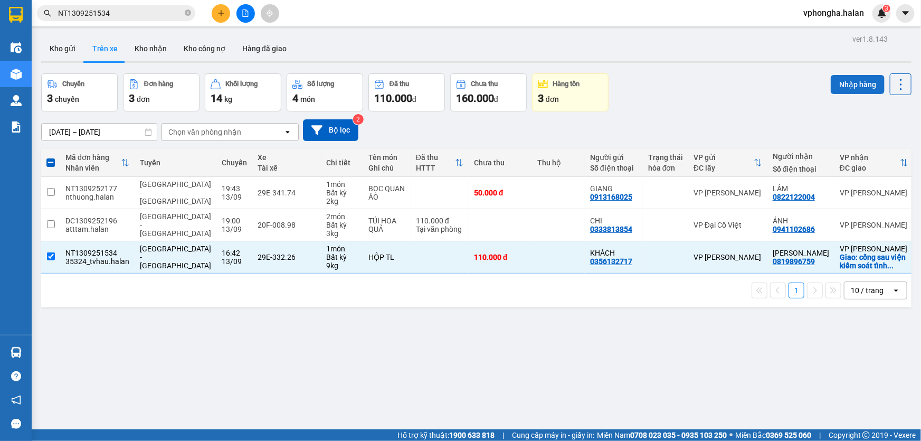
click at [862, 85] on button "Nhập hàng" at bounding box center [857, 84] width 54 height 19
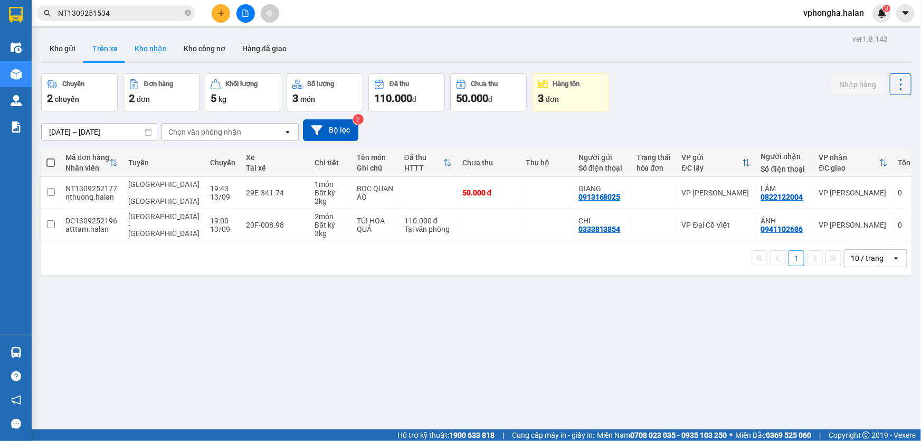
click at [144, 43] on button "Kho nhận" at bounding box center [150, 48] width 49 height 25
type input "16/07/2025 – 13/09/2025"
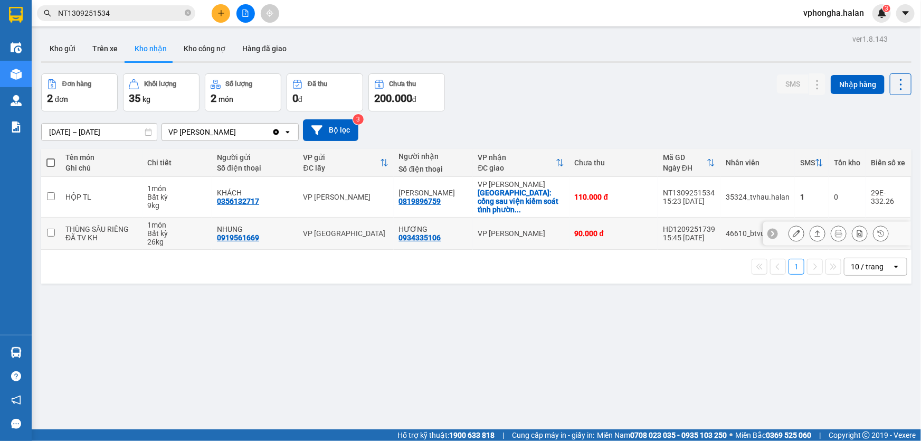
click at [53, 228] on input "checkbox" at bounding box center [51, 232] width 8 height 8
checkbox input "true"
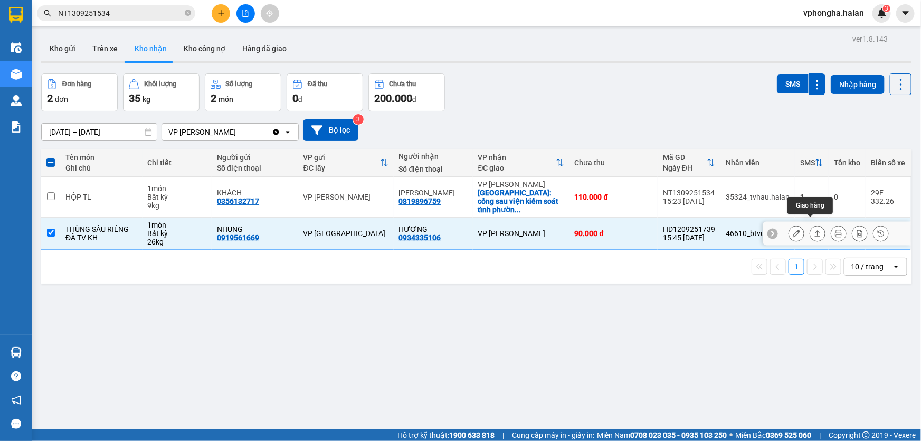
click at [810, 224] on button at bounding box center [817, 233] width 15 height 18
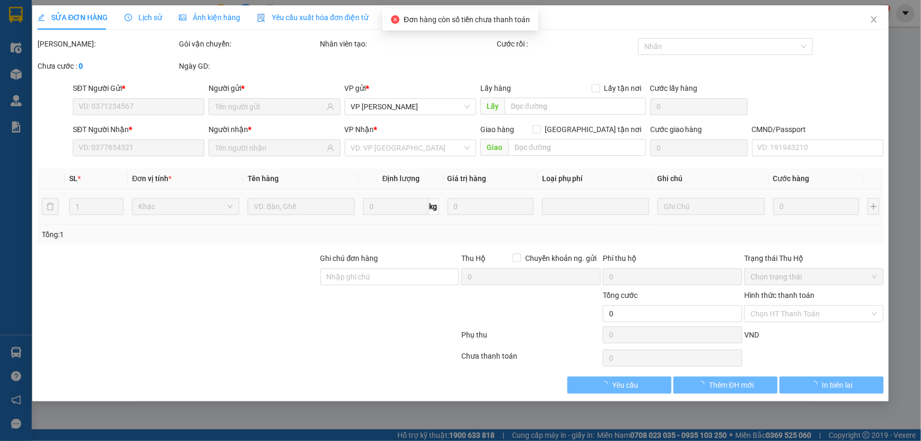
type input "0919561669"
type input "NHUNG"
type input "0934335106"
type input "HƯƠNG"
type input "90.000"
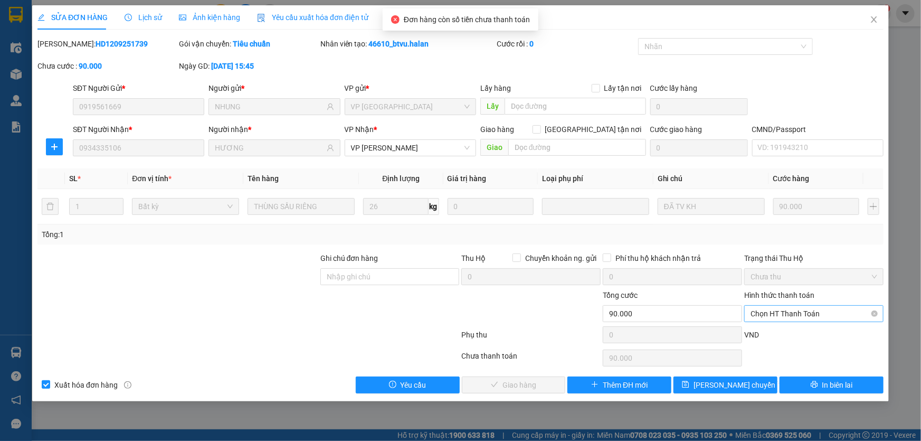
click at [789, 313] on span "Chọn HT Thanh Toán" at bounding box center [813, 313] width 127 height 16
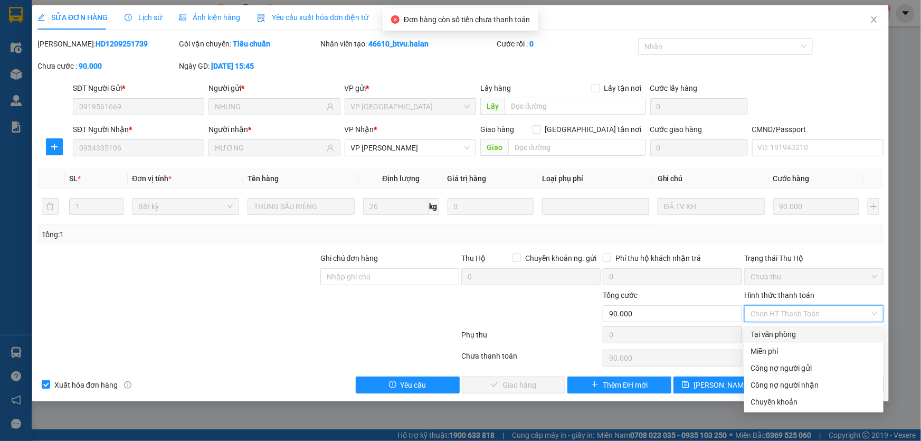
click at [786, 331] on div "Tại văn phòng" at bounding box center [813, 334] width 127 height 12
type input "0"
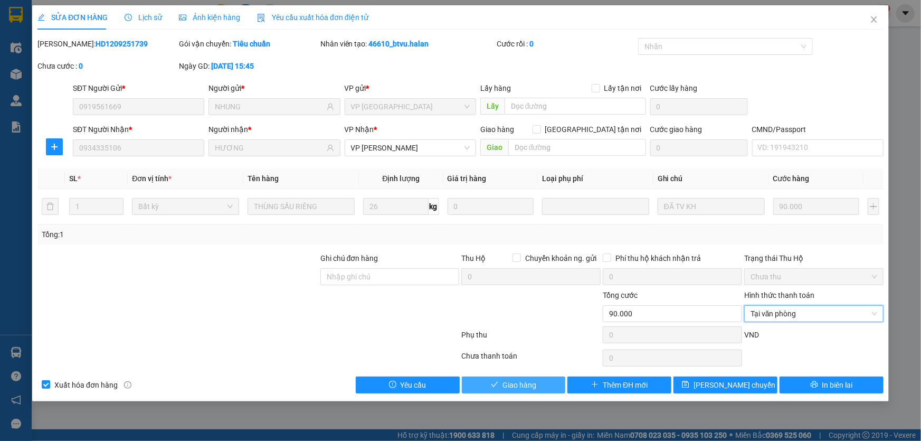
click at [528, 385] on span "Giao hàng" at bounding box center [519, 385] width 34 height 12
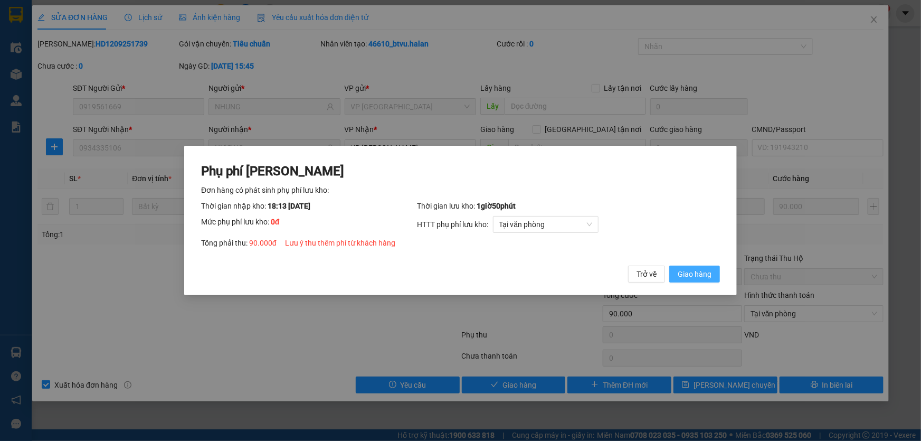
click at [699, 275] on span "Giao hàng" at bounding box center [694, 274] width 34 height 12
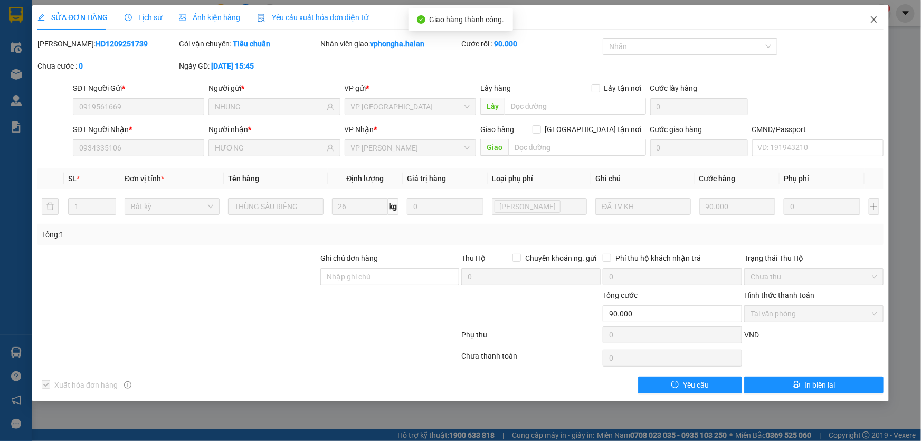
click at [874, 22] on icon "close" at bounding box center [874, 19] width 8 height 8
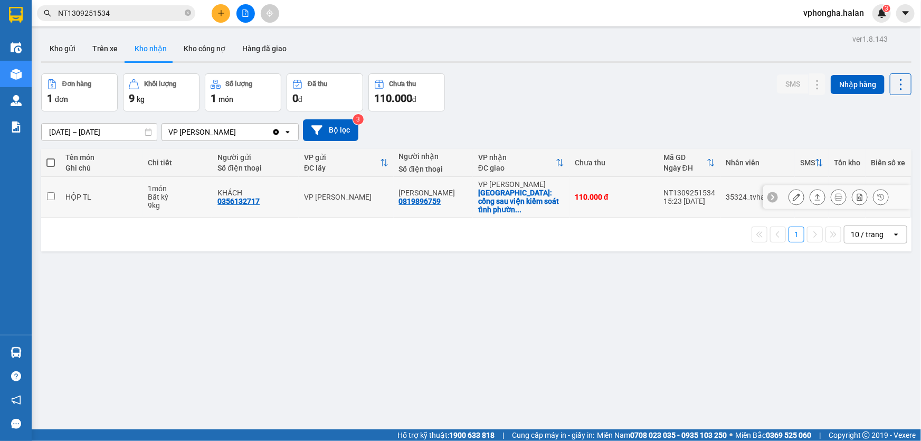
click at [51, 195] on input "checkbox" at bounding box center [51, 196] width 8 height 8
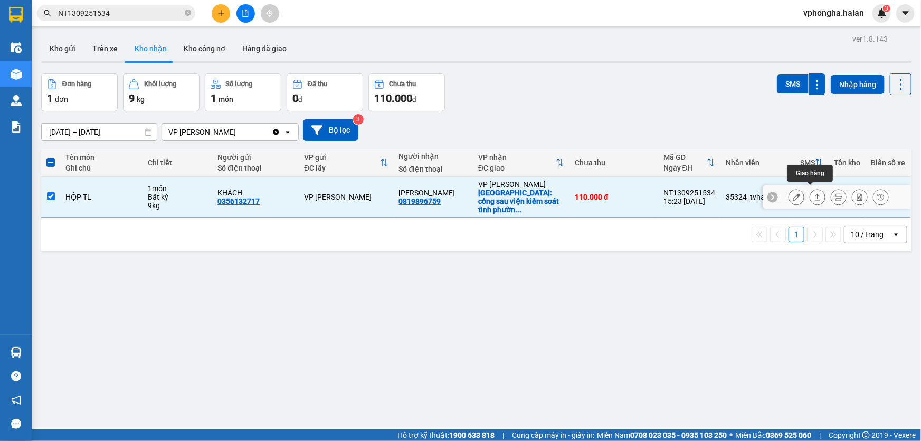
click at [814, 193] on icon at bounding box center [817, 196] width 7 height 7
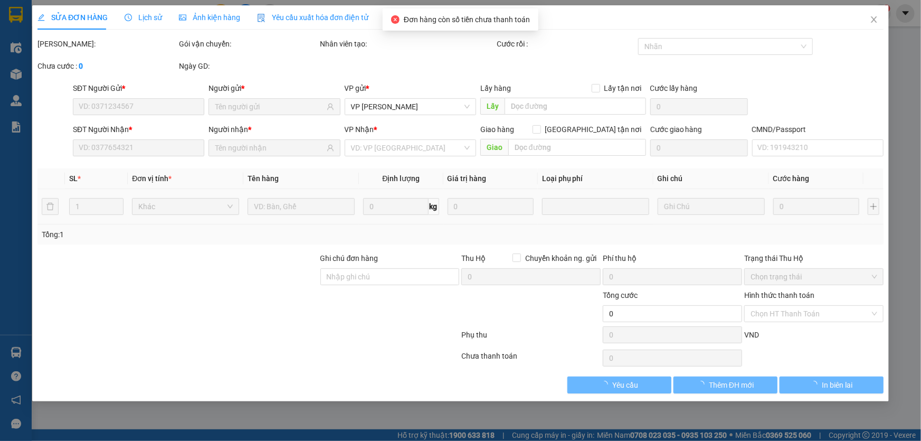
type input "0356132717"
type input "KHÁCH"
type input "0819896759"
type input "[PERSON_NAME]"
checkbox input "true"
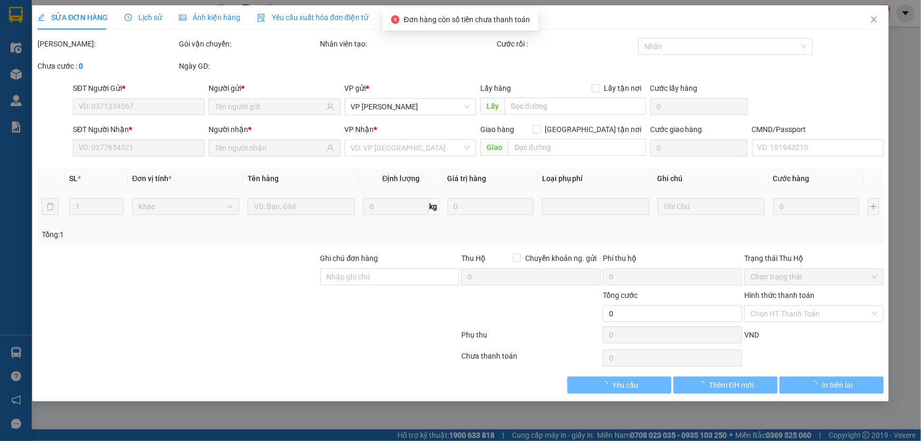
type input "cổng sau viện kiểm soát tỉnh phường cao xanh"
type input "40.000"
type input "110.000"
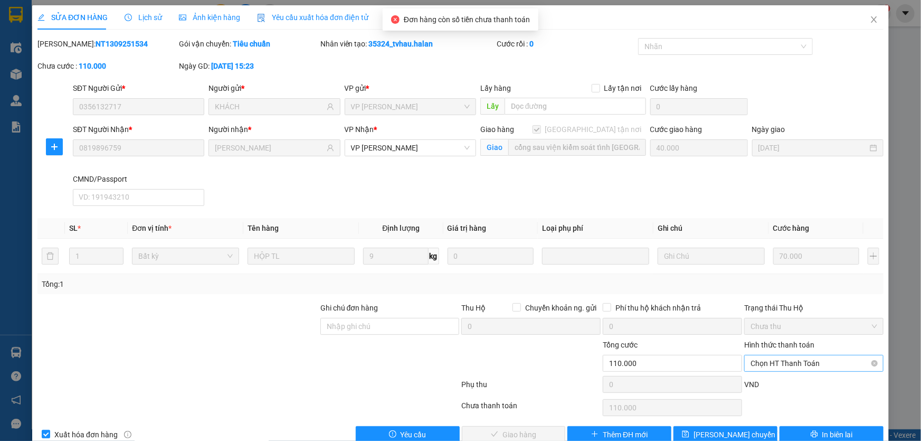
click at [806, 355] on span "Chọn HT Thanh Toán" at bounding box center [813, 363] width 127 height 16
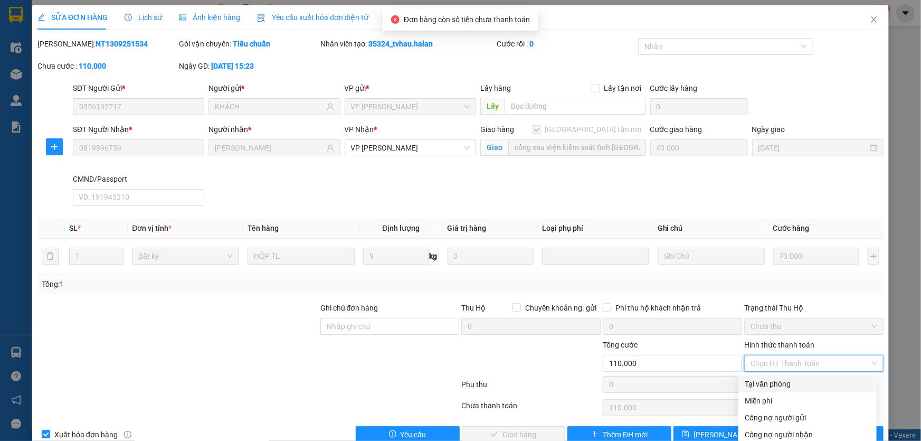
click at [765, 378] on div "Tại văn phòng" at bounding box center [807, 384] width 126 height 12
type input "0"
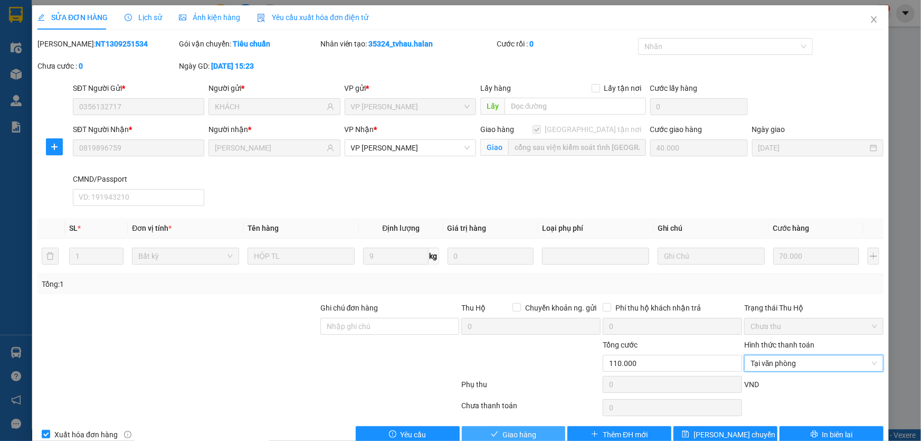
click at [514, 428] on span "Giao hàng" at bounding box center [519, 434] width 34 height 12
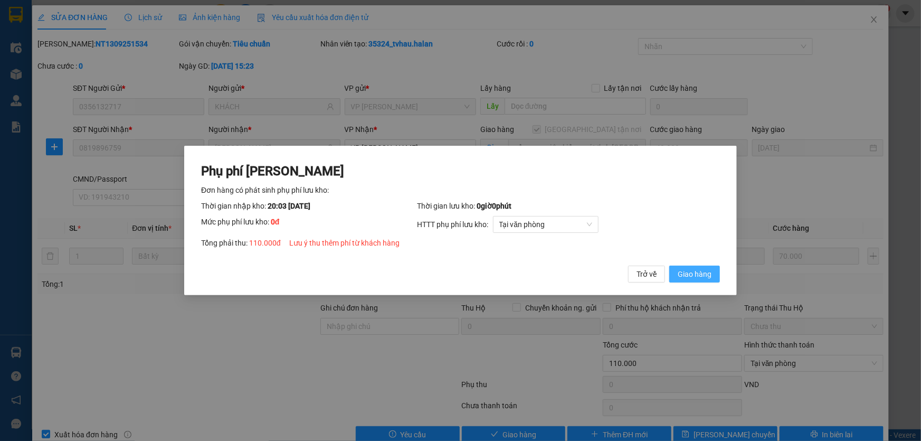
click at [709, 269] on span "Giao hàng" at bounding box center [694, 274] width 34 height 12
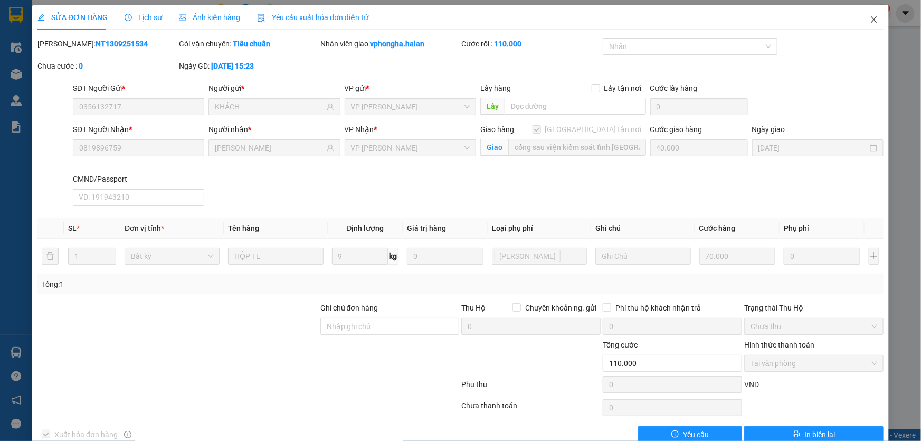
click at [870, 21] on icon "close" at bounding box center [874, 19] width 8 height 8
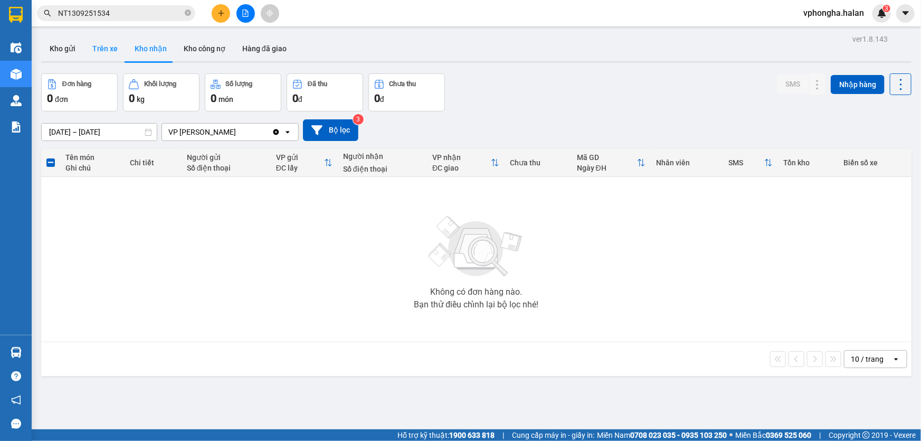
click at [111, 47] on button "Trên xe" at bounding box center [105, 48] width 42 height 25
type input "[DATE] – [DATE]"
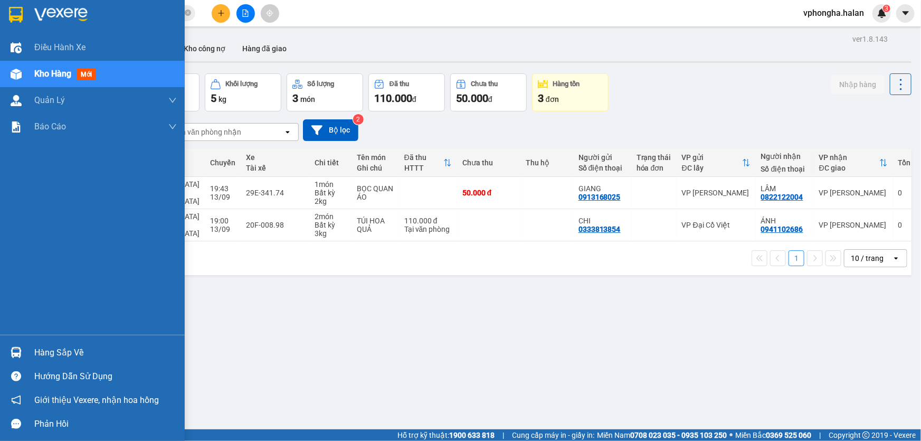
drag, startPoint x: 32, startPoint y: 353, endPoint x: 44, endPoint y: 353, distance: 12.1
click at [44, 353] on div "Hàng sắp về" at bounding box center [92, 352] width 185 height 24
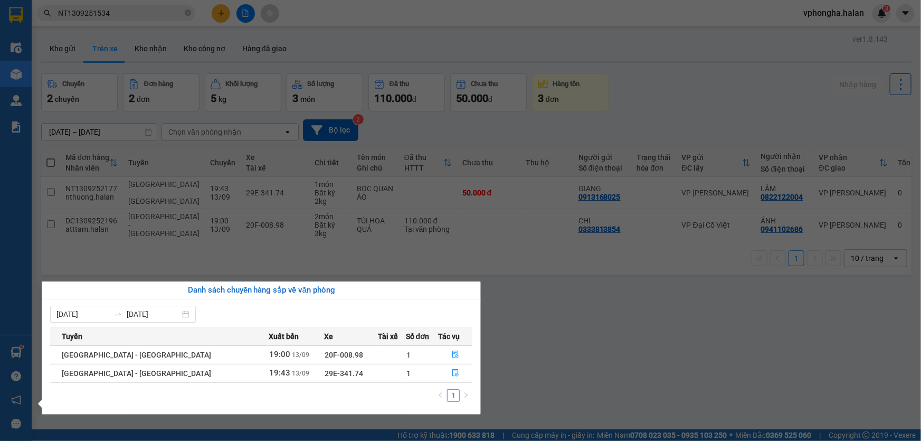
click at [631, 348] on section "Kết quả tìm kiếm ( 1 ) Bộ lọc Mã ĐH Trạng thái Món hàng Thu hộ Tổng cước Chưa c…" at bounding box center [460, 220] width 921 height 441
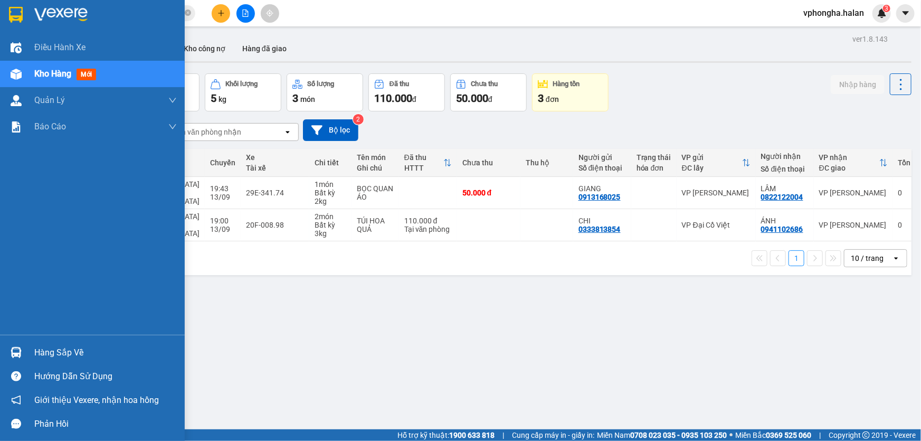
click at [100, 348] on div "Hàng sắp về" at bounding box center [105, 353] width 142 height 16
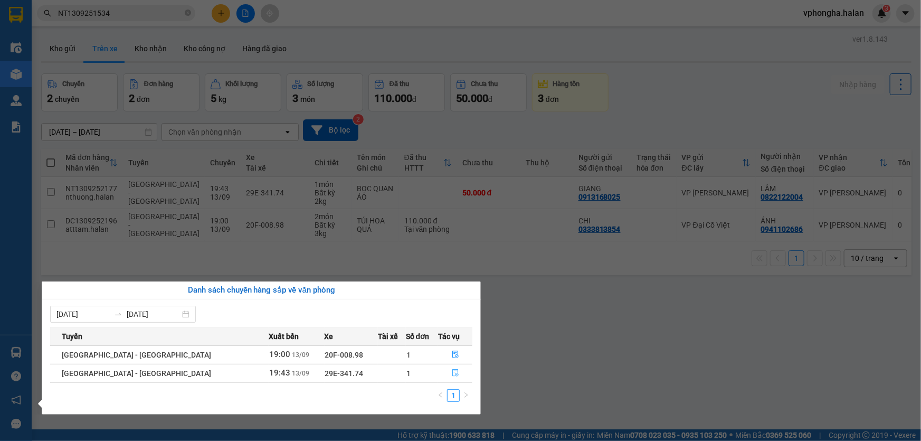
click at [452, 370] on icon "file-done" at bounding box center [455, 372] width 7 height 7
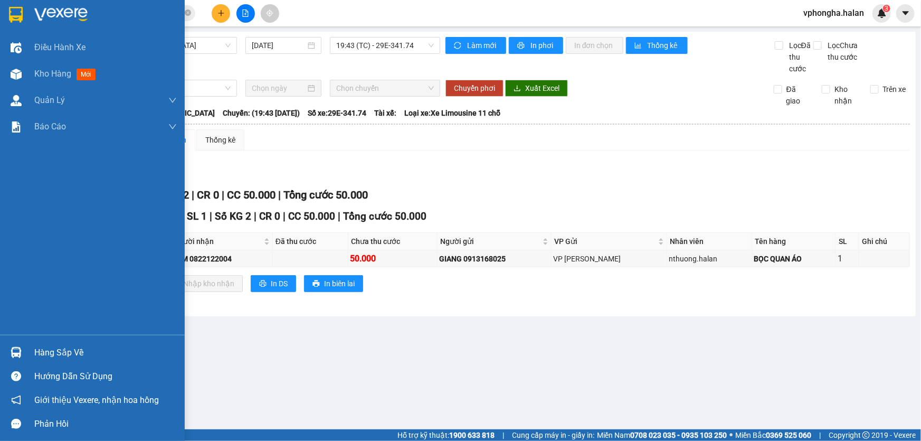
click at [71, 348] on div "Hàng sắp về" at bounding box center [105, 353] width 142 height 16
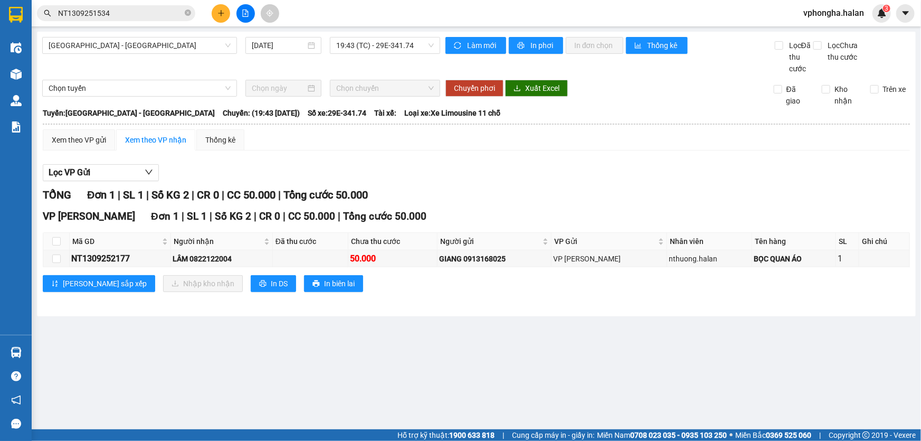
click at [676, 354] on section "Kết quả tìm kiếm ( 1 ) Bộ lọc Mã ĐH Trạng thái Món hàng Thu hộ Tổng cước Chưa c…" at bounding box center [460, 220] width 921 height 441
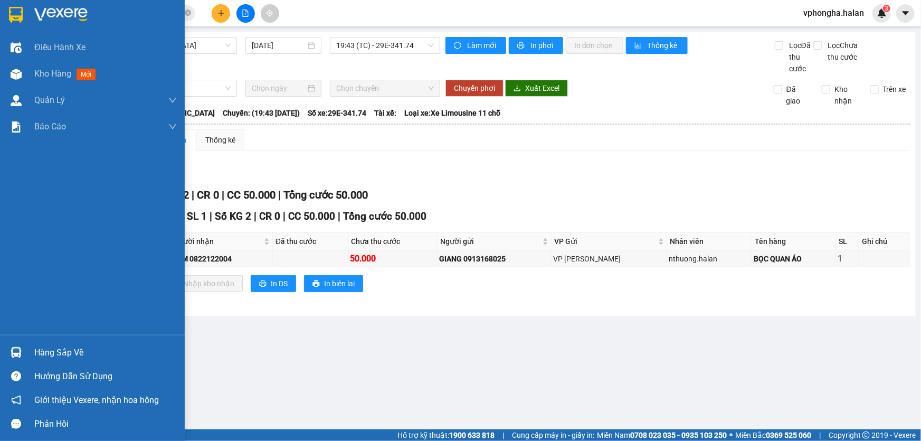
click at [48, 350] on div "Hàng sắp về" at bounding box center [105, 353] width 142 height 16
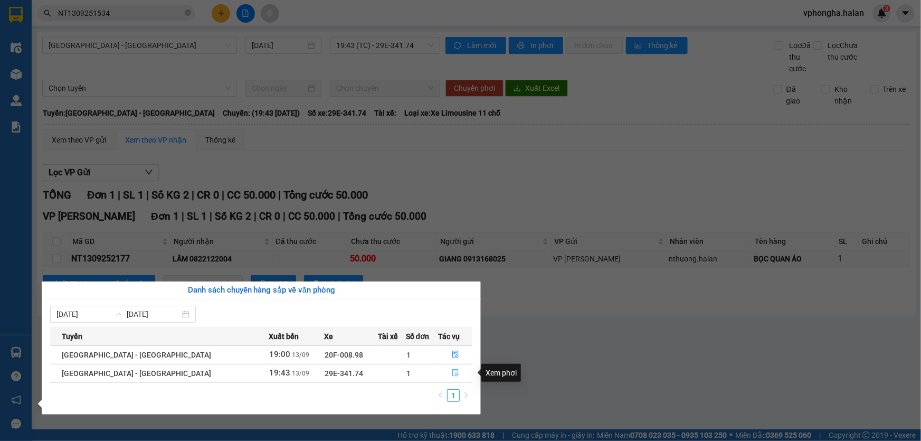
click at [452, 370] on icon "file-done" at bounding box center [455, 372] width 7 height 7
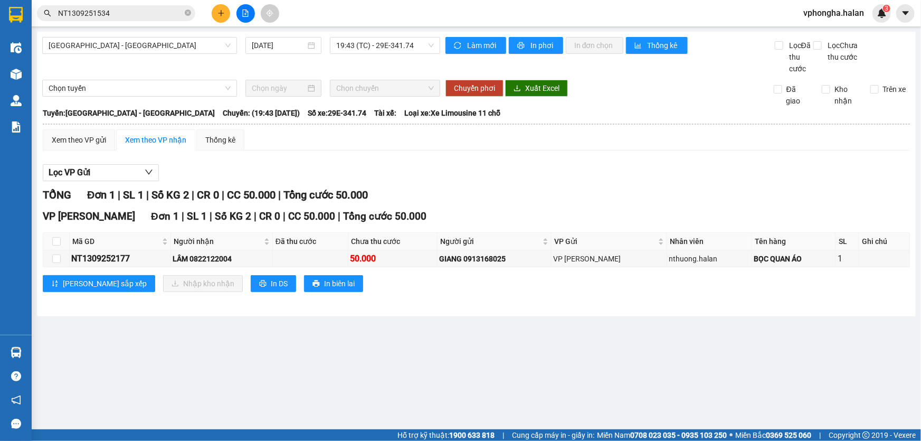
click at [143, 13] on input "NT1309251534" at bounding box center [120, 13] width 125 height 12
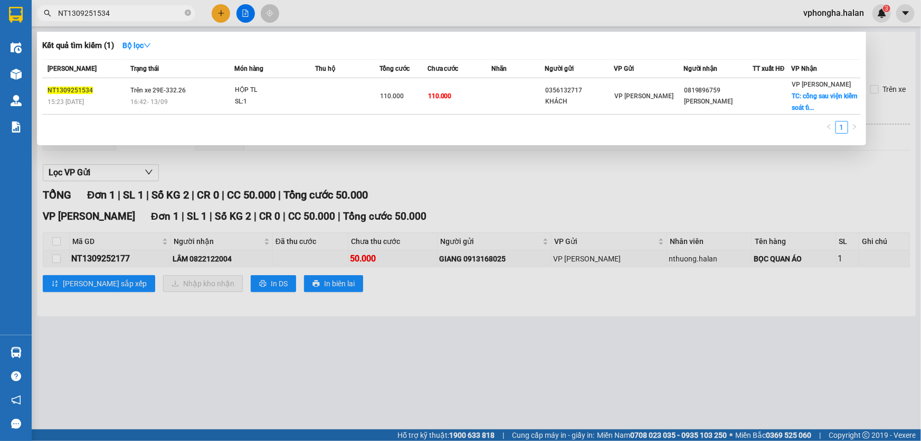
click at [398, 331] on div at bounding box center [460, 220] width 921 height 441
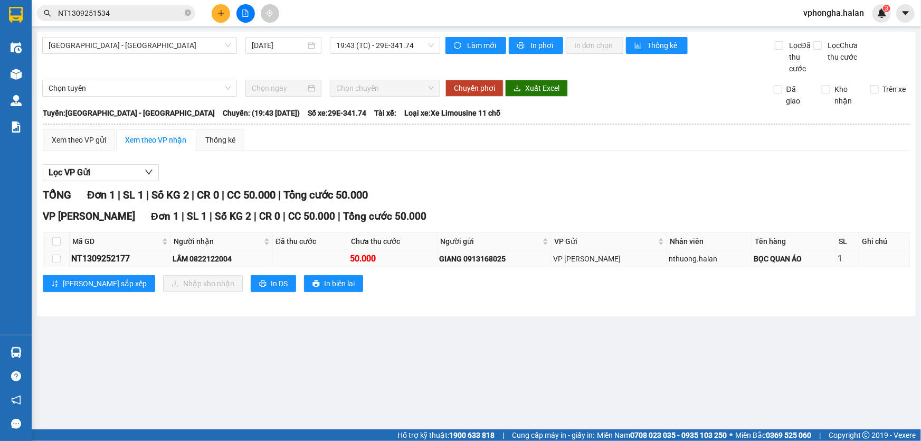
drag, startPoint x: 147, startPoint y: 253, endPoint x: 68, endPoint y: 259, distance: 79.4
click at [68, 259] on tr "NT1309252177 LÂM 0822122004 50.000 GIANG 0913168025 VP Nguyễn Trãi nthuong.hala…" at bounding box center [476, 258] width 866 height 17
drag, startPoint x: 113, startPoint y: 262, endPoint x: 503, endPoint y: 212, distance: 393.7
click at [503, 212] on div "VP Hồng Hà Đơn 1 | SL 1 | Số KG 2 | CR 0 | CC 50.000 | Tổng cước 50.000" at bounding box center [476, 216] width 867 height 16
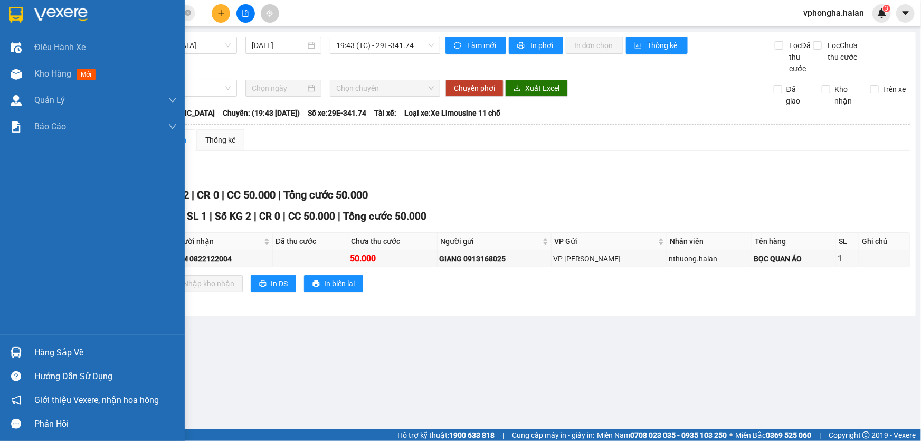
click at [75, 360] on div "Hàng sắp về" at bounding box center [105, 353] width 142 height 16
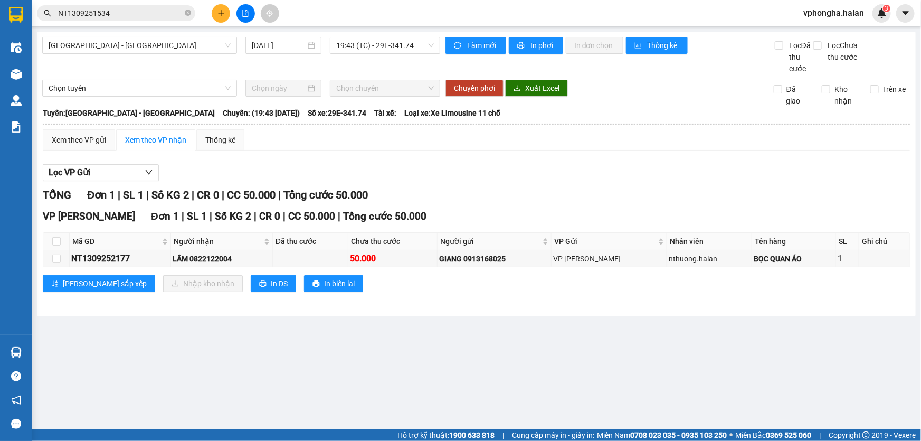
click at [657, 167] on section "Kết quả tìm kiếm ( 1 ) Bộ lọc Mã ĐH Trạng thái Món hàng Thu hộ Tổng cước Chưa c…" at bounding box center [460, 220] width 921 height 441
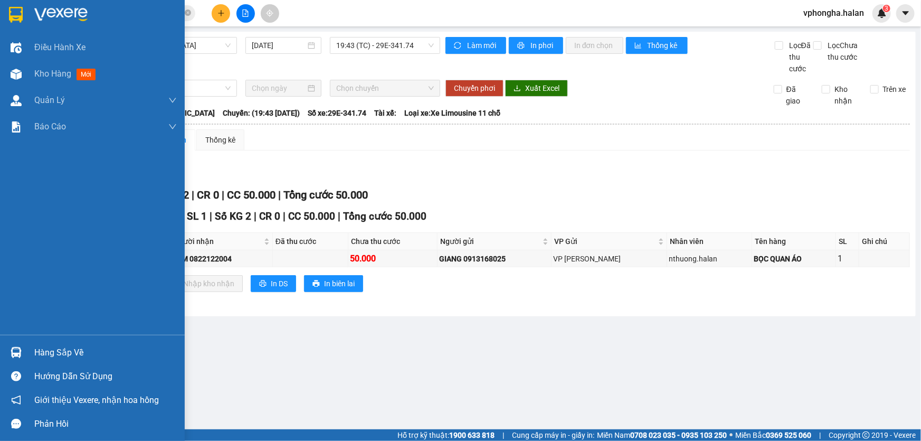
click at [50, 355] on div "Hàng sắp về" at bounding box center [105, 353] width 142 height 16
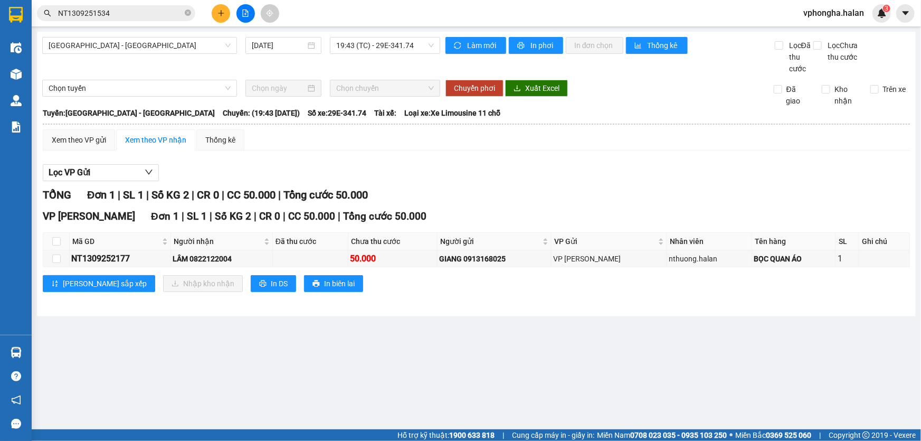
click at [607, 347] on section "Kết quả tìm kiếm ( 1 ) Bộ lọc Mã ĐH Trạng thái Món hàng Thu hộ Tổng cước Chưa c…" at bounding box center [460, 220] width 921 height 441
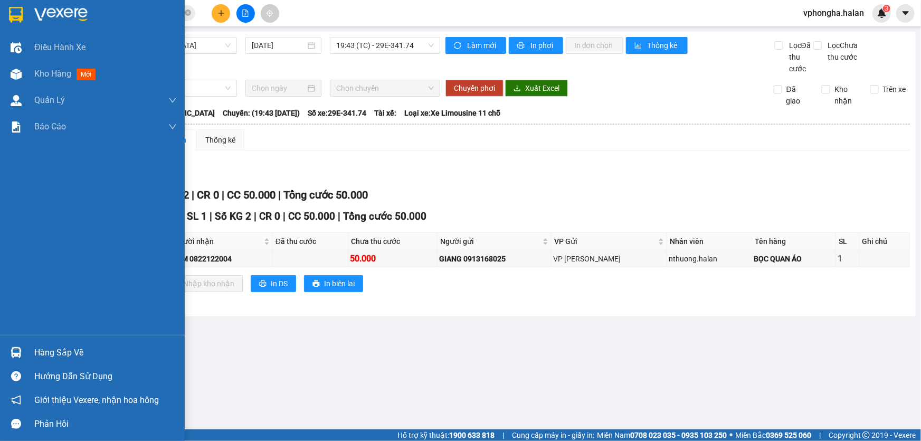
click at [77, 355] on div "Hàng sắp về" at bounding box center [105, 353] width 142 height 16
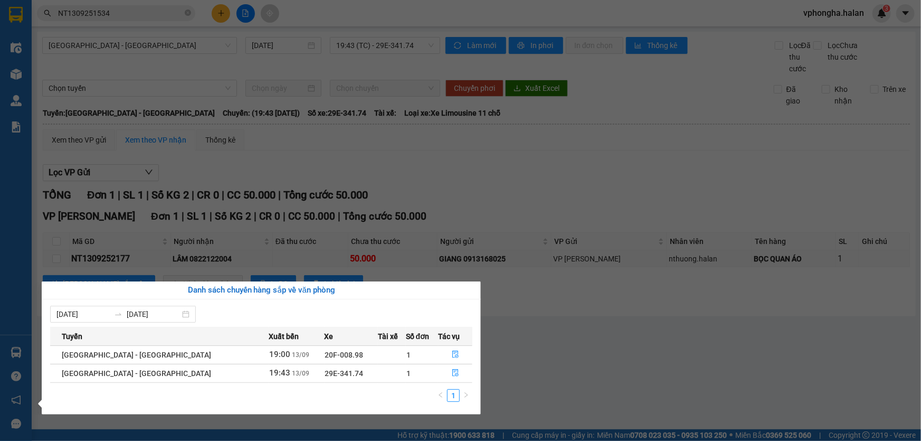
click at [576, 350] on section "Kết quả tìm kiếm ( 1 ) Bộ lọc Mã ĐH Trạng thái Món hàng Thu hộ Tổng cước Chưa c…" at bounding box center [460, 220] width 921 height 441
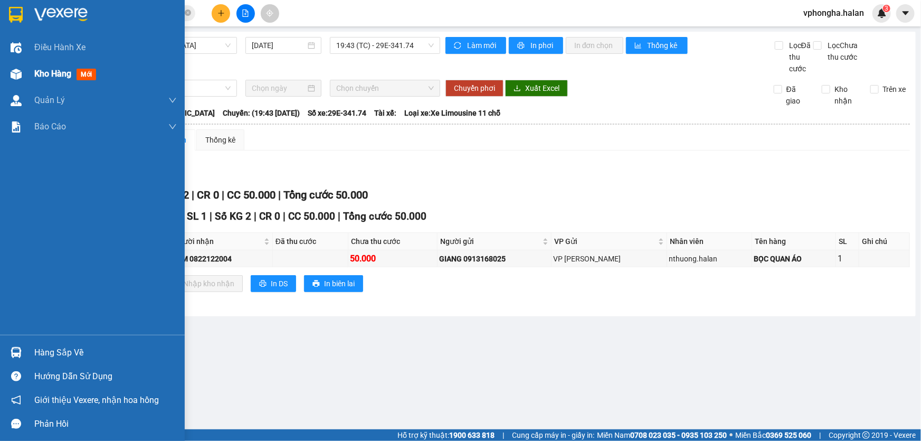
click at [89, 77] on span "mới" at bounding box center [87, 75] width 20 height 12
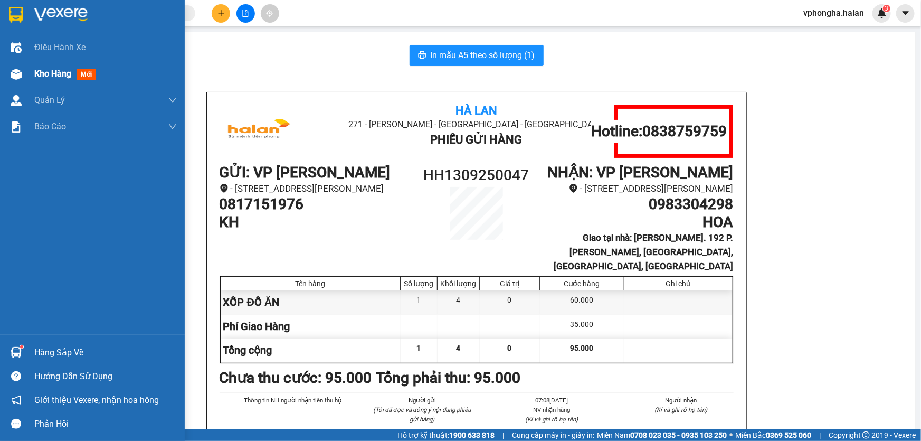
click at [47, 74] on span "Kho hàng" at bounding box center [52, 74] width 37 height 10
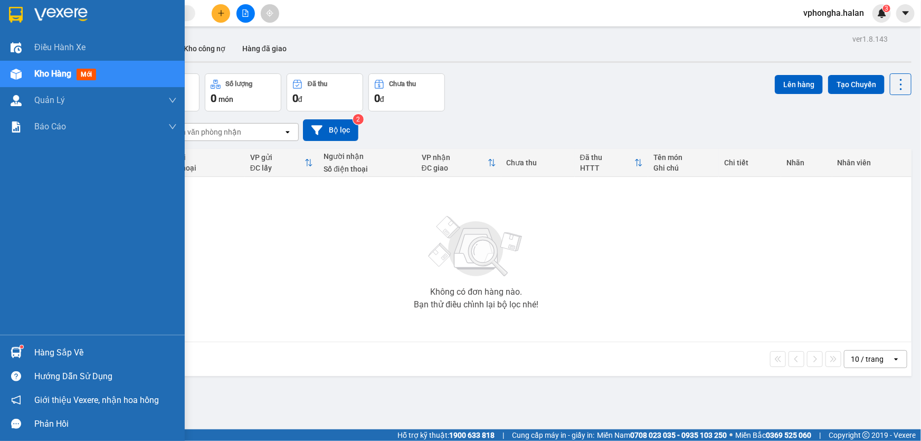
click at [78, 351] on div "Hàng sắp về" at bounding box center [105, 353] width 142 height 16
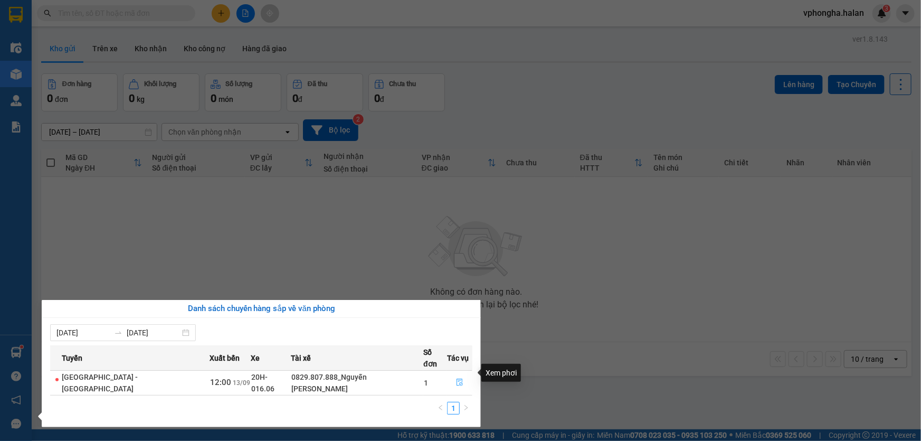
click at [456, 378] on icon "file-done" at bounding box center [459, 381] width 7 height 7
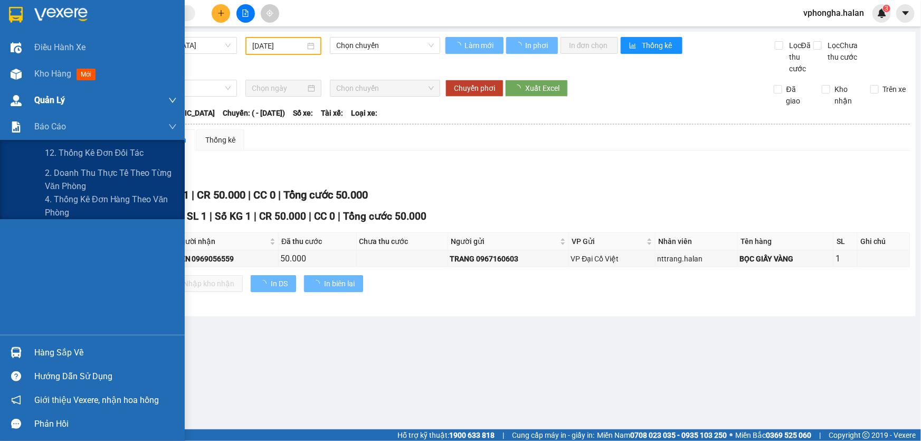
type input "[DATE]"
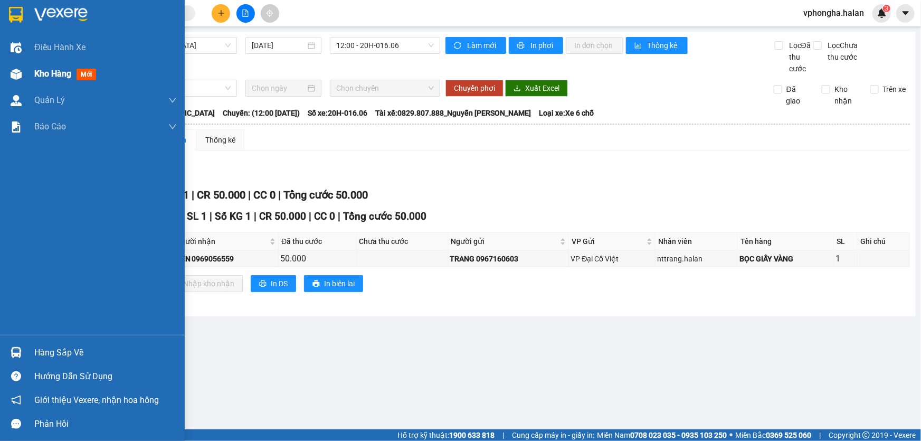
click at [45, 74] on span "Kho hàng" at bounding box center [52, 74] width 37 height 10
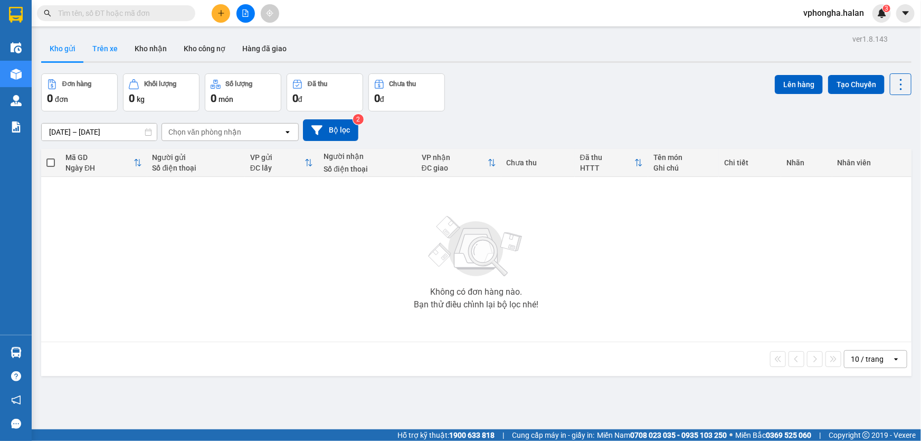
click at [103, 51] on button "Trên xe" at bounding box center [105, 48] width 42 height 25
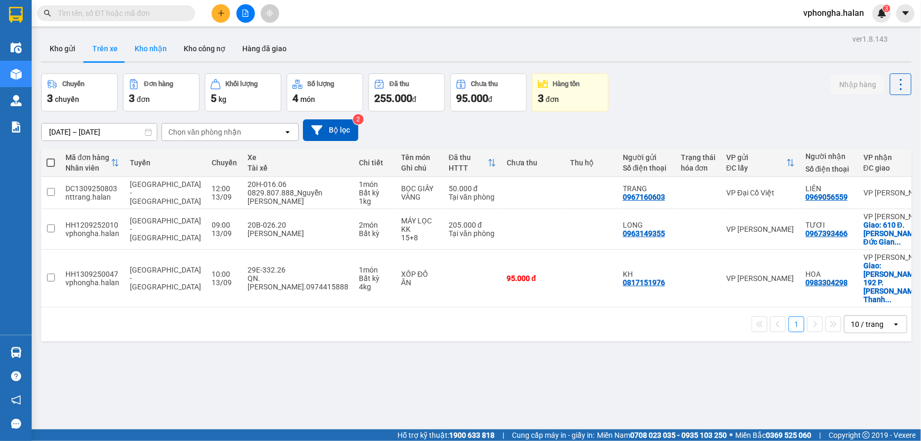
click at [147, 49] on button "Kho nhận" at bounding box center [150, 48] width 49 height 25
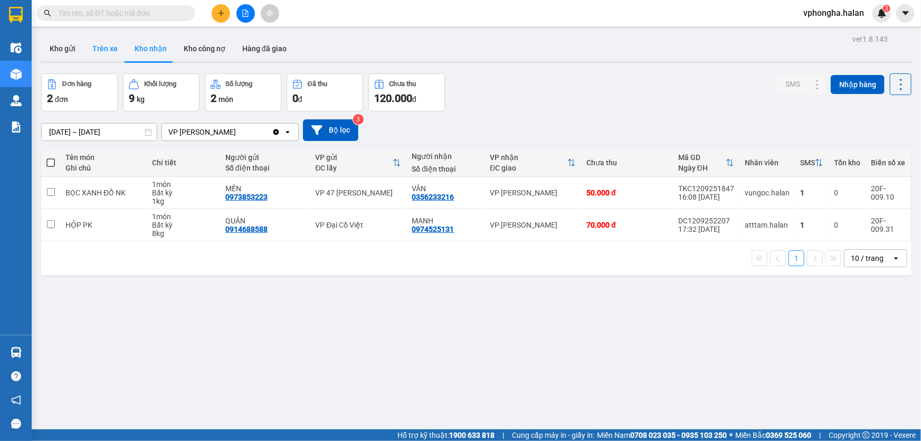
click at [104, 53] on button "Trên xe" at bounding box center [105, 48] width 42 height 25
type input "[DATE] – [DATE]"
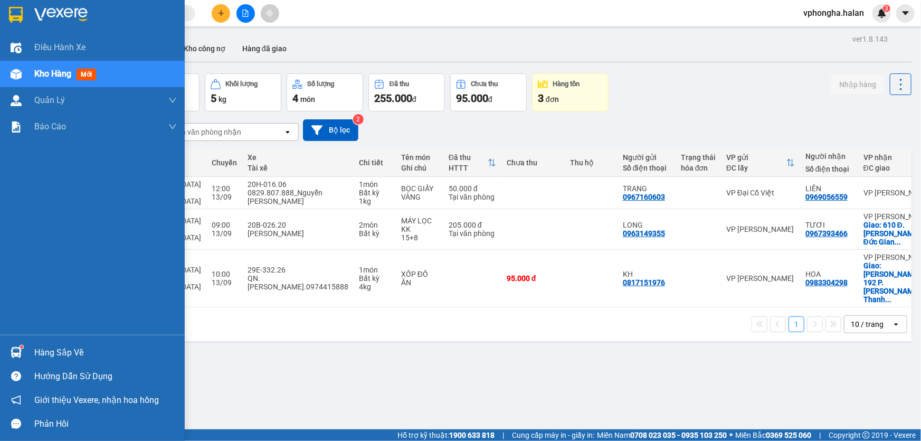
click at [21, 357] on img at bounding box center [16, 352] width 11 height 11
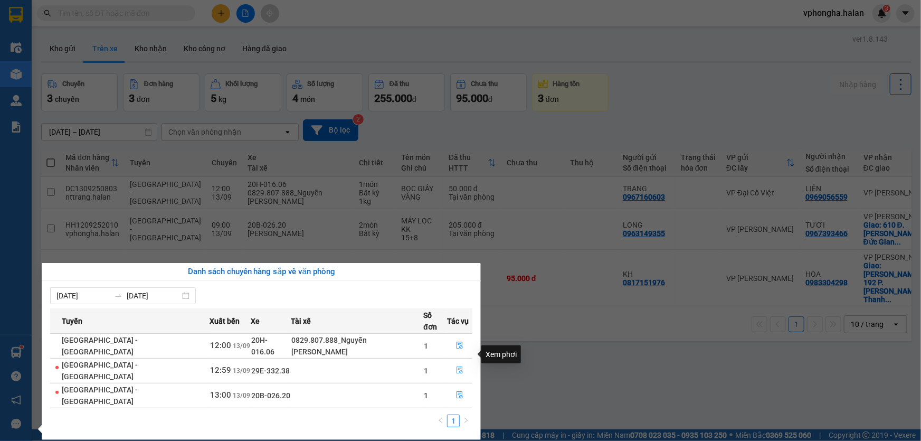
click at [456, 366] on icon "file-done" at bounding box center [459, 369] width 7 height 7
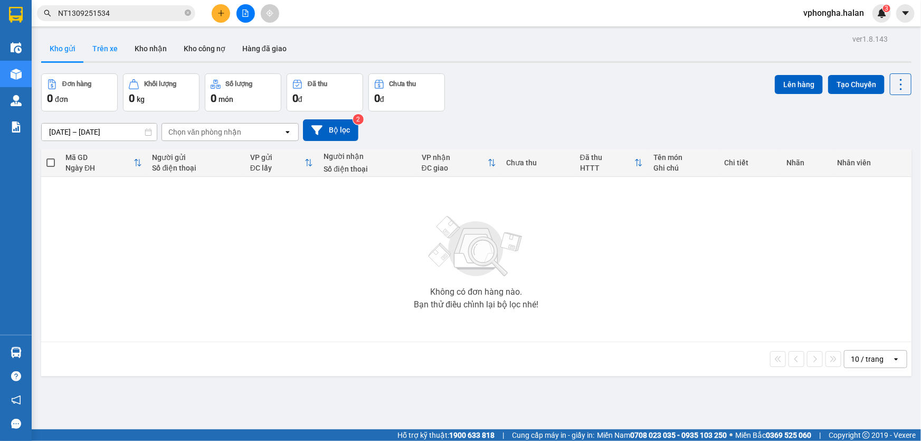
click at [109, 47] on button "Trên xe" at bounding box center [105, 48] width 42 height 25
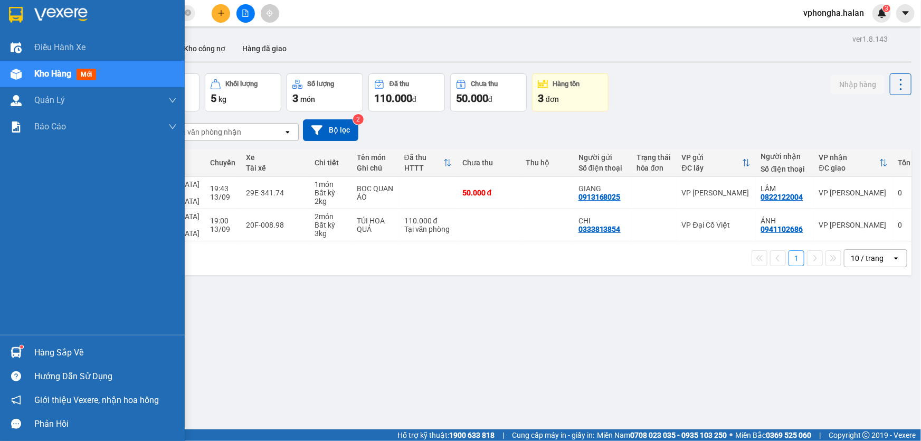
click at [28, 351] on div "Hàng sắp về" at bounding box center [92, 352] width 185 height 24
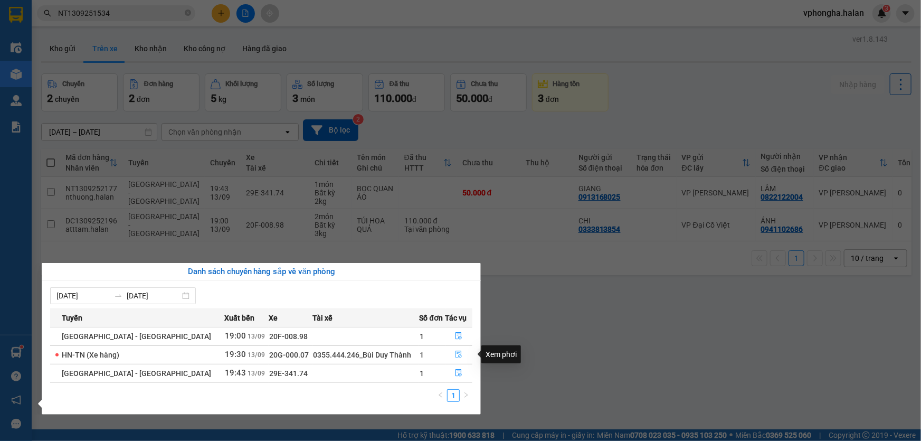
click at [451, 354] on button "button" at bounding box center [459, 354] width 26 height 17
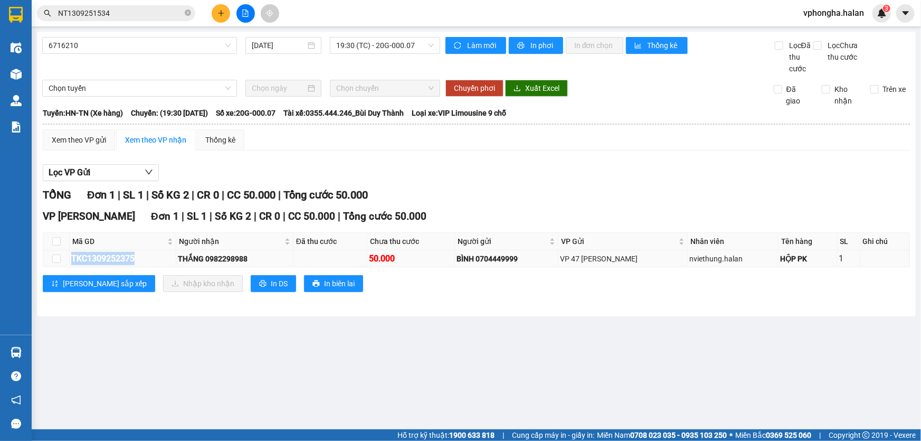
drag, startPoint x: 151, startPoint y: 257, endPoint x: 69, endPoint y: 258, distance: 82.3
click at [69, 258] on tr "TKC1309252375 THẮNG 0982298988 50.000 BÌNH 0704449999 VP 47 [PERSON_NAME] nviet…" at bounding box center [476, 258] width 866 height 17
copy tr "TKC1309252375"
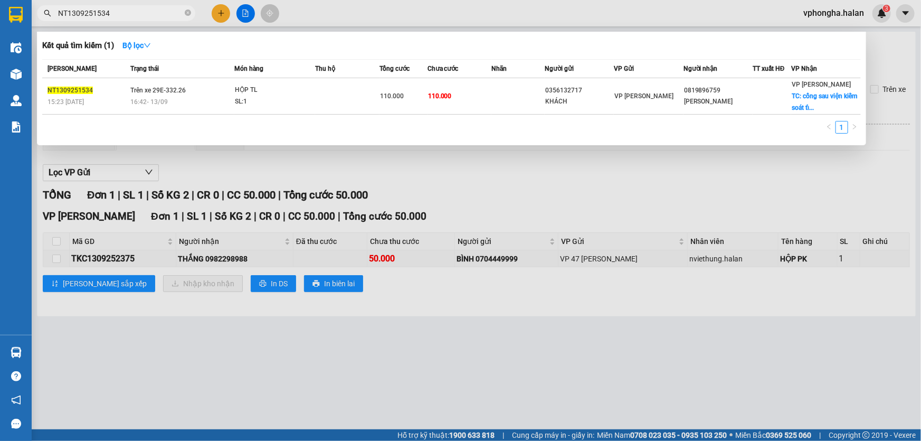
click at [191, 11] on span "NT1309251534" at bounding box center [116, 13] width 158 height 16
click at [186, 12] on icon "close-circle" at bounding box center [188, 12] width 6 height 6
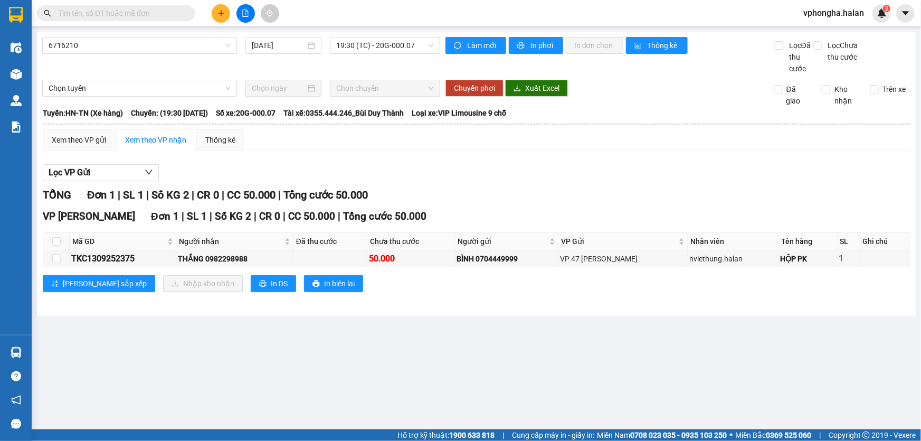
click at [136, 15] on input "text" at bounding box center [120, 13] width 125 height 12
paste input "TKC1309252375"
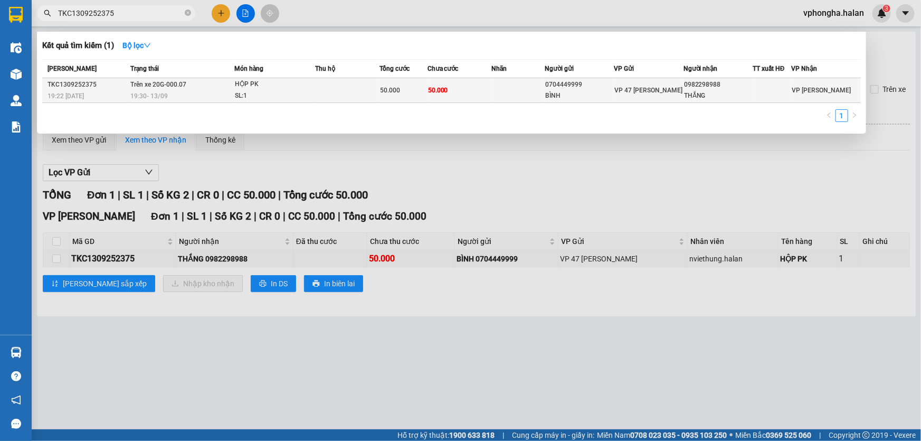
type input "TKC1309252375"
click at [499, 92] on td at bounding box center [517, 90] width 53 height 25
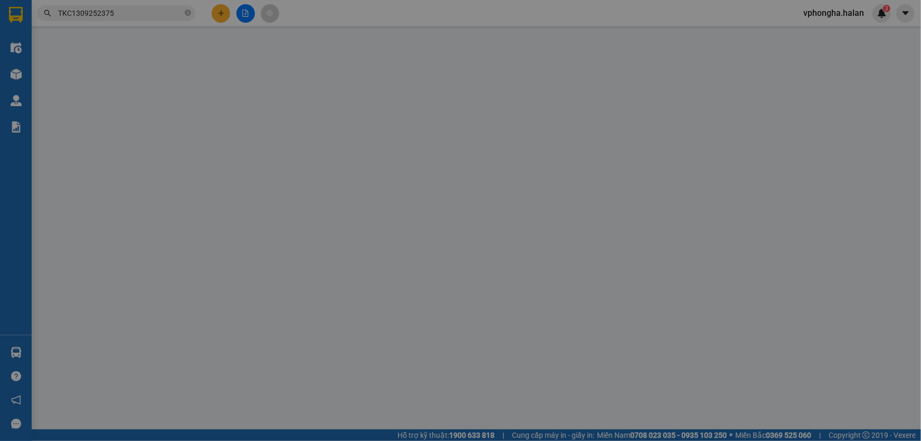
type input "0704449999"
type input "BÌNH"
type input "0982298988"
type input "THẮNG"
type input "50.000"
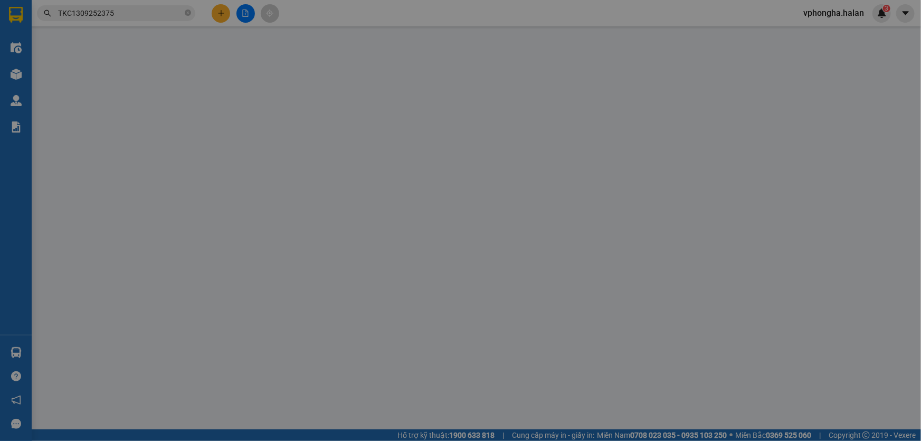
type input "50.000"
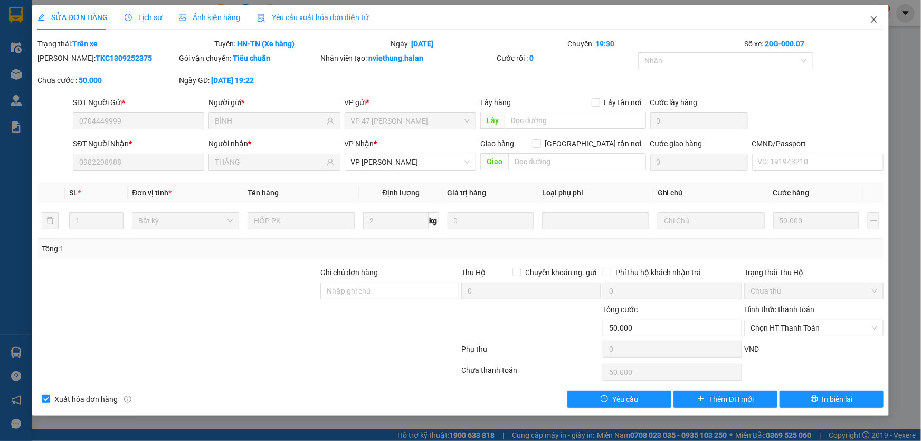
click at [881, 18] on span "Close" at bounding box center [874, 20] width 30 height 30
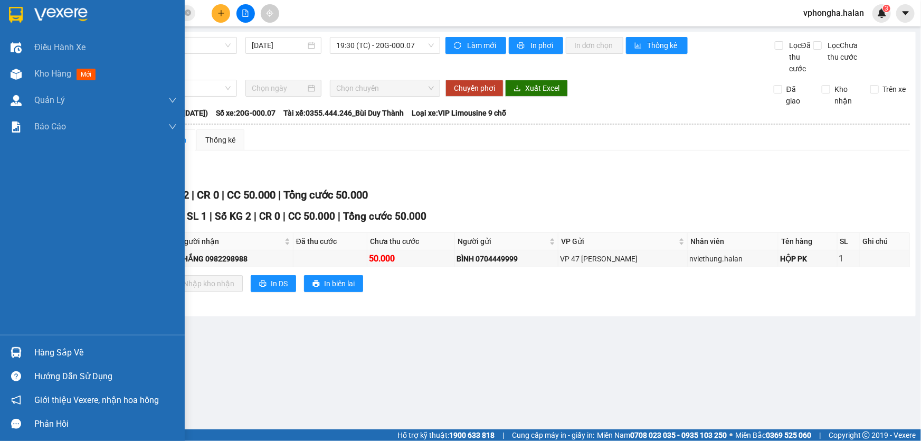
click at [54, 348] on div "Hàng sắp về" at bounding box center [105, 353] width 142 height 16
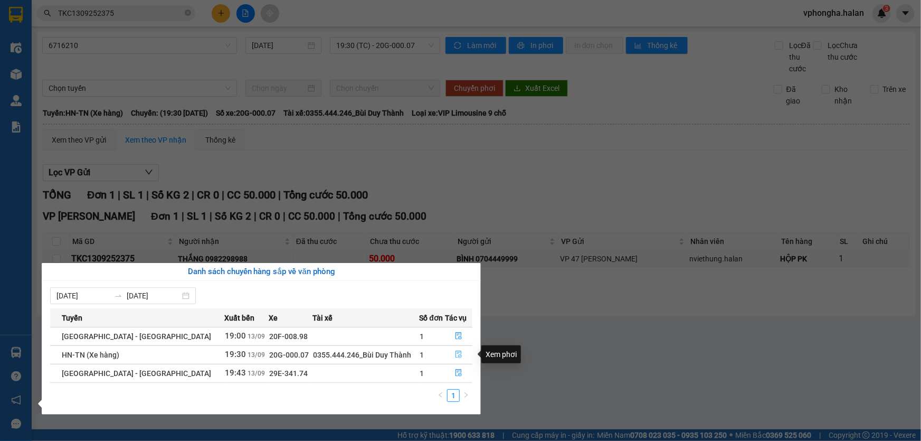
click at [462, 354] on button "button" at bounding box center [459, 354] width 26 height 17
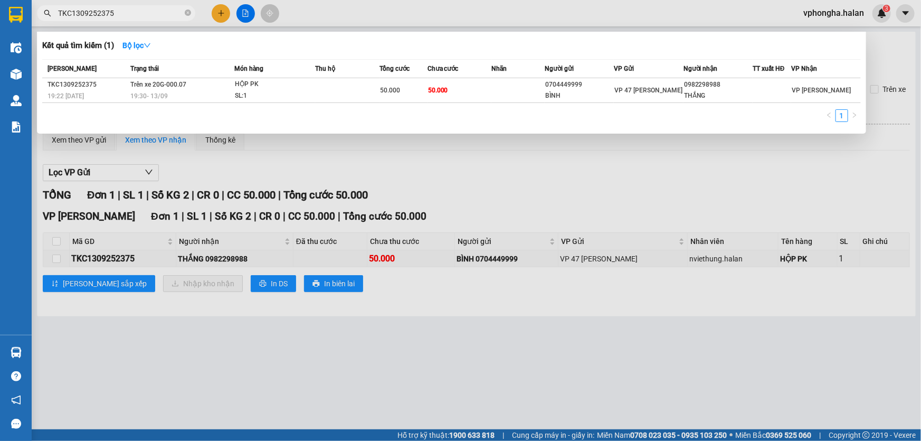
click at [141, 16] on input "TKC1309252375" at bounding box center [120, 13] width 125 height 12
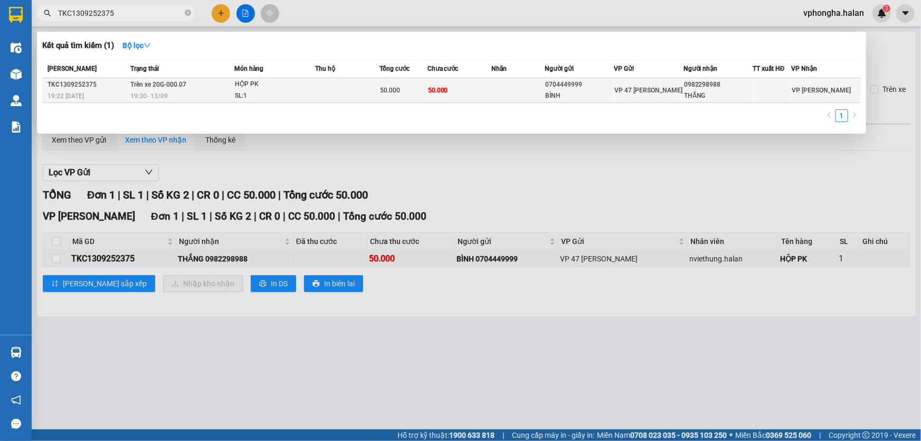
click at [151, 88] on span "Trên xe 20G-000.07" at bounding box center [158, 84] width 56 height 8
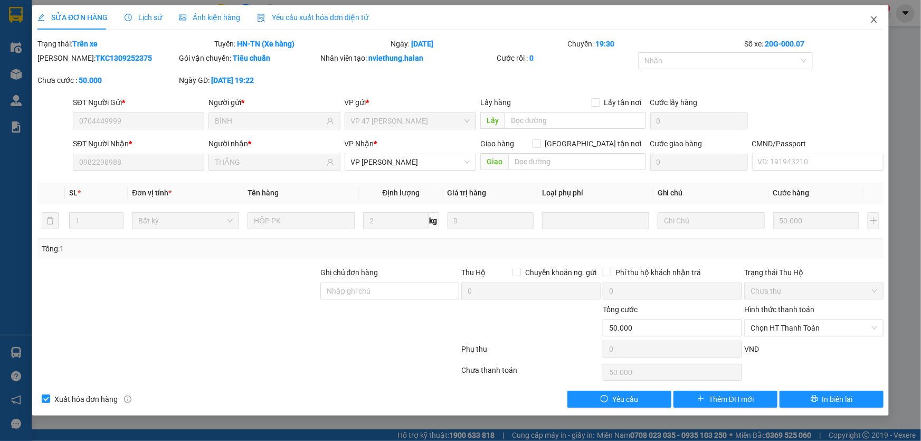
click at [879, 21] on span "Close" at bounding box center [874, 20] width 30 height 30
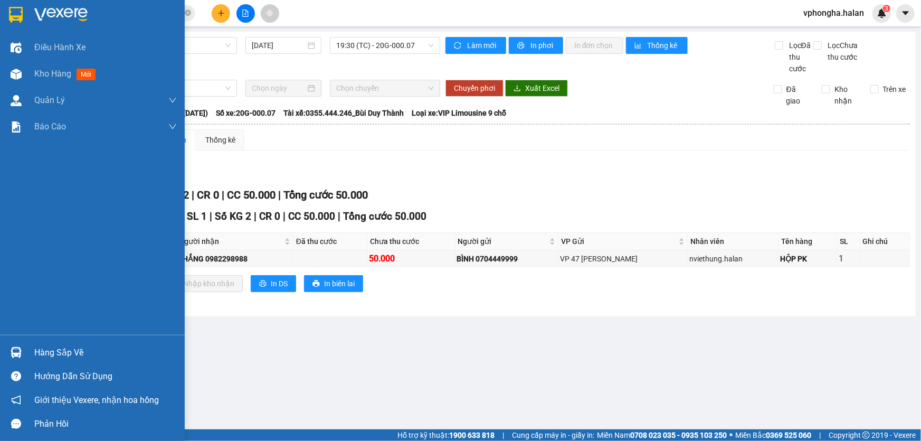
click at [40, 348] on div "Hàng sắp về" at bounding box center [105, 353] width 142 height 16
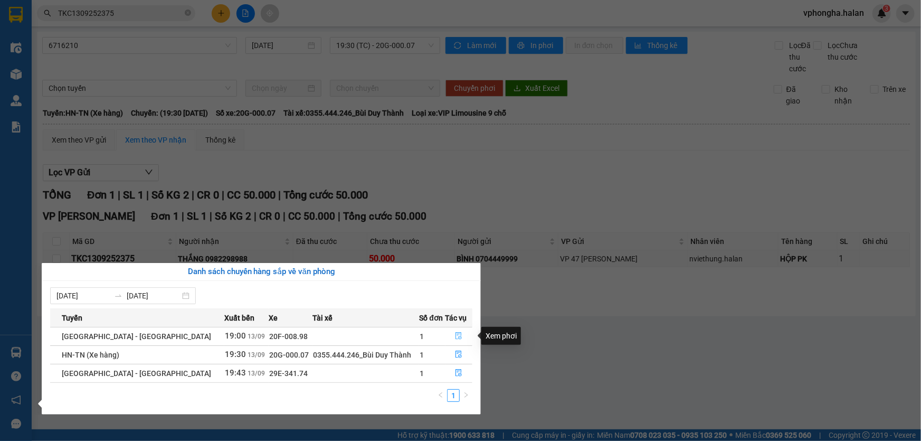
click at [457, 335] on icon "file-done" at bounding box center [458, 335] width 7 height 7
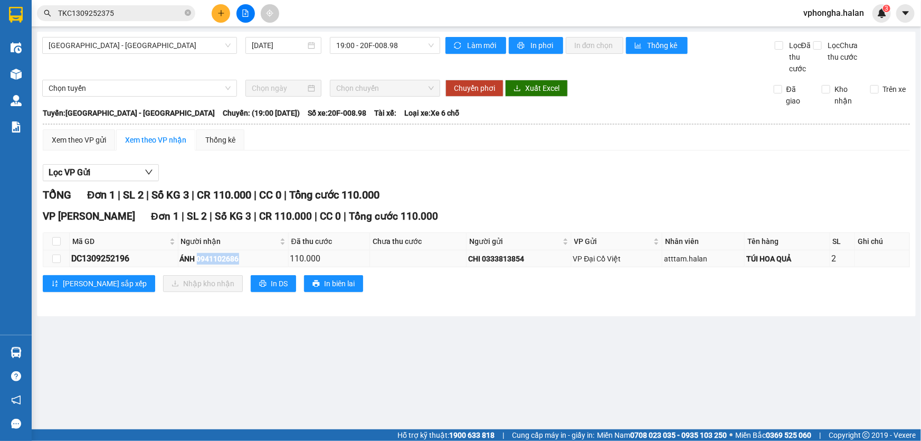
drag, startPoint x: 201, startPoint y: 254, endPoint x: 256, endPoint y: 256, distance: 56.0
click at [256, 256] on div "ÁNH 0941102686" at bounding box center [233, 259] width 107 height 12
copy div "0941102686"
click at [375, 341] on main "[GEOGRAPHIC_DATA] - [GEOGRAPHIC_DATA] [DATE] 19:00 - 20F-008.98 Làm mới In phơi…" at bounding box center [460, 214] width 921 height 429
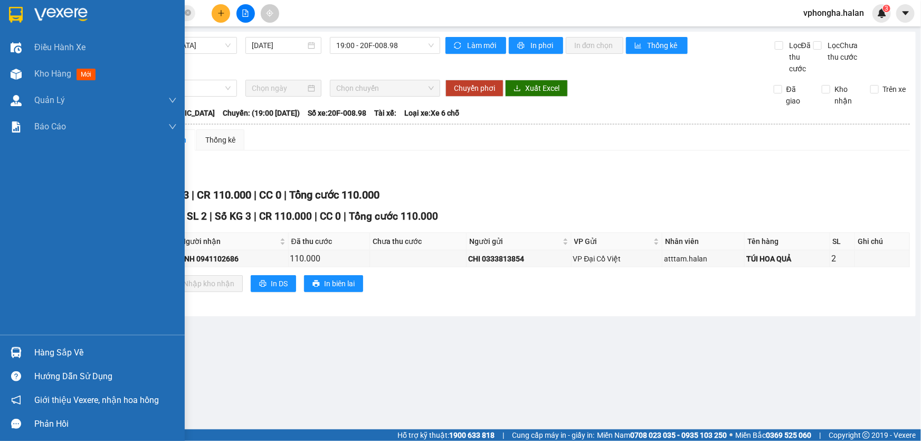
click at [80, 347] on div "Hàng sắp về" at bounding box center [105, 353] width 142 height 16
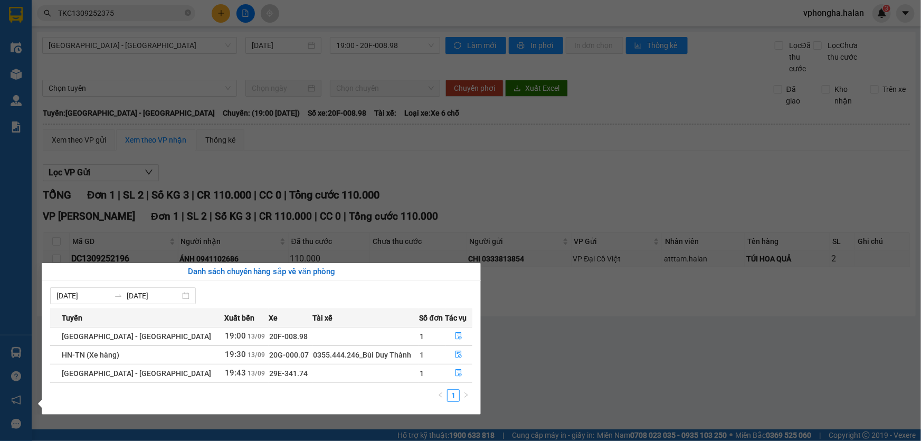
click at [469, 170] on section "Kết quả tìm kiếm ( 1 ) Bộ lọc Mã ĐH Trạng thái Món hàng Thu hộ Tổng cước Chưa c…" at bounding box center [460, 220] width 921 height 441
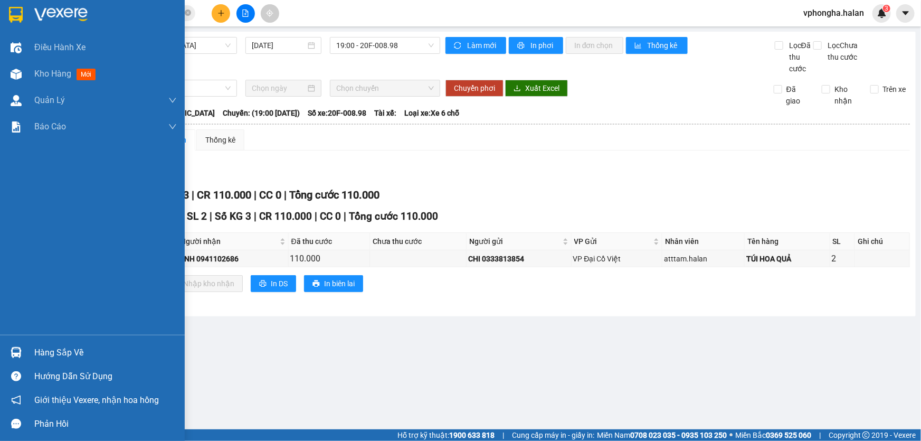
click at [44, 355] on div "Hàng sắp về" at bounding box center [105, 353] width 142 height 16
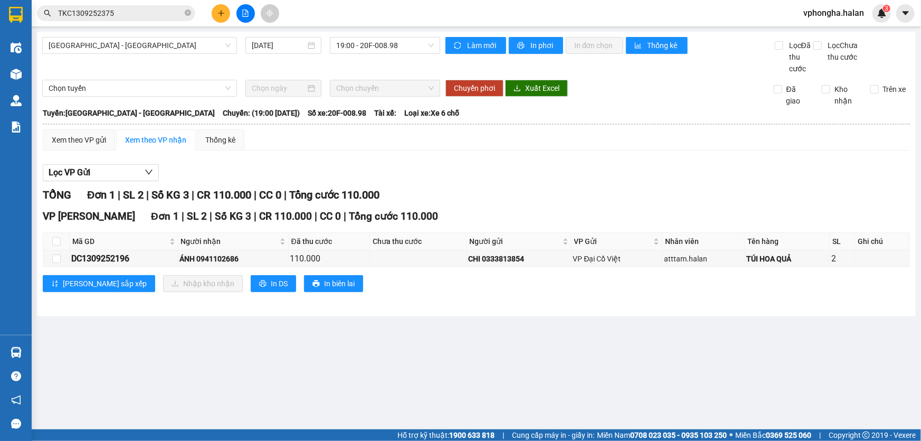
click at [460, 235] on section "Kết quả tìm kiếm ( 1 ) Bộ lọc Mã ĐH Trạng thái Món hàng Thu hộ Tổng cước Chưa c…" at bounding box center [460, 220] width 921 height 441
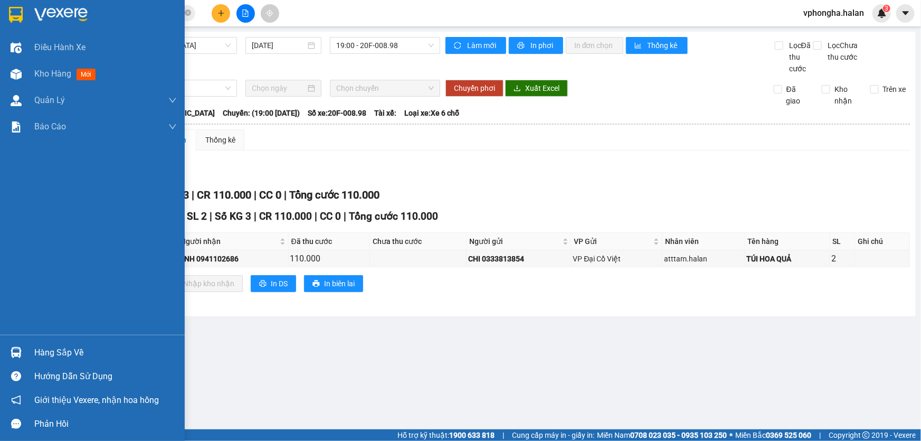
click at [89, 361] on div "Hàng sắp về" at bounding box center [92, 352] width 185 height 24
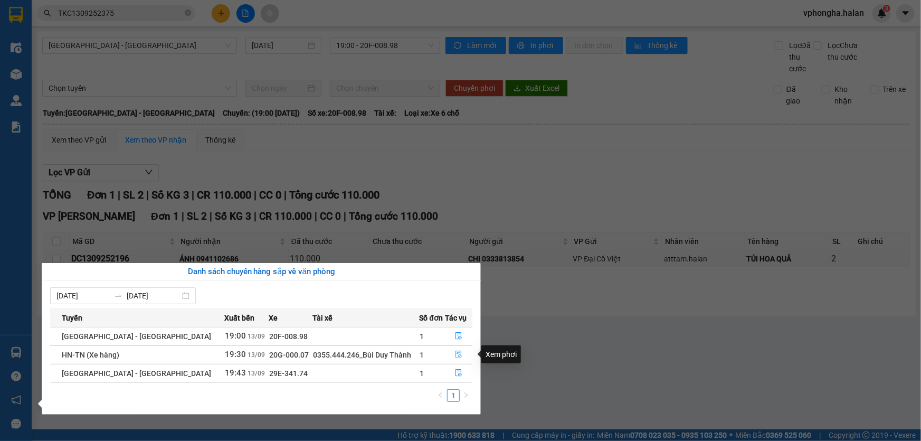
click at [450, 354] on button "button" at bounding box center [459, 354] width 26 height 17
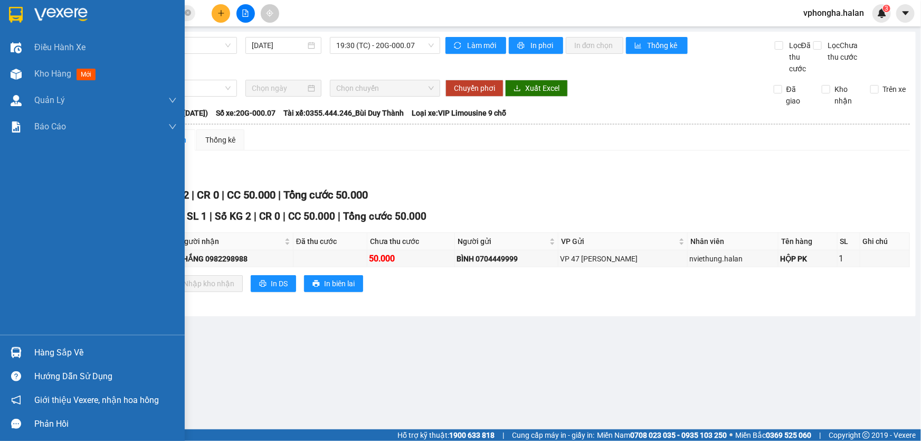
click at [53, 352] on div "Hàng sắp về" at bounding box center [105, 353] width 142 height 16
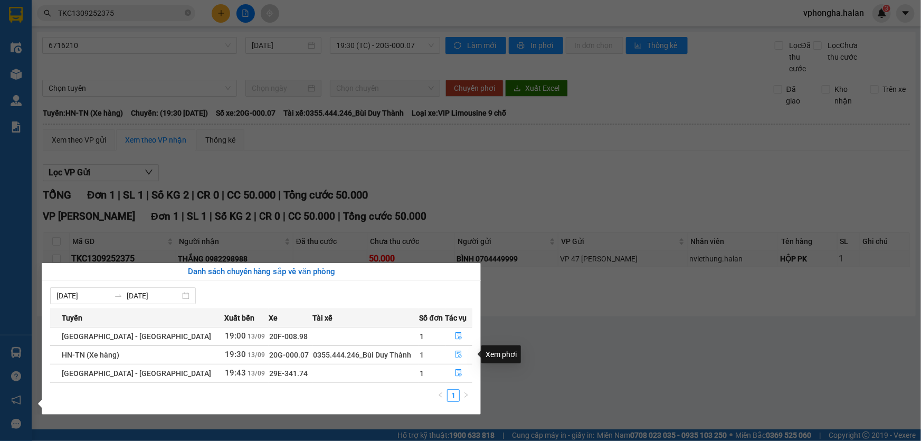
click at [456, 352] on icon "file-done" at bounding box center [459, 353] width 6 height 7
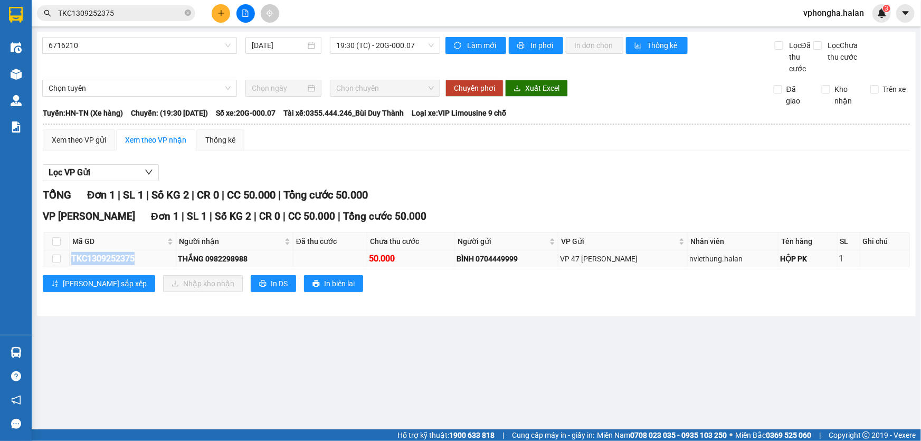
drag, startPoint x: 144, startPoint y: 257, endPoint x: 70, endPoint y: 259, distance: 73.9
click at [70, 259] on td "TKC1309252375" at bounding box center [123, 258] width 107 height 17
copy div "TKC1309252375"
click at [149, 12] on input "TKC1309252375" at bounding box center [120, 13] width 125 height 12
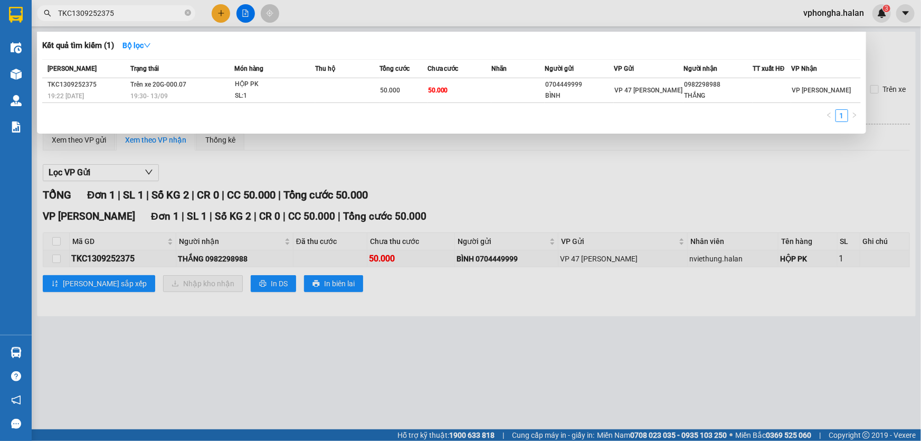
click at [149, 12] on input "TKC1309252375" at bounding box center [120, 13] width 125 height 12
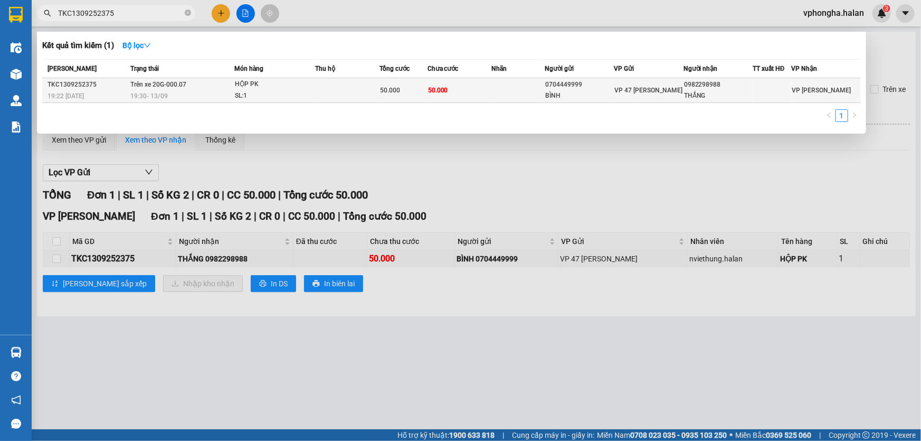
click at [199, 86] on td "Trên xe 20G-000.07 19:30 [DATE]" at bounding box center [181, 90] width 107 height 25
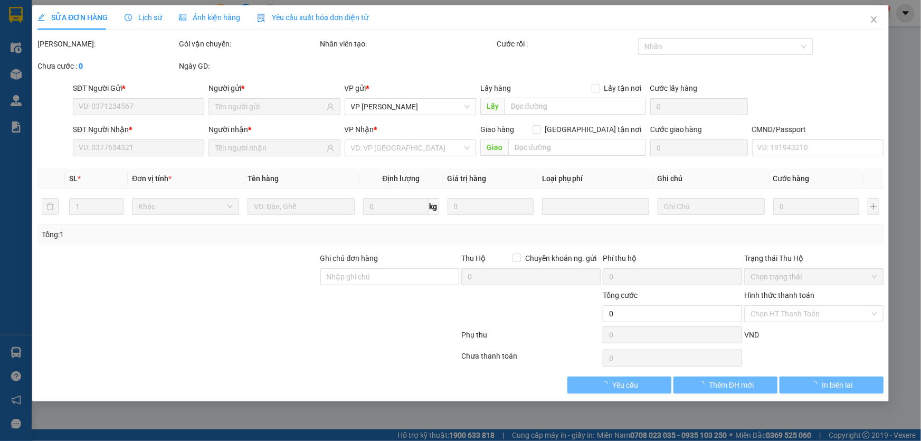
type input "0704449999"
type input "BÌNH"
type input "0982298988"
type input "THẮNG"
type input "50.000"
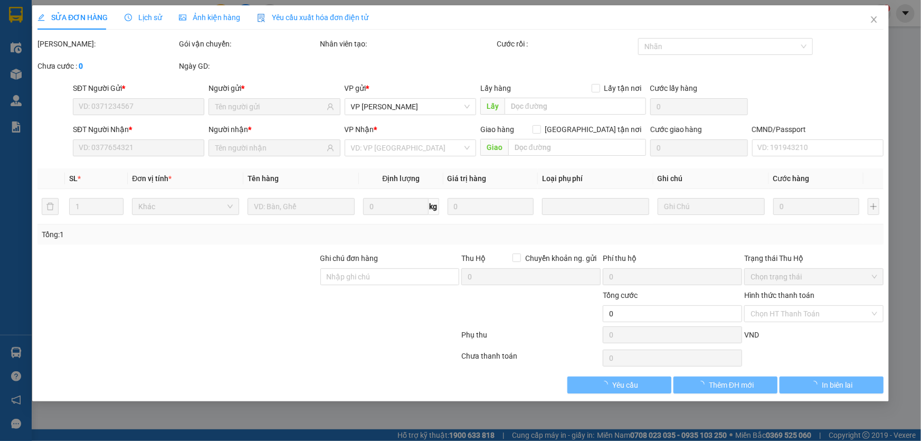
type input "50.000"
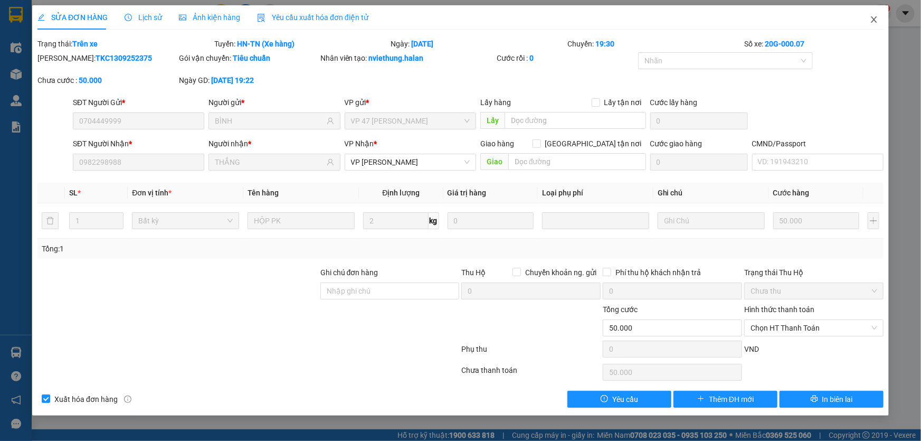
click at [872, 17] on icon "close" at bounding box center [874, 19] width 8 height 8
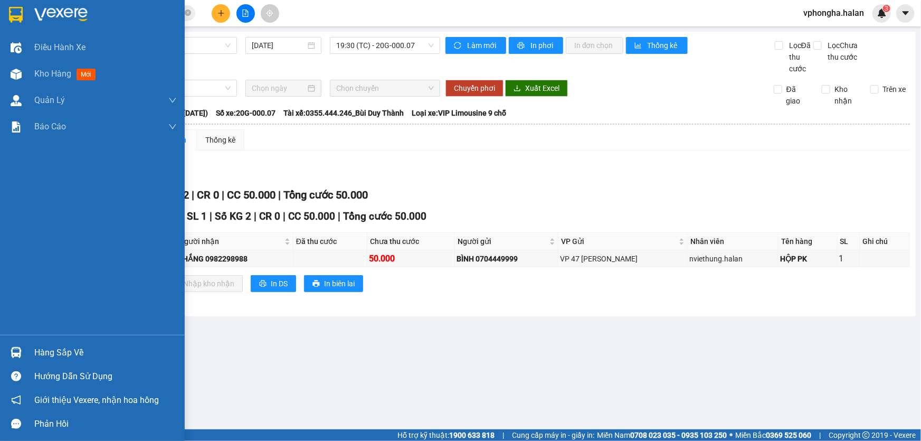
click at [53, 348] on div "Hàng sắp về" at bounding box center [105, 353] width 142 height 16
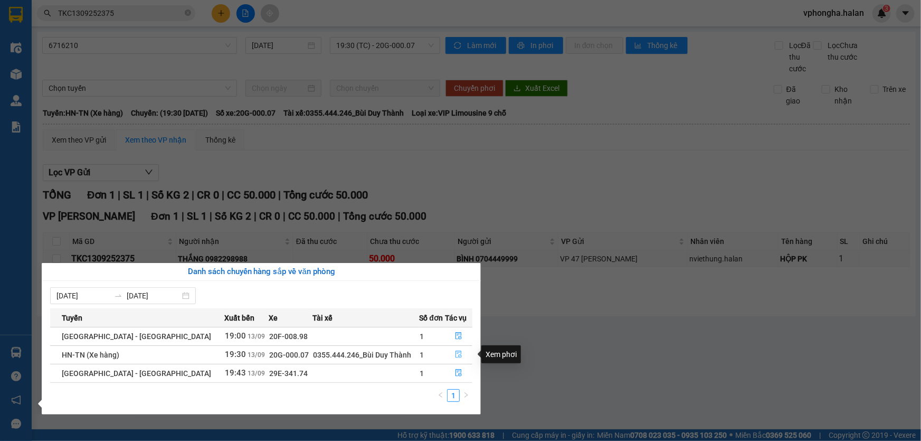
click at [456, 352] on icon "file-done" at bounding box center [459, 353] width 6 height 7
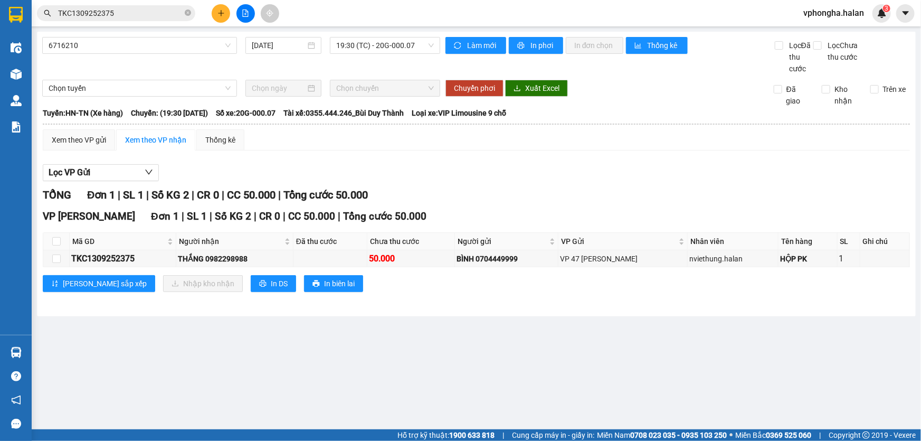
click at [154, 12] on input "TKC1309252375" at bounding box center [120, 13] width 125 height 12
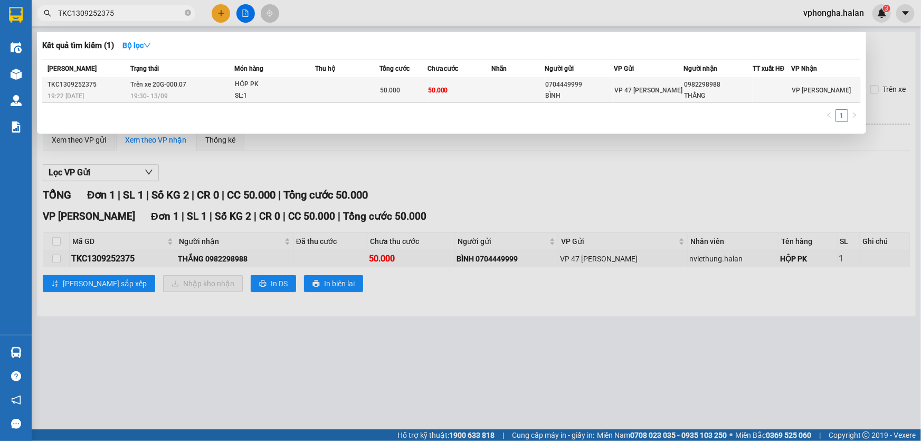
click at [316, 96] on td at bounding box center [347, 90] width 64 height 25
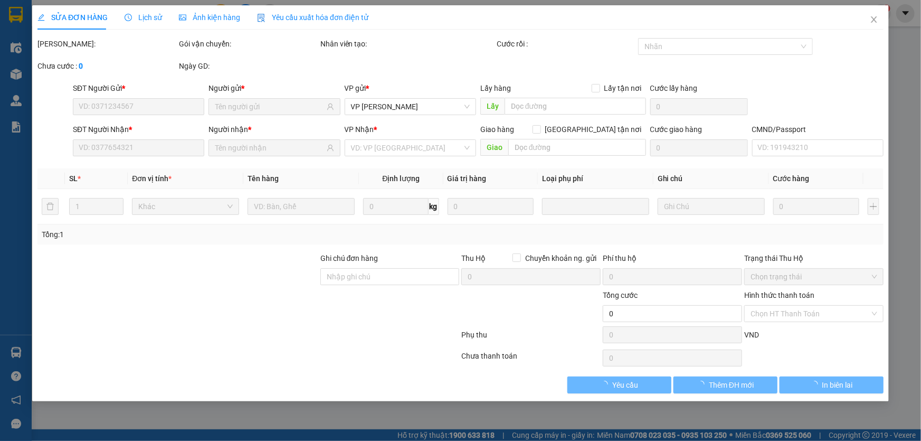
type input "0704449999"
type input "BÌNH"
type input "0982298988"
type input "THẮNG"
type input "50.000"
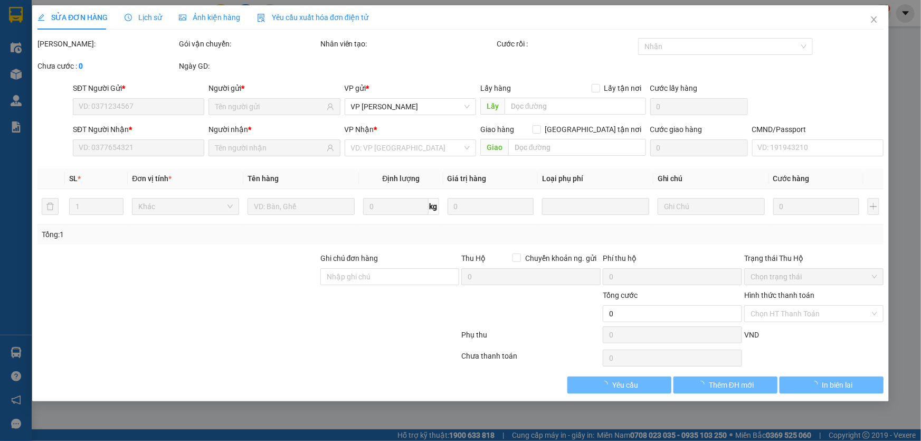
type input "50.000"
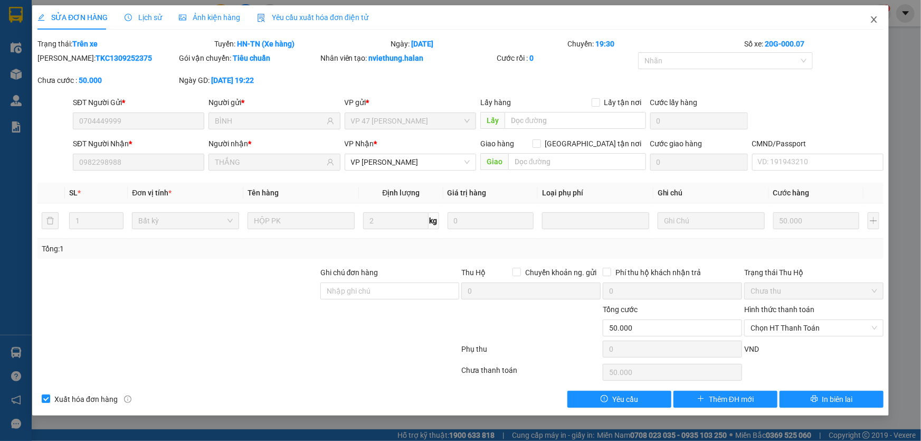
click at [876, 20] on icon "close" at bounding box center [874, 19] width 8 height 8
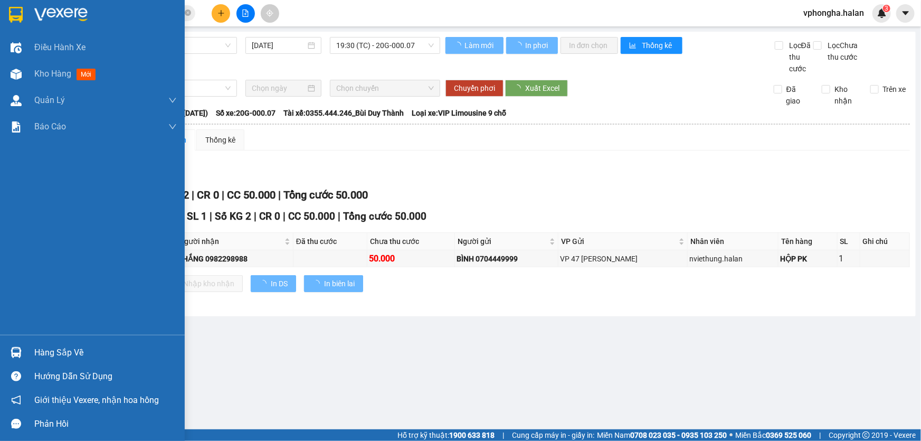
click at [53, 349] on div "Hàng sắp về" at bounding box center [105, 353] width 142 height 16
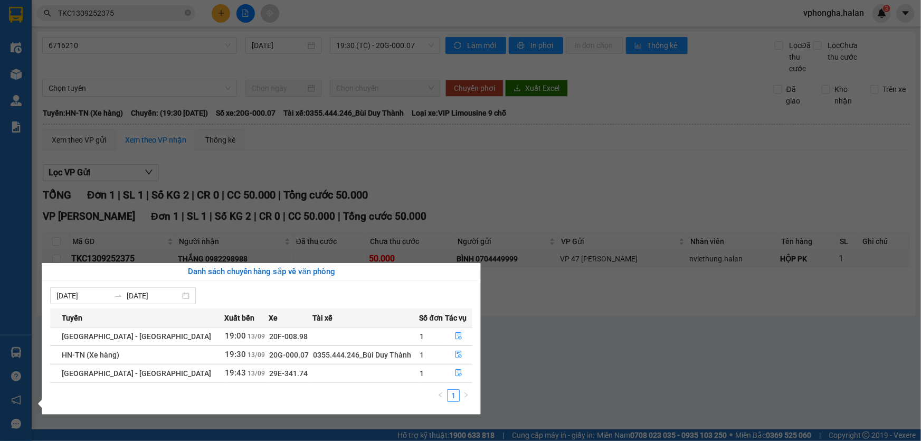
click at [575, 347] on section "Kết quả tìm kiếm ( 1 ) Bộ lọc Mã ĐH Trạng thái Món hàng Thu hộ Tổng cước Chưa c…" at bounding box center [460, 220] width 921 height 441
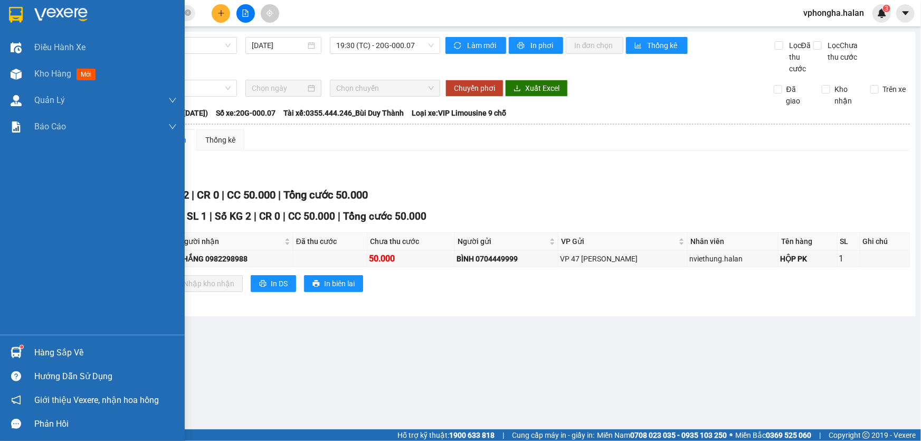
click at [12, 345] on div at bounding box center [16, 352] width 18 height 18
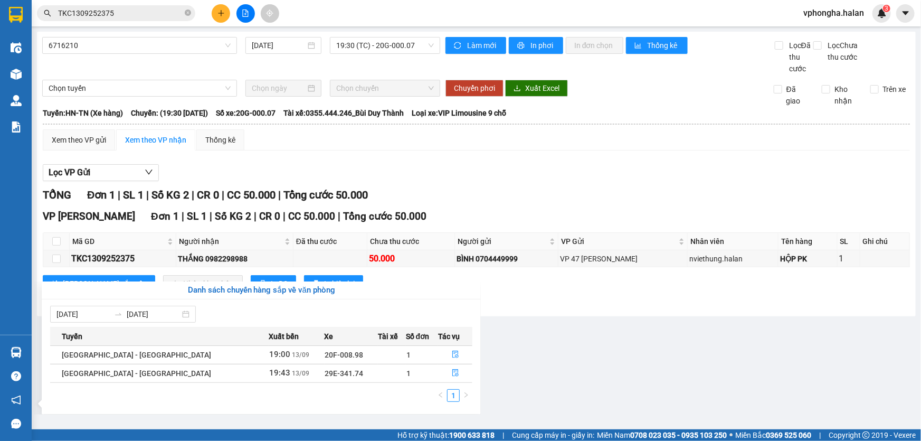
click at [700, 387] on section "Kết quả tìm kiếm ( 1 ) Bộ lọc Mã ĐH Trạng thái Món hàng Thu hộ Tổng cước Chưa c…" at bounding box center [460, 220] width 921 height 441
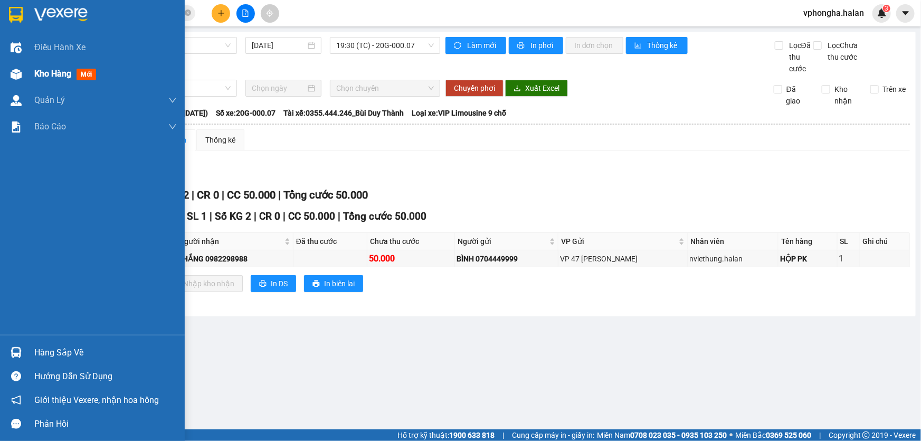
click at [63, 68] on div "Kho hàng mới" at bounding box center [67, 73] width 66 height 13
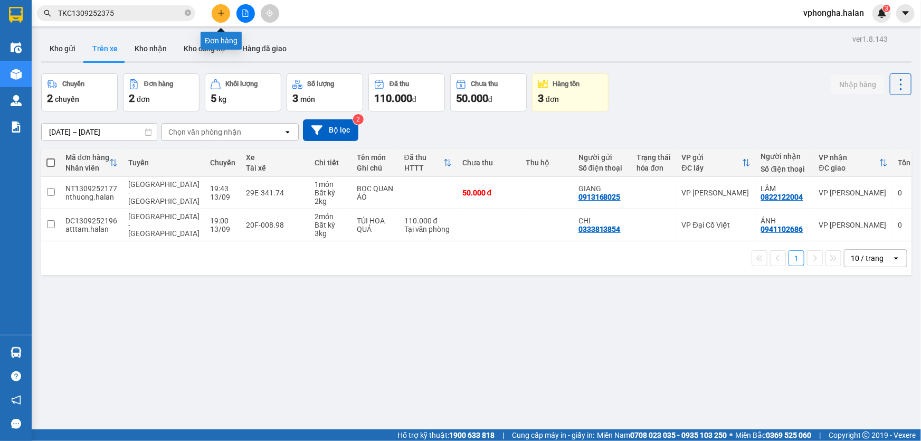
click at [226, 12] on button at bounding box center [221, 13] width 18 height 18
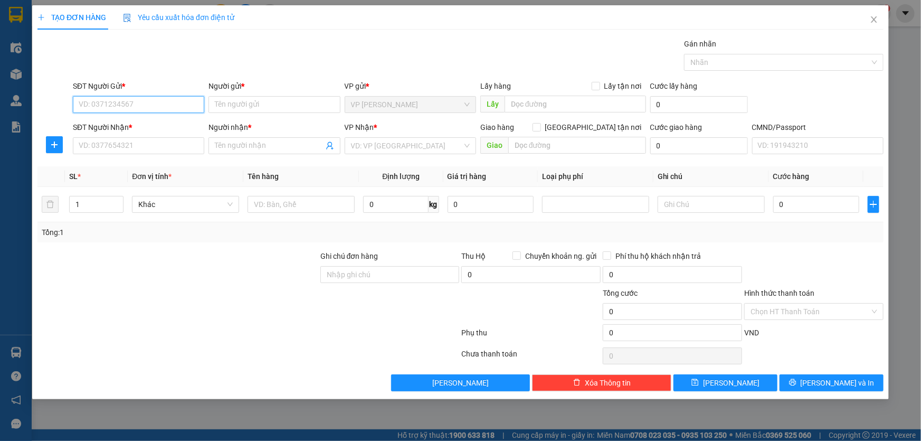
click at [156, 106] on input "SĐT Người Gửi *" at bounding box center [138, 104] width 131 height 17
click at [144, 106] on input "SĐT Người Gửi *" at bounding box center [138, 104] width 131 height 17
type input "9"
click at [147, 104] on input "0912" at bounding box center [138, 104] width 131 height 17
type input "0912155717"
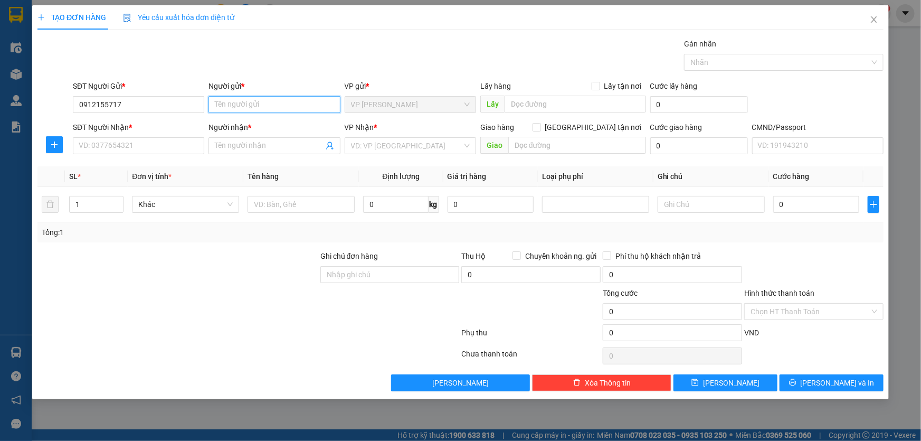
click at [291, 102] on input "Người gửi *" at bounding box center [273, 104] width 131 height 17
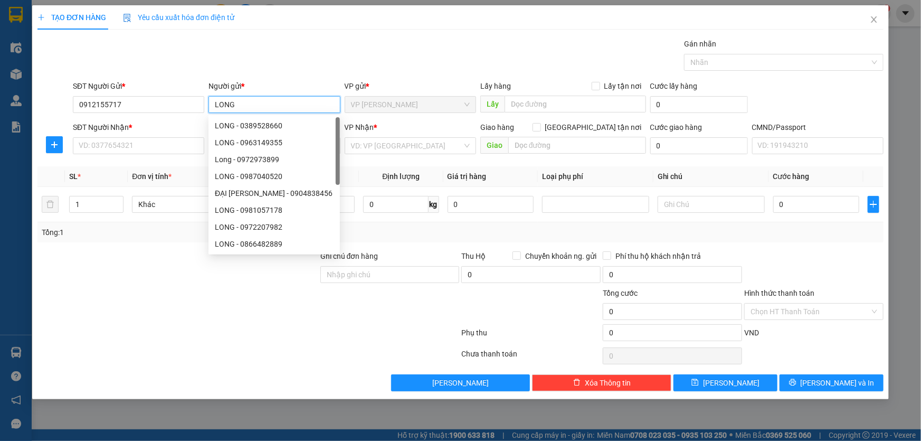
type input "LONG"
click at [559, 71] on div "Gói vận chuyển * Tiêu chuẩn Gán nhãn Nhãn" at bounding box center [478, 56] width 815 height 37
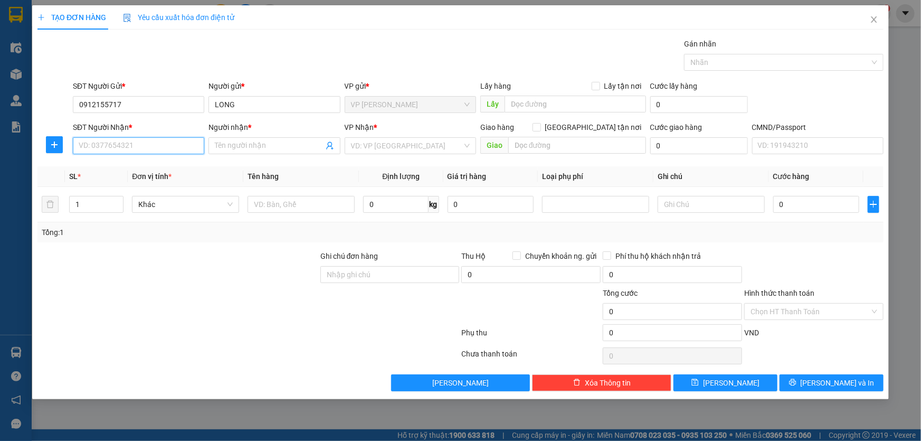
click at [130, 152] on input "SĐT Người Nhận *" at bounding box center [138, 145] width 131 height 17
click at [245, 145] on input "Người nhận *" at bounding box center [269, 146] width 108 height 12
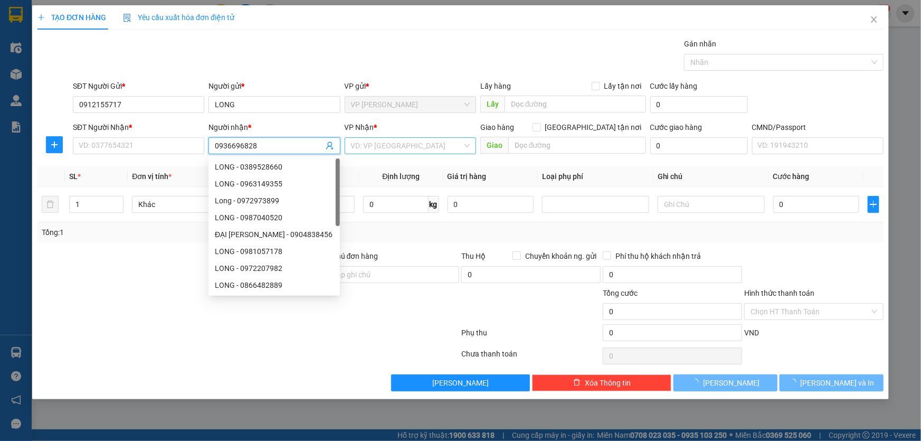
type input "0936696828"
click at [412, 147] on input "search" at bounding box center [406, 146] width 111 height 16
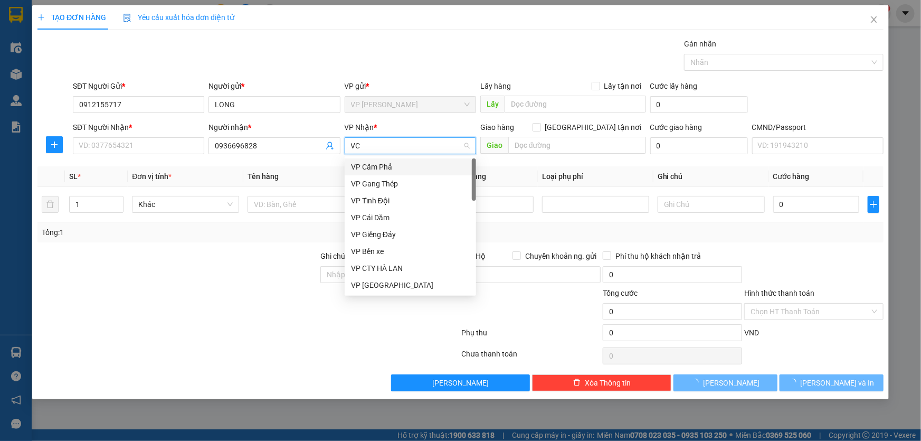
type input "VCC"
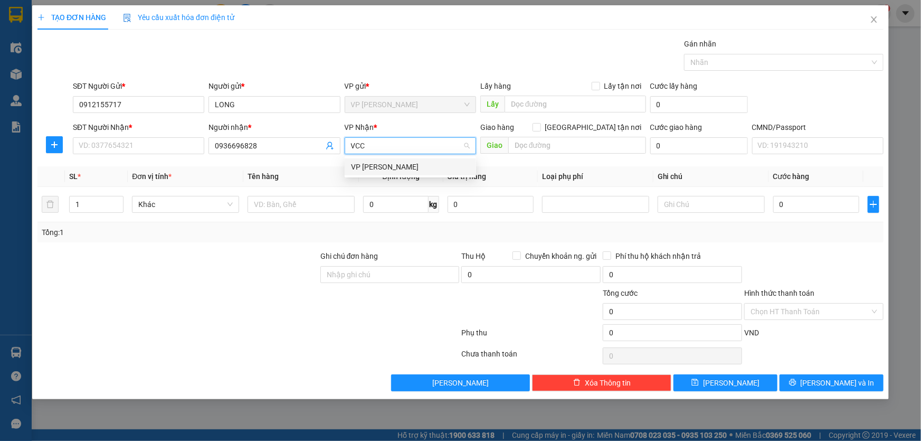
click at [408, 164] on div "VP [PERSON_NAME]" at bounding box center [410, 167] width 119 height 12
click at [598, 126] on span "[GEOGRAPHIC_DATA] tận nơi" at bounding box center [593, 127] width 105 height 12
click at [540, 126] on input "[GEOGRAPHIC_DATA] tận nơi" at bounding box center [535, 126] width 7 height 7
checkbox input "true"
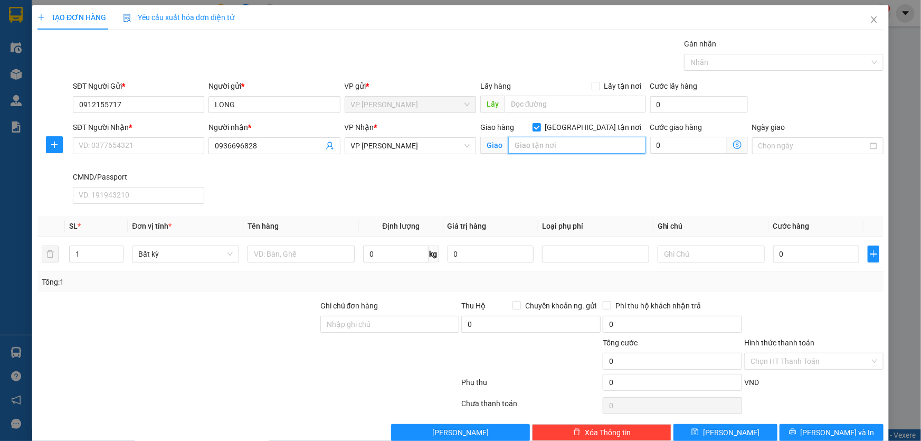
click at [568, 145] on input "text" at bounding box center [577, 145] width 138 height 17
click at [568, 149] on input "text" at bounding box center [577, 145] width 138 height 17
paste input "P. [GEOGRAPHIC_DATA], [GEOGRAPHIC_DATA], [GEOGRAPHIC_DATA], [GEOGRAPHIC_DATA], …"
click at [523, 146] on input "P. [GEOGRAPHIC_DATA], [GEOGRAPHIC_DATA], [GEOGRAPHIC_DATA], [GEOGRAPHIC_DATA], …" at bounding box center [577, 145] width 138 height 17
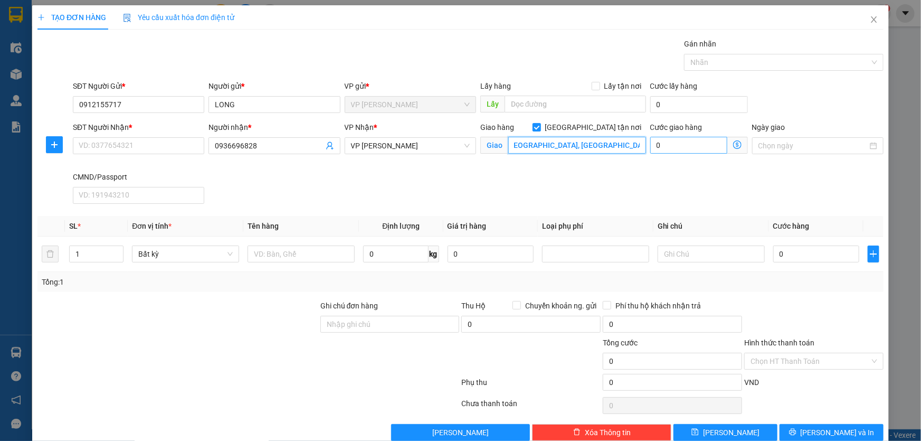
scroll to position [0, 0]
type input "105 B8 P. [GEOGRAPHIC_DATA], [GEOGRAPHIC_DATA], [GEOGRAPHIC_DATA], [GEOGRAPHIC_…"
click at [685, 142] on input "0" at bounding box center [688, 145] width 77 height 17
click at [739, 148] on span at bounding box center [737, 145] width 21 height 17
click at [733, 148] on icon "dollar-circle" at bounding box center [737, 144] width 8 height 8
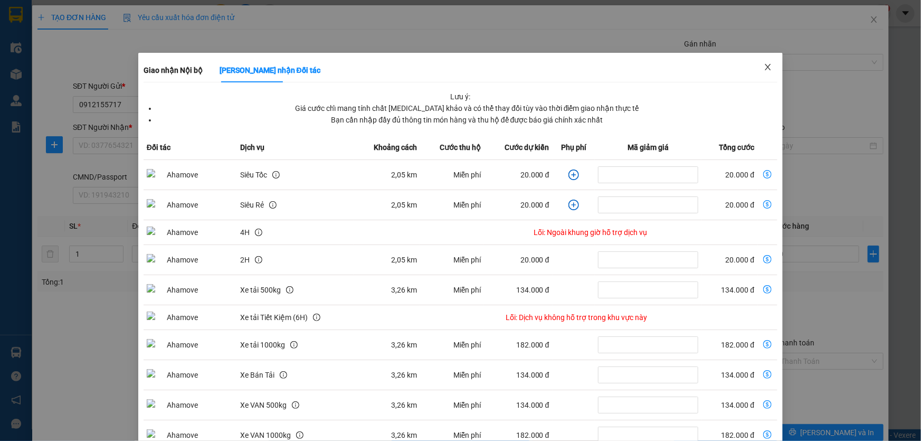
click at [765, 68] on icon "close" at bounding box center [767, 67] width 8 height 8
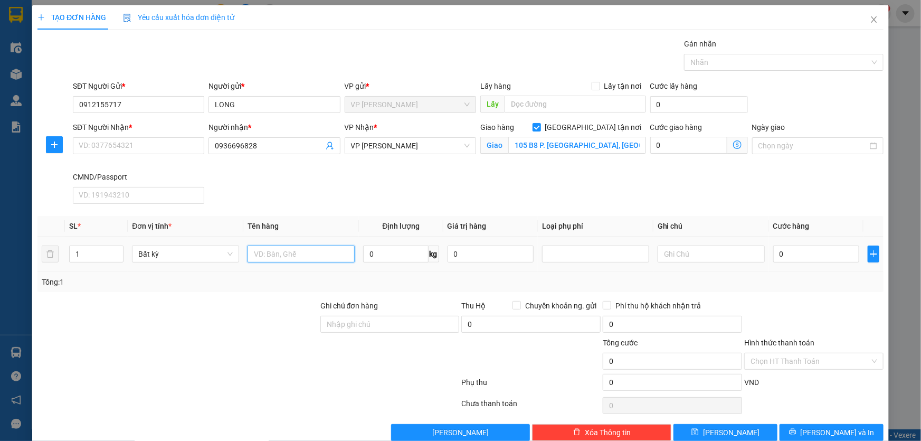
click at [277, 252] on input "text" at bounding box center [300, 253] width 107 height 17
click at [736, 147] on span "Giao nhận Nội bộ Giao nhận Đối tác Lưu ý: Giá cước chỉ mang tính chất [MEDICAL_…" at bounding box center [737, 145] width 21 height 17
click at [734, 148] on icon "dollar-circle" at bounding box center [737, 144] width 8 height 8
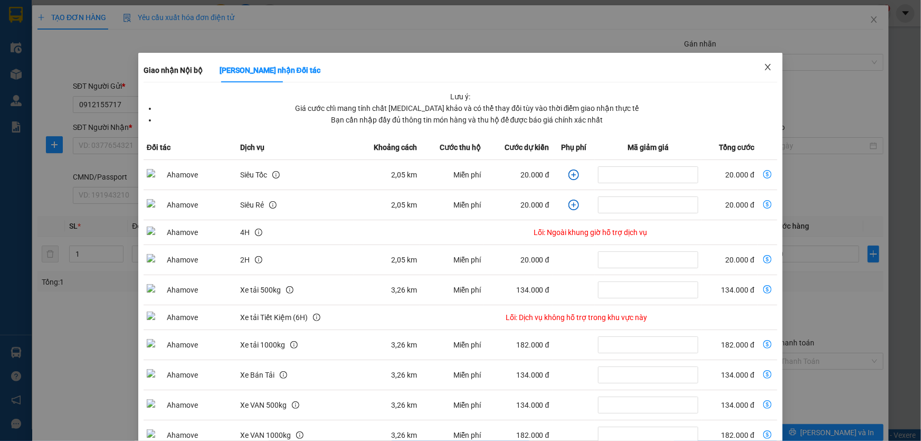
click at [763, 67] on icon "close" at bounding box center [767, 67] width 8 height 8
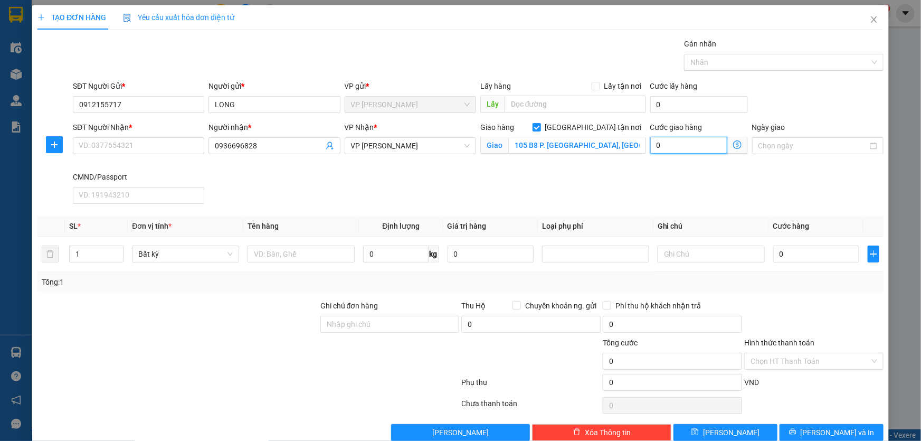
click at [667, 145] on input "0" at bounding box center [688, 145] width 77 height 17
type input "4"
type input "40"
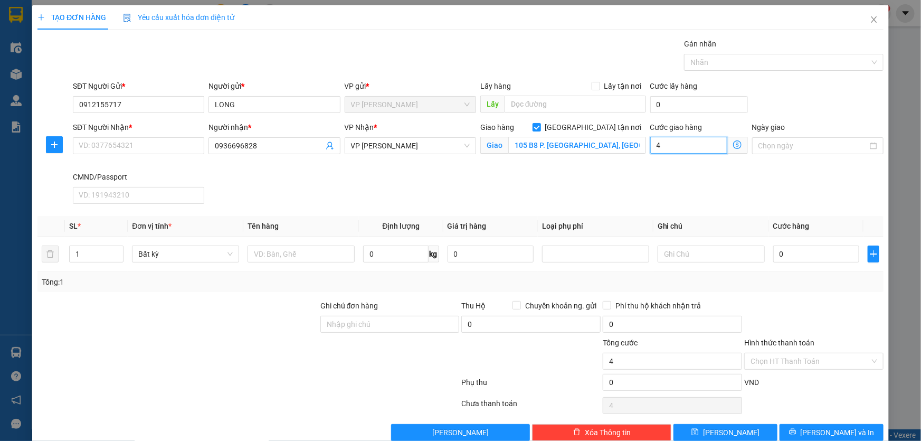
type input "40"
type input "40.000"
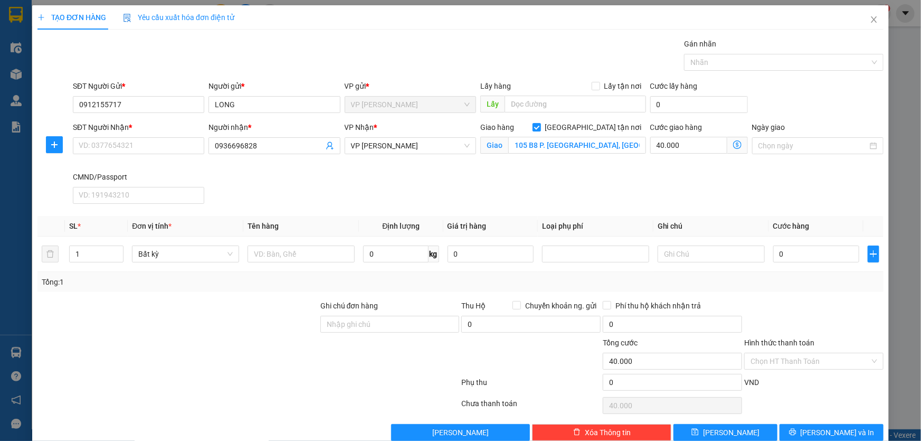
click at [659, 176] on div "SĐT Người Nhận * VD: 0377654321 Người nhận * 0936696828 VP Nhận * VP Võ Chí Côn…" at bounding box center [478, 164] width 815 height 87
click at [215, 254] on span "Bất kỳ" at bounding box center [185, 254] width 94 height 16
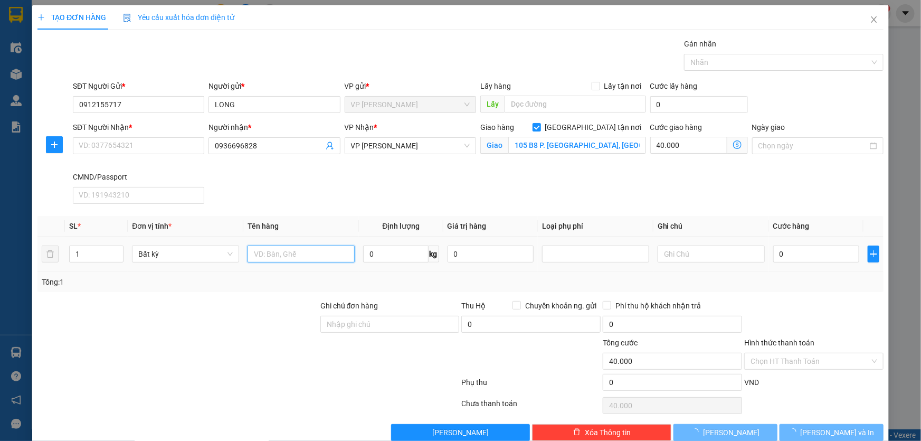
click at [322, 256] on input "text" at bounding box center [300, 253] width 107 height 17
type input "x"
type input "XỐP ĐỒ ĂN"
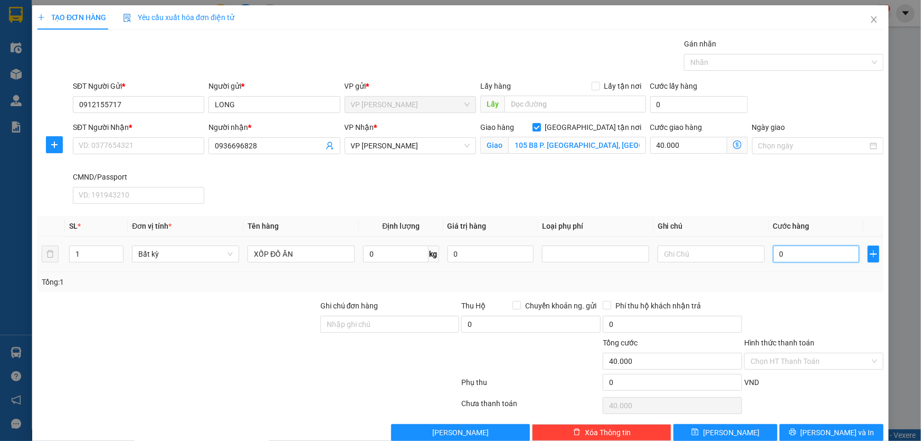
click at [823, 254] on input "0" at bounding box center [816, 253] width 86 height 17
type input "8"
type input "40.008"
type input "80"
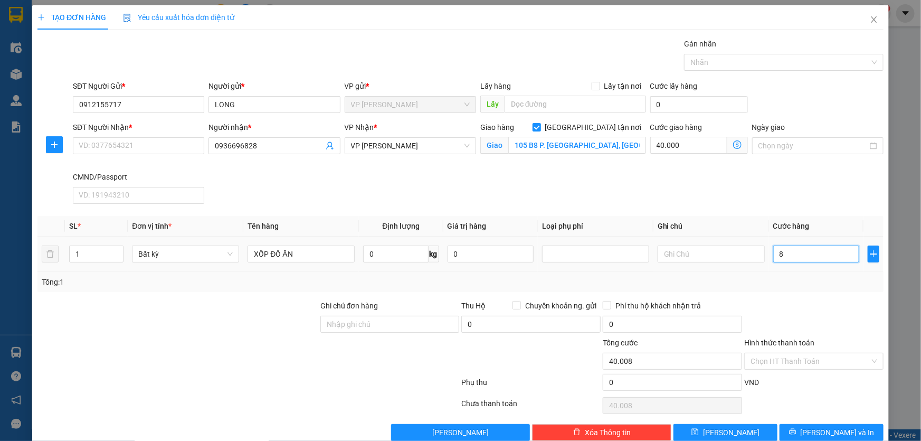
type input "40.080"
type input "80.000"
type input "120.000"
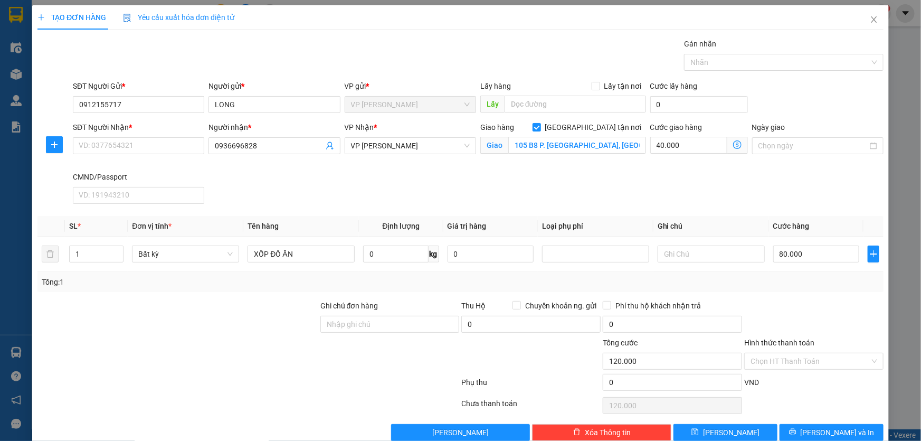
click at [756, 293] on div "Transit Pickup Surcharge Ids Transit Deliver Surcharge Ids Transit Deliver Surc…" at bounding box center [460, 239] width 846 height 403
click at [312, 366] on div at bounding box center [177, 355] width 283 height 37
click at [443, 429] on span "[PERSON_NAME]" at bounding box center [460, 432] width 56 height 12
click at [870, 20] on icon "close" at bounding box center [874, 19] width 8 height 8
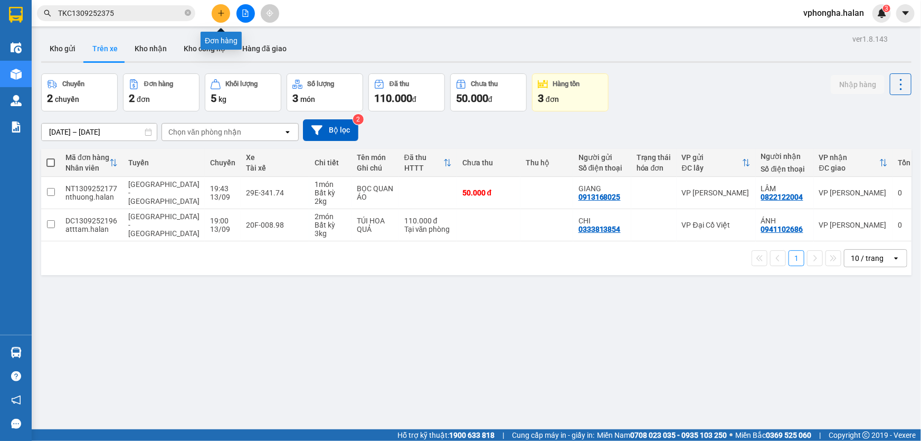
click at [218, 15] on icon "plus" at bounding box center [220, 12] width 7 height 7
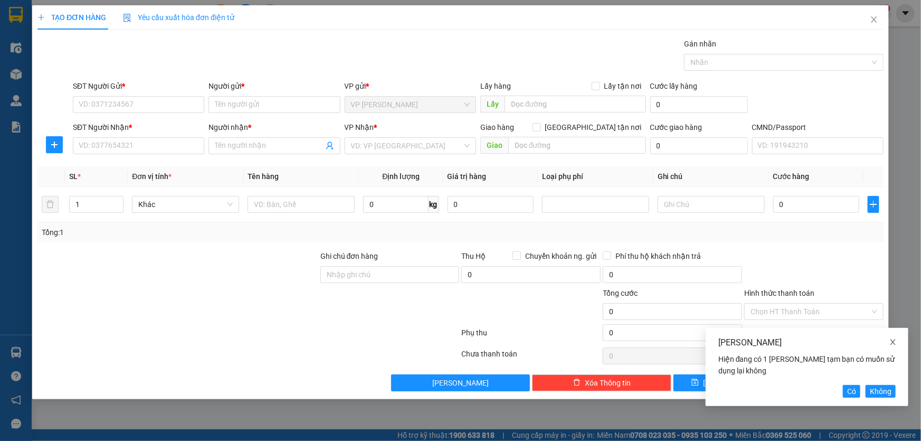
click at [896, 341] on icon "close" at bounding box center [892, 341] width 7 height 7
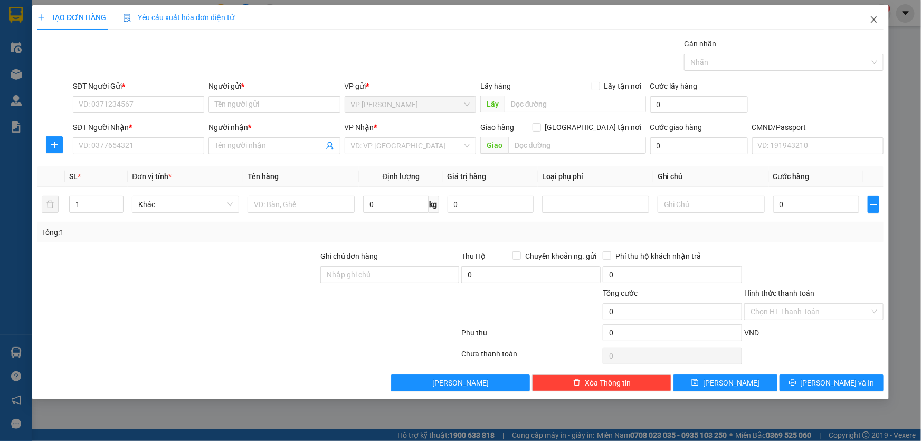
click at [874, 21] on icon "close" at bounding box center [874, 19] width 6 height 6
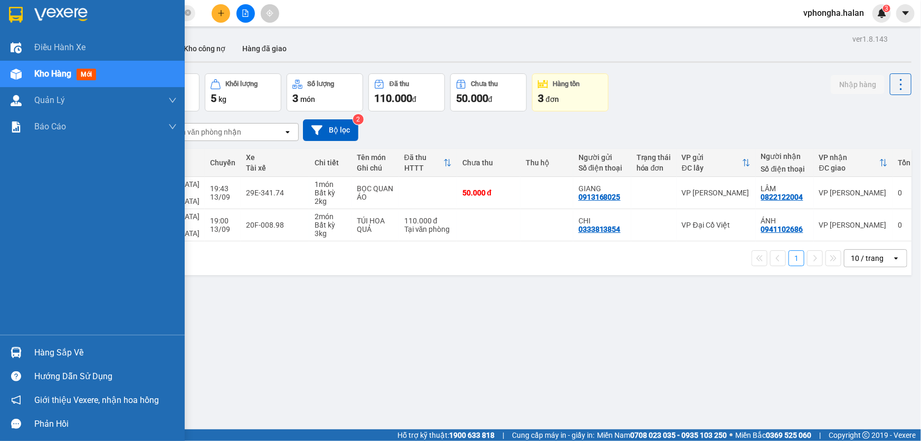
click at [62, 349] on div "Hàng sắp về" at bounding box center [105, 353] width 142 height 16
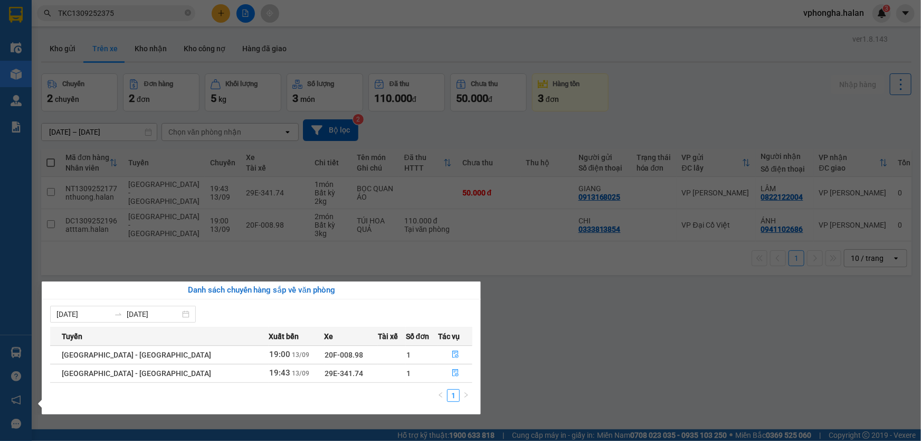
click at [574, 301] on section "Kết quả tìm kiếm ( 1 ) Bộ lọc Mã ĐH Trạng thái Món hàng Thu hộ Tổng cước Chưa c…" at bounding box center [460, 220] width 921 height 441
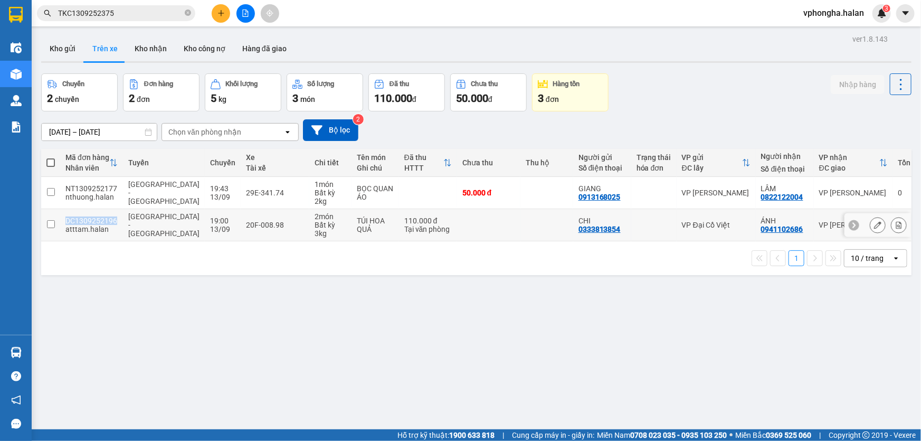
drag, startPoint x: 117, startPoint y: 222, endPoint x: 66, endPoint y: 223, distance: 51.2
click at [66, 223] on div "DC1309252196" at bounding box center [91, 220] width 52 height 8
checkbox input "true"
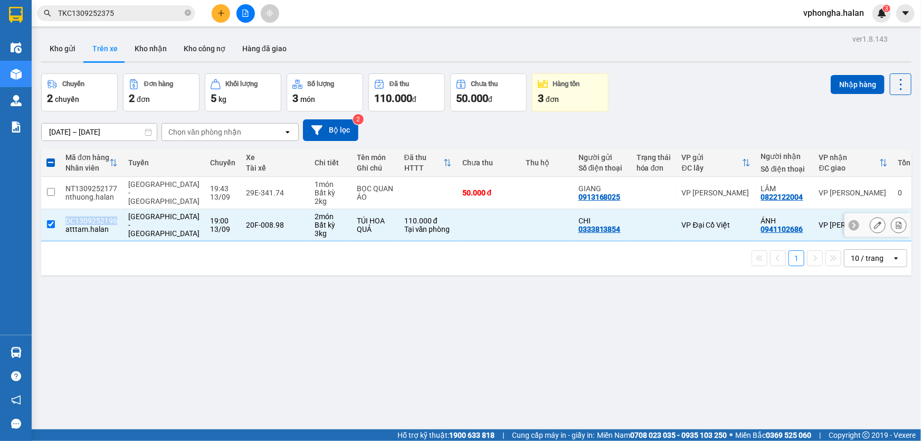
copy div "DC1309252196"
click at [188, 16] on span at bounding box center [188, 13] width 6 height 10
click at [143, 15] on input "text" at bounding box center [120, 13] width 125 height 12
paste input "DC1309252196"
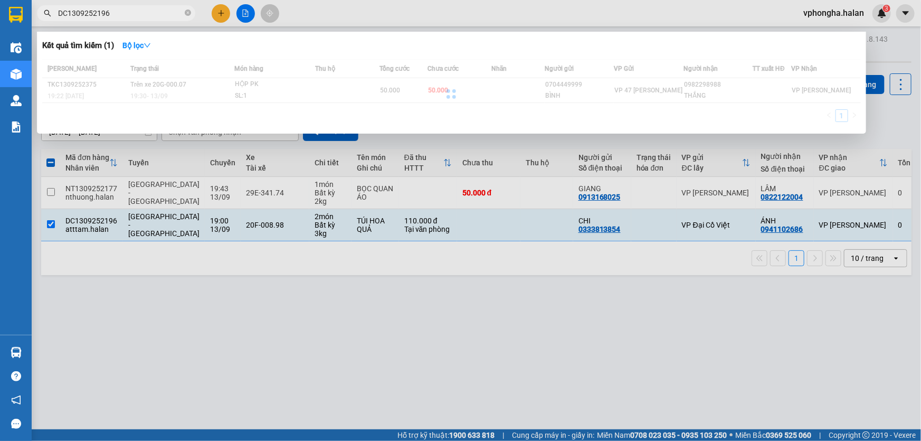
type input "DC1309252196"
click at [175, 84] on div at bounding box center [451, 93] width 818 height 69
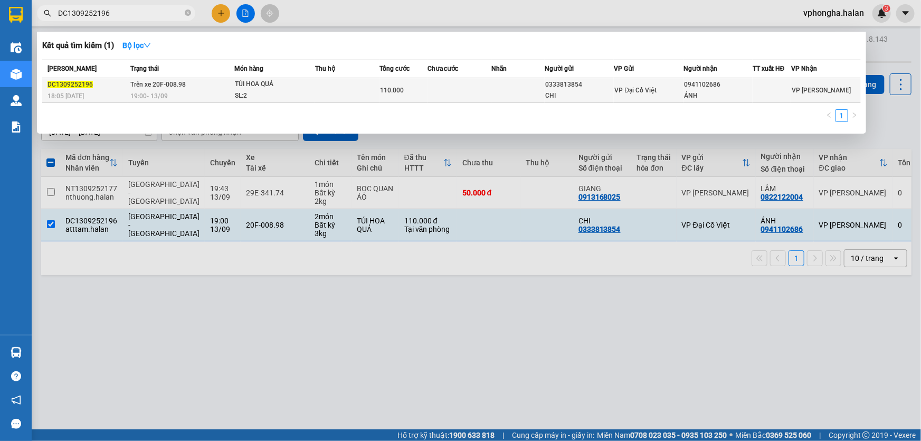
click at [175, 84] on span "Trên xe 20F-008.98" at bounding box center [157, 84] width 55 height 7
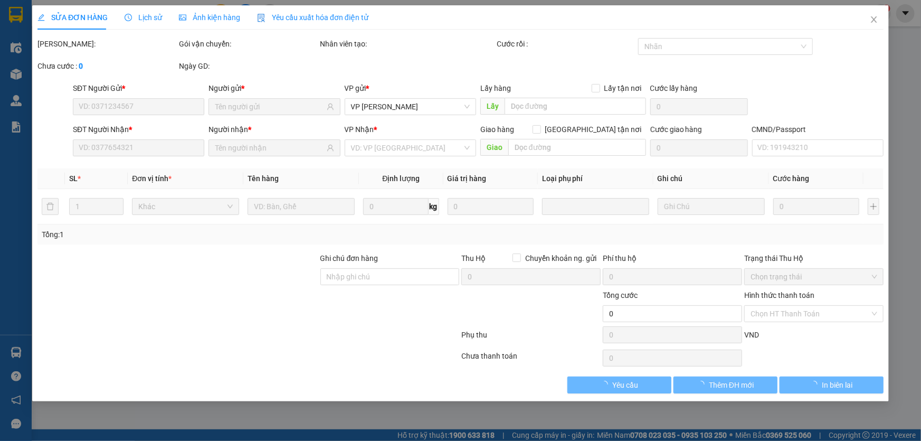
type input "0333813854"
type input "CHI"
type input "0941102686"
type input "ÁNH"
type input "110.000"
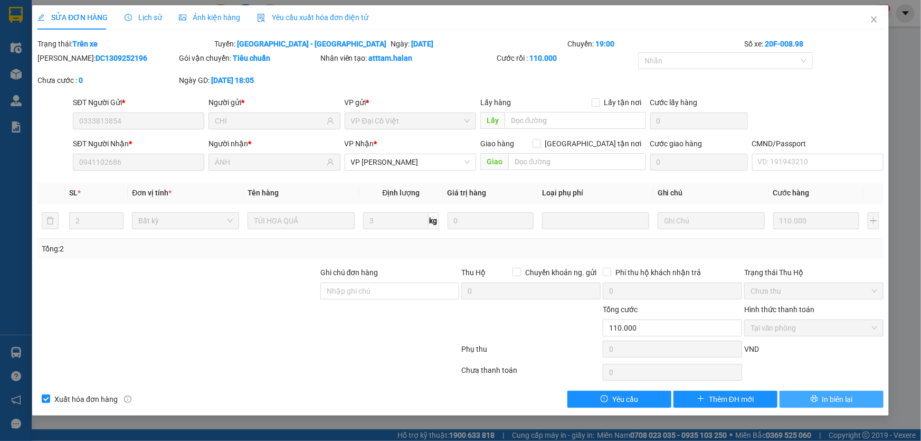
click at [818, 396] on button "In biên lai" at bounding box center [831, 398] width 104 height 17
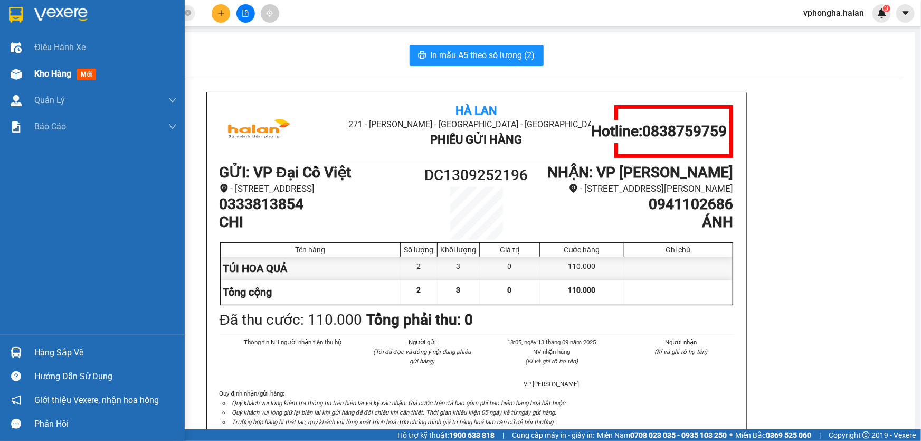
click at [57, 63] on div "Kho hàng mới" at bounding box center [105, 74] width 142 height 26
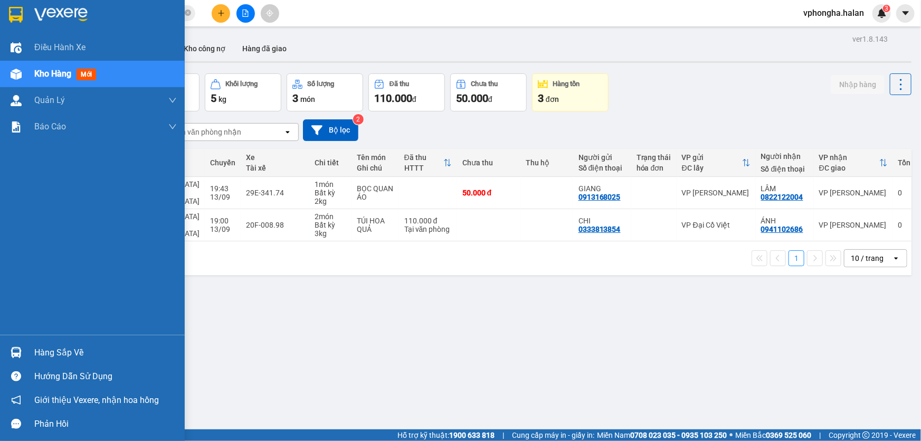
click at [56, 351] on div "Hàng sắp về" at bounding box center [105, 353] width 142 height 16
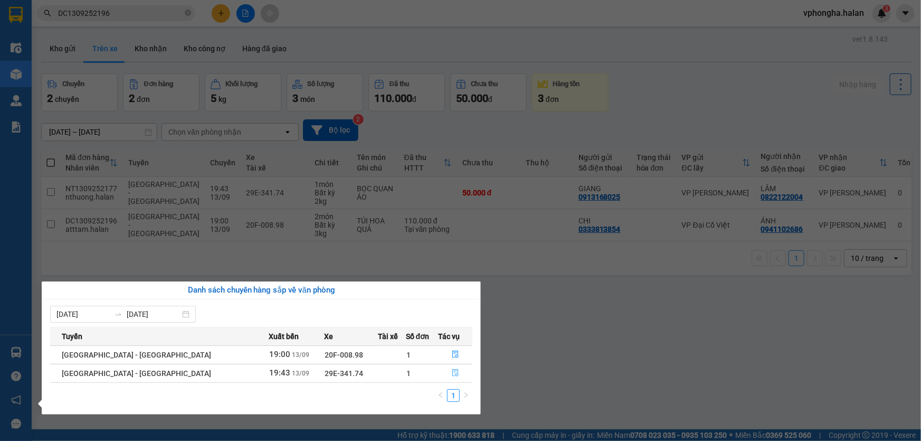
click at [453, 373] on button "button" at bounding box center [454, 373] width 33 height 17
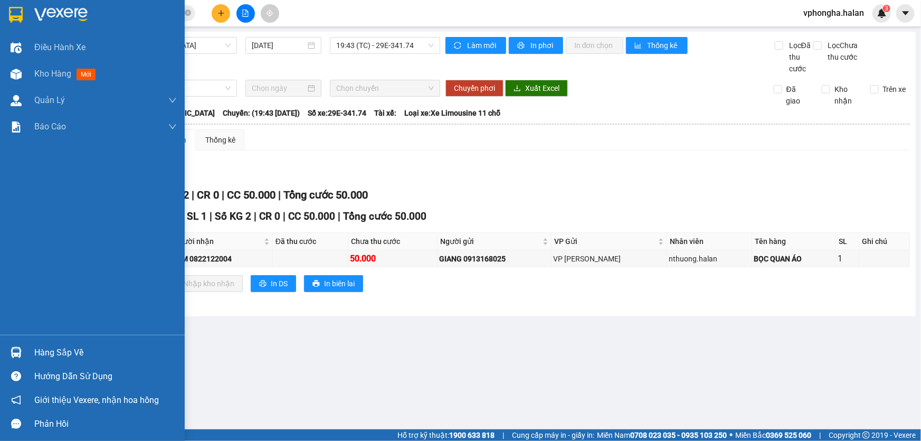
click at [60, 354] on div "Hàng sắp về" at bounding box center [105, 353] width 142 height 16
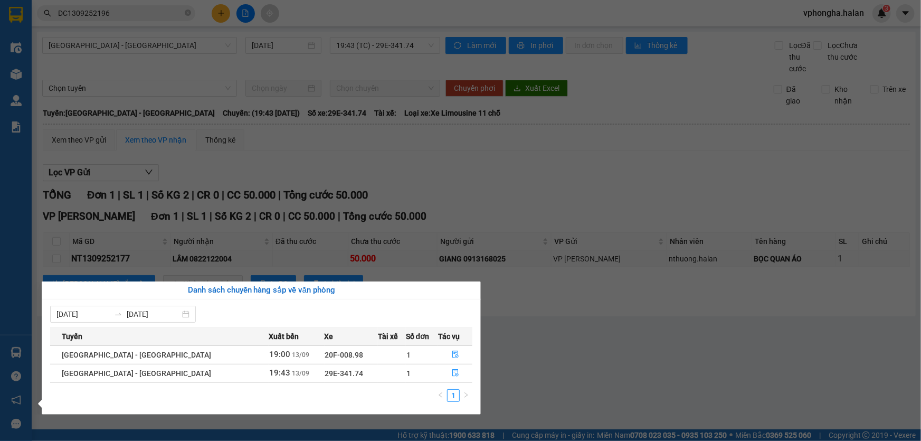
click at [672, 324] on section "Kết quả tìm kiếm ( 1 ) Bộ lọc Mã ĐH Trạng thái Món hàng Thu hộ Tổng cước Chưa c…" at bounding box center [460, 220] width 921 height 441
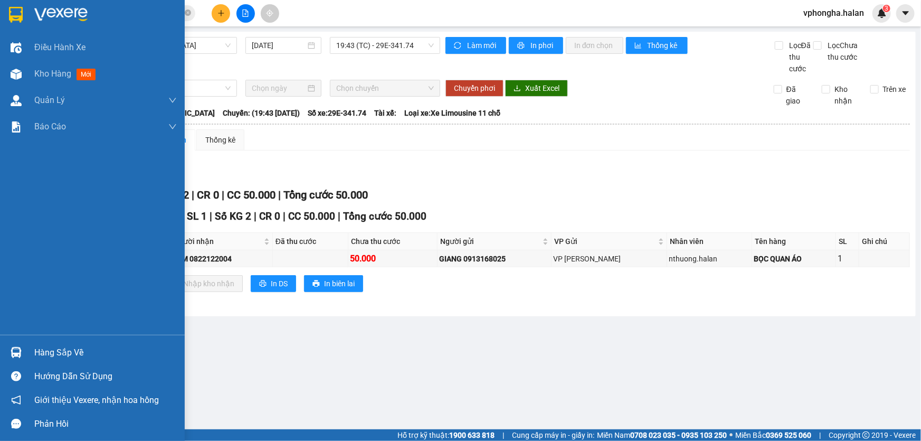
drag, startPoint x: 137, startPoint y: 339, endPoint x: 136, endPoint y: 344, distance: 5.4
click at [136, 344] on div "Hàng sắp về Hướng dẫn sử dụng Giới thiệu Vexere, nhận hoa hồng Phản hồi" at bounding box center [92, 385] width 185 height 101
click at [116, 354] on div "Hàng sắp về" at bounding box center [105, 353] width 142 height 16
